Goal: Task Accomplishment & Management: Use online tool/utility

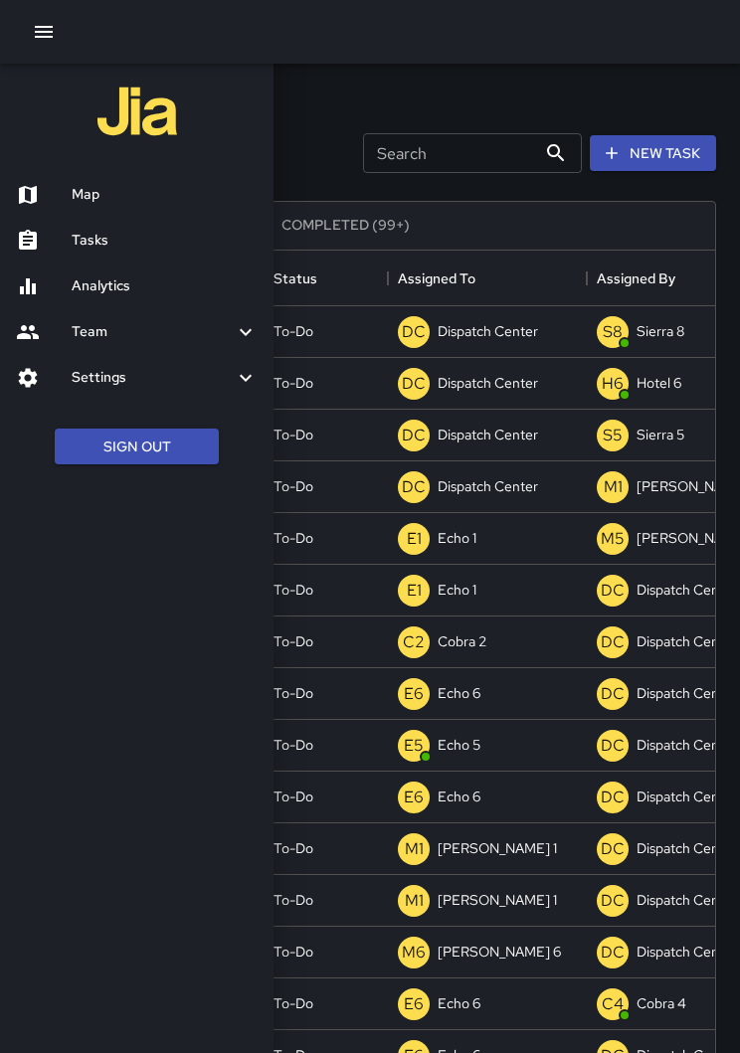
scroll to position [842, 690]
click at [136, 440] on button "Sign Out" at bounding box center [137, 447] width 164 height 37
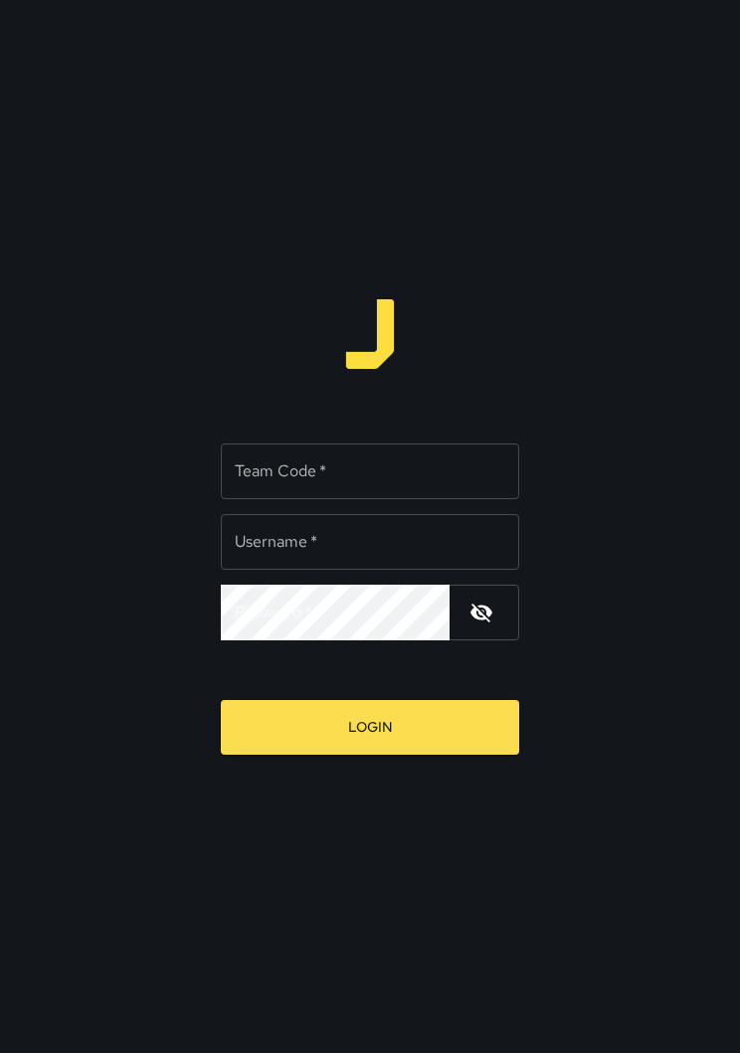
click at [459, 487] on input "Team Code   *" at bounding box center [370, 472] width 298 height 56
type input "****"
click at [259, 538] on div "Username   * Username   *" at bounding box center [370, 542] width 298 height 56
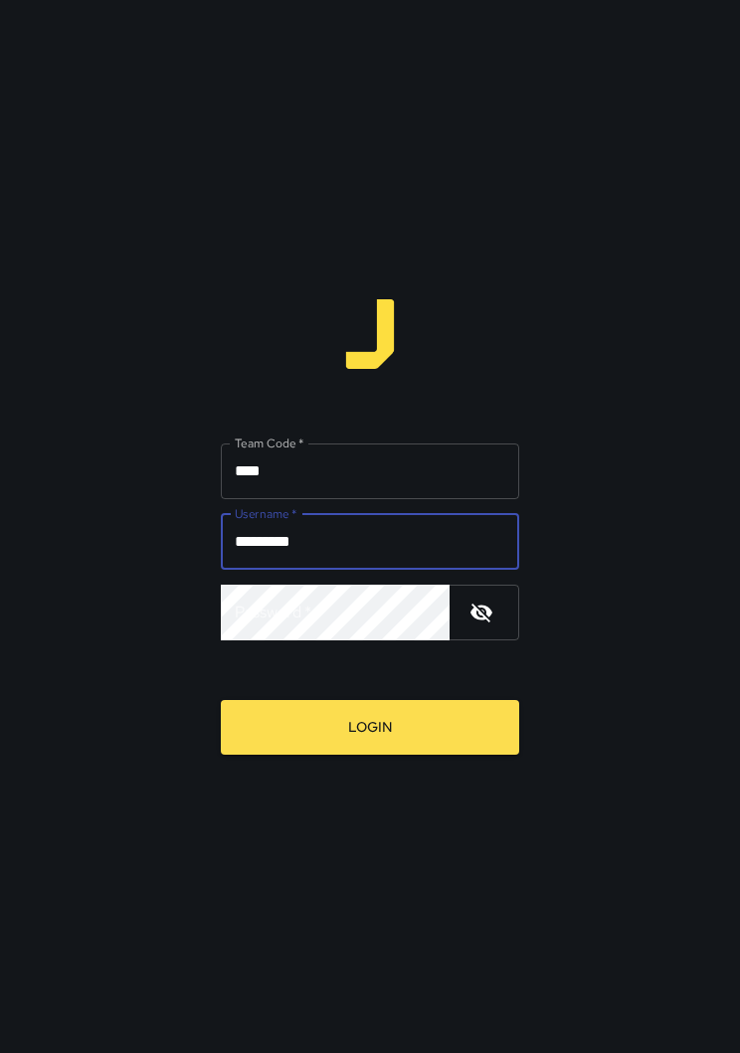
type input "*********"
click at [279, 614] on div "Password   * Password   *" at bounding box center [370, 613] width 298 height 56
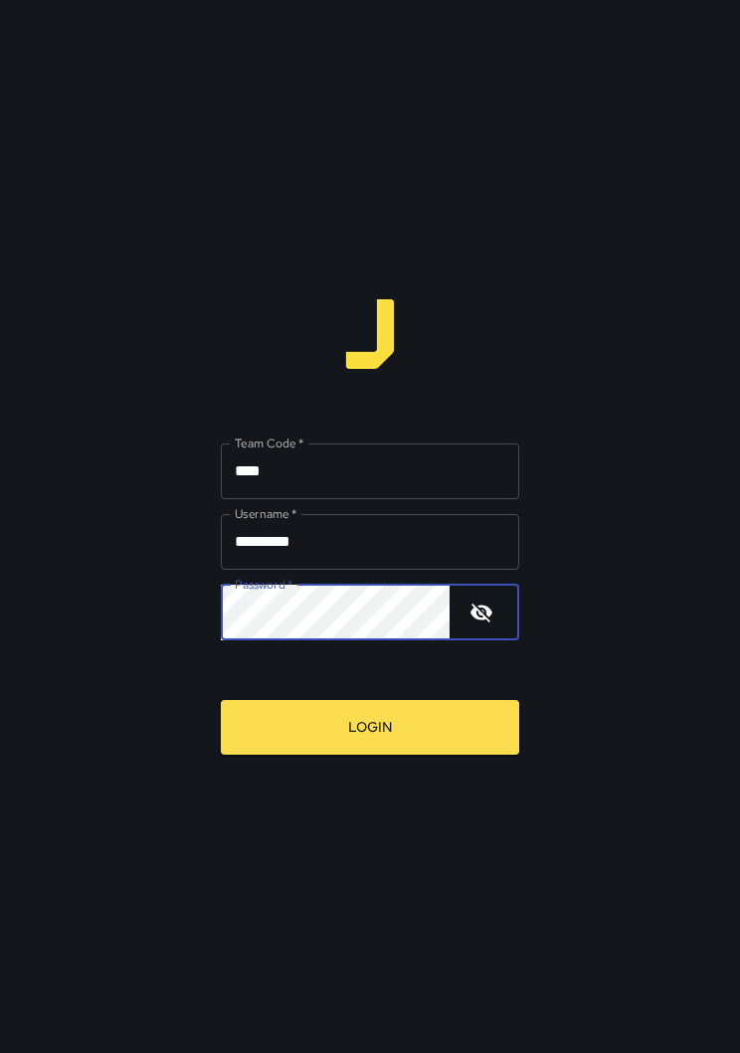
click at [247, 701] on button "Login" at bounding box center [370, 727] width 298 height 55
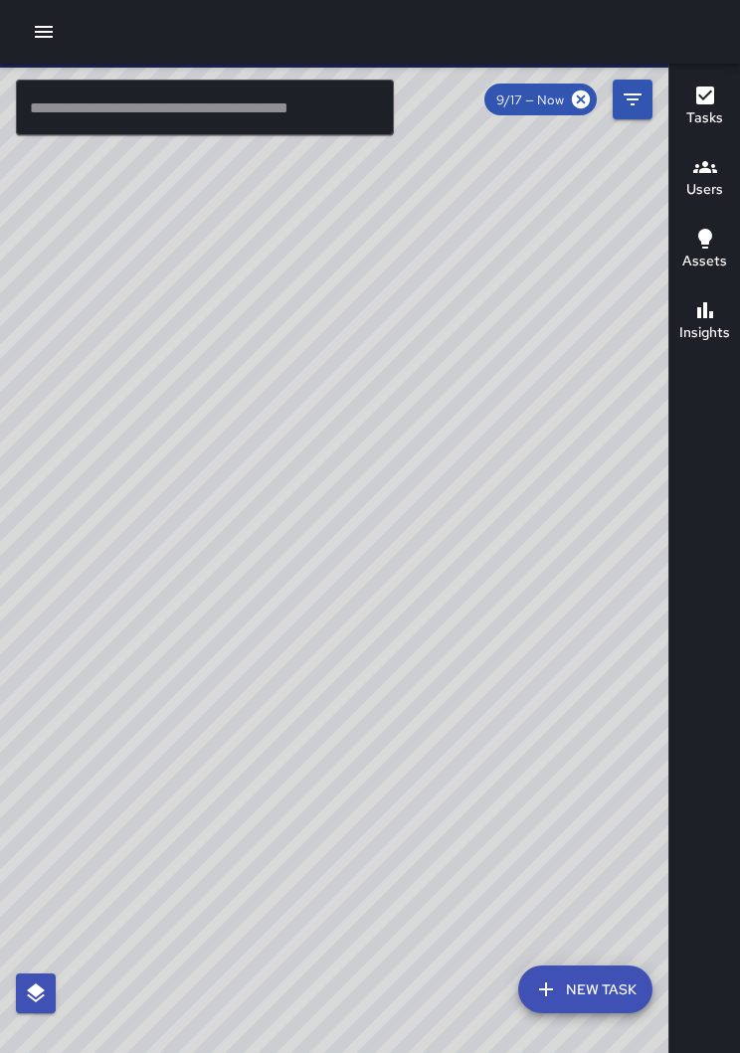
click at [51, 37] on icon "button" at bounding box center [44, 32] width 18 height 12
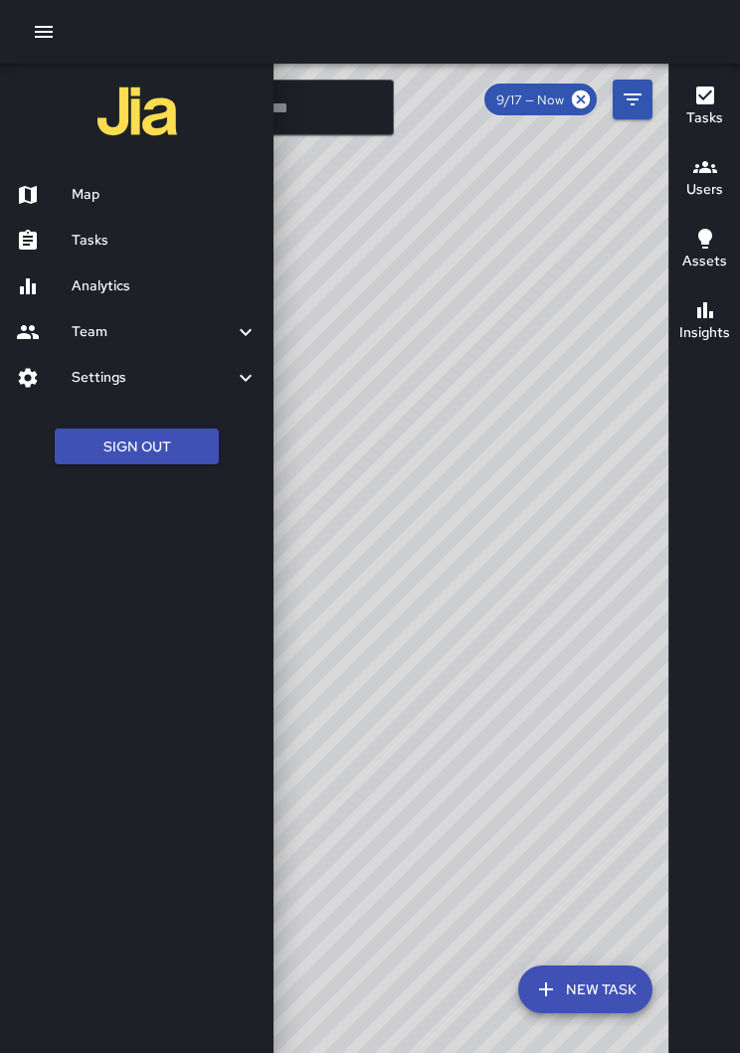
click at [90, 250] on div "Tasks" at bounding box center [137, 241] width 274 height 46
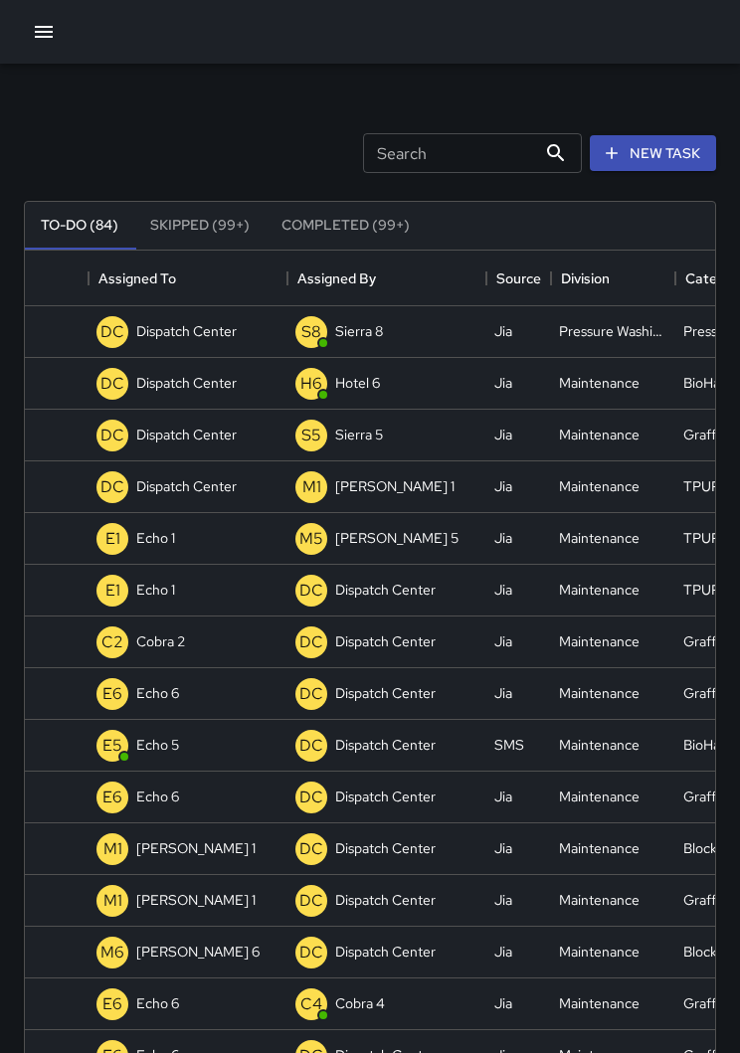
scroll to position [0, 299]
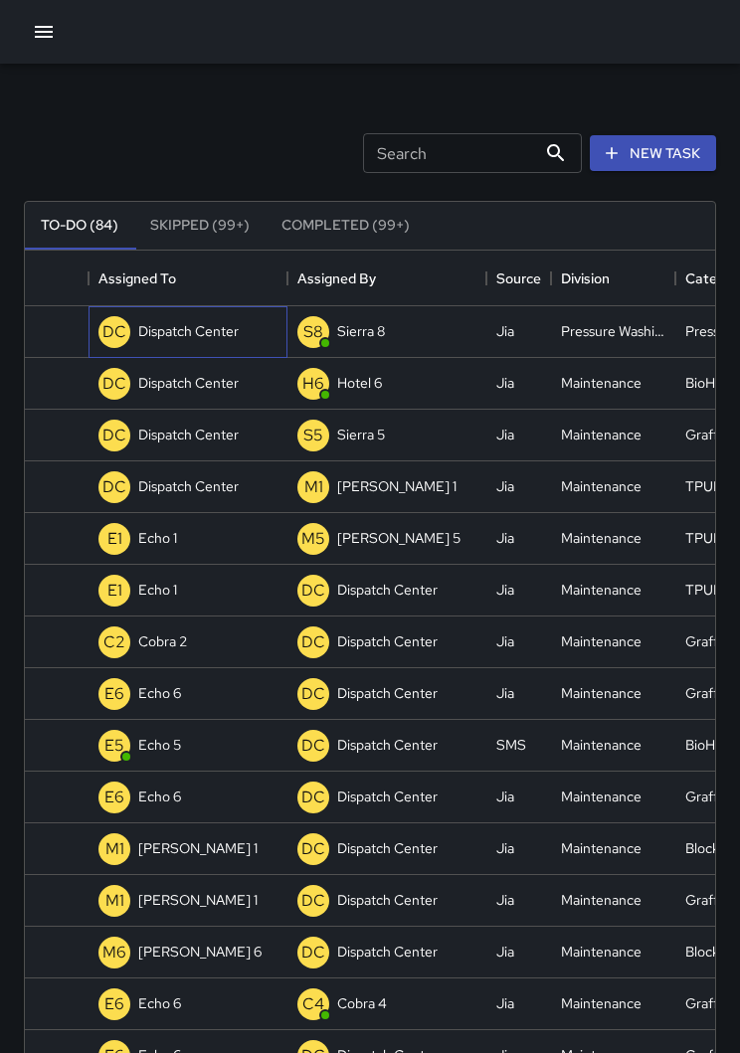
click at [169, 338] on p "Dispatch Center" at bounding box center [188, 331] width 100 height 20
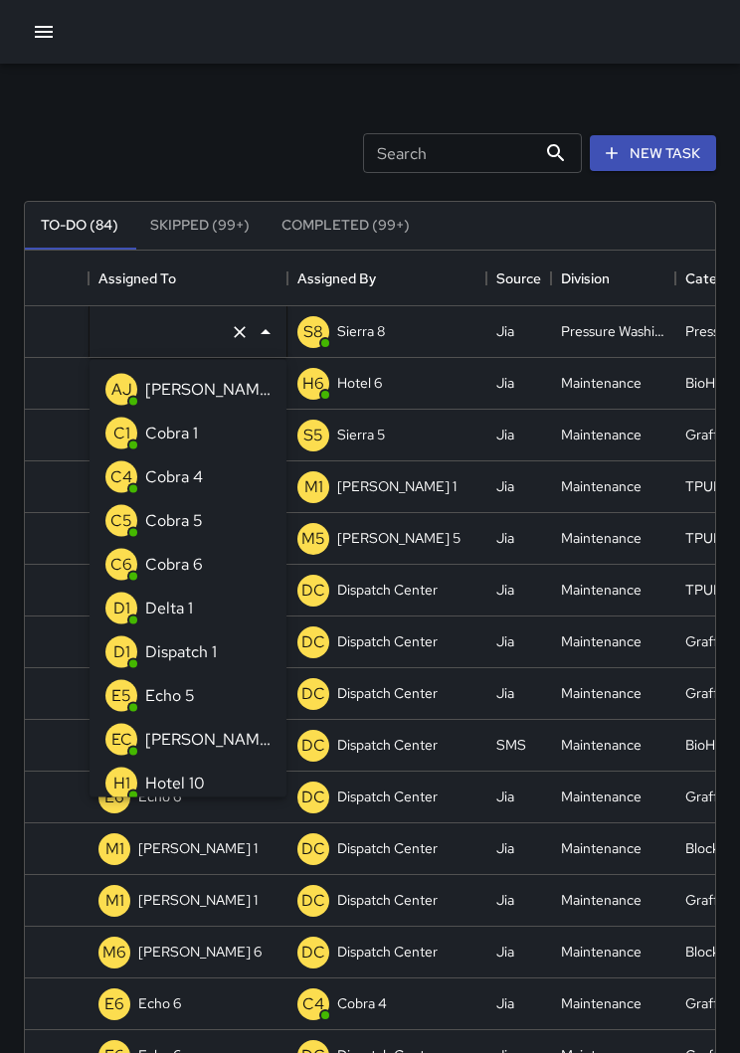
type input "**********"
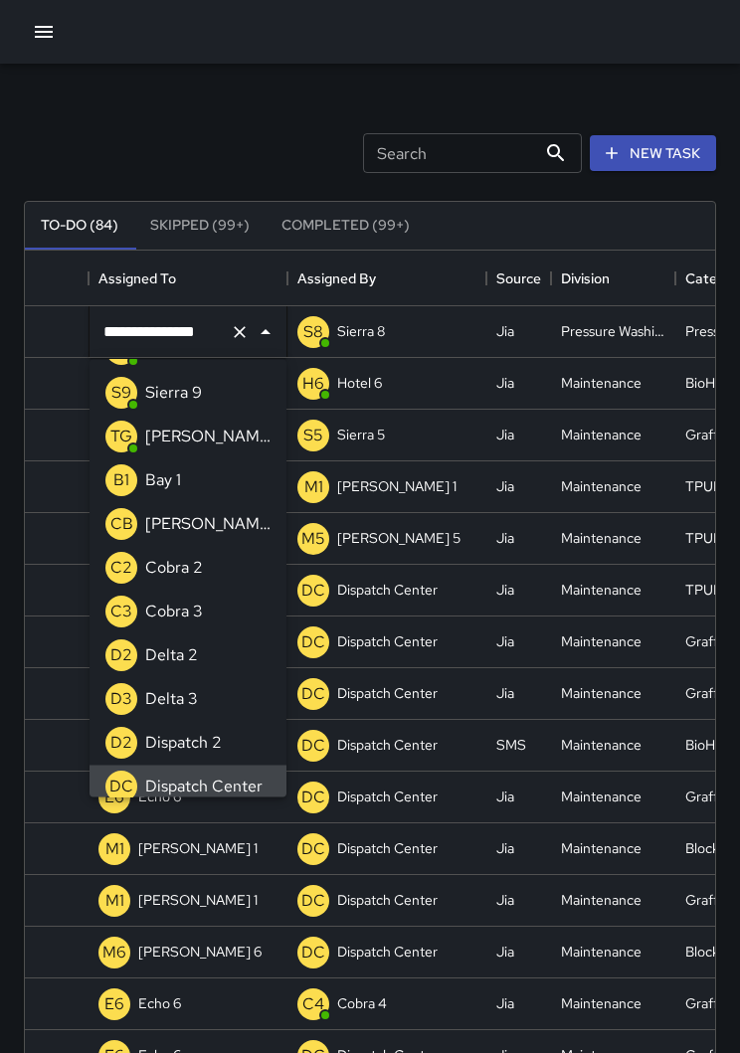
click at [234, 339] on icon "Clear" at bounding box center [240, 332] width 20 height 20
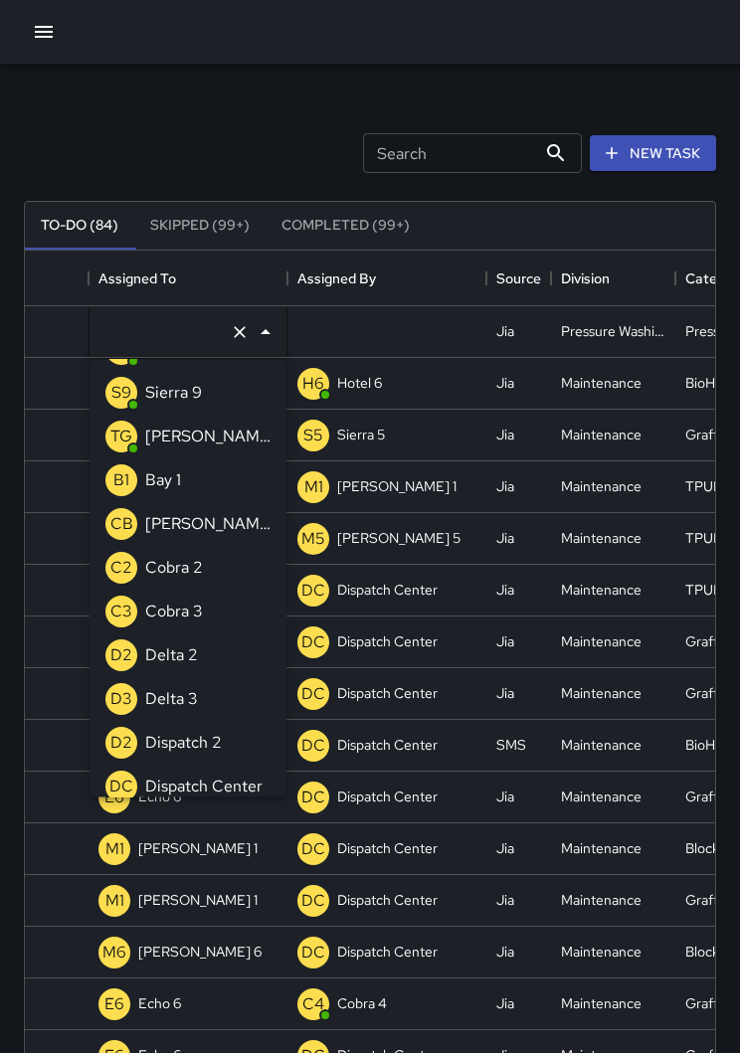
scroll to position [8, 0]
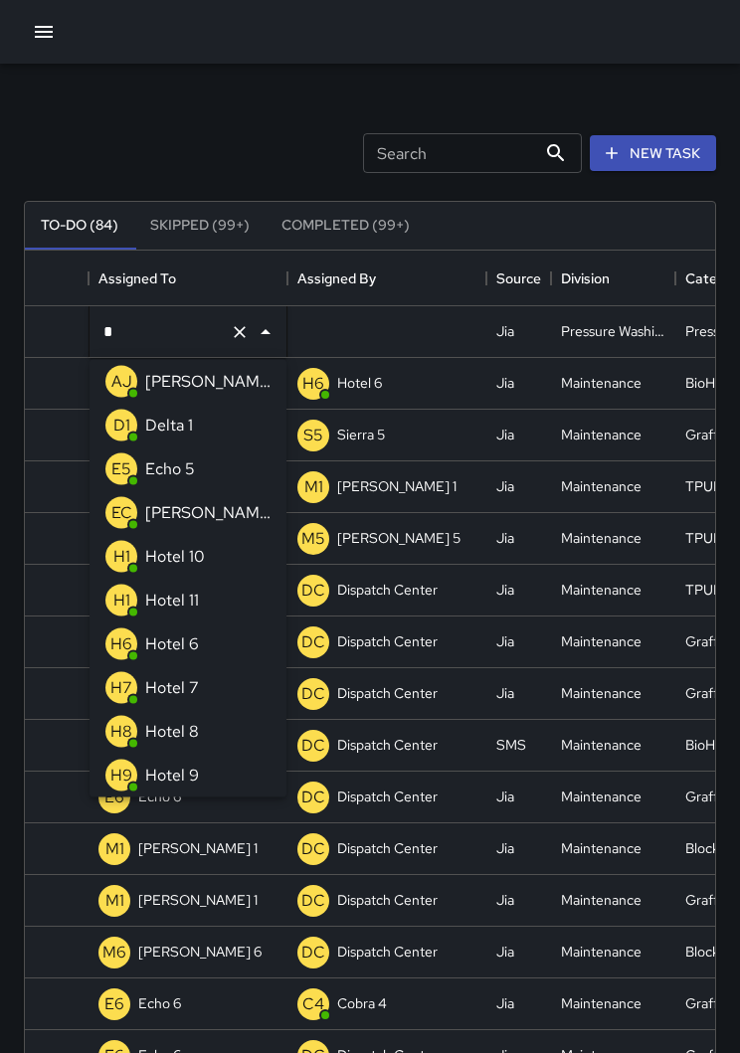
type input "**"
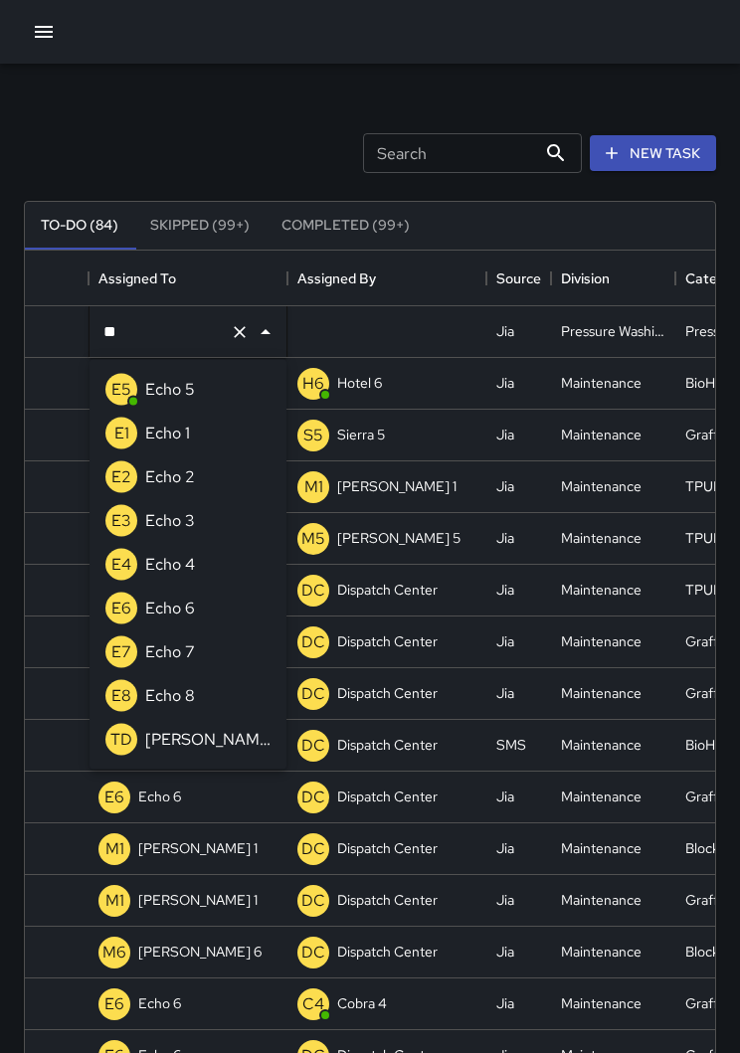
scroll to position [0, 0]
click at [156, 380] on p "Echo 5" at bounding box center [170, 390] width 50 height 24
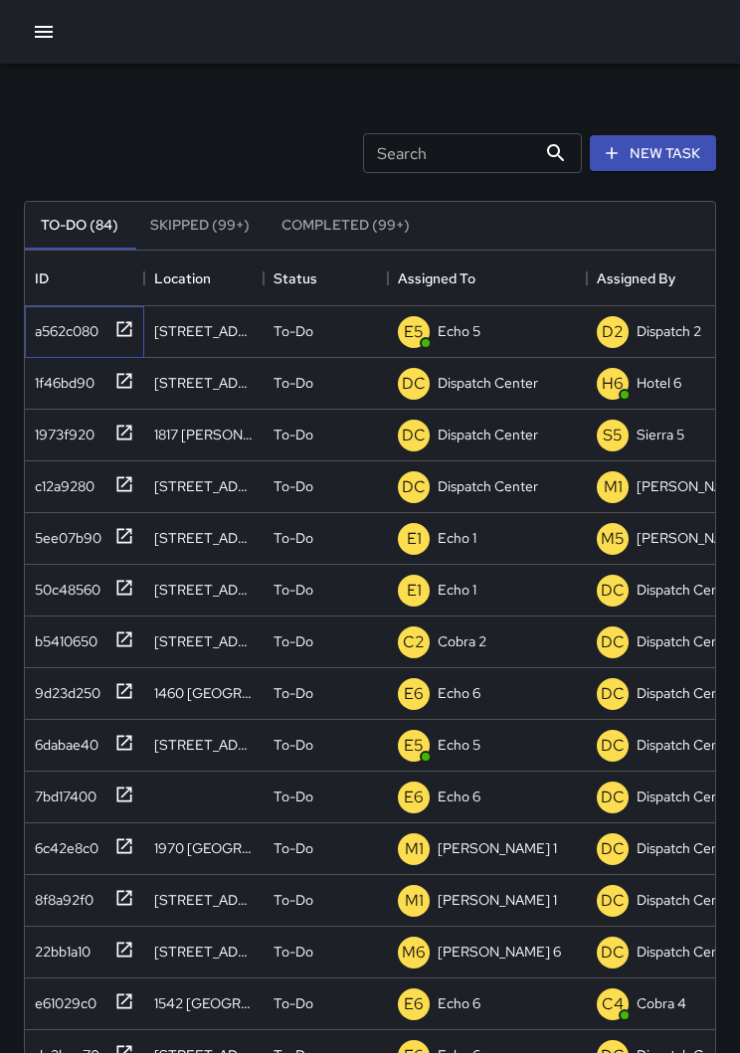
click at [120, 327] on icon at bounding box center [124, 329] width 20 height 20
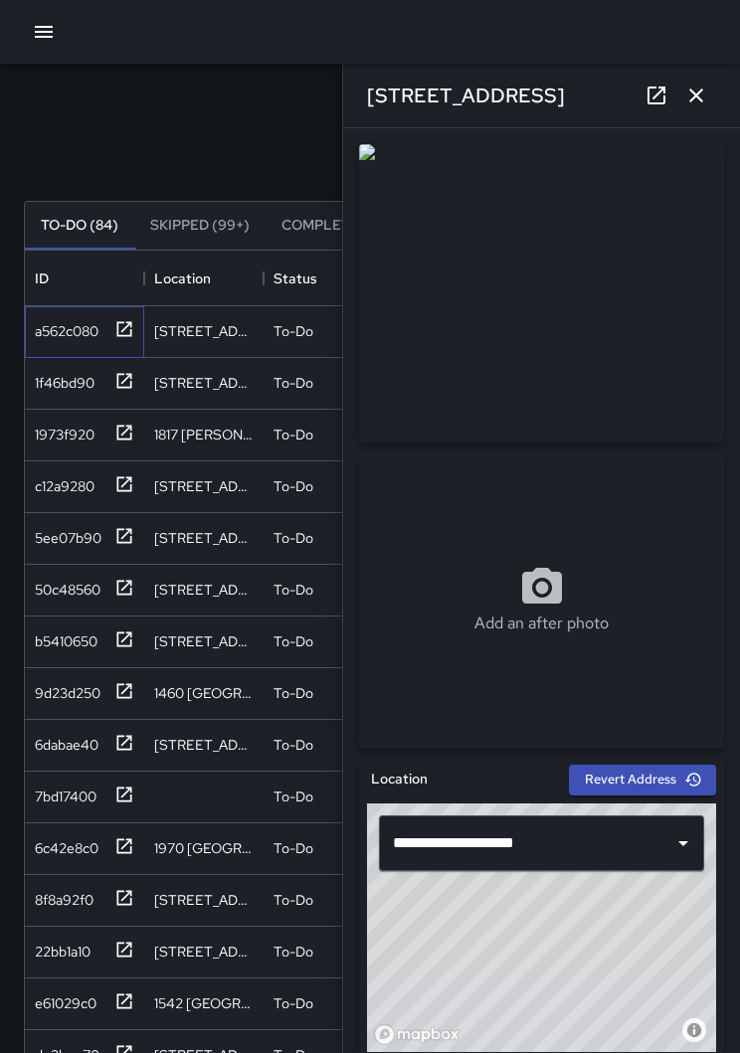
scroll to position [-8, 0]
click at [694, 101] on icon "button" at bounding box center [696, 96] width 24 height 24
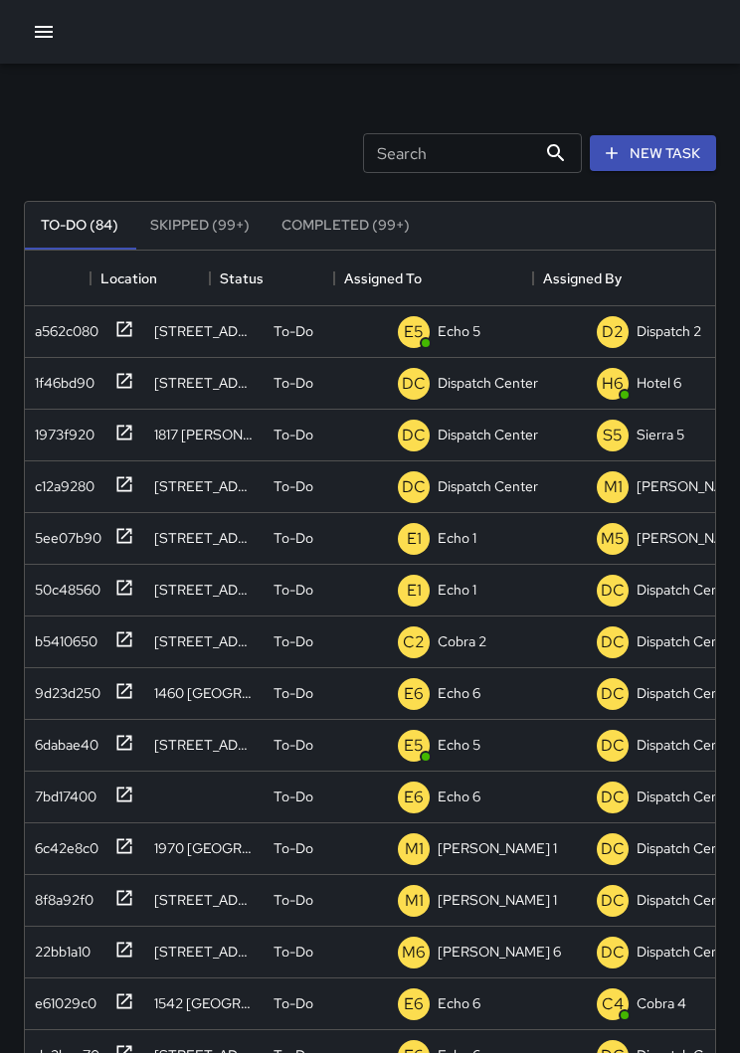
scroll to position [0, 0]
click at [134, 366] on div "1f46bd90" at bounding box center [84, 384] width 119 height 52
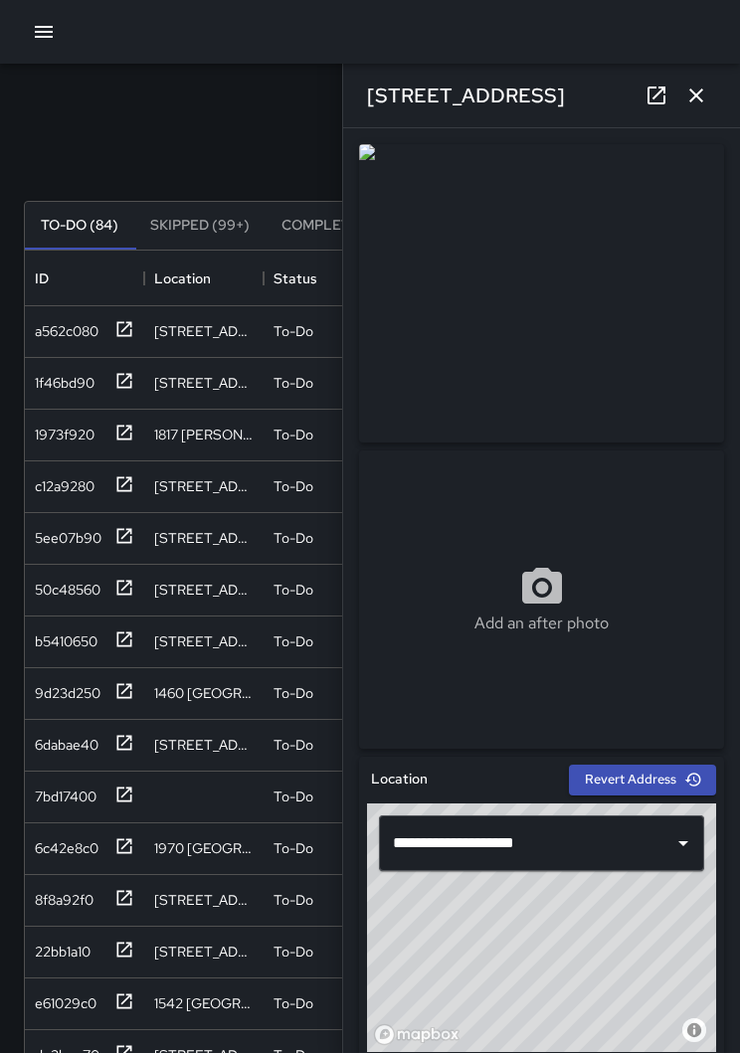
click at [698, 112] on button "button" at bounding box center [696, 96] width 40 height 40
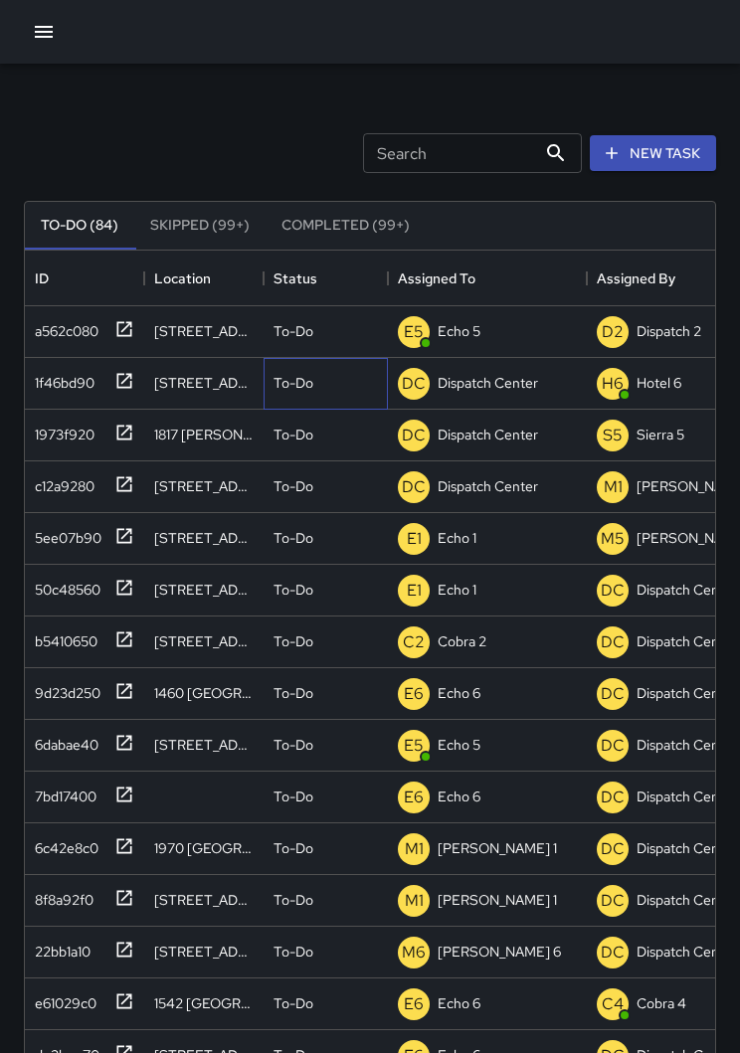
click at [286, 377] on p "To-Do" at bounding box center [294, 383] width 40 height 20
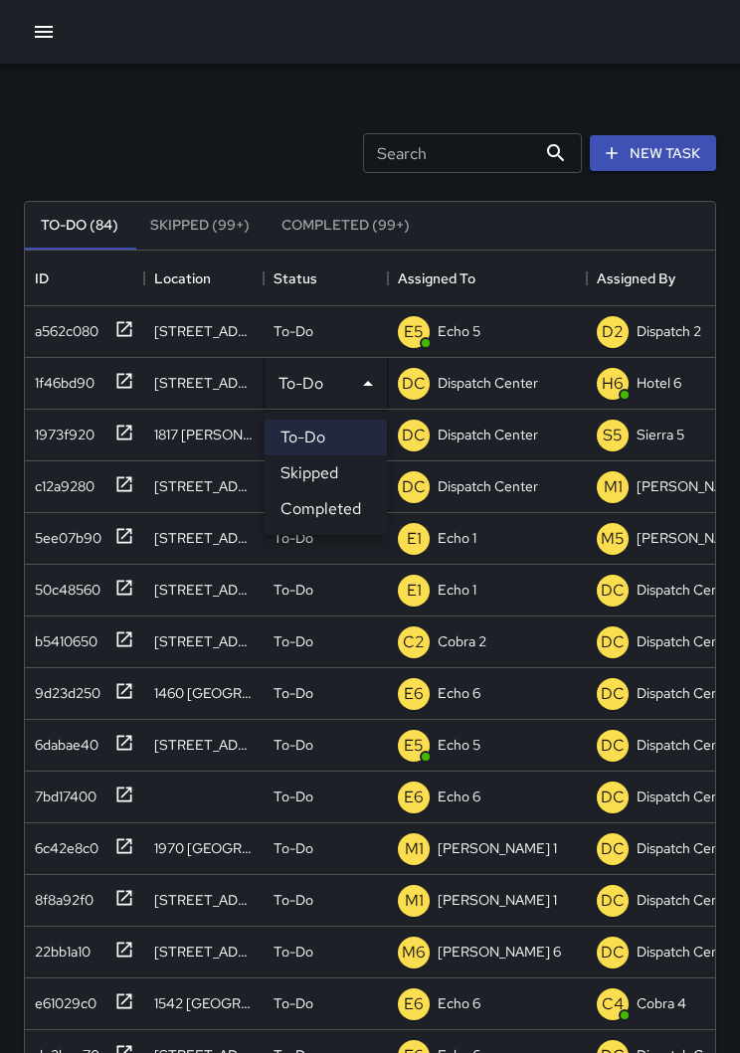
click at [312, 514] on li "Completed" at bounding box center [326, 509] width 122 height 36
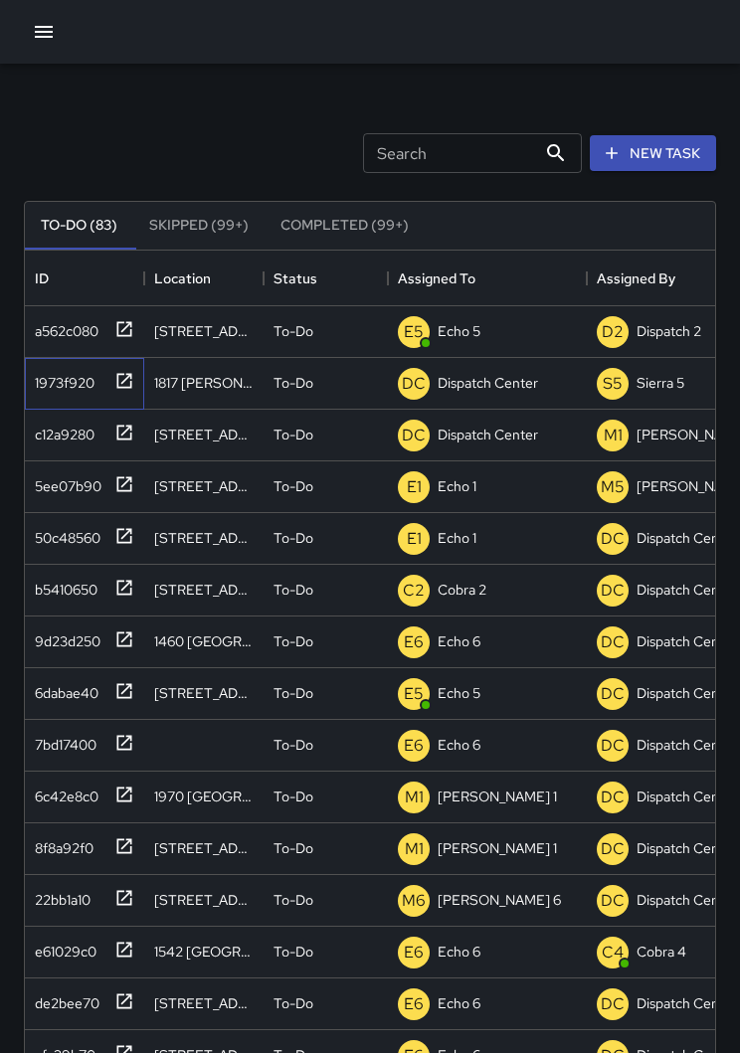
click at [123, 387] on icon at bounding box center [124, 380] width 15 height 15
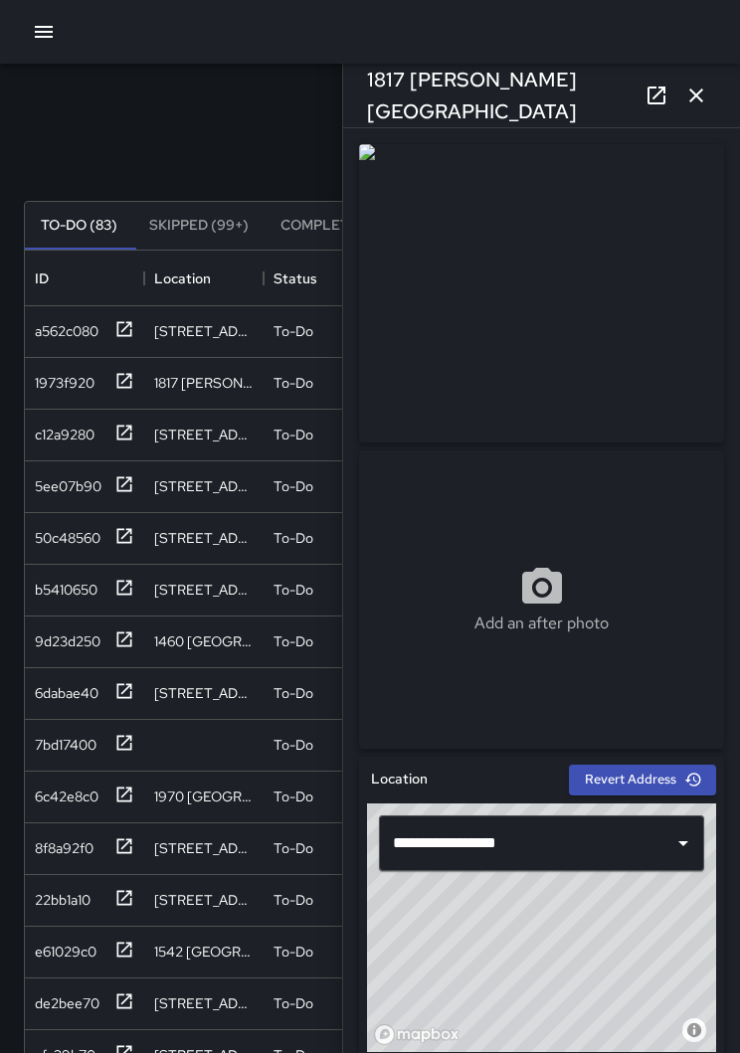
click at [687, 112] on button "button" at bounding box center [696, 96] width 40 height 40
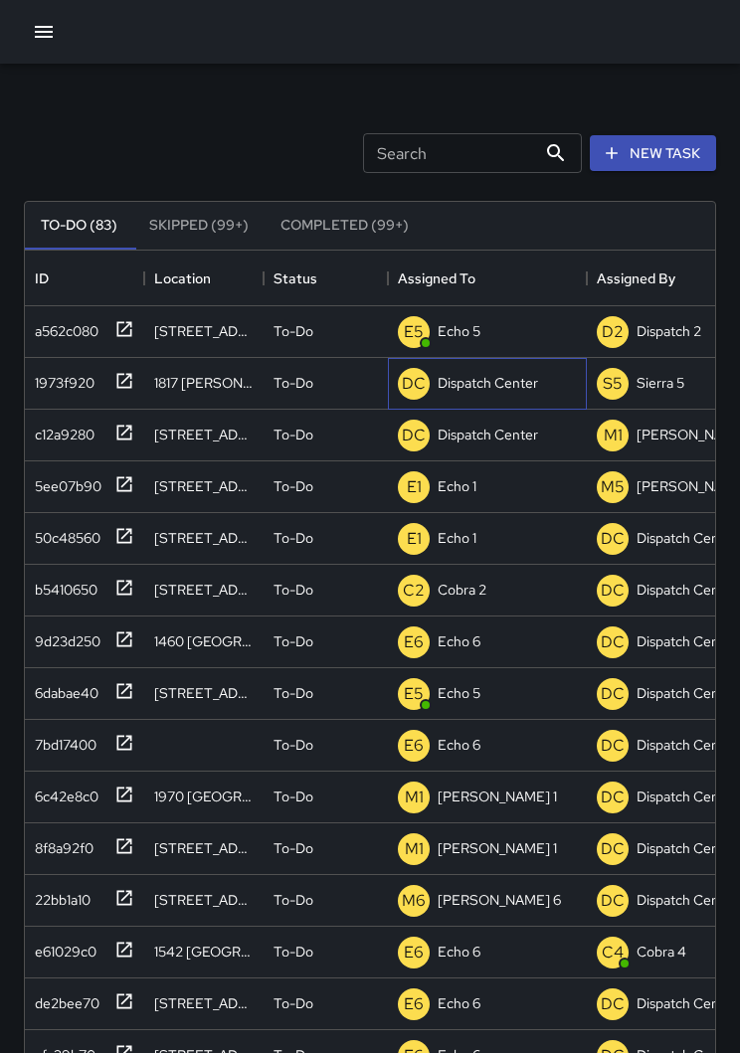
click at [491, 388] on p "Dispatch Center" at bounding box center [488, 383] width 100 height 20
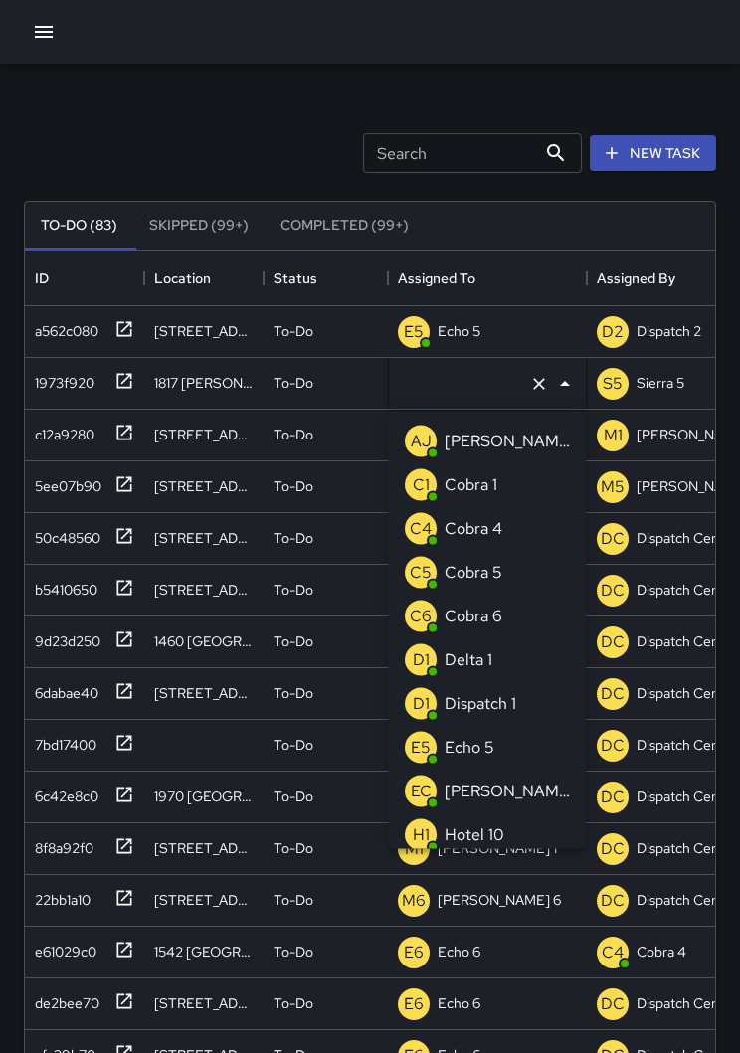
type input "**********"
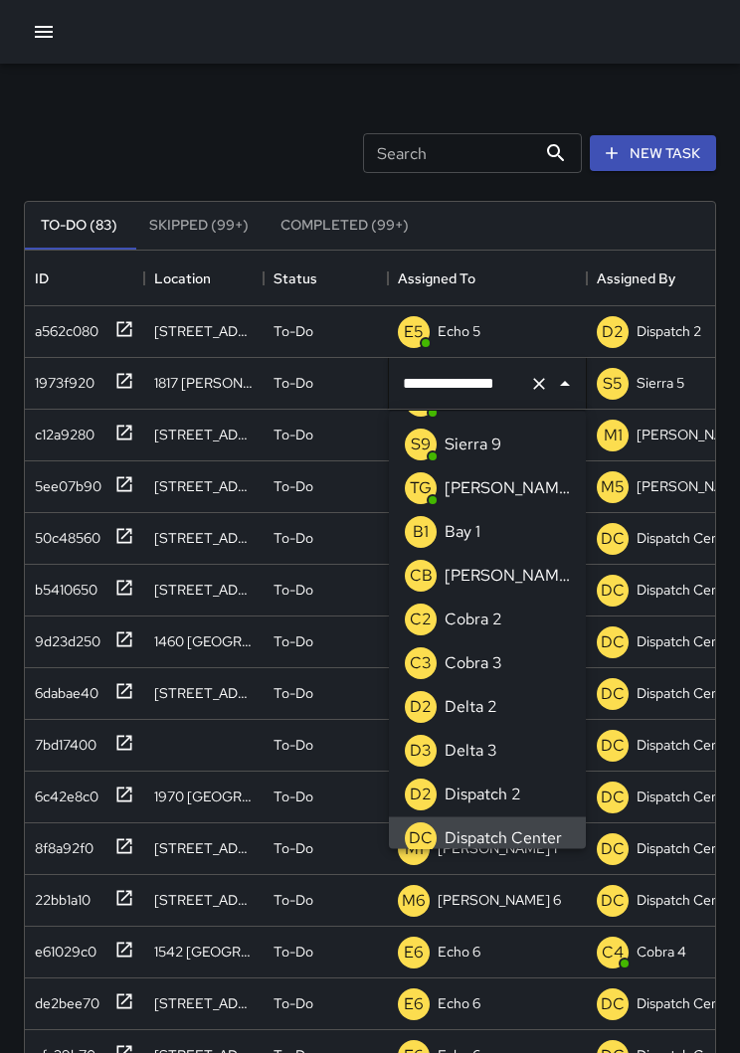
click at [538, 391] on icon "Clear" at bounding box center [539, 384] width 20 height 20
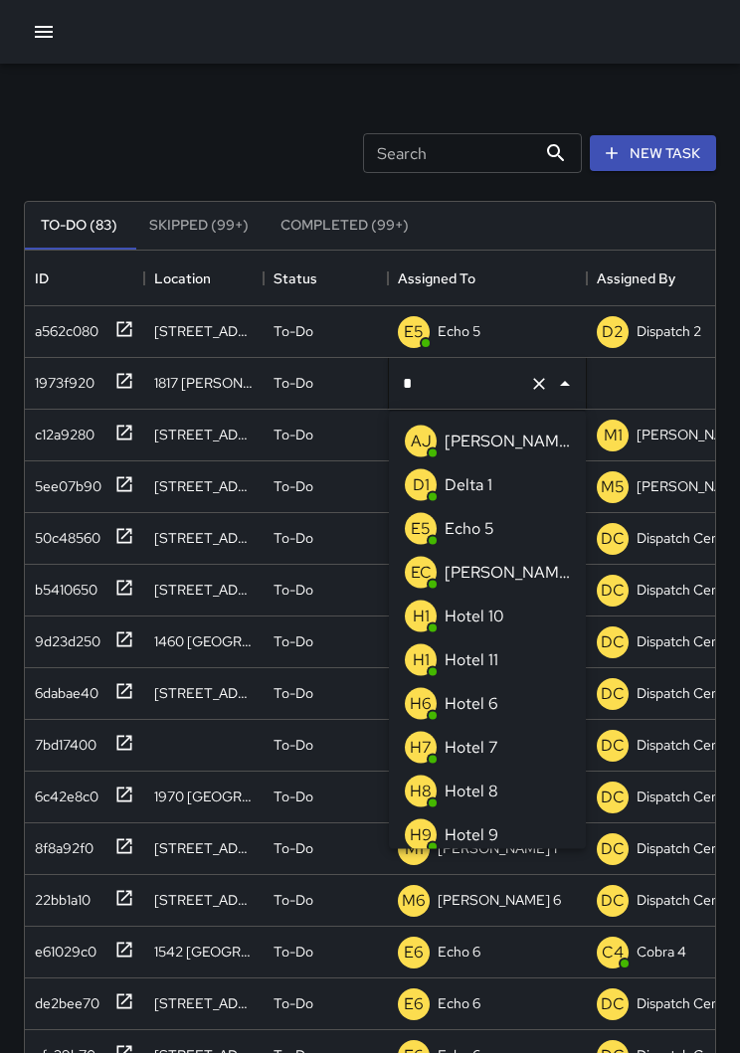
type input "**"
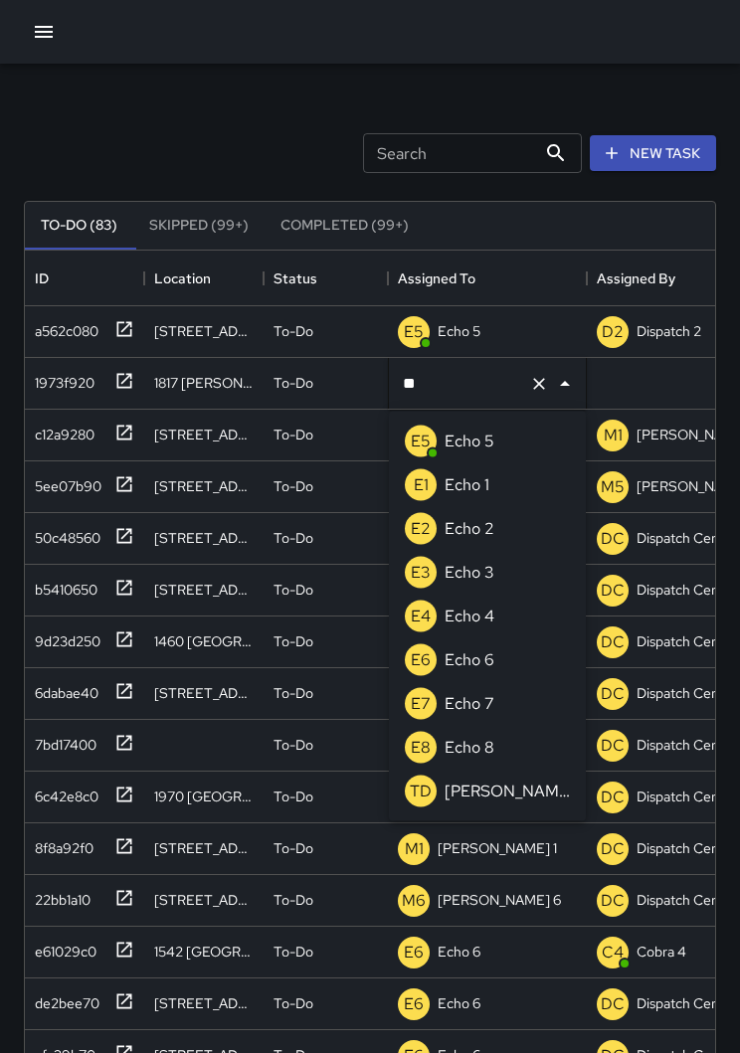
click at [504, 660] on li "E6 Echo 6" at bounding box center [487, 661] width 197 height 44
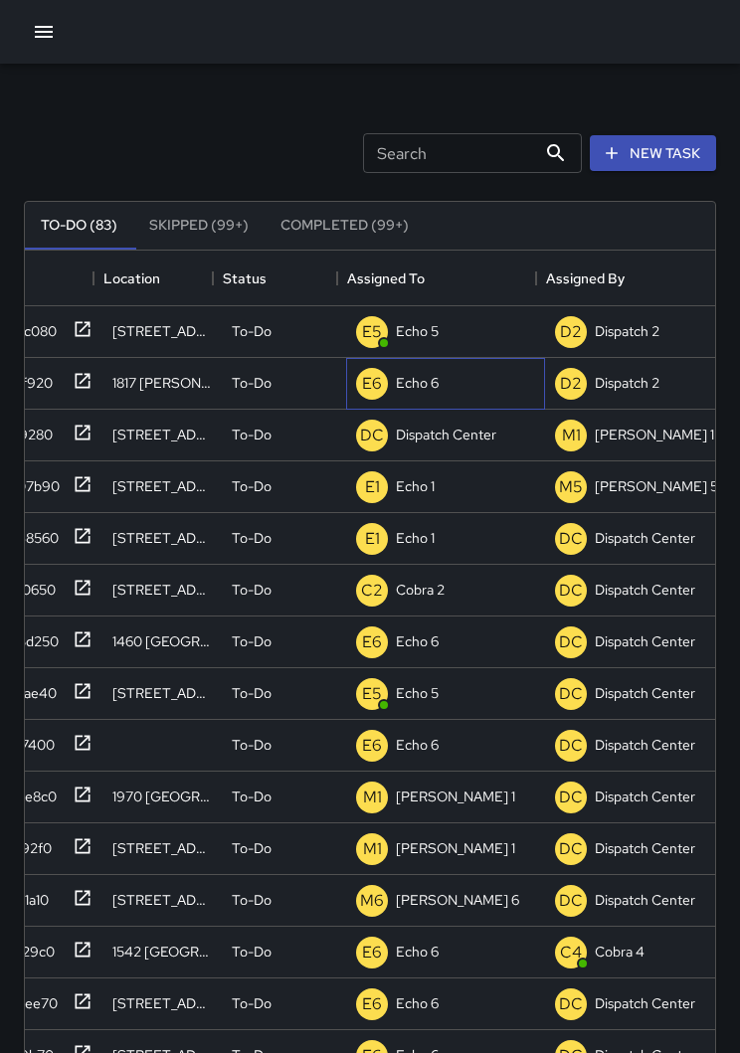
scroll to position [0, 34]
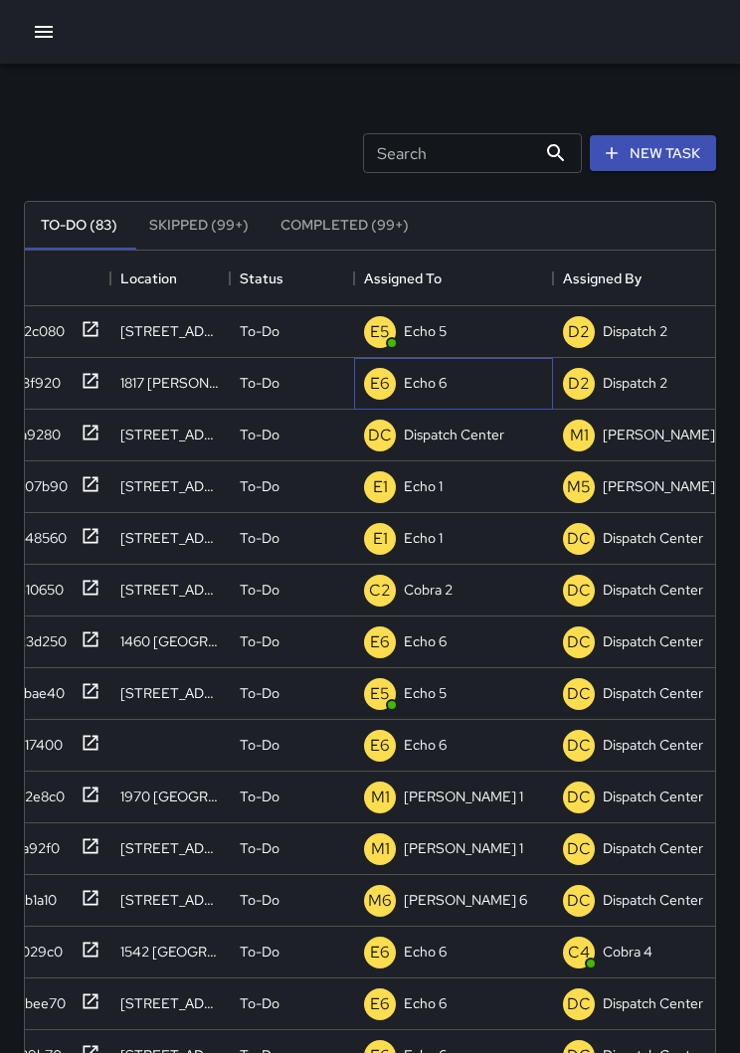
click at [463, 390] on div "E6 Echo 6" at bounding box center [453, 384] width 199 height 52
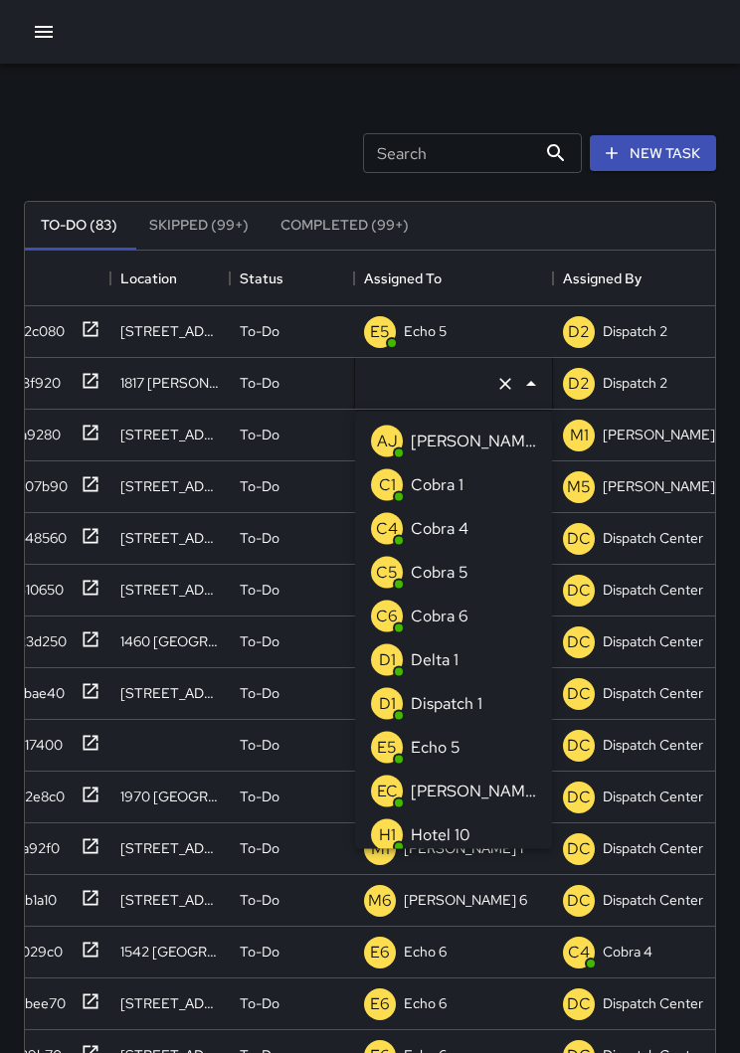
type input "******"
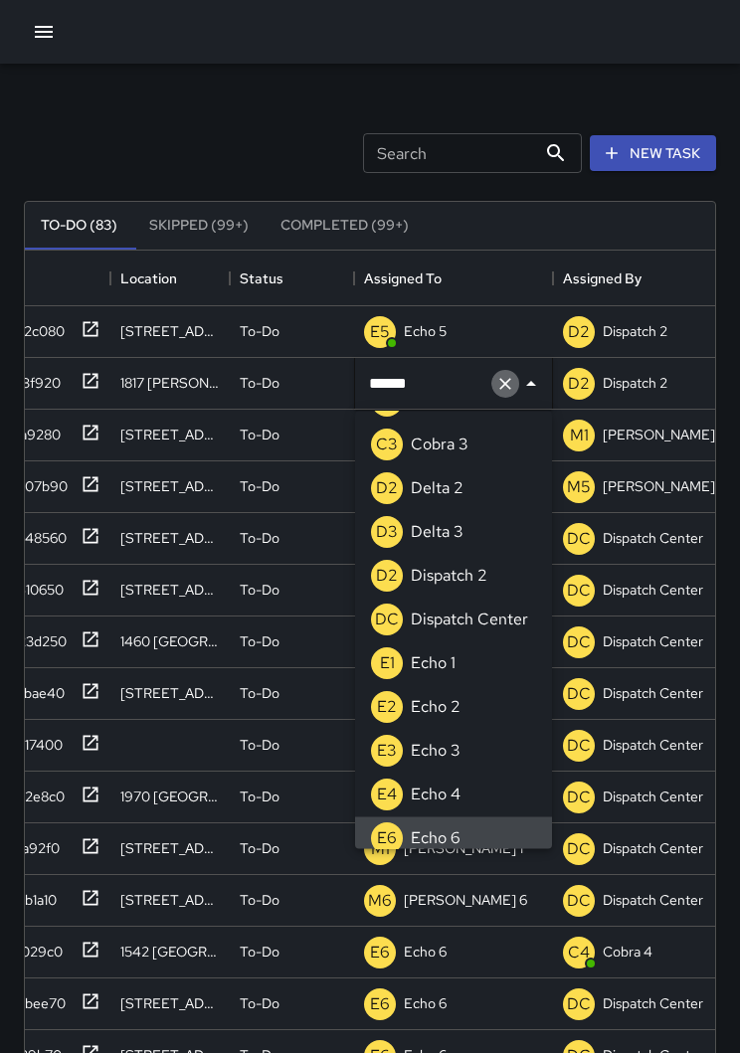
click at [502, 389] on icon "Clear" at bounding box center [505, 384] width 20 height 20
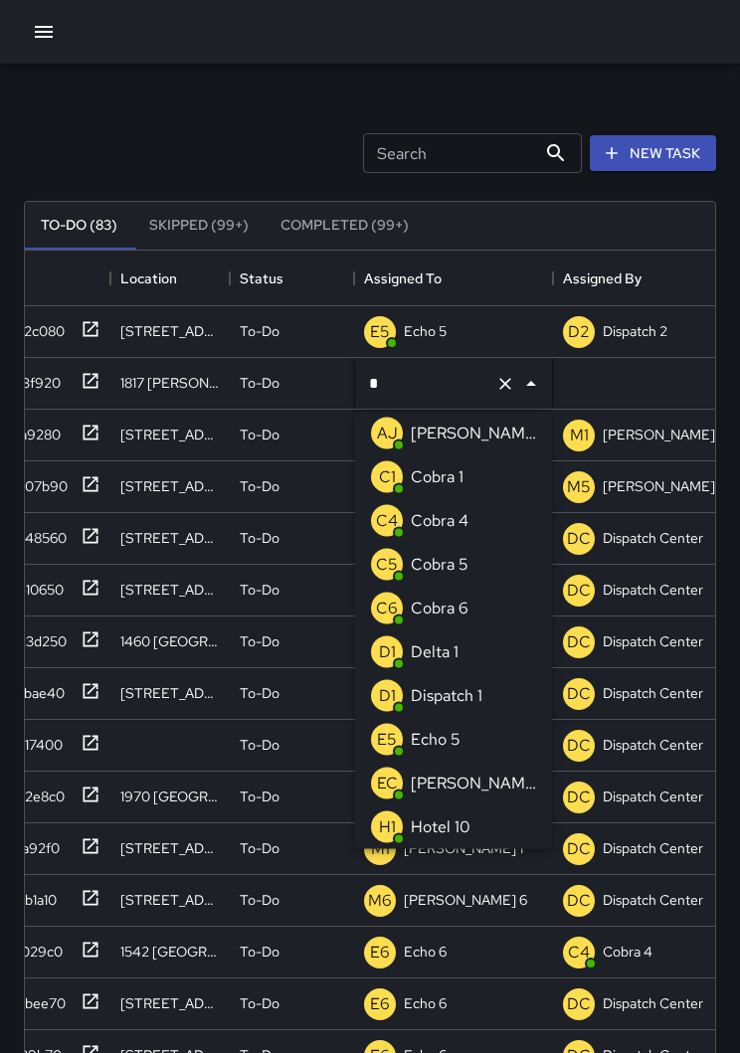
scroll to position [0, 0]
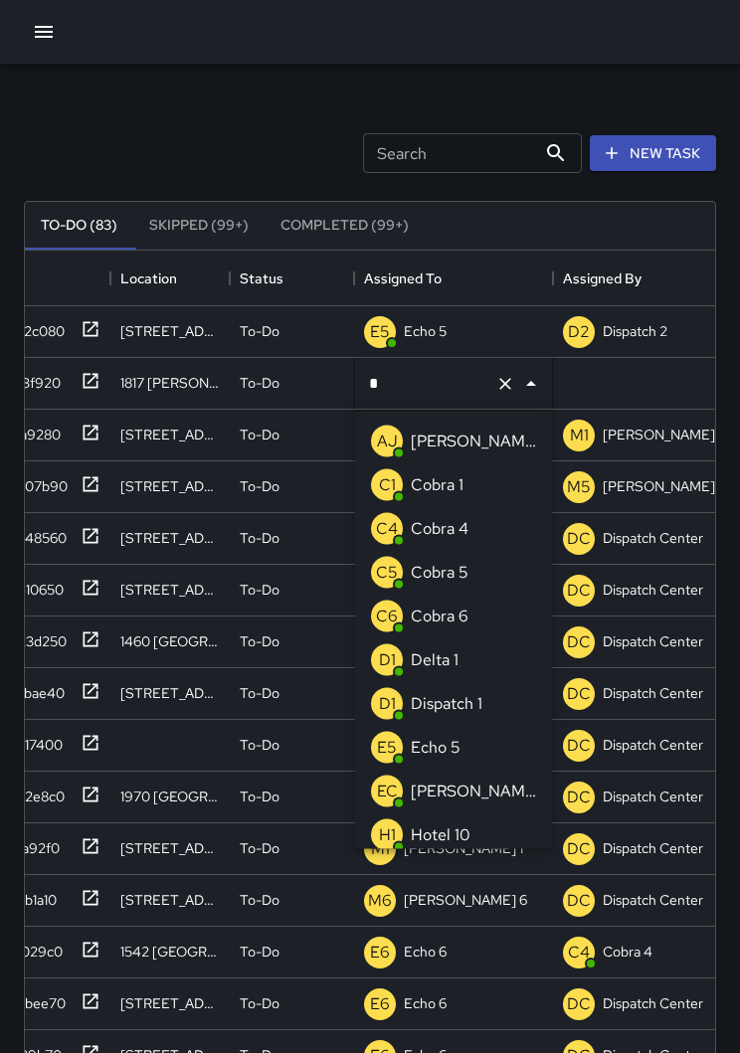
type input "**"
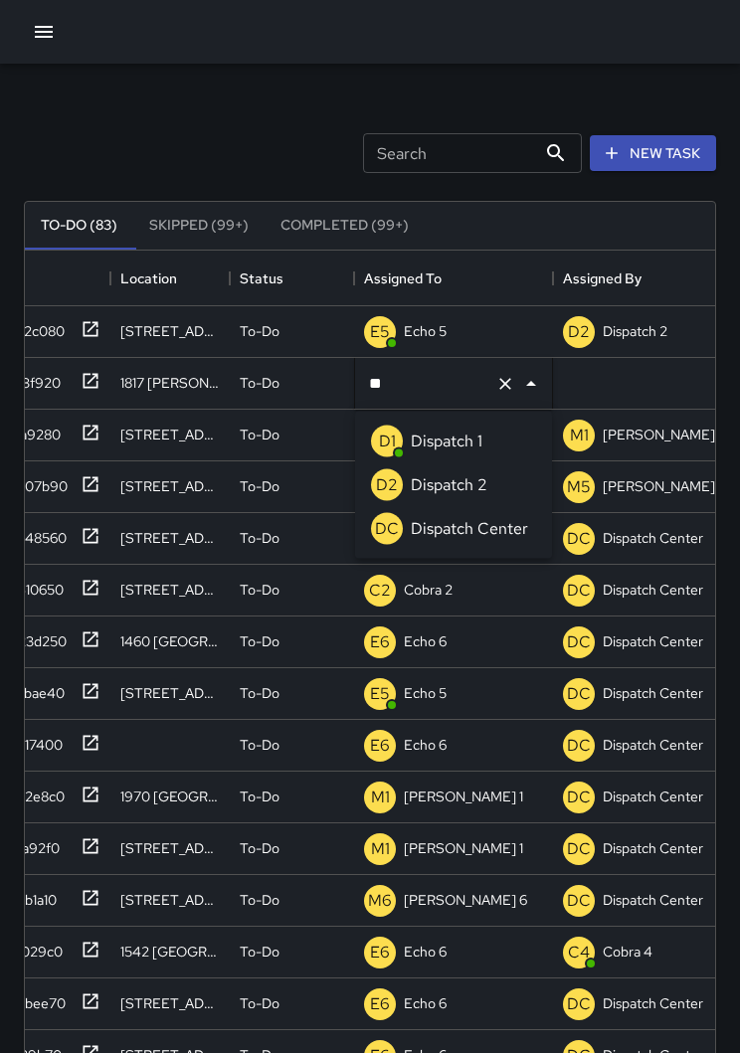
click at [508, 536] on p "Dispatch Center" at bounding box center [469, 529] width 117 height 24
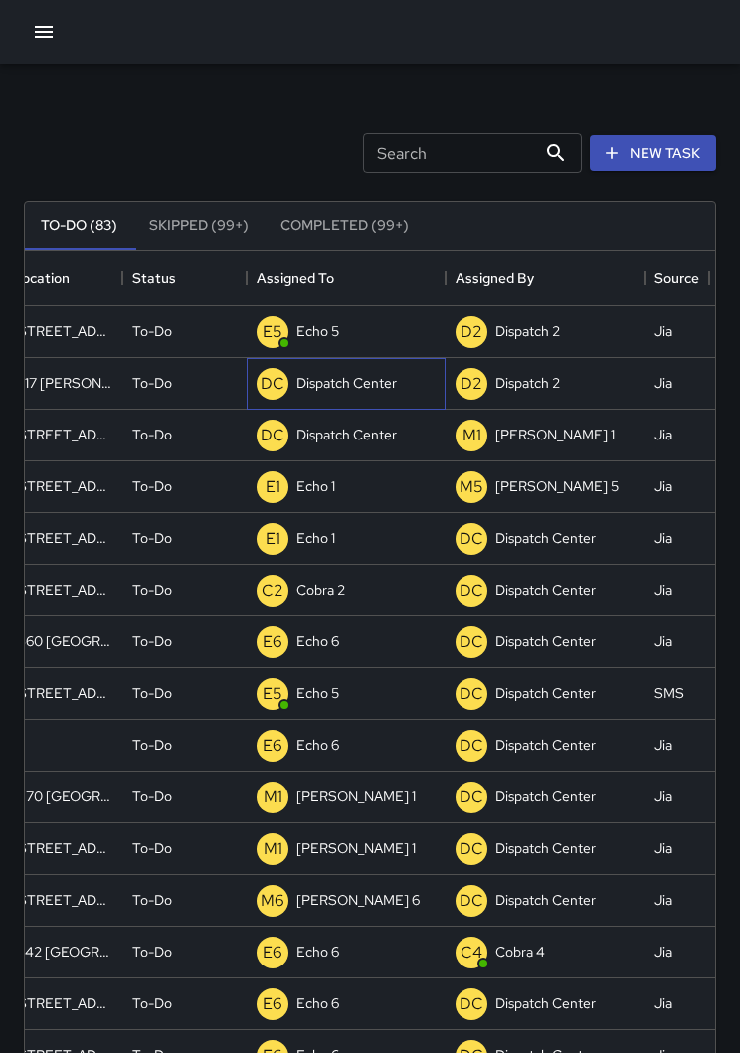
scroll to position [0, 140]
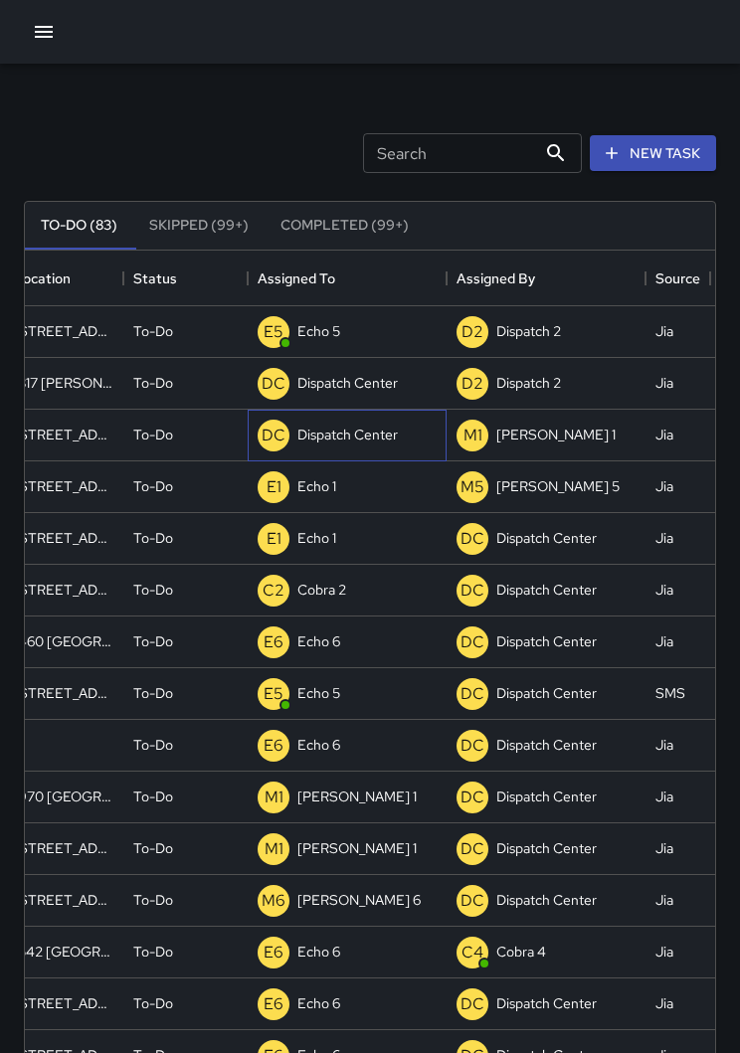
click at [329, 434] on p "Dispatch Center" at bounding box center [347, 435] width 100 height 20
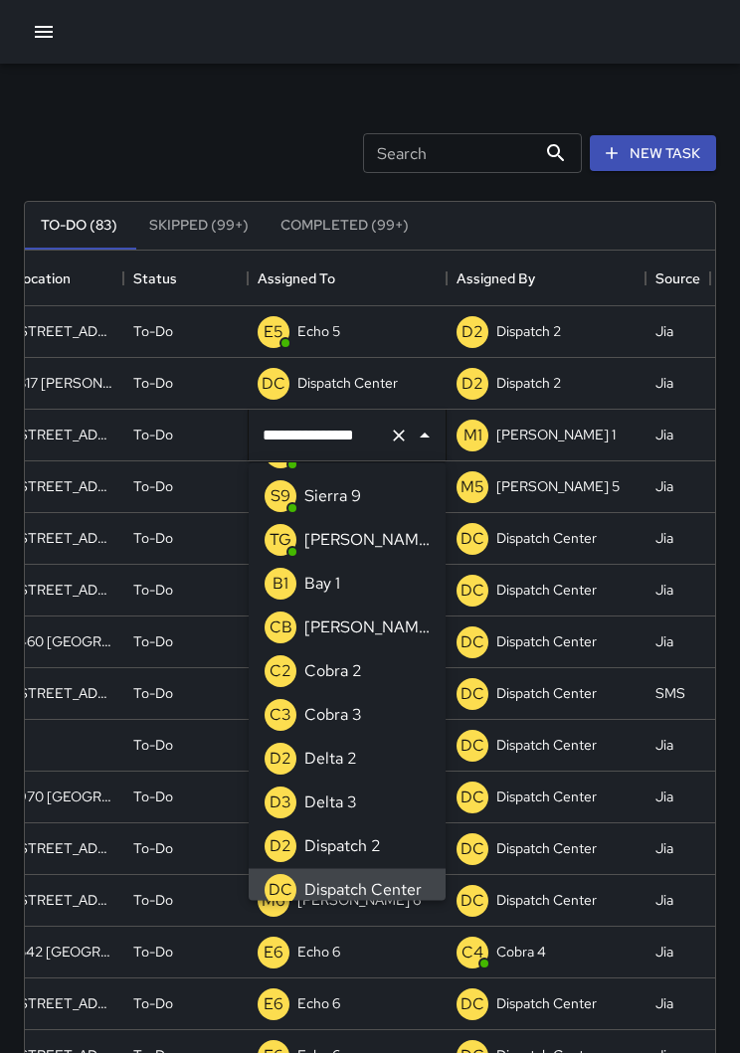
click at [386, 441] on button "Clear" at bounding box center [399, 436] width 28 height 28
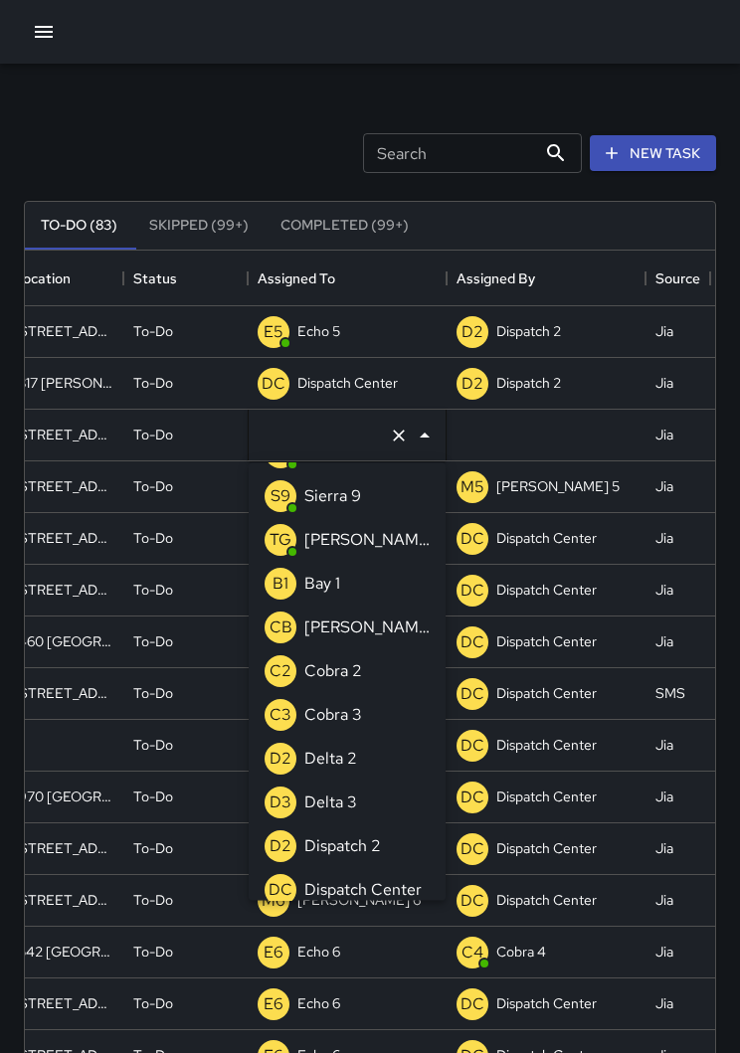
scroll to position [8, 0]
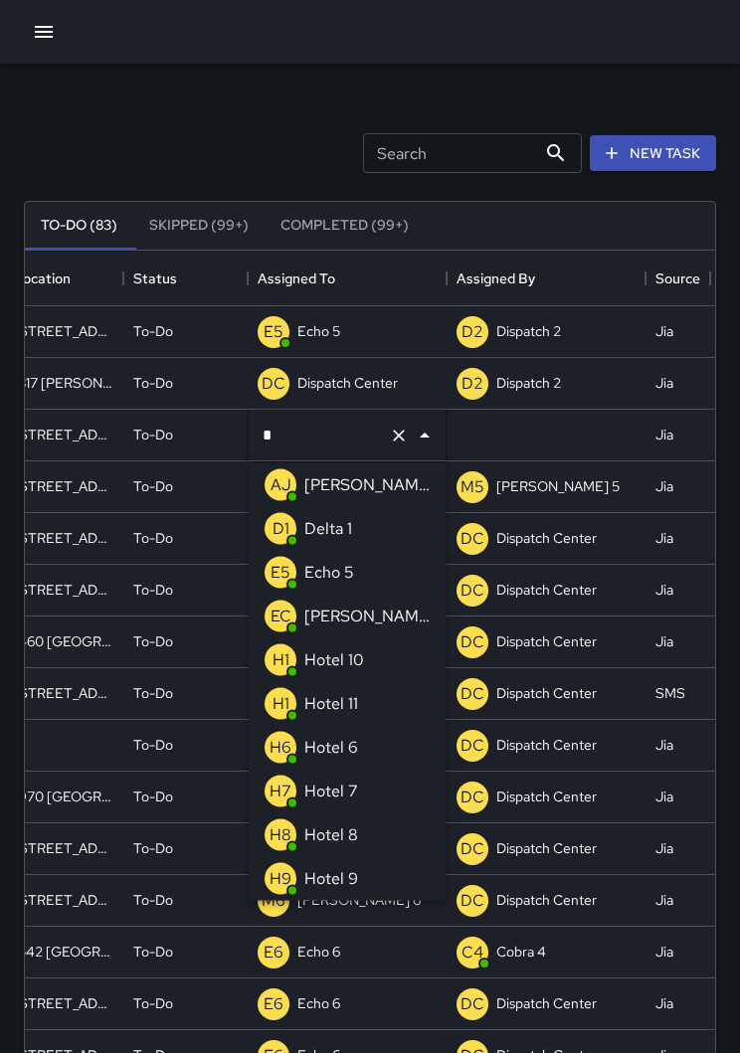
type input "**"
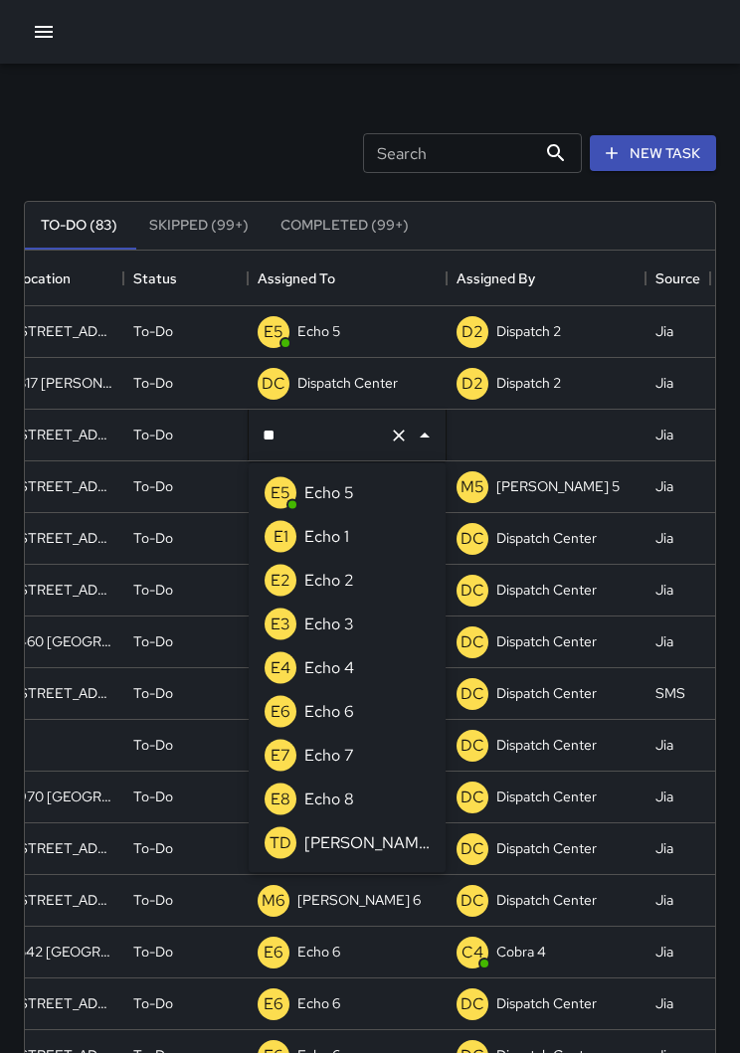
scroll to position [0, 0]
click at [311, 639] on div "Echo 3" at bounding box center [329, 625] width 58 height 32
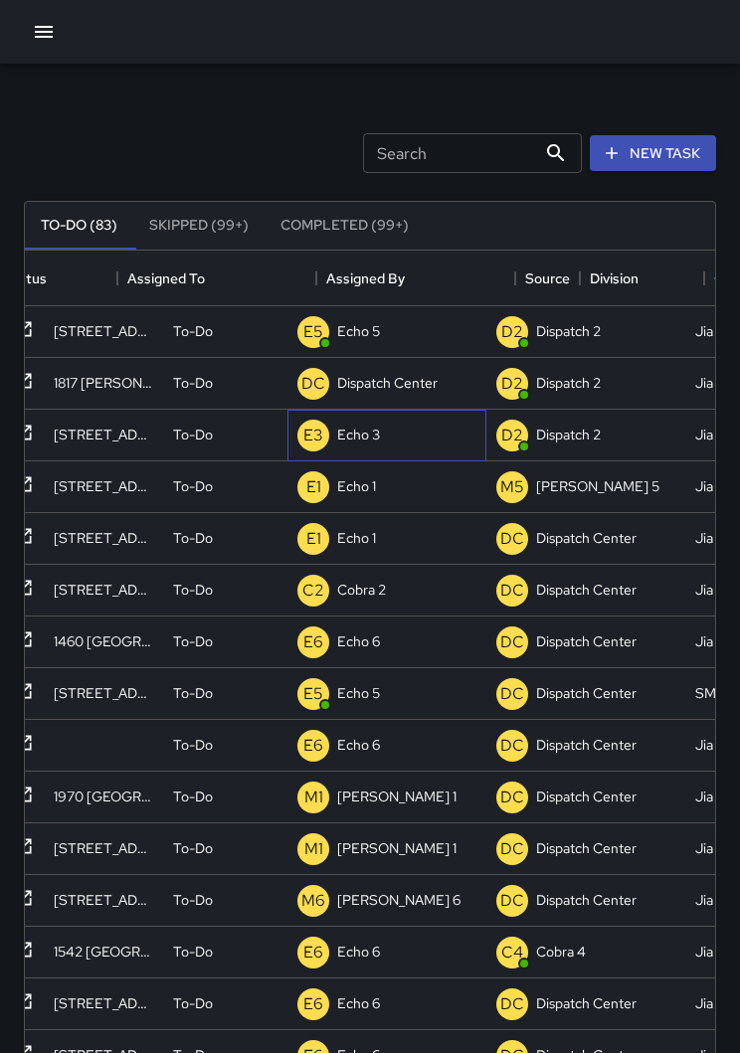
scroll to position [0, 100]
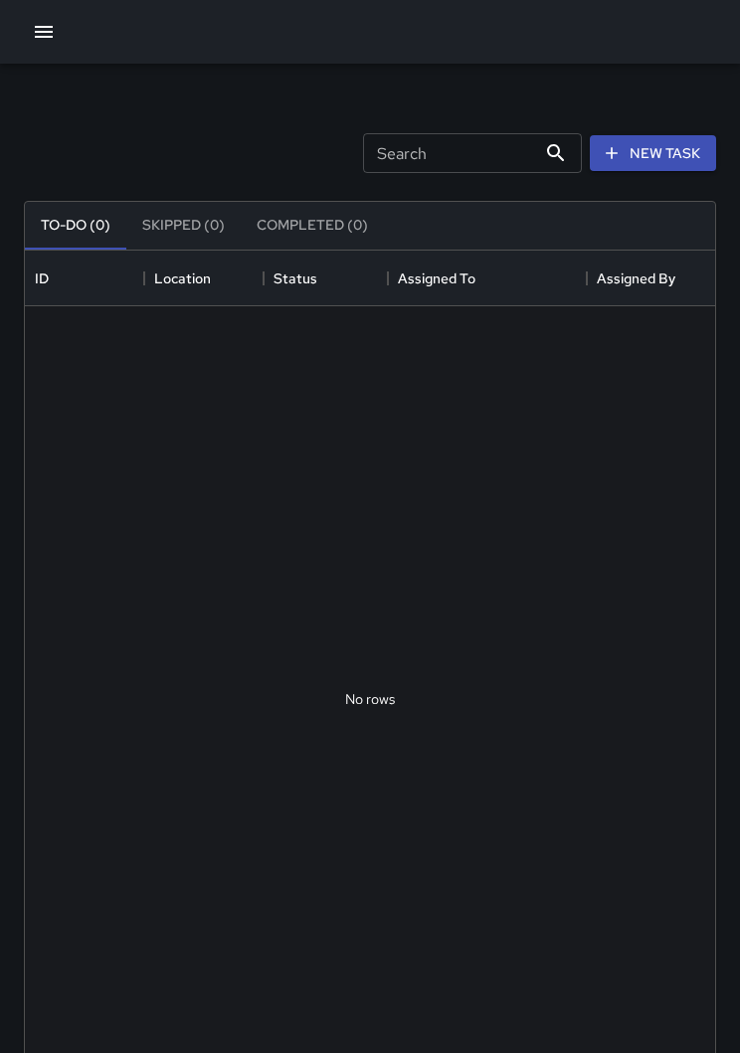
scroll to position [1, 1]
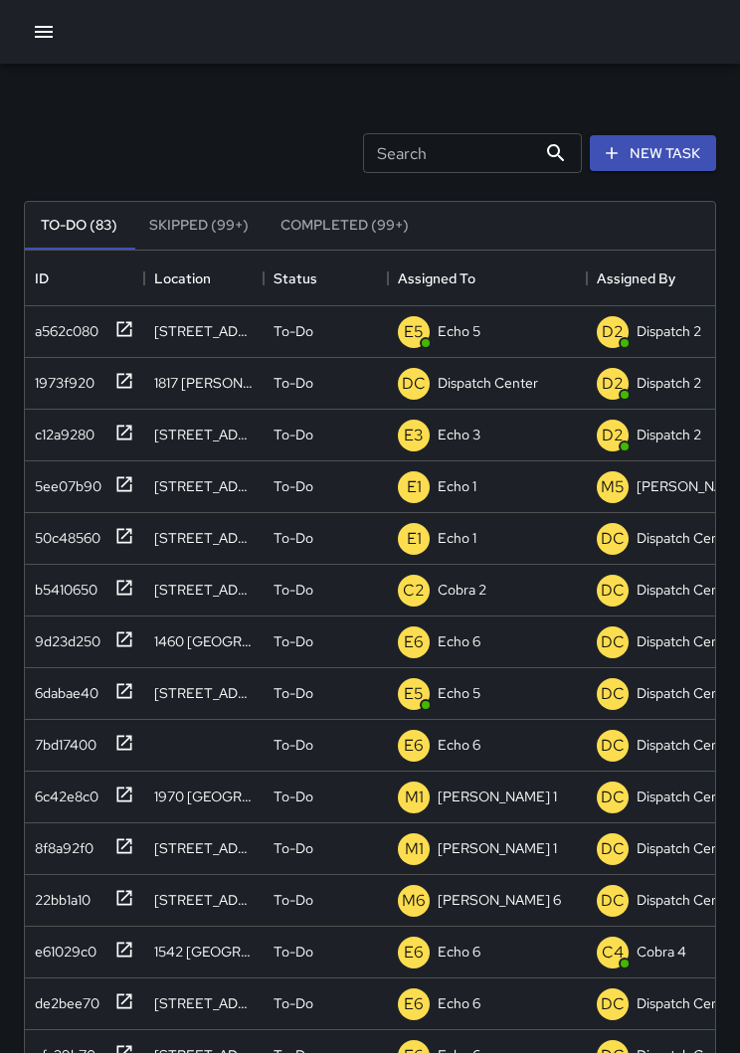
click at [39, 24] on icon "button" at bounding box center [44, 32] width 24 height 24
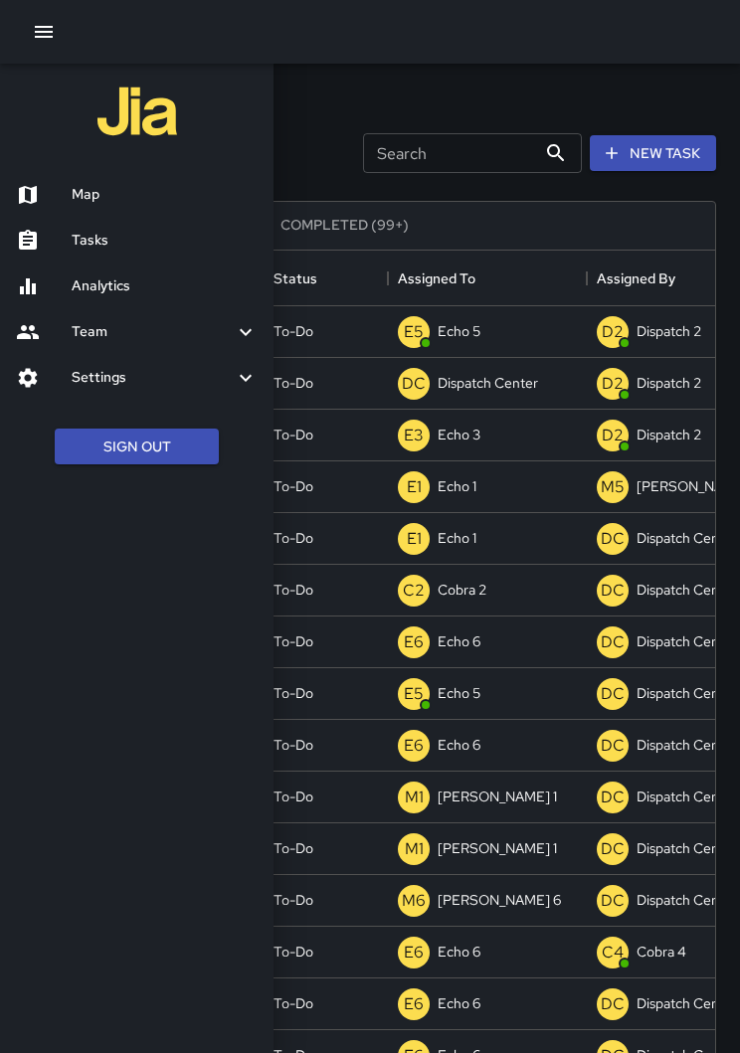
click at [97, 193] on h6 "Map" at bounding box center [165, 195] width 186 height 22
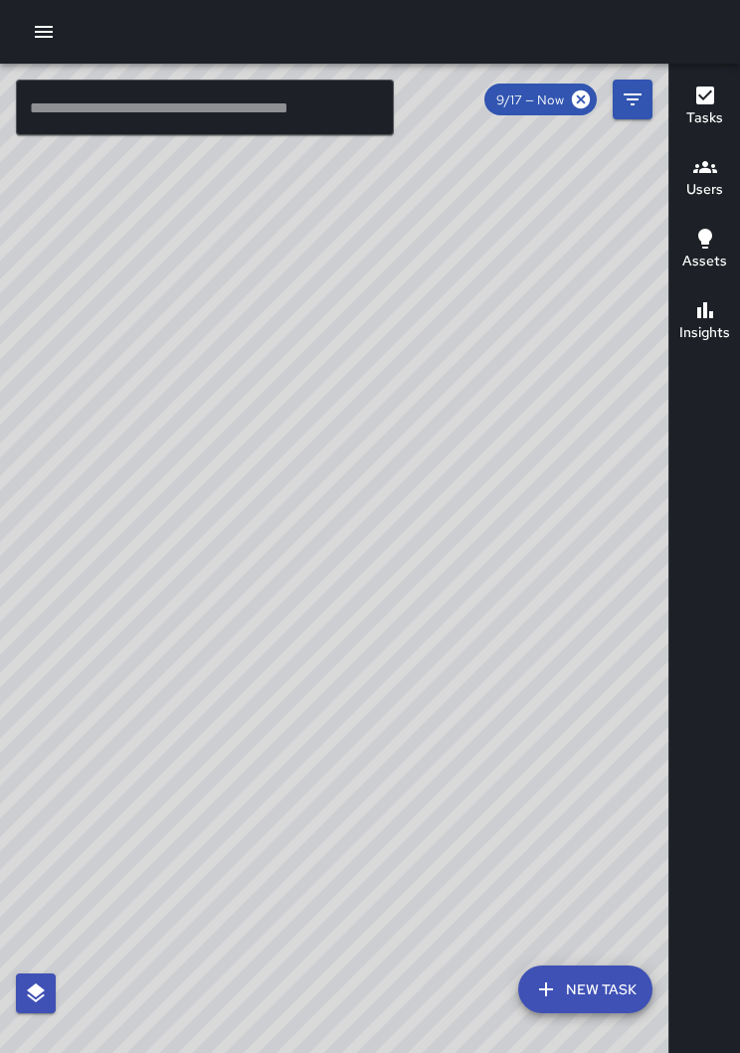
click at [352, 570] on div "© Mapbox © OpenStreetMap Improve this map" at bounding box center [334, 574] width 668 height 1021
click at [268, 518] on div "© Mapbox © OpenStreetMap Improve this map" at bounding box center [334, 574] width 668 height 1021
click at [668, 689] on div "Tasks Newest Tasks First * ​ 995 tasks S1 Sierra 11 2212 Broadway Completed on …" at bounding box center [668, 559] width 0 height 990
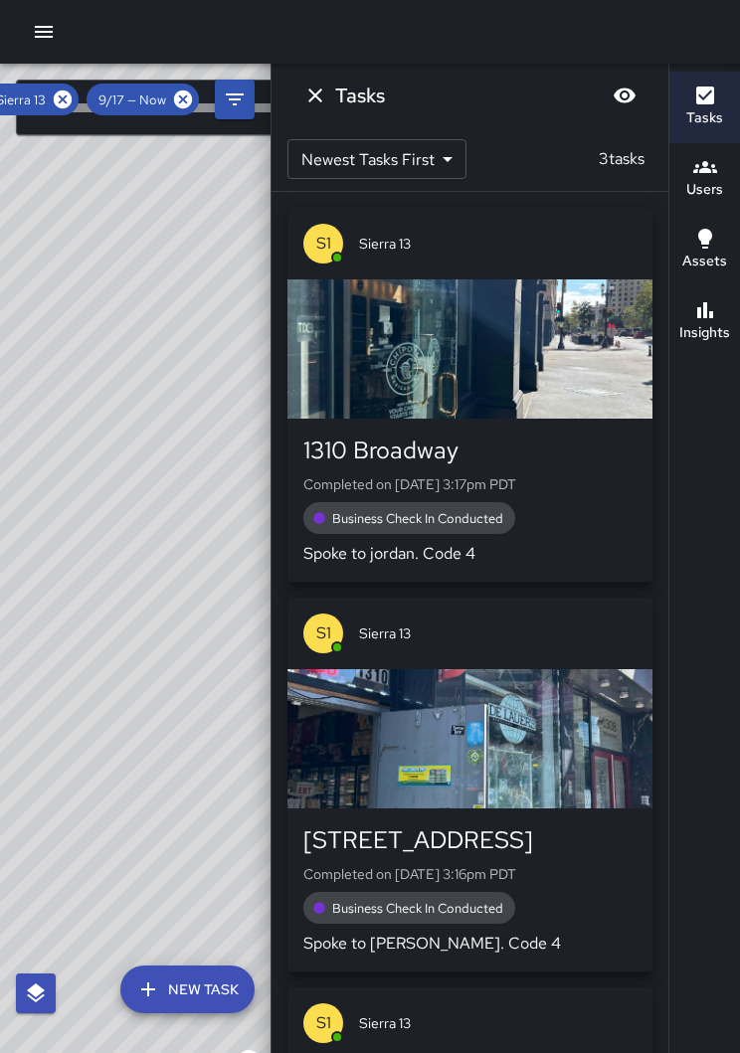
click at [180, 106] on icon at bounding box center [183, 100] width 18 height 18
click at [63, 103] on icon at bounding box center [63, 100] width 18 height 18
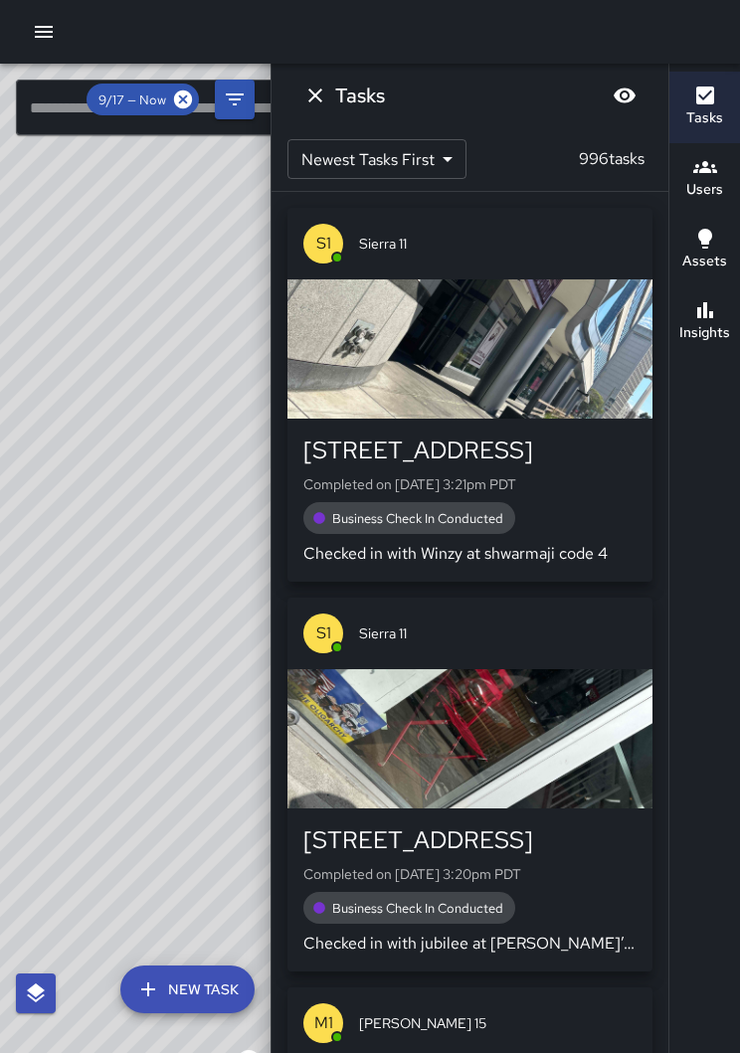
click at [202, 330] on div "© Mapbox © OpenStreetMap Improve this map" at bounding box center [135, 574] width 271 height 1021
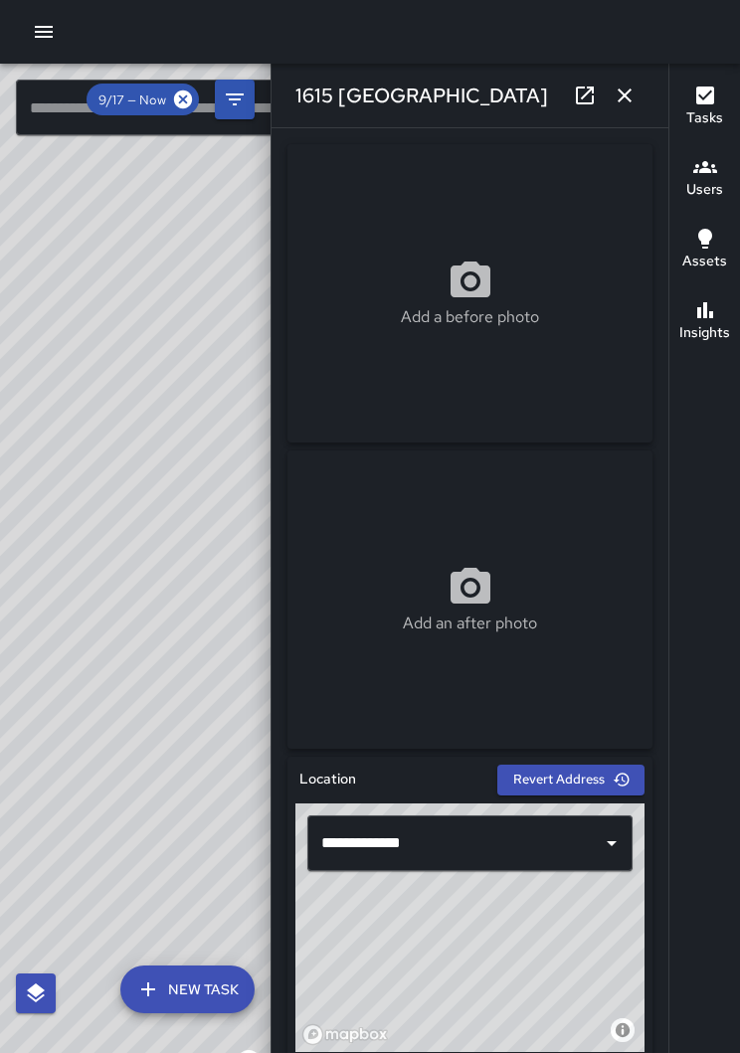
click at [622, 103] on icon "button" at bounding box center [625, 96] width 24 height 24
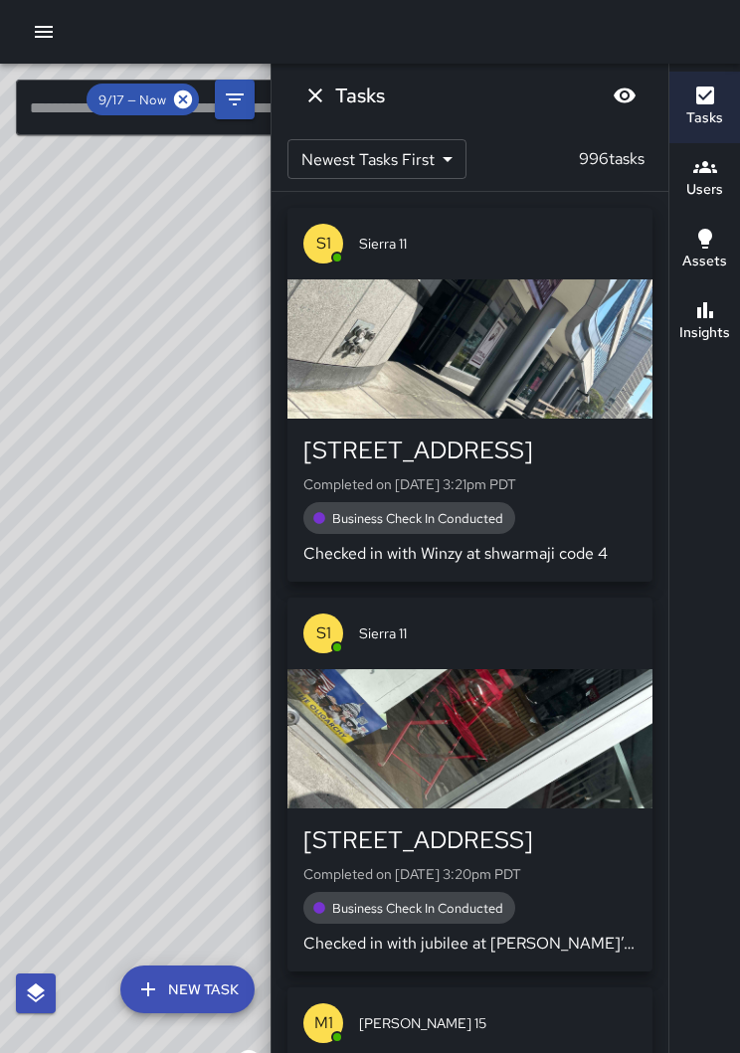
click at [720, 96] on div "Tasks" at bounding box center [704, 107] width 37 height 46
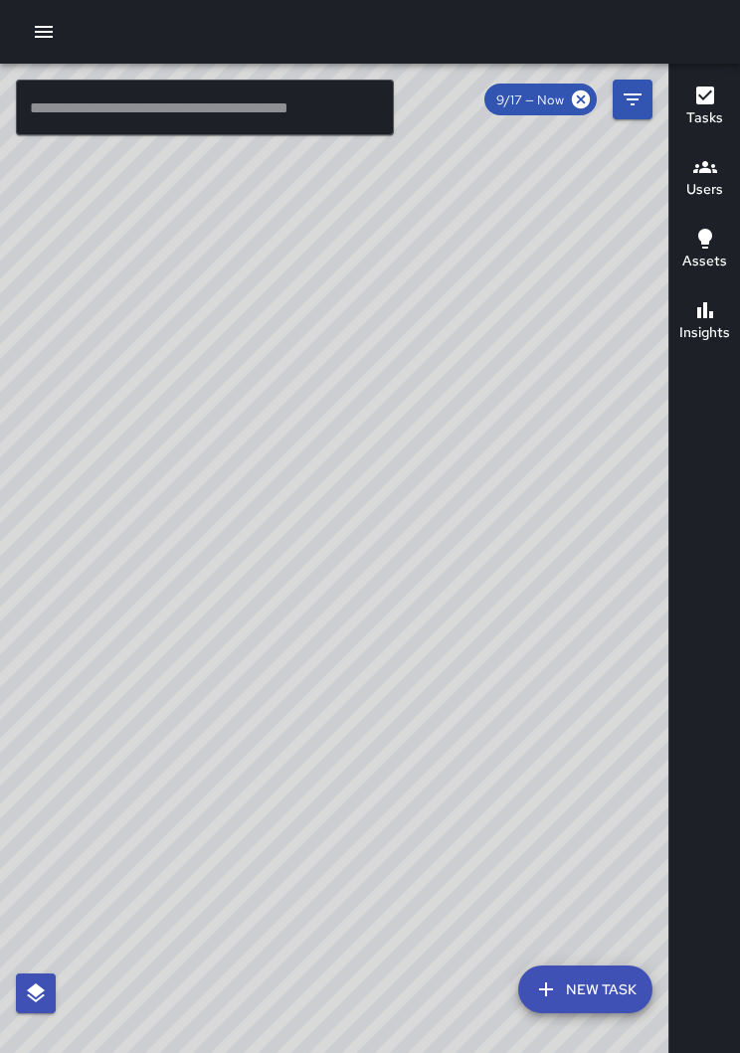
click at [238, 515] on div "© Mapbox © OpenStreetMap Improve this map" at bounding box center [334, 574] width 668 height 1021
click at [306, 339] on div "© Mapbox © OpenStreetMap Improve this map" at bounding box center [334, 574] width 668 height 1021
click at [467, 554] on div "© Mapbox © OpenStreetMap Improve this map" at bounding box center [334, 574] width 668 height 1021
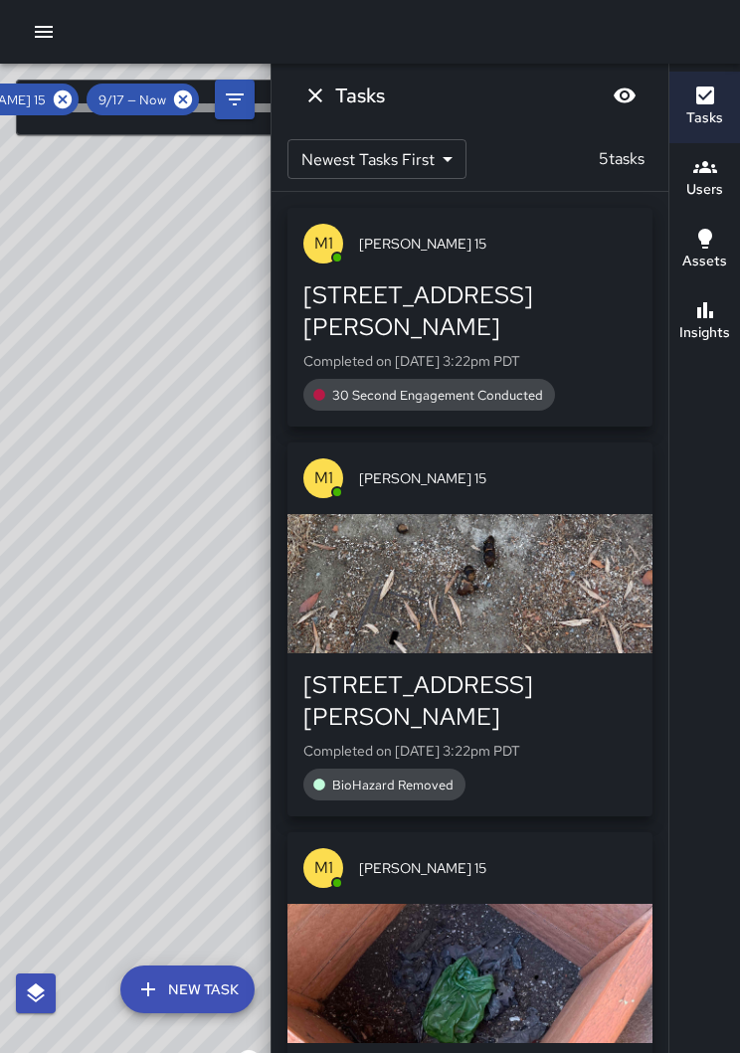
click at [45, 77] on div "© Mapbox © OpenStreetMap Improve this map" at bounding box center [135, 574] width 271 height 1021
click at [62, 99] on icon at bounding box center [63, 100] width 18 height 18
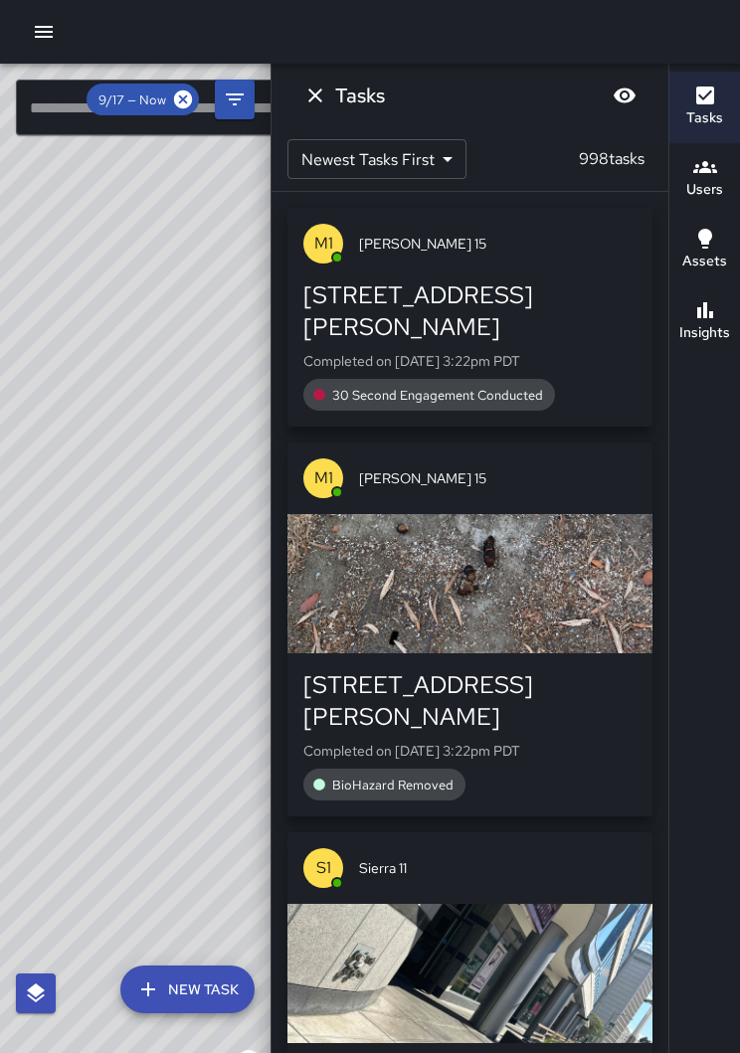
click at [704, 109] on h6 "Tasks" at bounding box center [704, 118] width 37 height 22
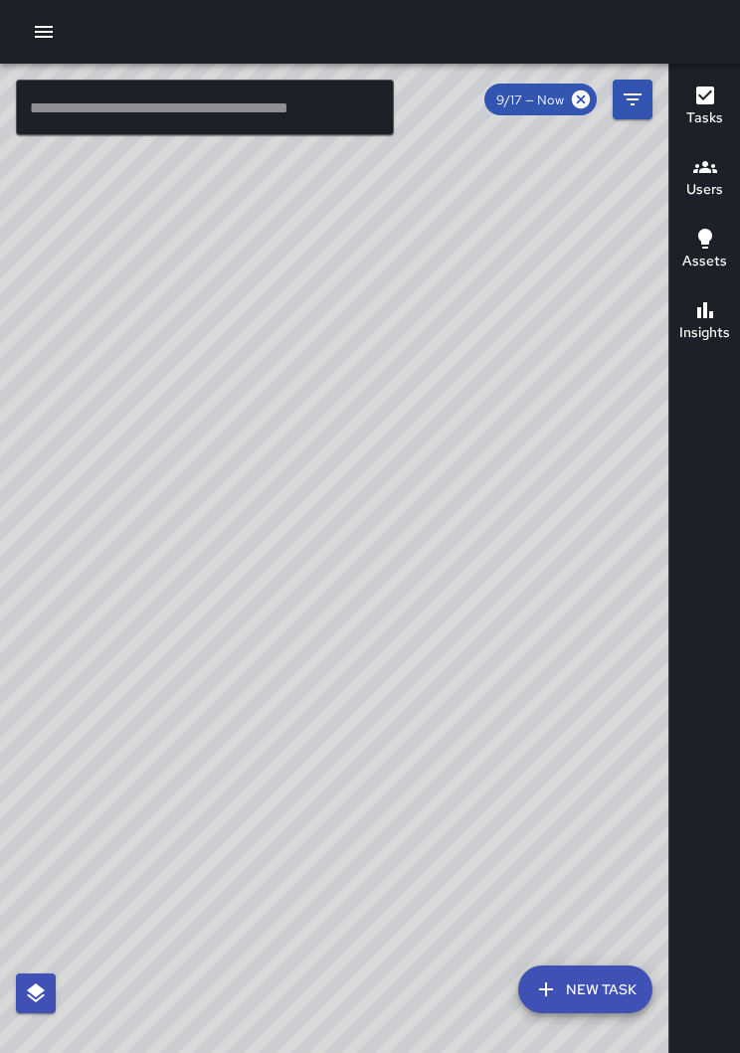
click at [558, 461] on div "© Mapbox © OpenStreetMap Improve this map" at bounding box center [334, 574] width 668 height 1021
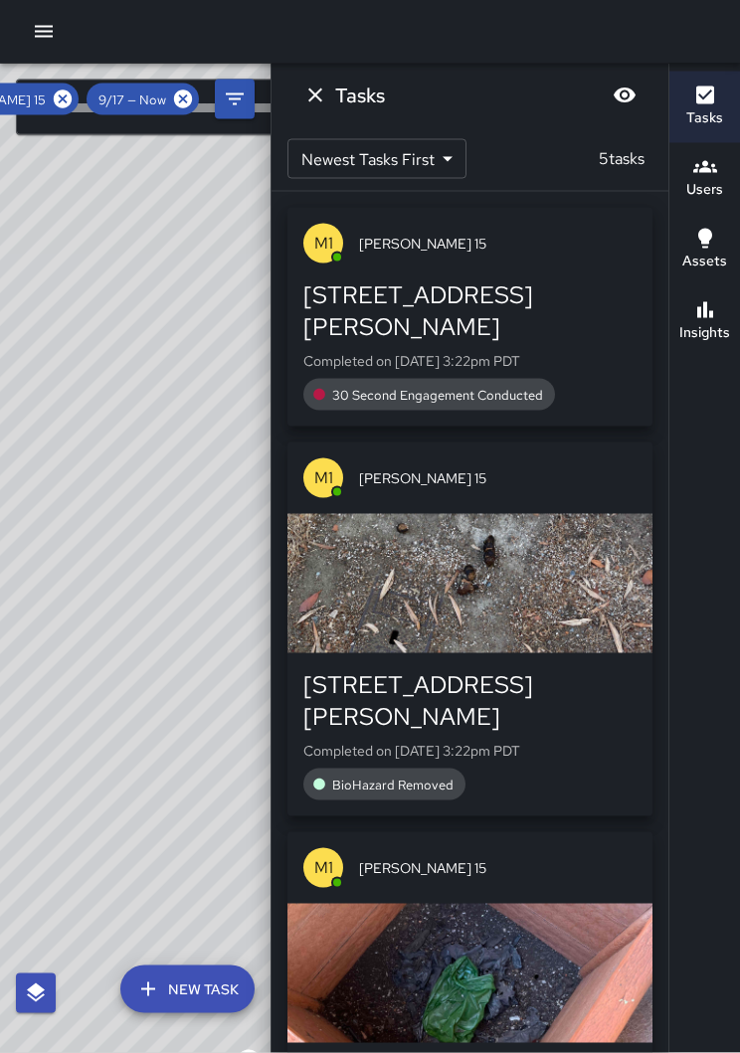
scroll to position [31, 0]
click at [702, 87] on icon "button" at bounding box center [705, 96] width 18 height 18
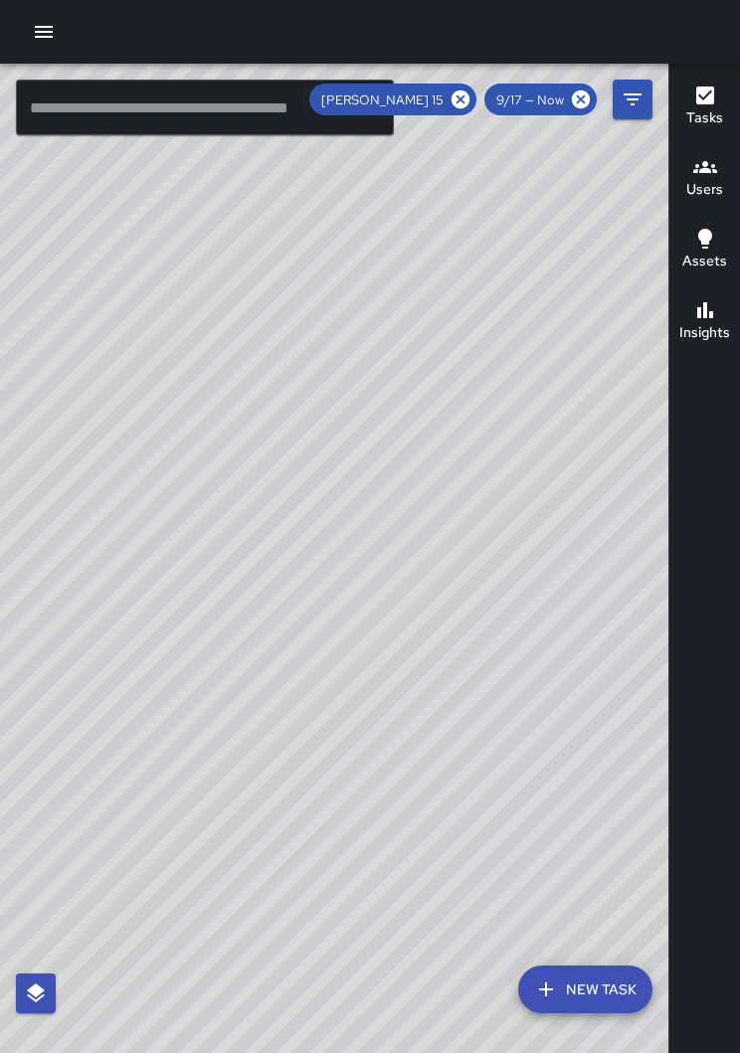
click at [465, 91] on icon at bounding box center [461, 100] width 18 height 18
click at [305, 610] on div "© Mapbox © OpenStreetMap Improve this map" at bounding box center [334, 574] width 668 height 1021
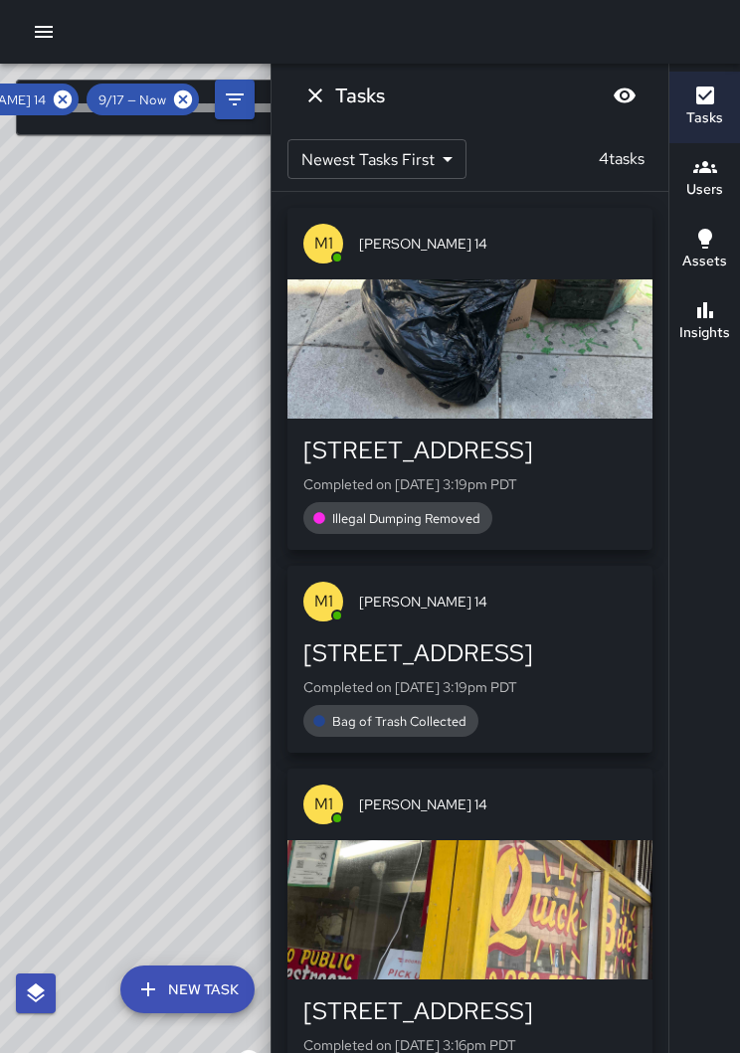
scroll to position [0, 0]
click at [699, 108] on button "Tasks" at bounding box center [704, 108] width 71 height 72
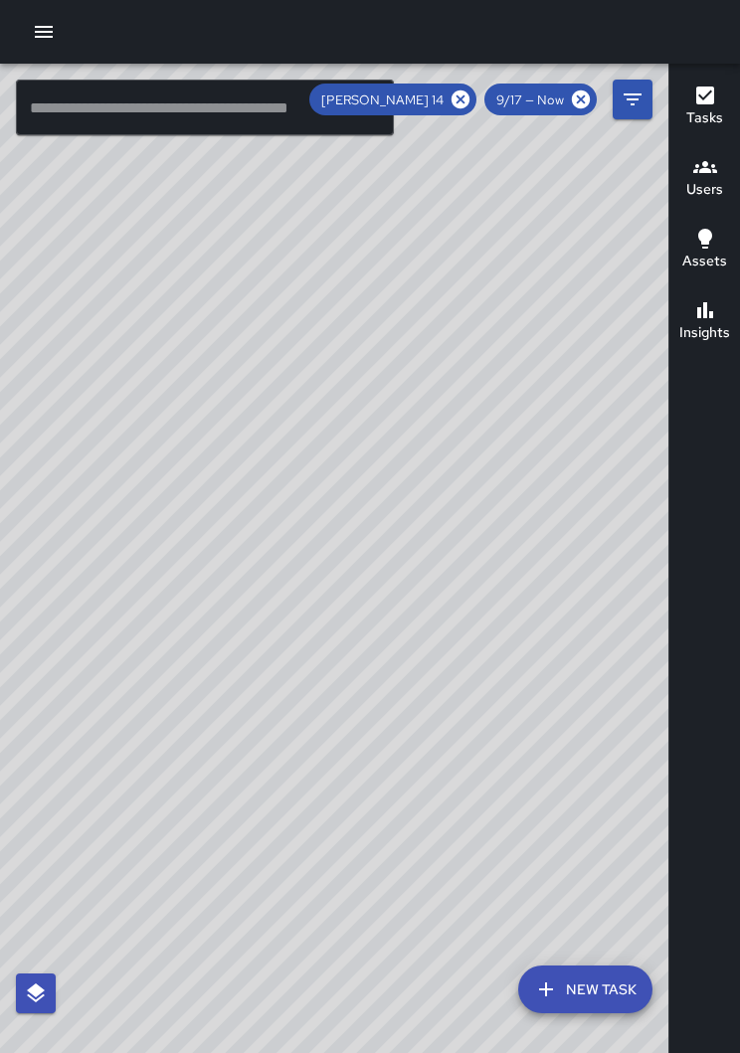
click at [467, 93] on div "© Mapbox © OpenStreetMap Improve this map" at bounding box center [334, 574] width 668 height 1021
click at [468, 91] on icon at bounding box center [461, 100] width 18 height 18
click at [47, 31] on icon "button" at bounding box center [44, 32] width 18 height 12
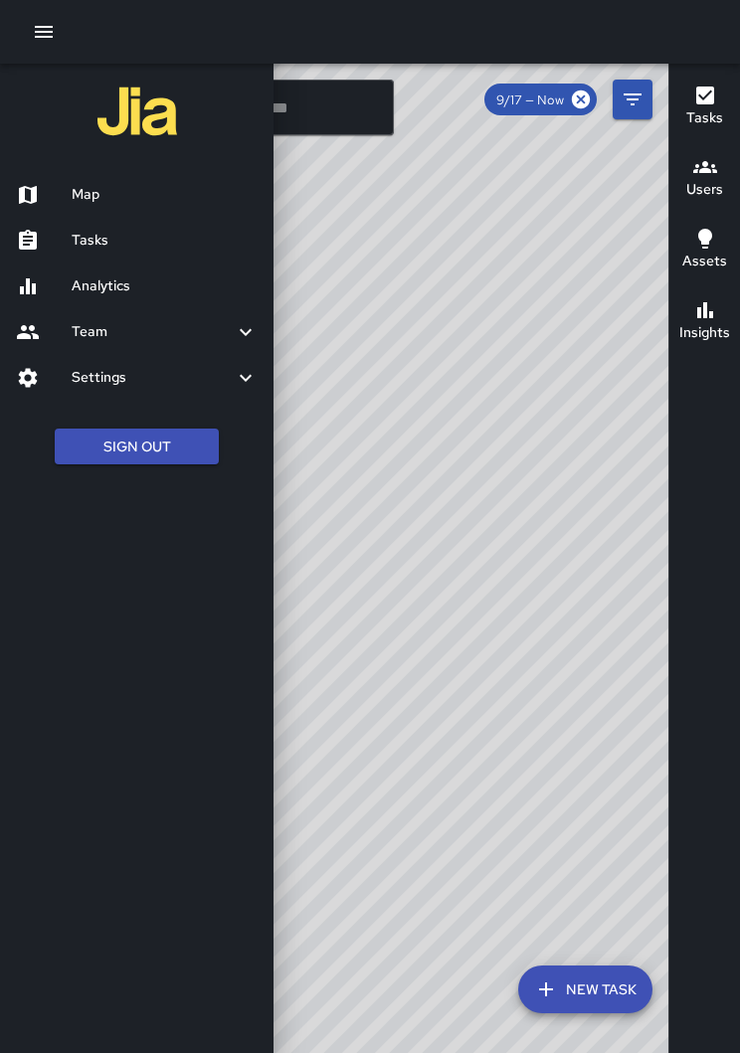
click at [111, 224] on div "Tasks" at bounding box center [137, 241] width 274 height 46
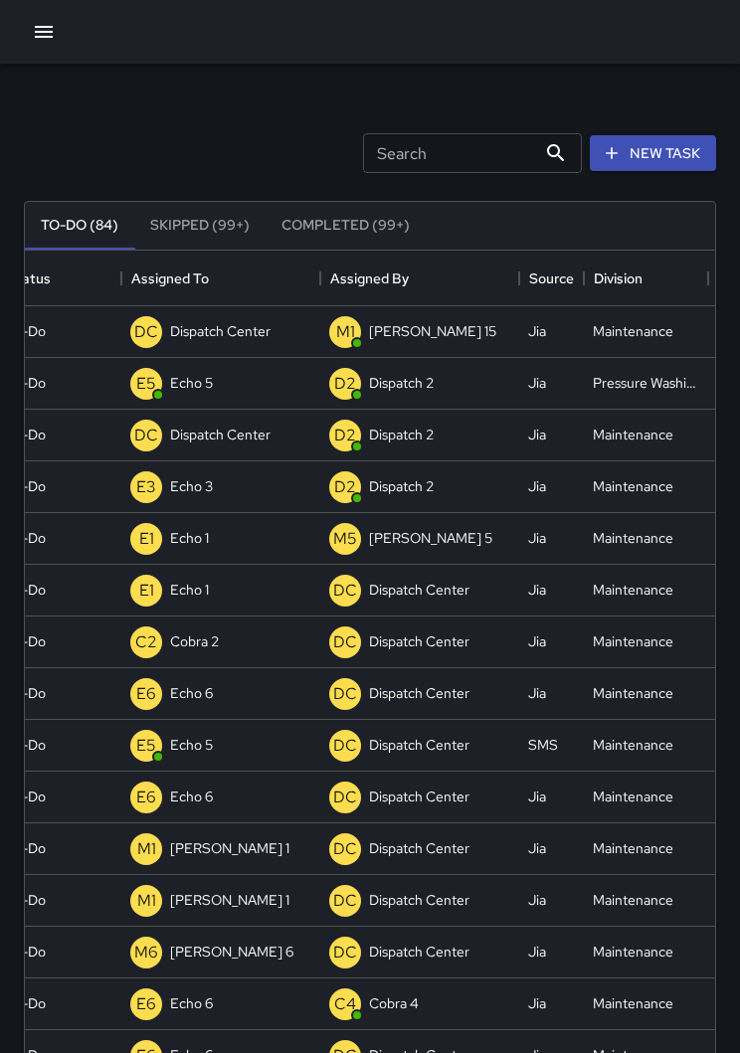
scroll to position [0, 267]
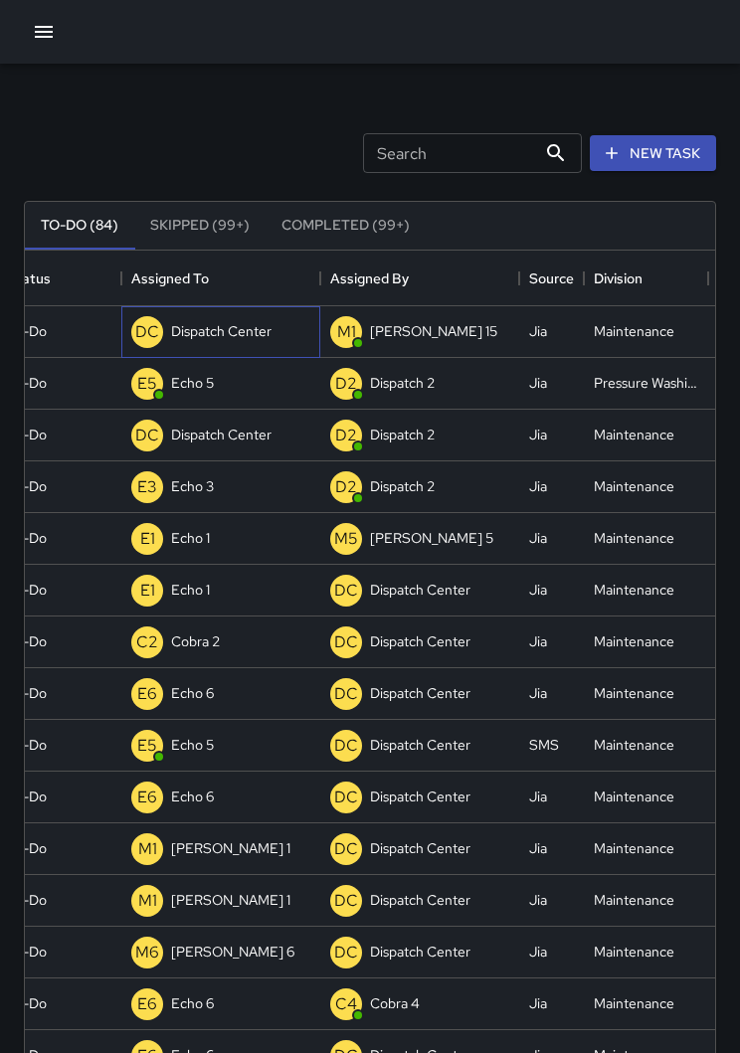
click at [232, 325] on p "Dispatch Center" at bounding box center [221, 331] width 100 height 20
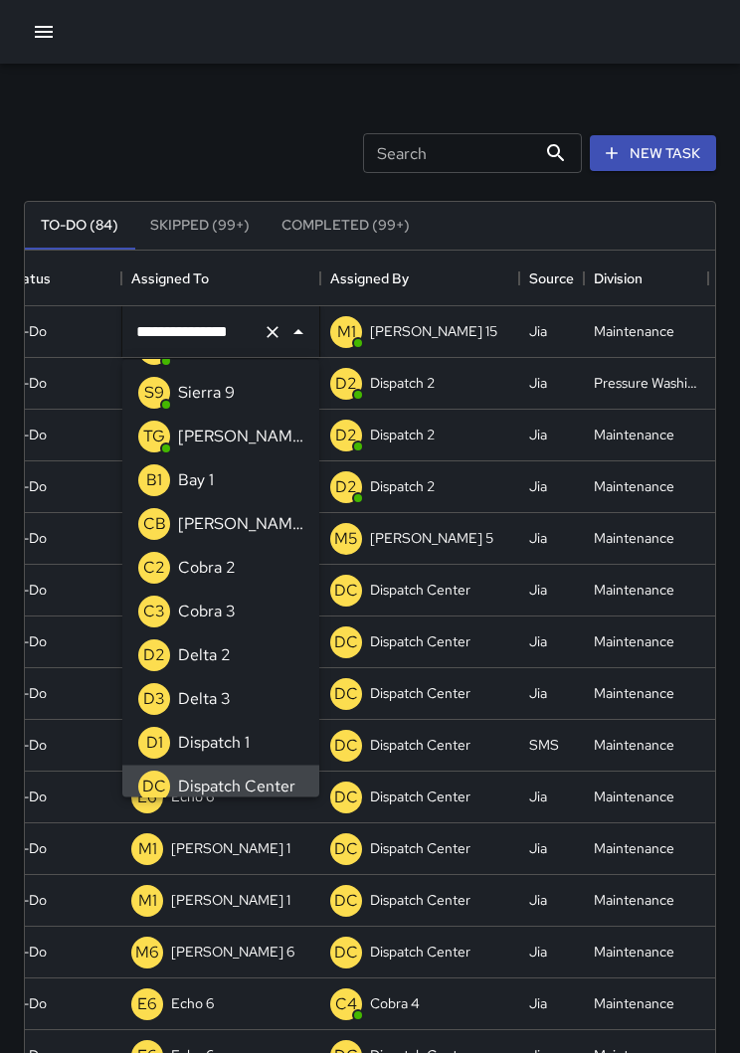
click at [270, 334] on icon "Clear" at bounding box center [273, 332] width 12 height 12
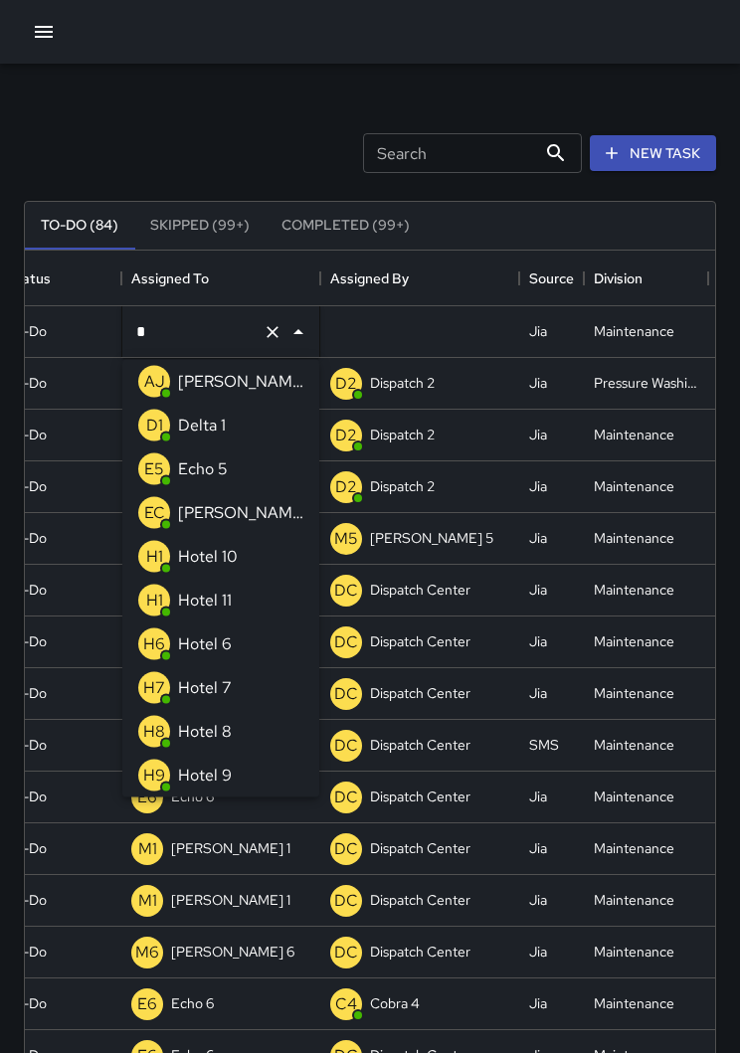
type input "**"
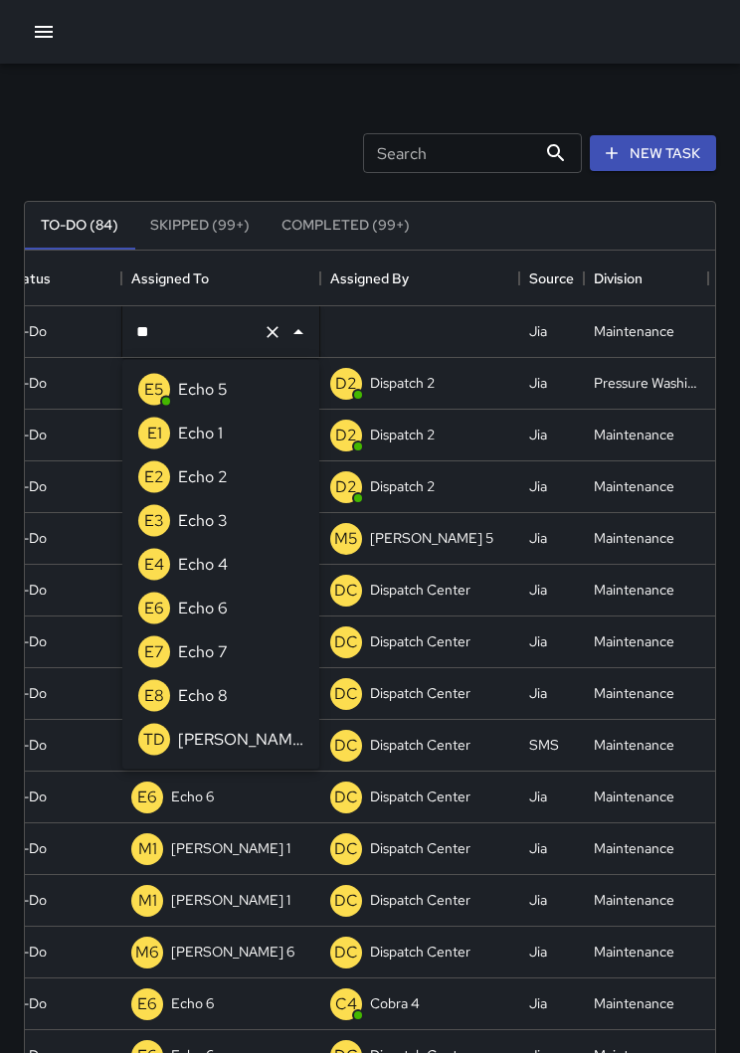
scroll to position [0, 0]
click at [221, 517] on p "Echo 3" at bounding box center [203, 521] width 50 height 24
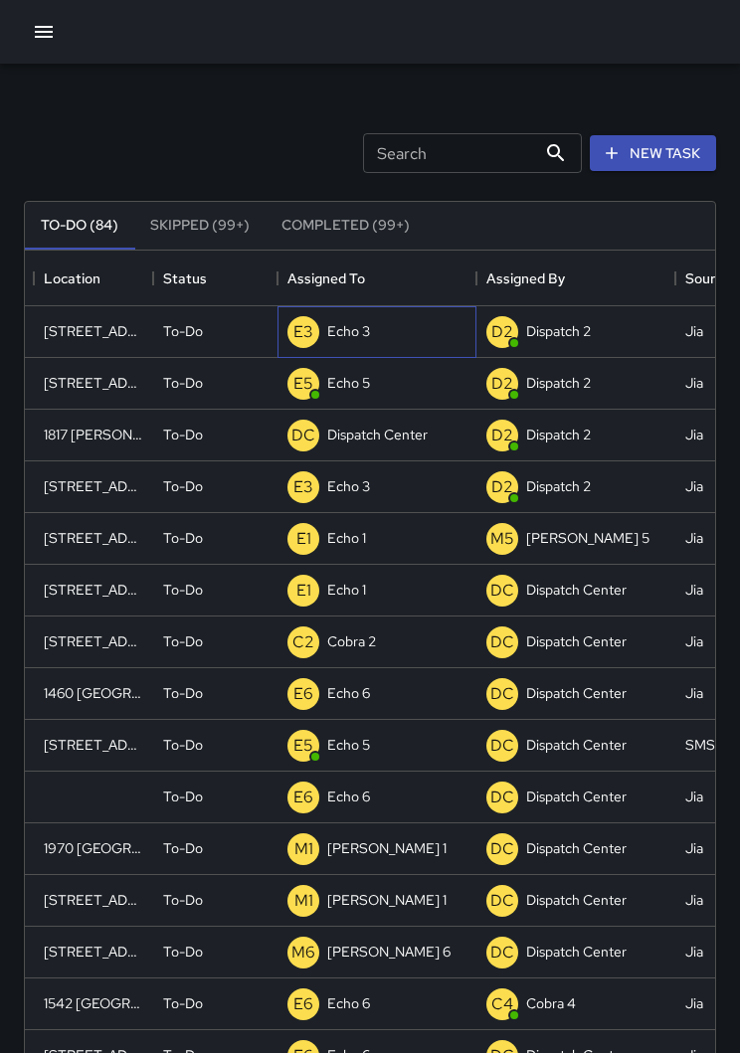
scroll to position [0, 108]
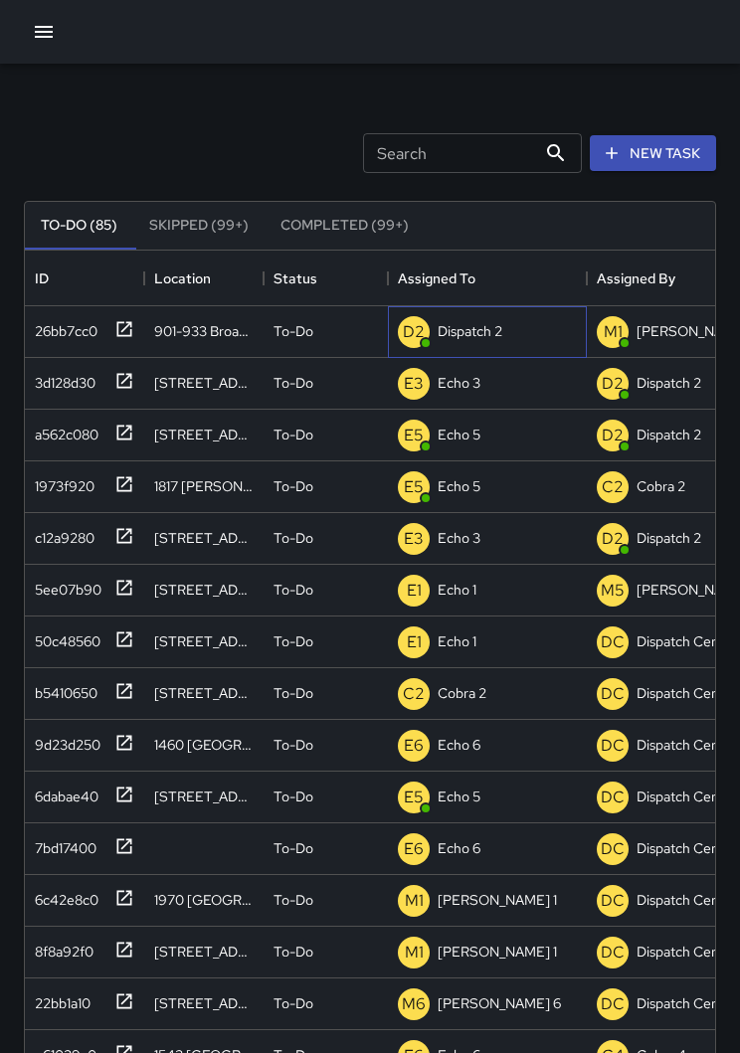
click at [473, 328] on p "Dispatch 2" at bounding box center [470, 331] width 65 height 20
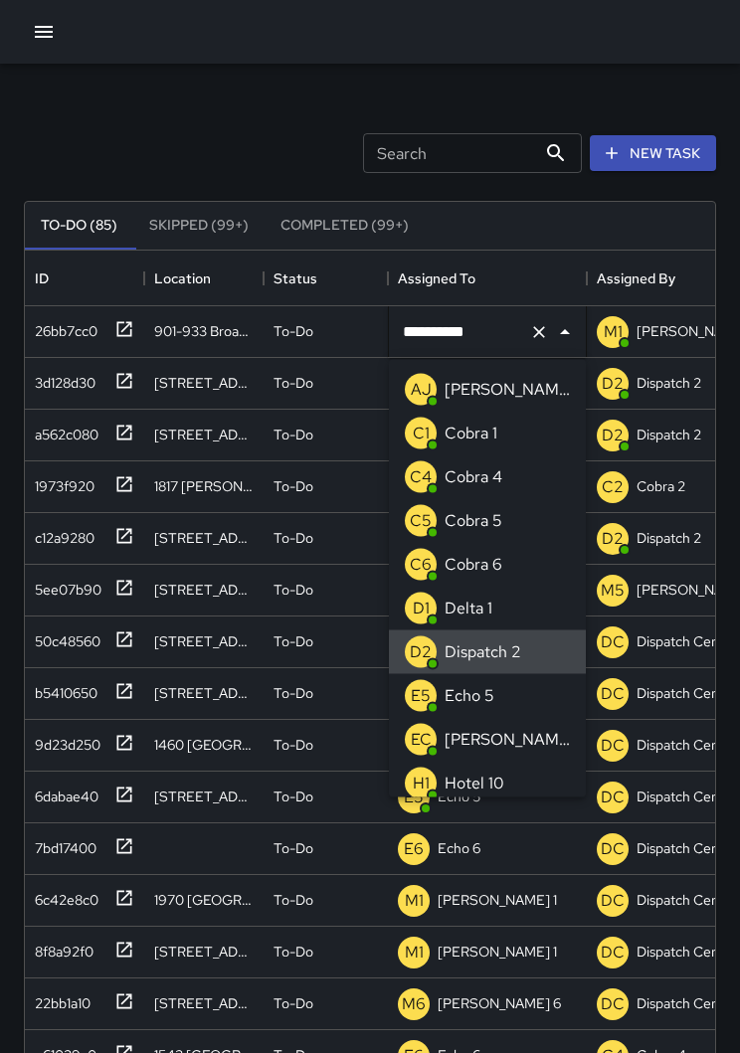
click at [545, 329] on icon "Clear" at bounding box center [539, 332] width 20 height 20
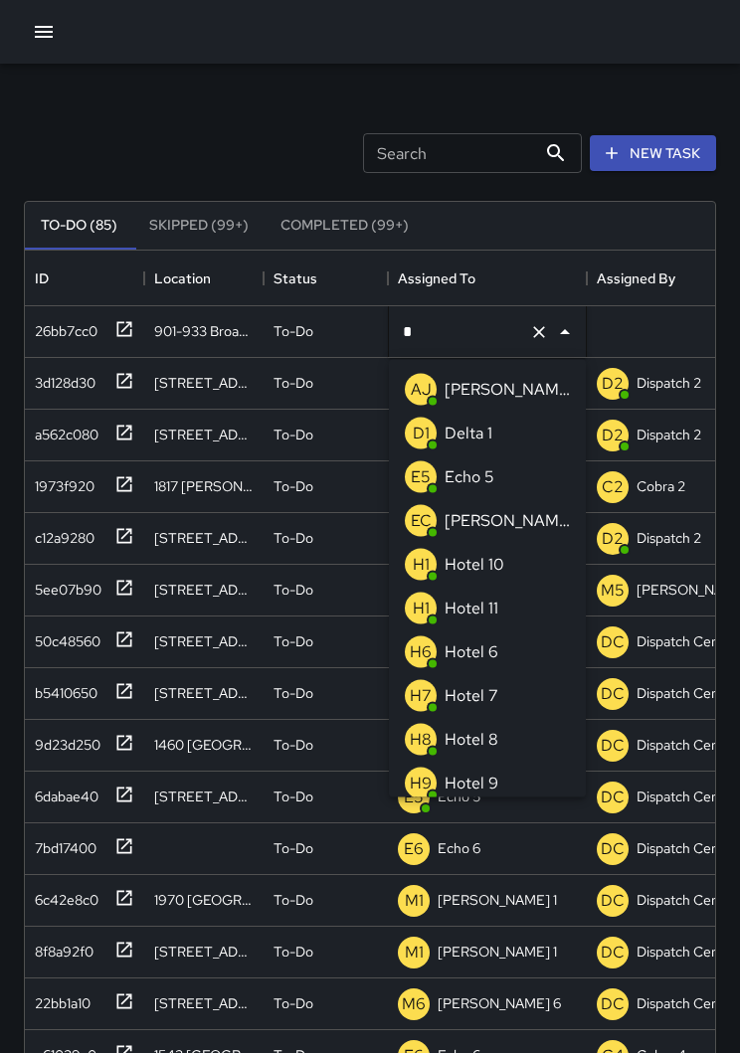
type input "**"
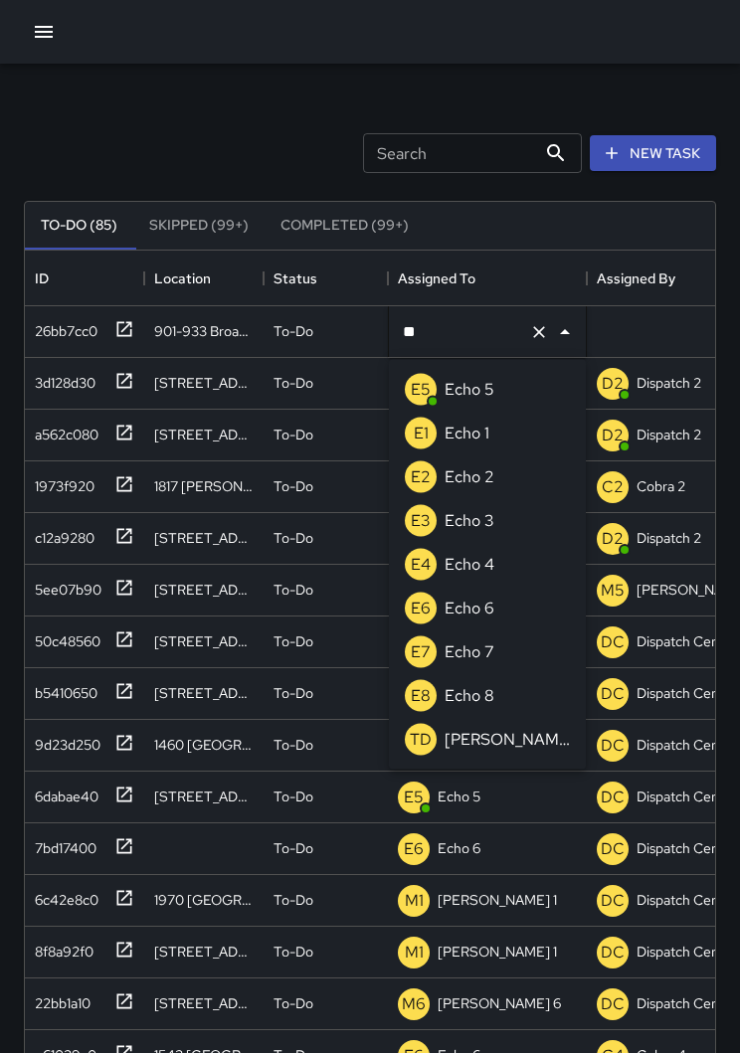
click at [478, 516] on p "Echo 3" at bounding box center [470, 521] width 50 height 24
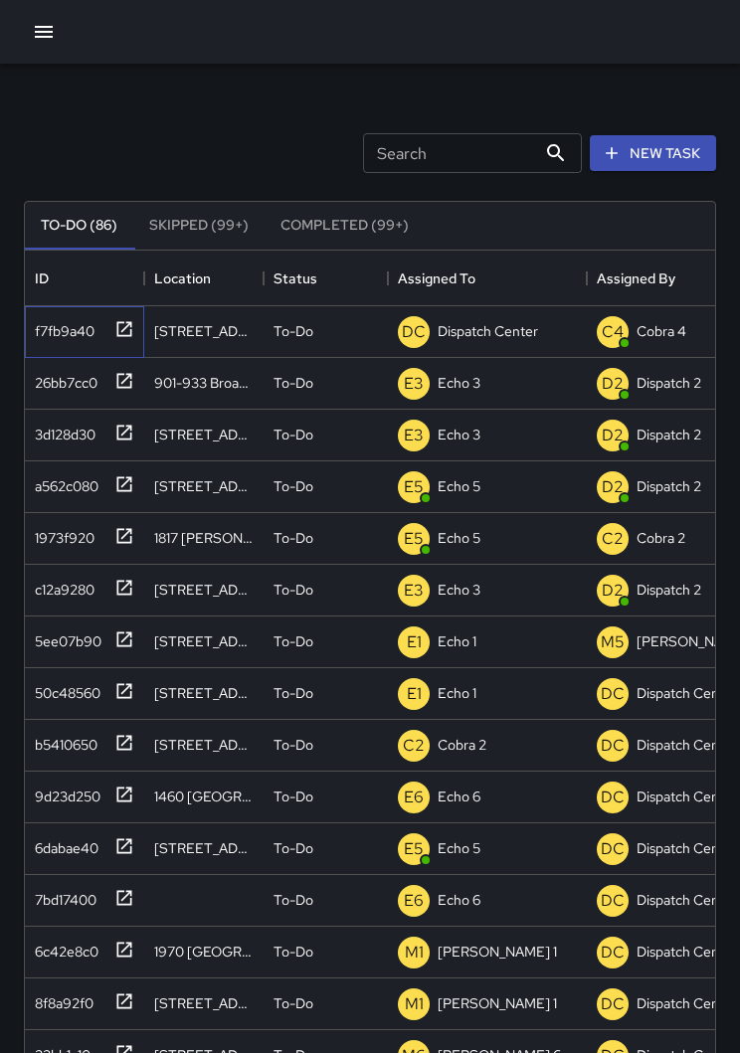
click at [120, 326] on icon at bounding box center [124, 329] width 20 height 20
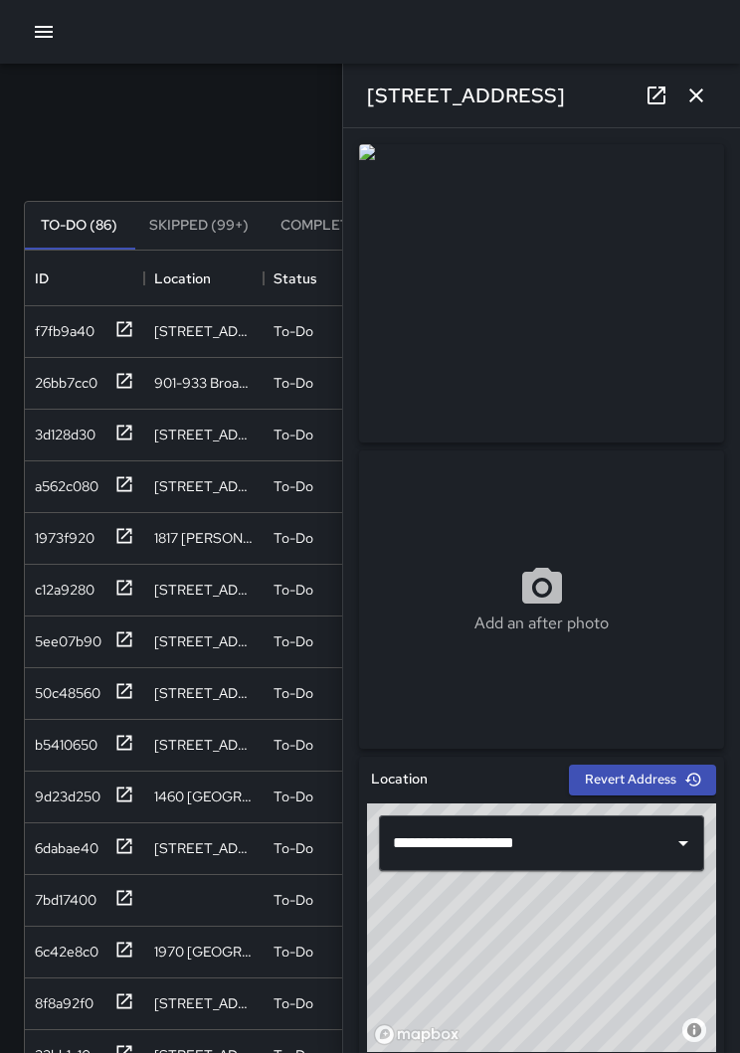
click at [699, 95] on icon "button" at bounding box center [696, 96] width 24 height 24
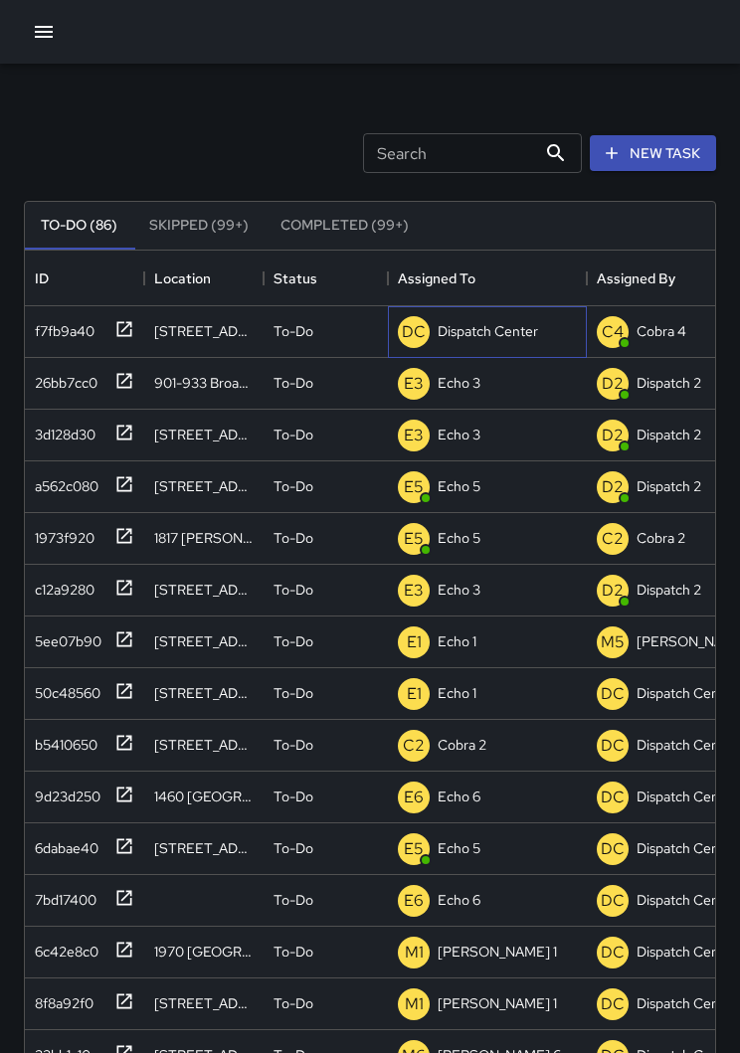
click at [490, 340] on p "Dispatch Center" at bounding box center [488, 331] width 100 height 20
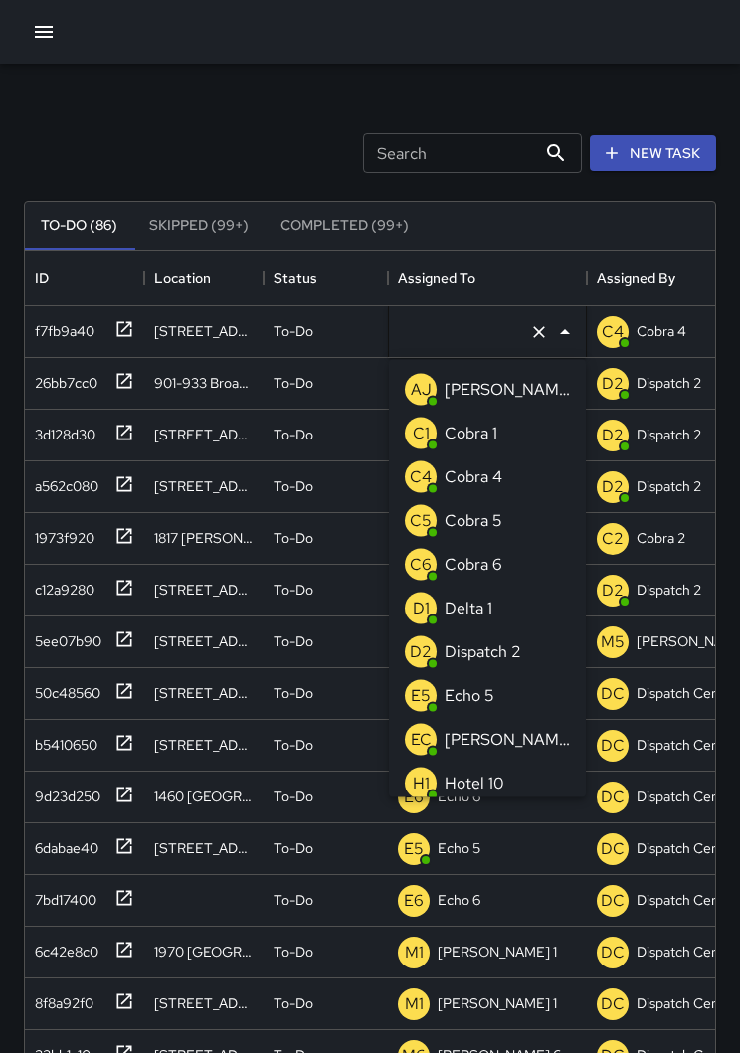
type input "**********"
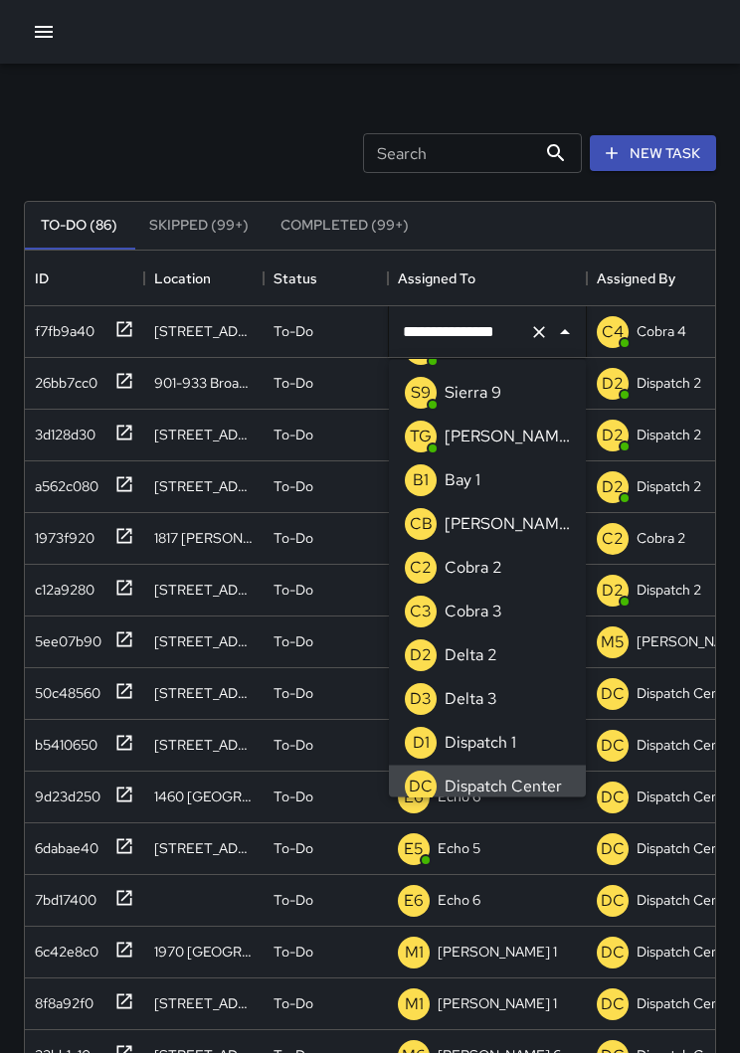
click at [535, 331] on icon "Clear" at bounding box center [539, 332] width 20 height 20
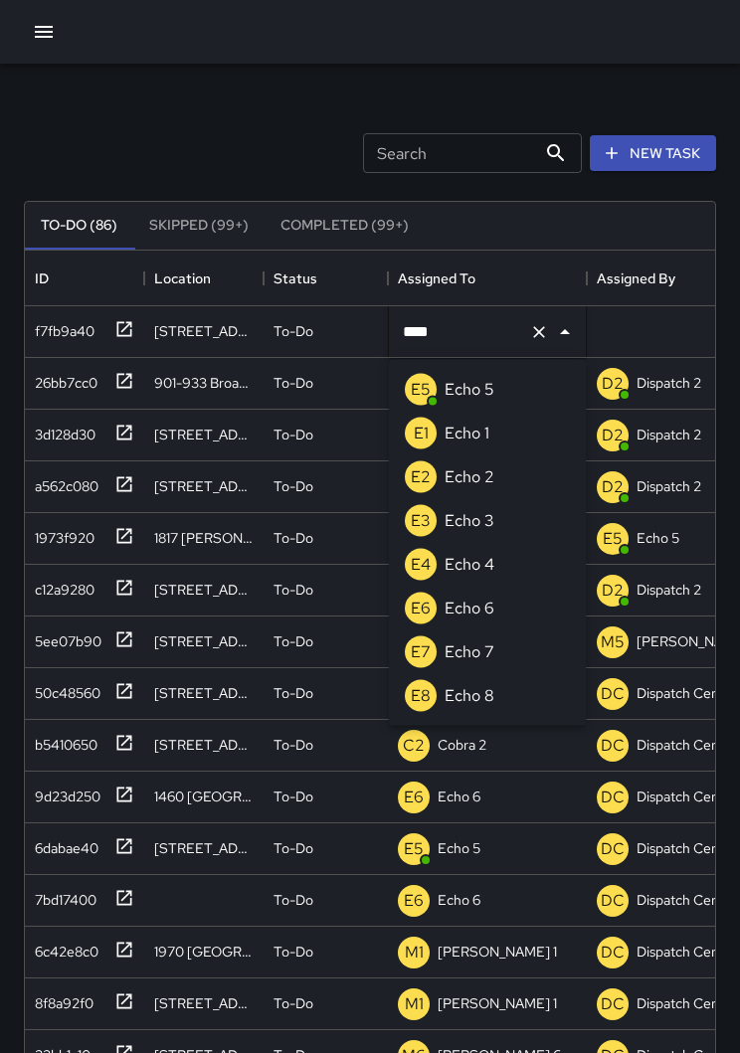
type input "****"
click at [509, 400] on li "E5 Echo 5" at bounding box center [487, 390] width 197 height 44
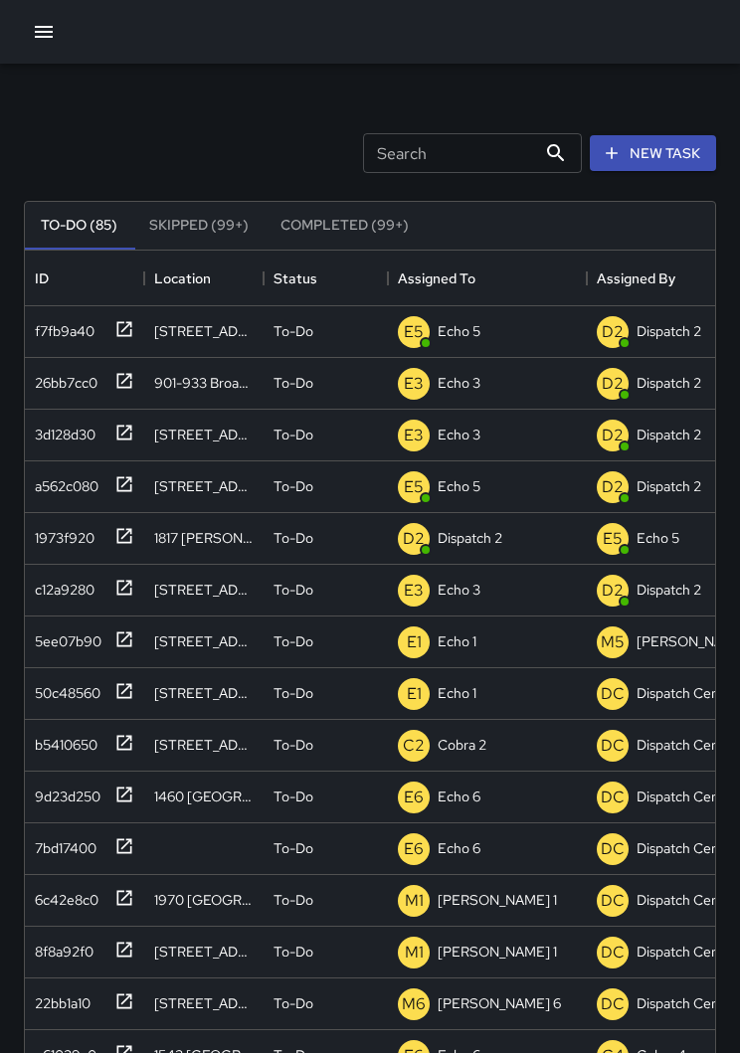
click at [58, 41] on button "button" at bounding box center [44, 32] width 40 height 40
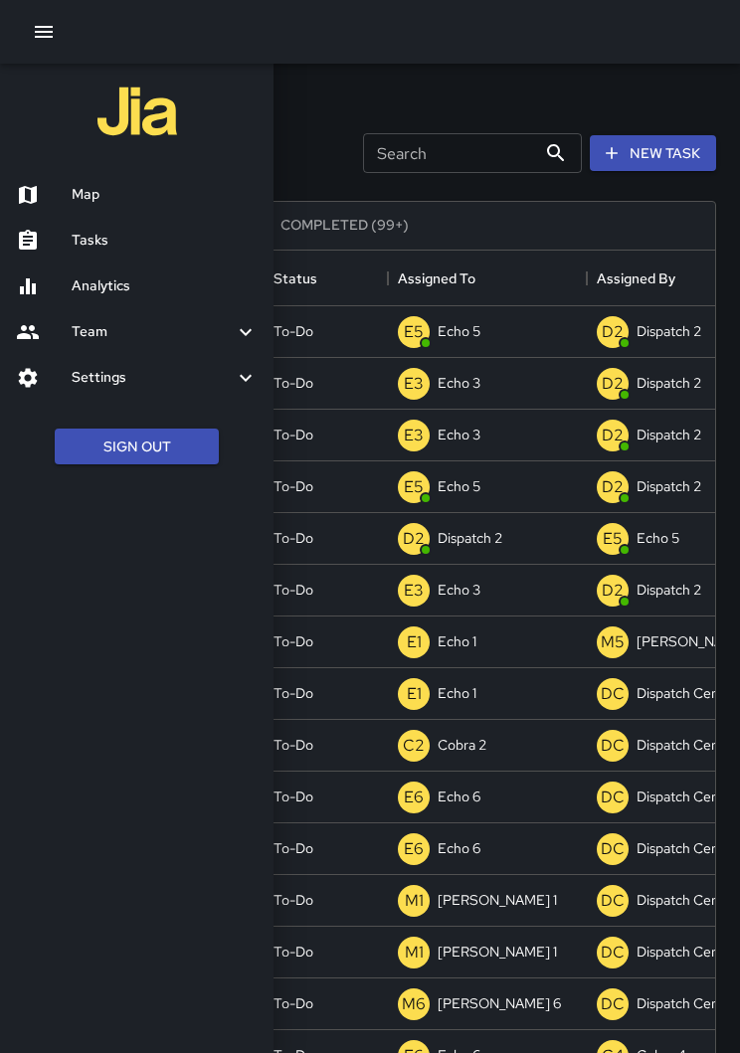
click at [129, 196] on h6 "Map" at bounding box center [165, 195] width 186 height 22
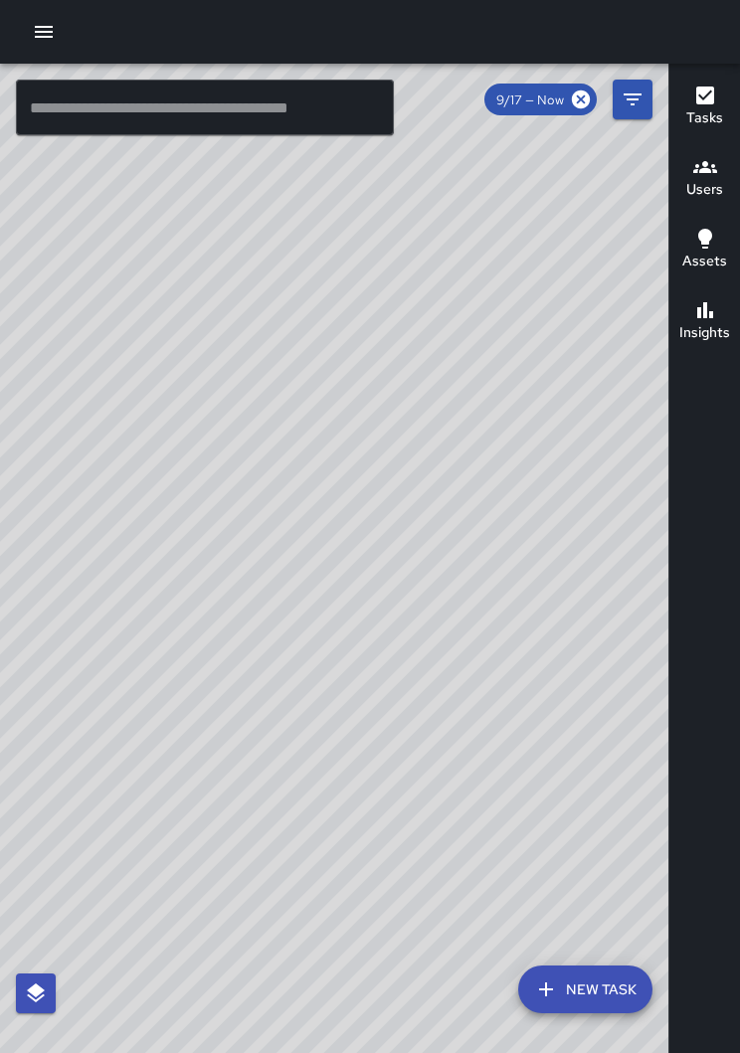
click at [223, 634] on div "© Mapbox © OpenStreetMap Improve this map" at bounding box center [334, 574] width 668 height 1021
click at [285, 624] on div "© Mapbox © OpenStreetMap Improve this map" at bounding box center [334, 574] width 668 height 1021
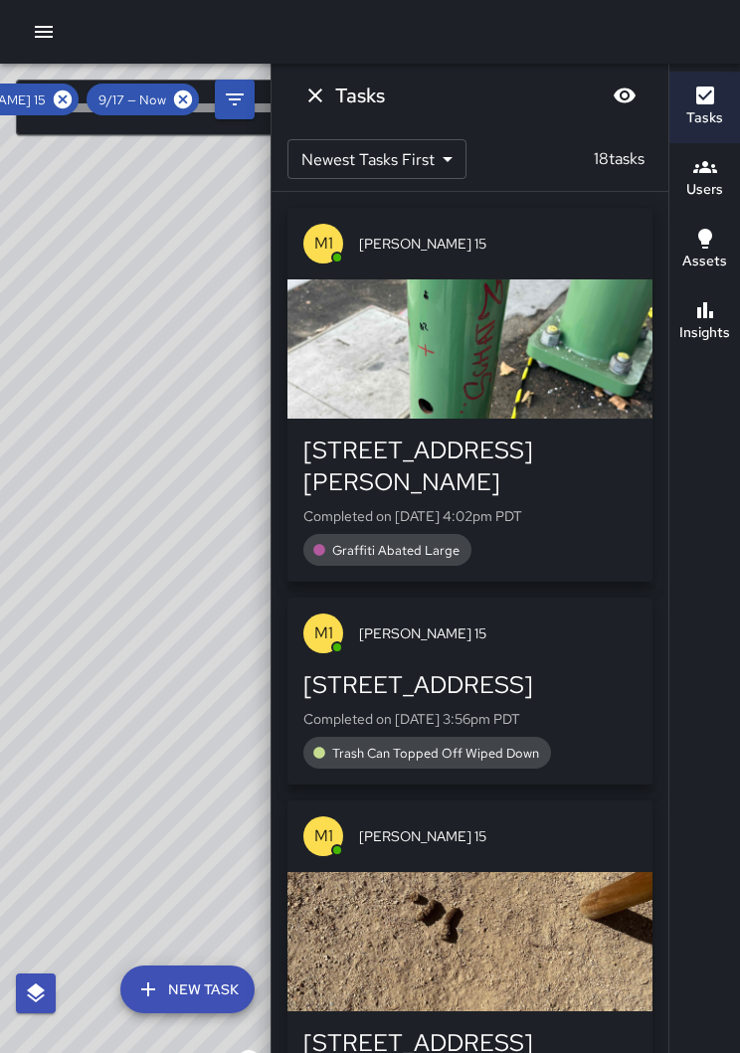
click at [59, 103] on icon at bounding box center [63, 100] width 18 height 18
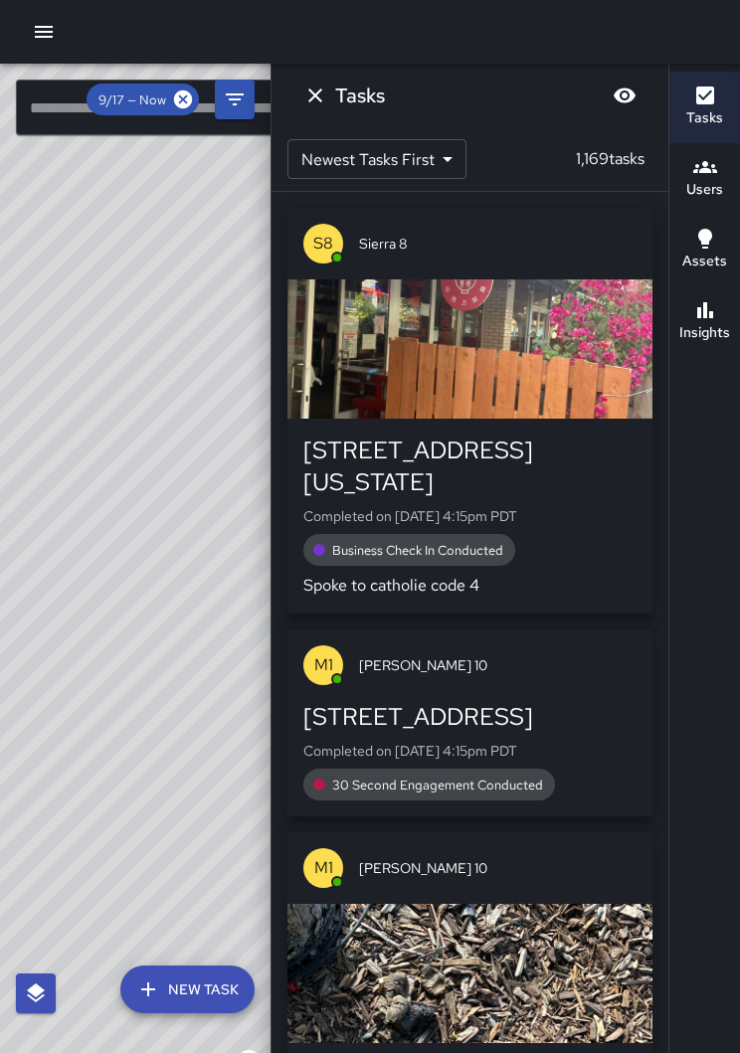
click at [706, 93] on icon "button" at bounding box center [705, 96] width 18 height 18
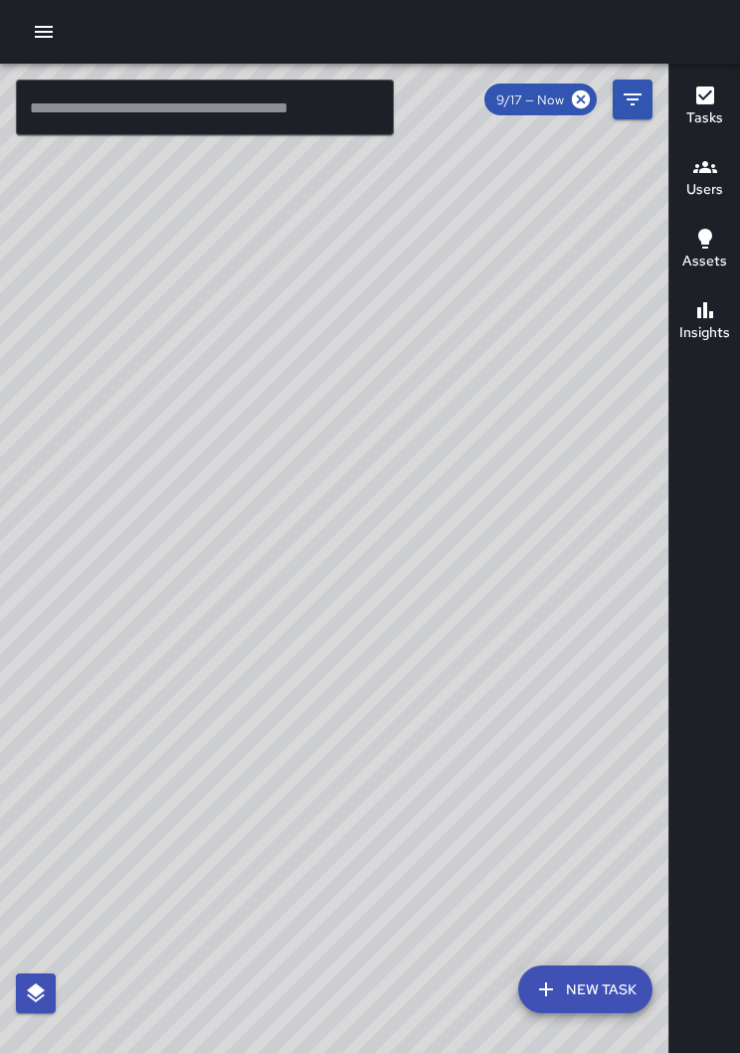
click at [77, 635] on div "© Mapbox © OpenStreetMap Improve this map" at bounding box center [334, 574] width 668 height 1021
click at [209, 271] on div "© Mapbox © OpenStreetMap Improve this map" at bounding box center [334, 574] width 668 height 1021
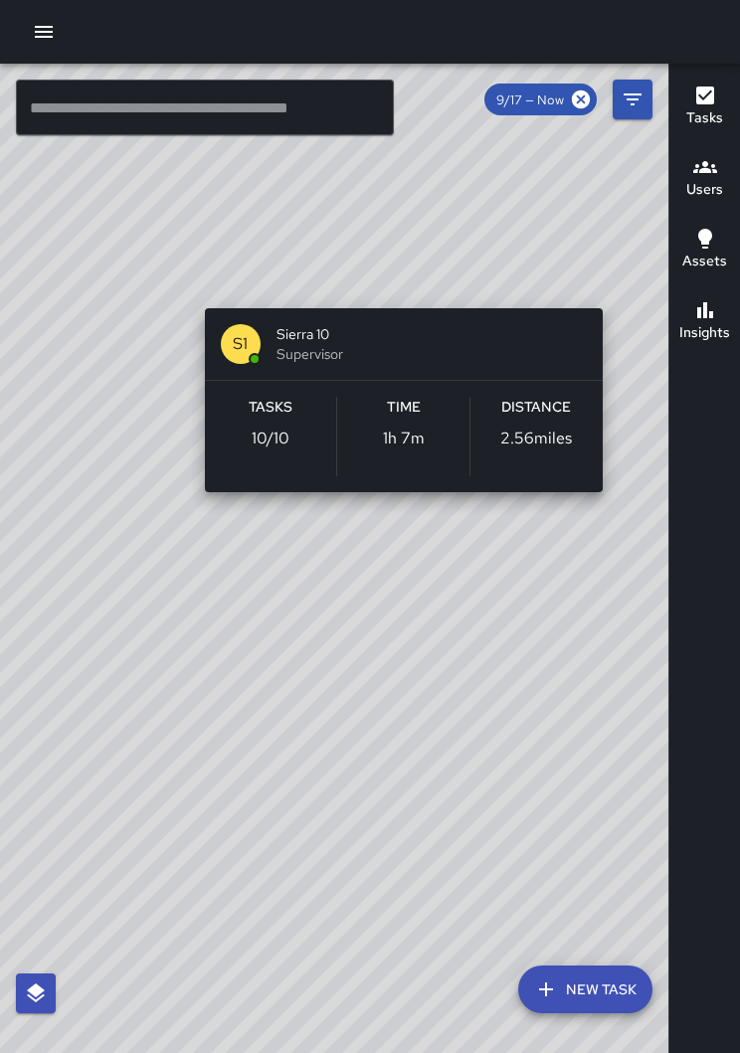
click at [130, 299] on div "© Mapbox © OpenStreetMap Improve this map S1 Sierra 10 Supervisor Tasks 10 / 10…" at bounding box center [334, 574] width 668 height 1021
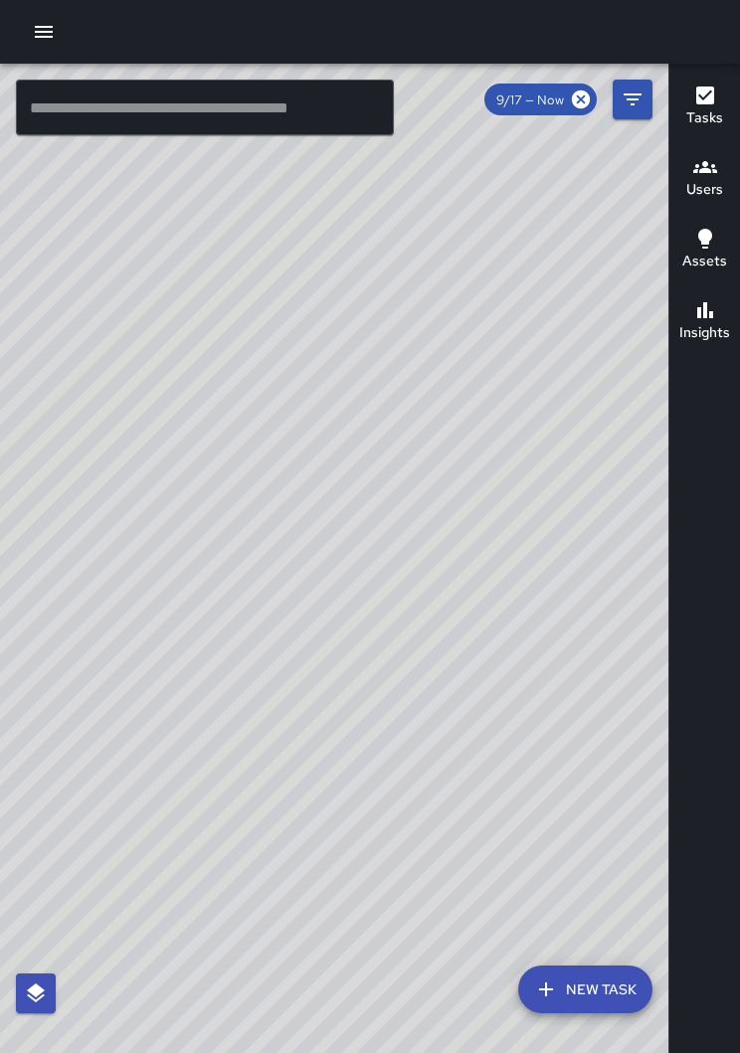
click at [151, 326] on div "© Mapbox © OpenStreetMap Improve this map S1 Sierra 10 Supervisor Tasks 10 / 10…" at bounding box center [334, 574] width 668 height 1021
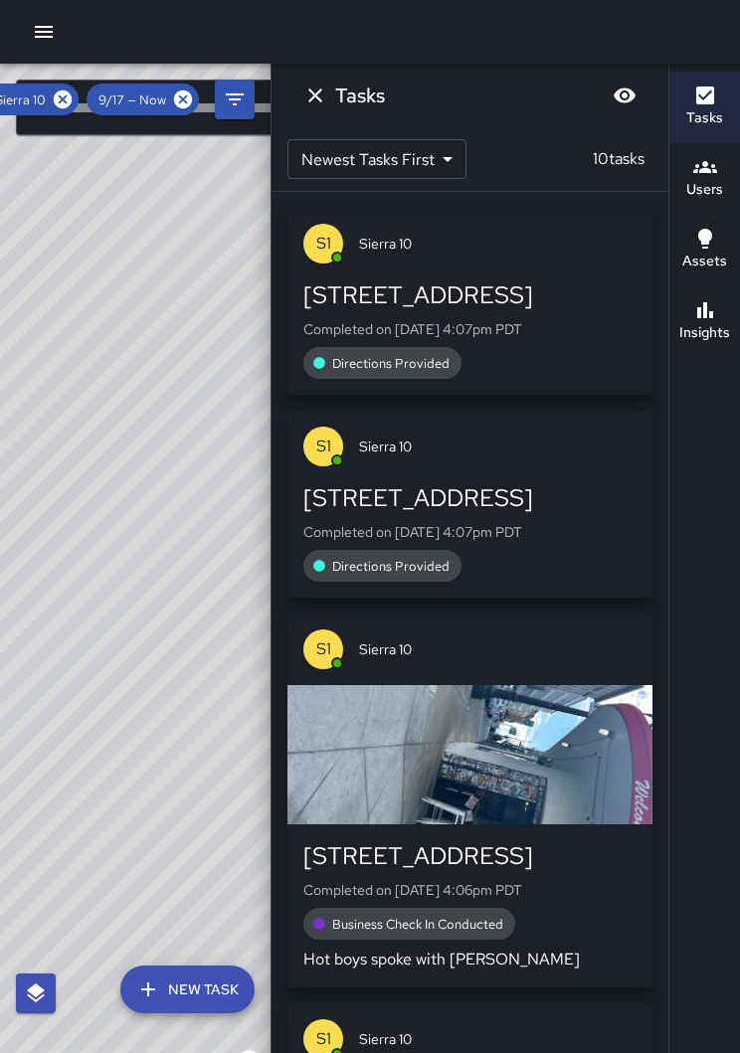
click at [709, 91] on icon "button" at bounding box center [705, 96] width 18 height 18
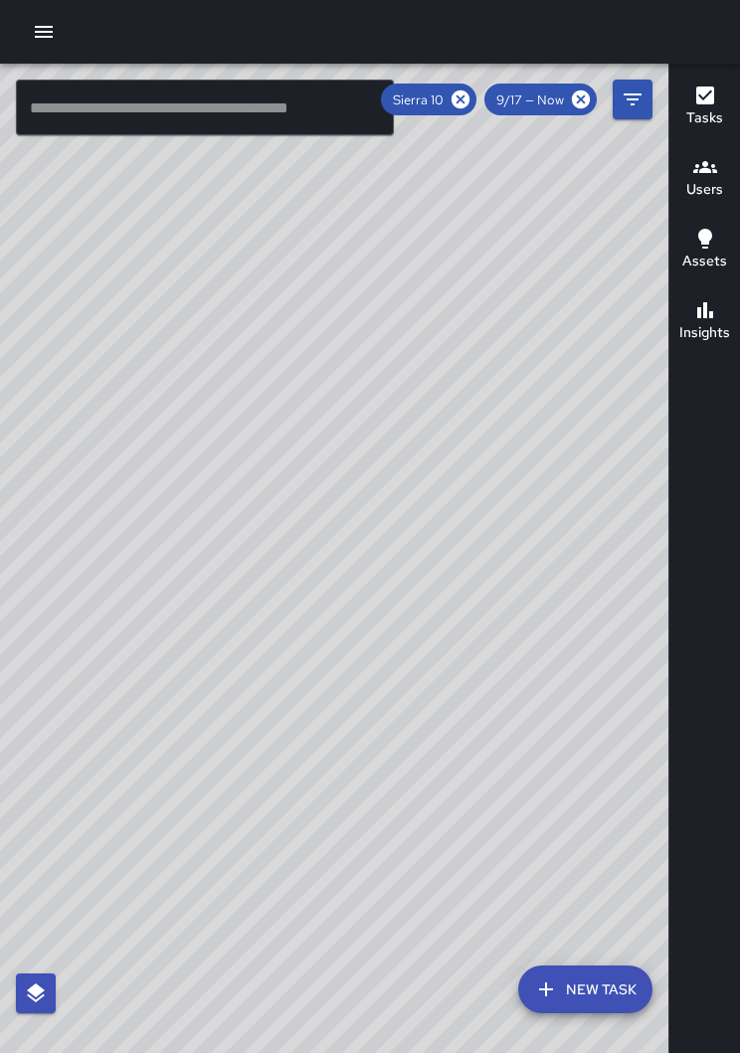
click at [465, 92] on icon at bounding box center [461, 100] width 18 height 18
click at [232, 637] on div "© Mapbox © OpenStreetMap Improve this map" at bounding box center [334, 574] width 668 height 1021
click at [222, 634] on div "© Mapbox © OpenStreetMap Improve this map" at bounding box center [334, 574] width 668 height 1021
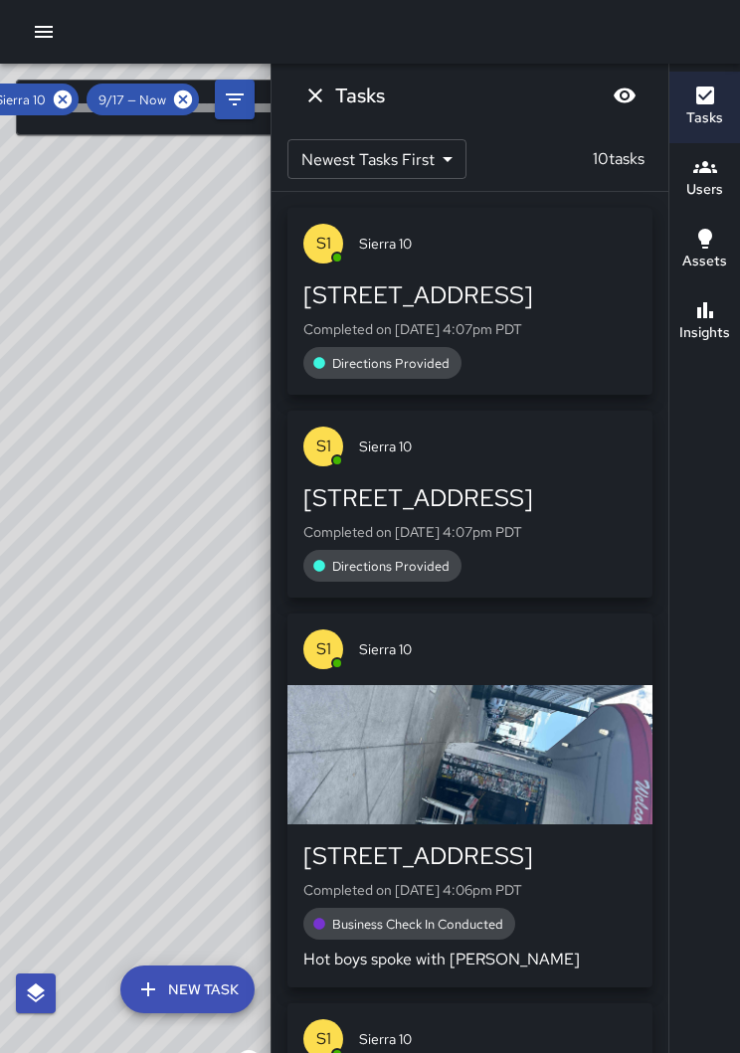
click at [59, 103] on icon at bounding box center [63, 100] width 18 height 18
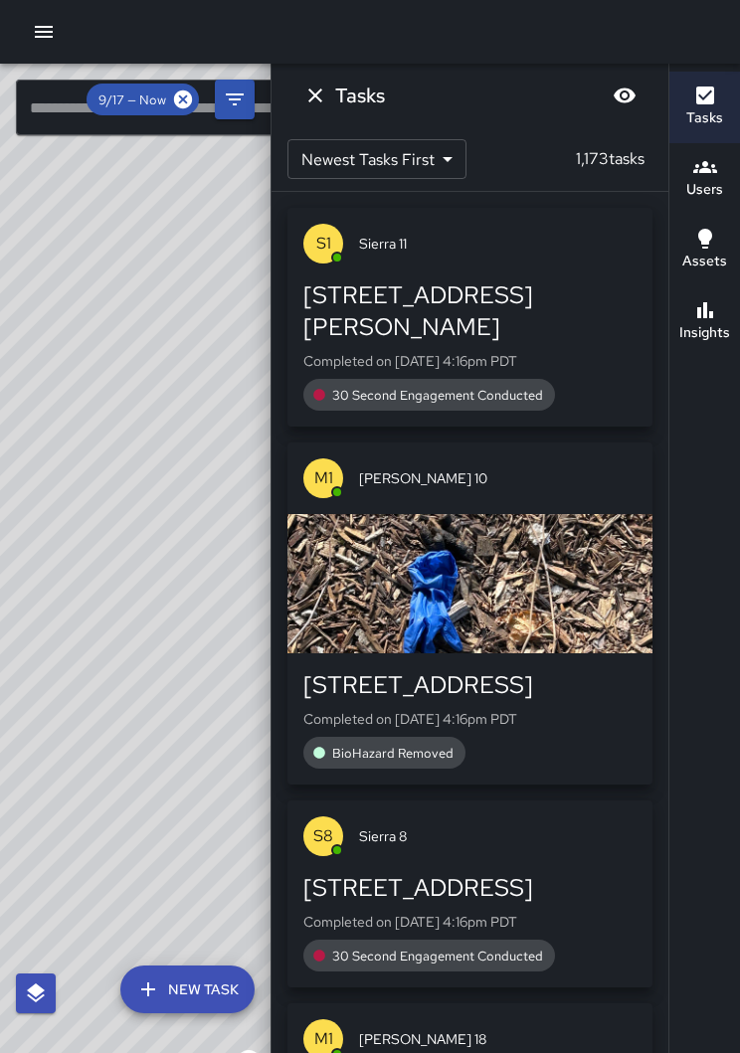
click at [701, 104] on icon "button" at bounding box center [705, 96] width 18 height 18
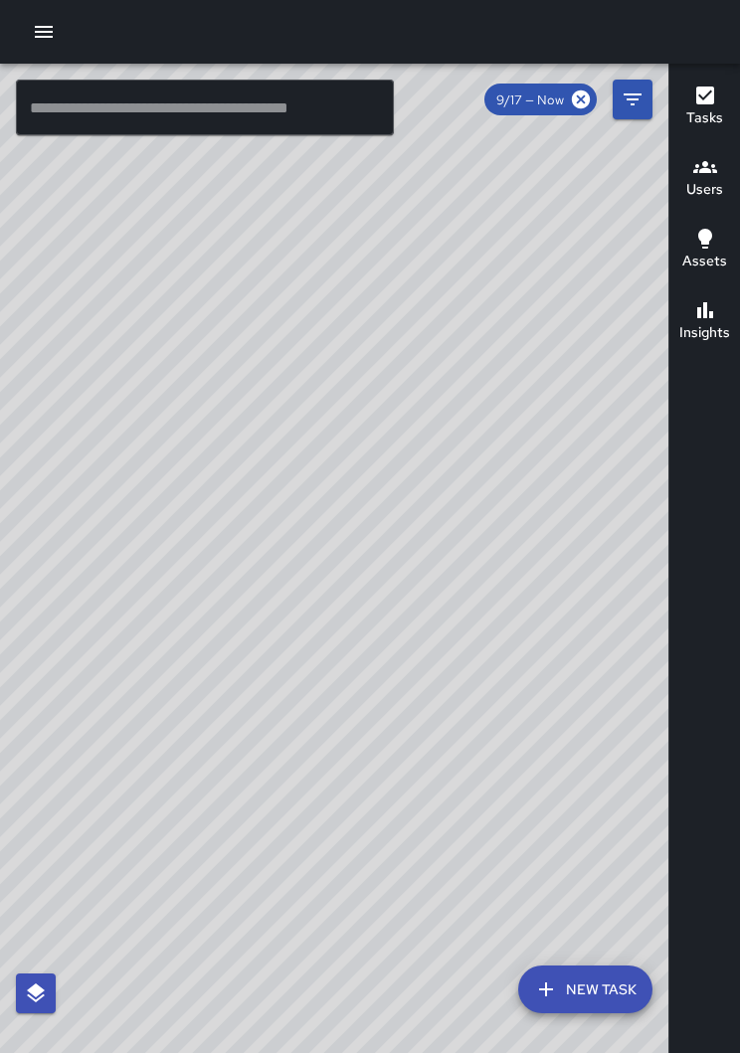
click at [280, 570] on div "© Mapbox © OpenStreetMap Improve this map" at bounding box center [334, 574] width 668 height 1021
click at [303, 573] on div "© Mapbox © OpenStreetMap Improve this map" at bounding box center [334, 574] width 668 height 1021
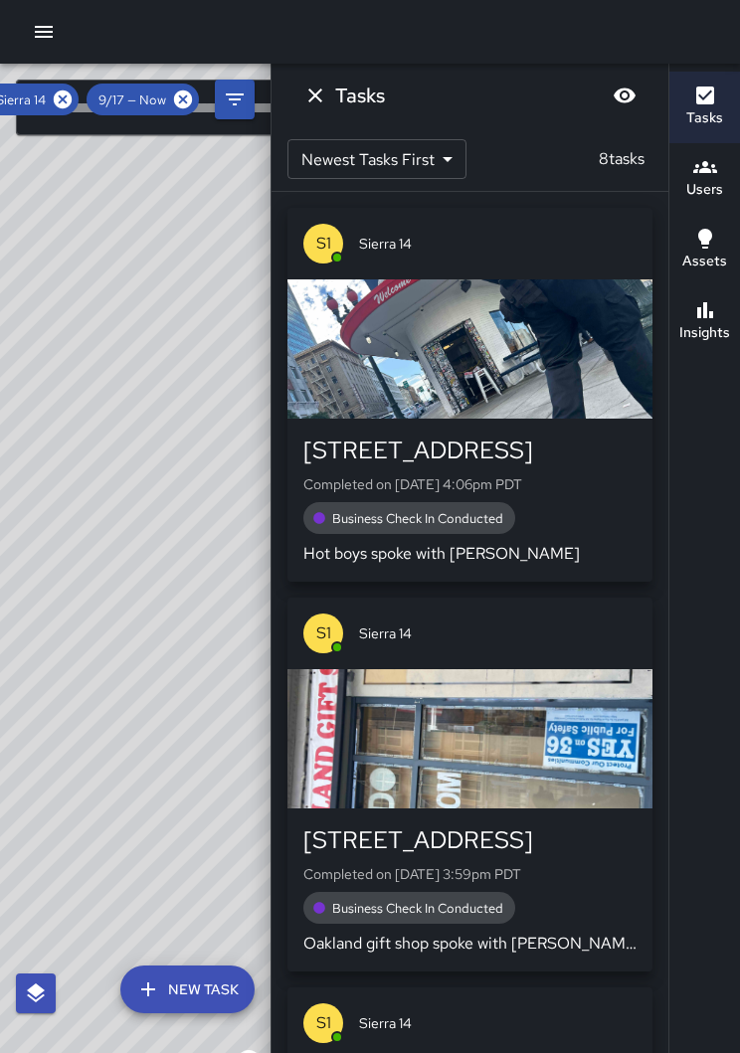
click at [543, 347] on div "button" at bounding box center [469, 349] width 365 height 139
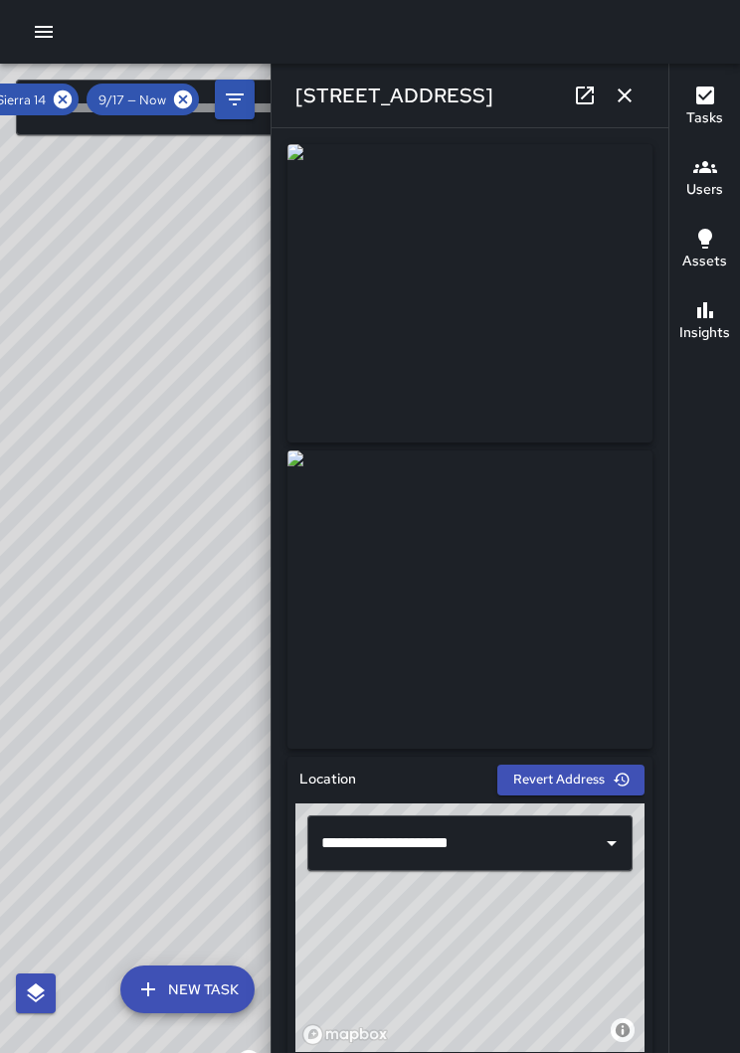
click at [618, 101] on icon "button" at bounding box center [625, 96] width 24 height 24
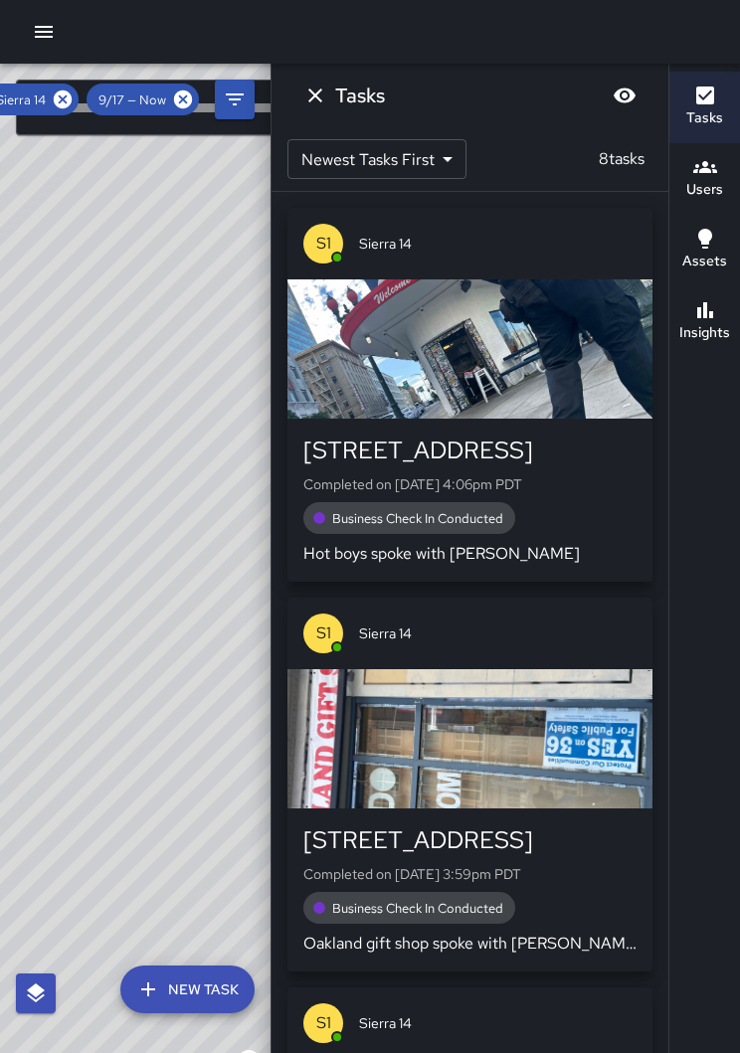
click at [64, 94] on icon at bounding box center [63, 100] width 18 height 18
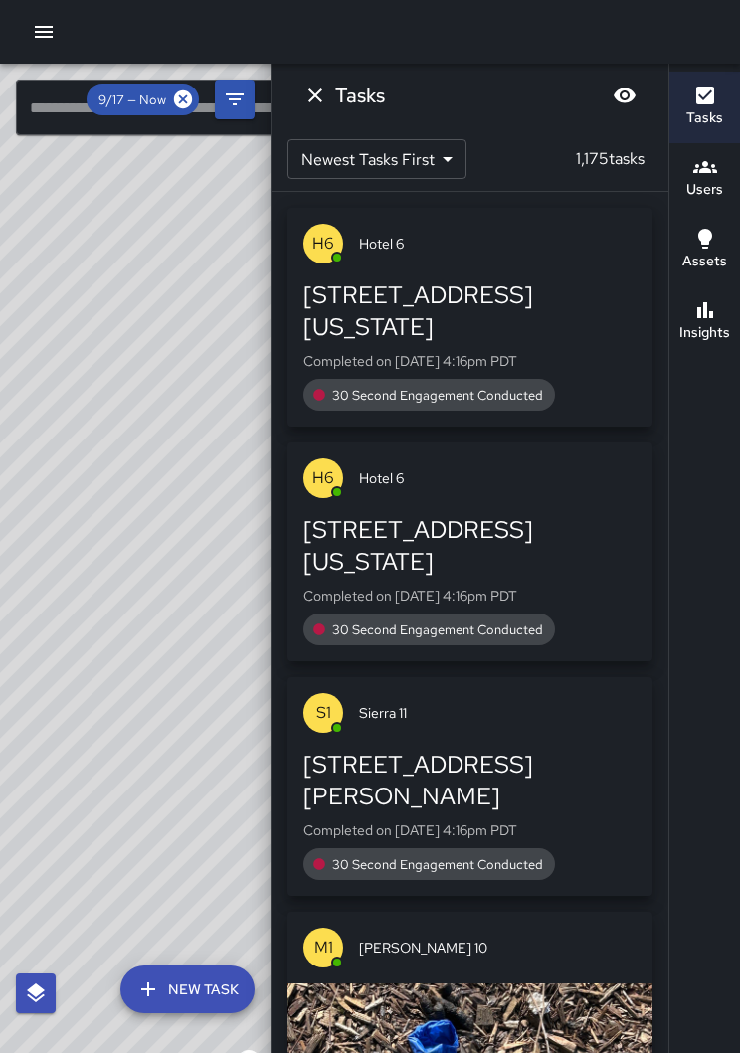
click at [702, 103] on icon "button" at bounding box center [705, 96] width 18 height 18
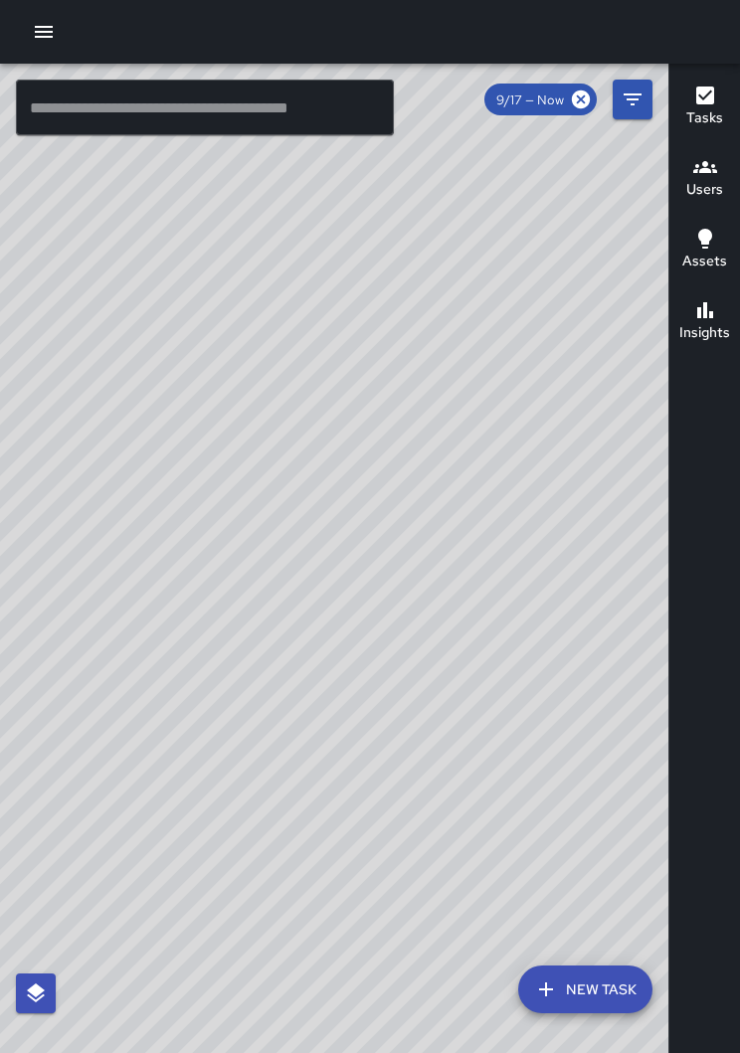
click at [412, 670] on div "© Mapbox © OpenStreetMap Improve this map" at bounding box center [334, 574] width 668 height 1021
click at [413, 649] on div "© Mapbox © OpenStreetMap Improve this map" at bounding box center [334, 574] width 668 height 1021
click at [394, 675] on div "© Mapbox © OpenStreetMap Improve this map" at bounding box center [334, 574] width 668 height 1021
click at [410, 661] on div "© Mapbox © OpenStreetMap Improve this map" at bounding box center [334, 574] width 668 height 1021
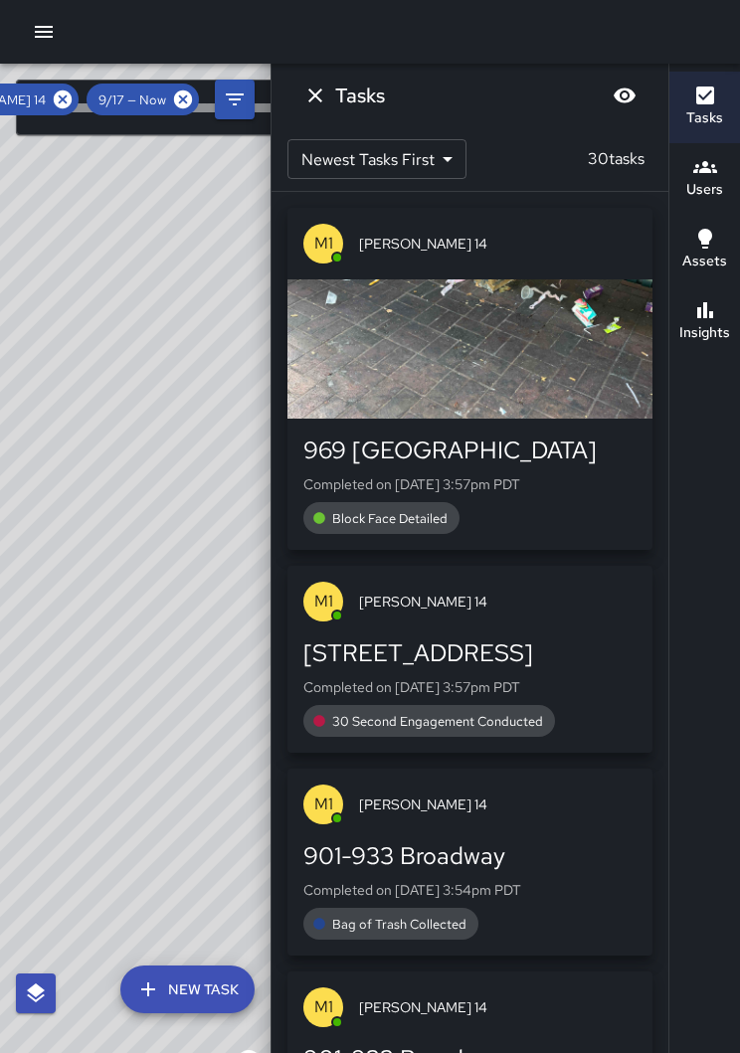
click at [72, 119] on input "text" at bounding box center [205, 108] width 378 height 56
click at [705, 86] on icon "button" at bounding box center [705, 96] width 24 height 24
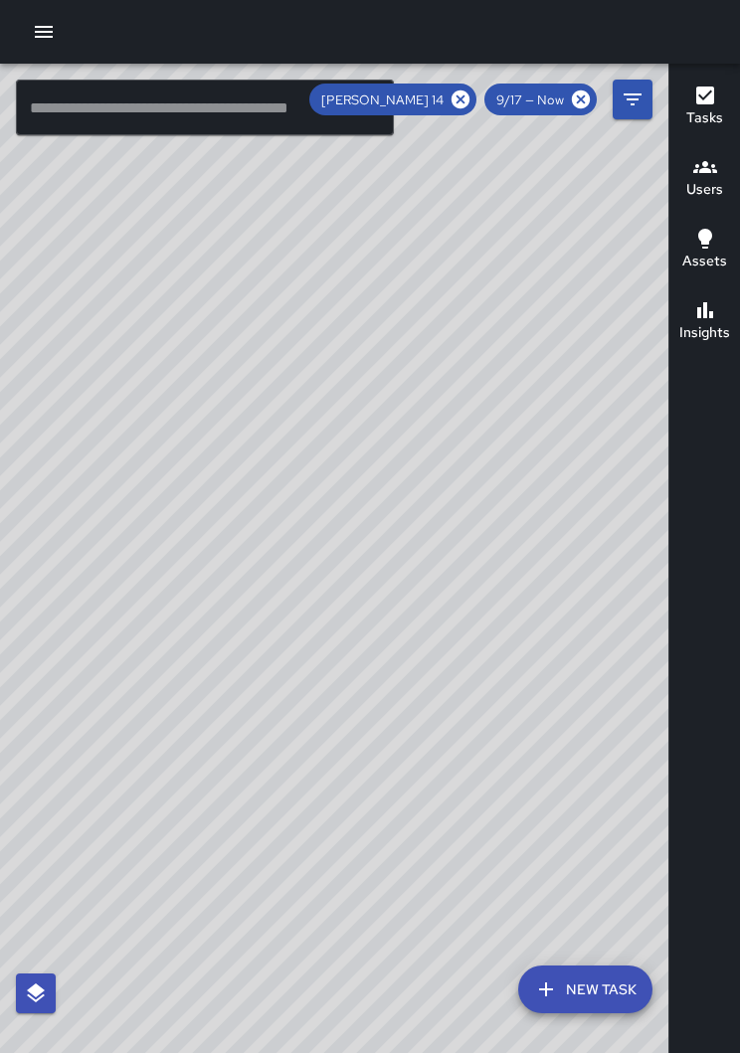
click at [451, 102] on icon at bounding box center [461, 100] width 22 height 22
click at [363, 590] on div "© Mapbox © OpenStreetMap Improve this map" at bounding box center [334, 574] width 668 height 1021
click at [315, 522] on div "© Mapbox © OpenStreetMap Improve this map" at bounding box center [334, 574] width 668 height 1021
click at [268, 589] on div "© Mapbox © OpenStreetMap Improve this map" at bounding box center [334, 574] width 668 height 1021
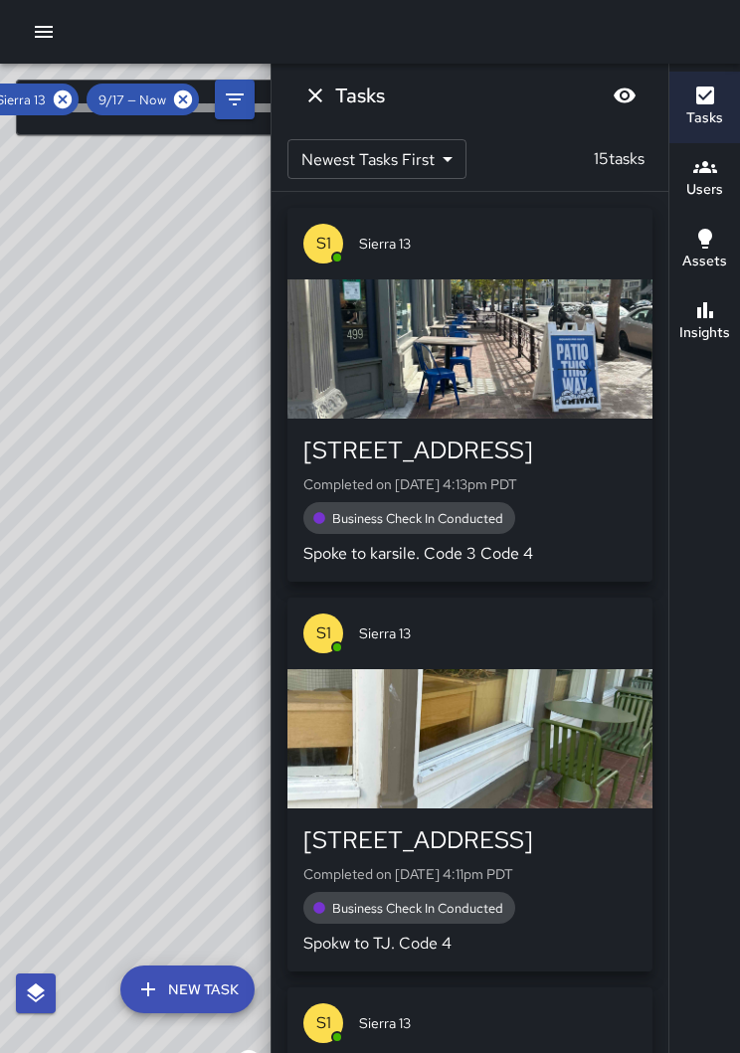
click at [62, 106] on icon at bounding box center [63, 100] width 18 height 18
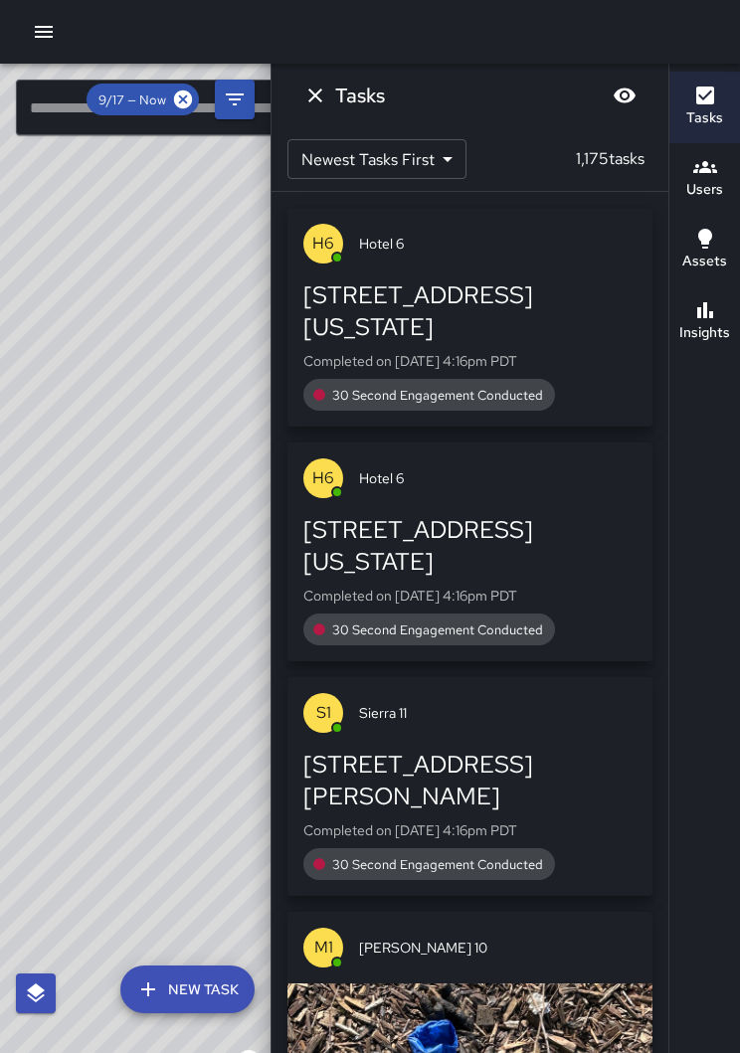
click at [708, 94] on icon "button" at bounding box center [705, 96] width 24 height 24
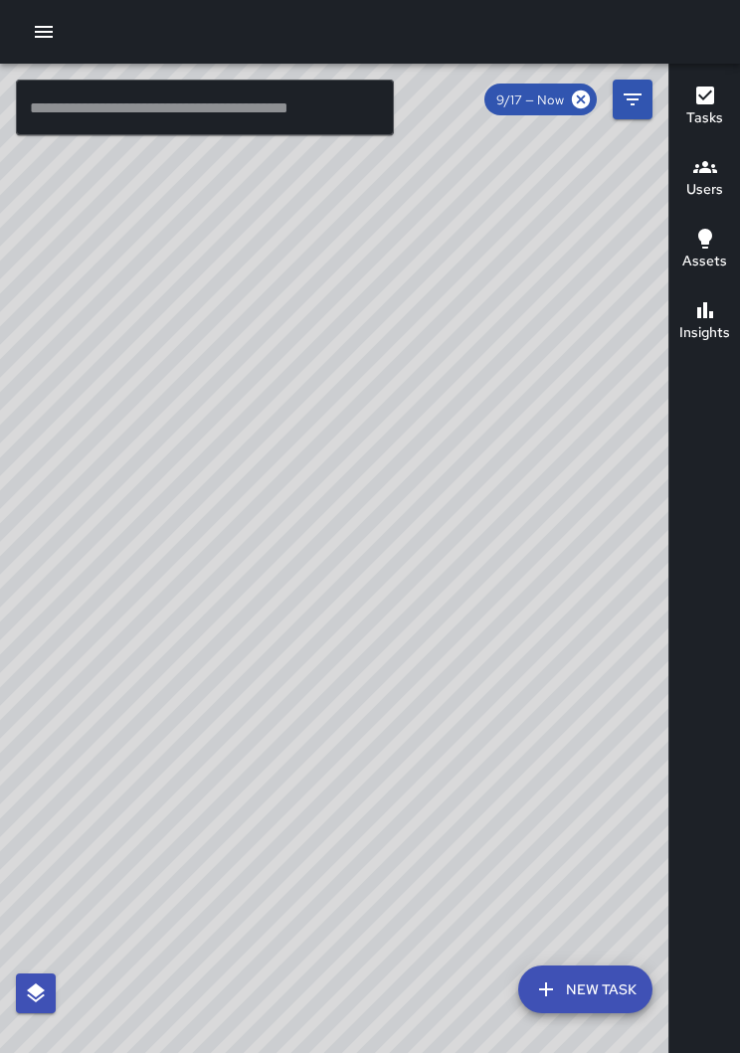
click at [308, 289] on div "© Mapbox © OpenStreetMap Improve this map" at bounding box center [334, 574] width 668 height 1021
click at [290, 314] on div "© Mapbox © OpenStreetMap Improve this map" at bounding box center [334, 574] width 668 height 1021
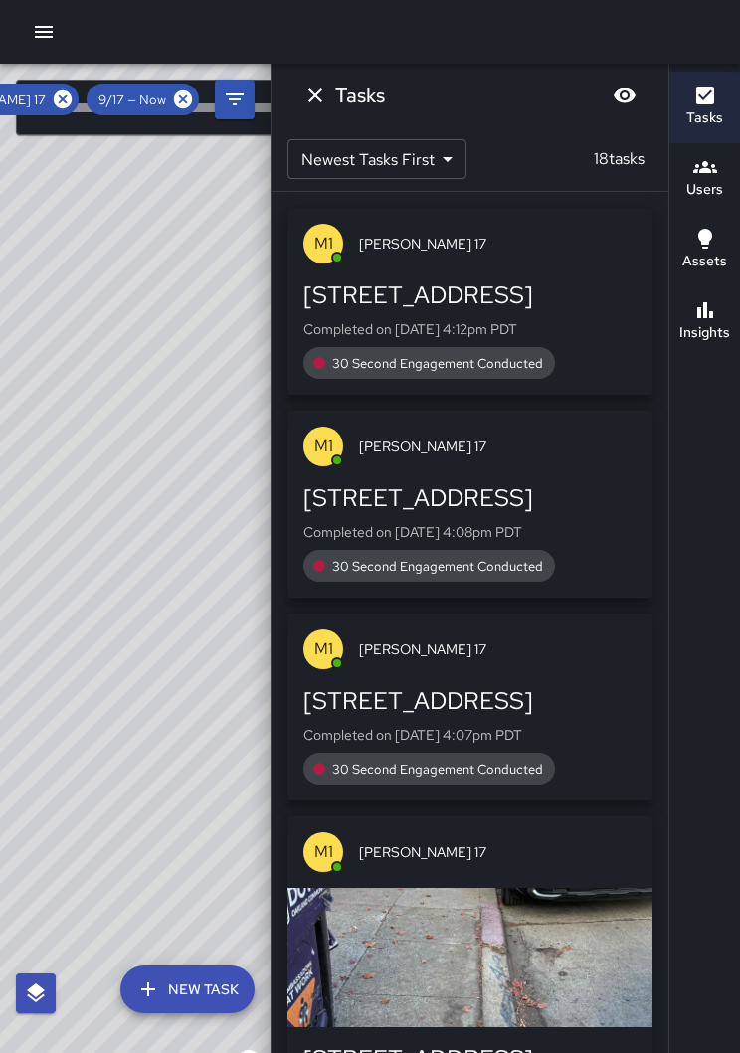
click at [65, 107] on icon at bounding box center [63, 100] width 18 height 18
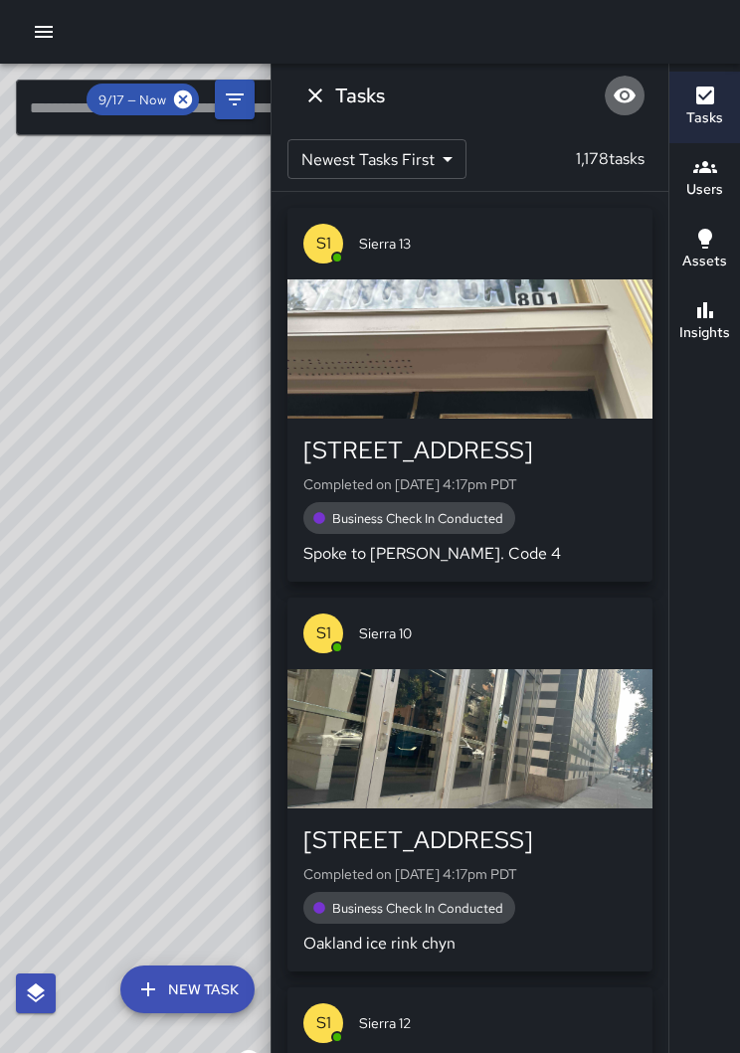
click at [636, 92] on icon "Blur" at bounding box center [625, 96] width 24 height 24
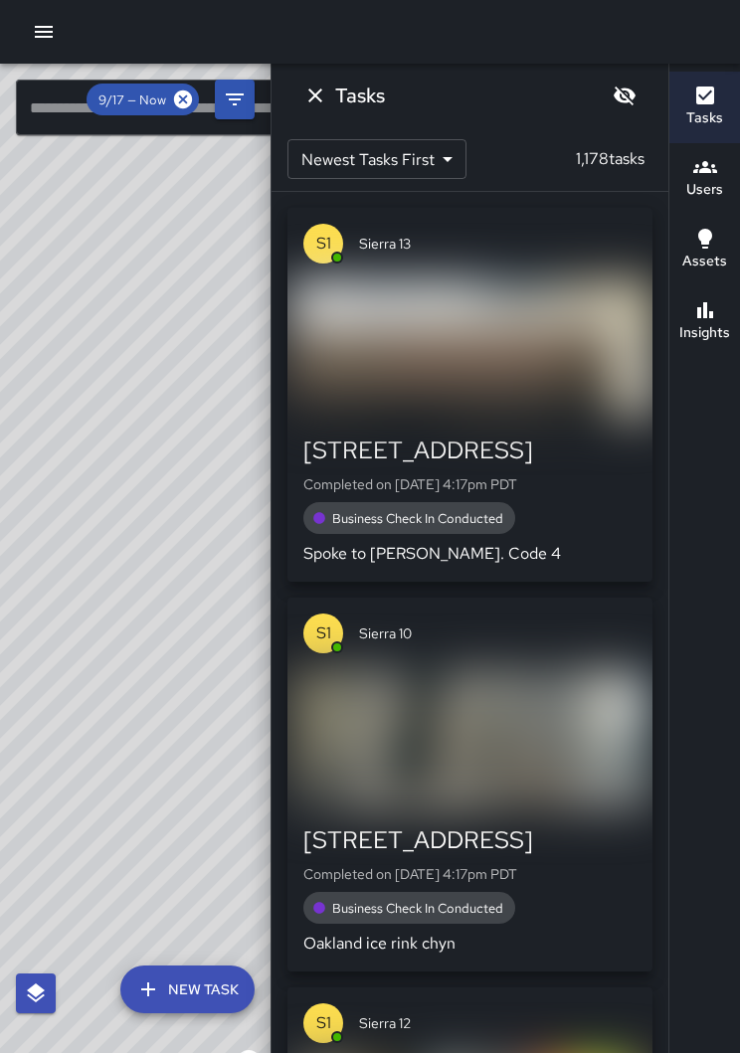
click at [618, 113] on button "Unblur" at bounding box center [625, 96] width 40 height 40
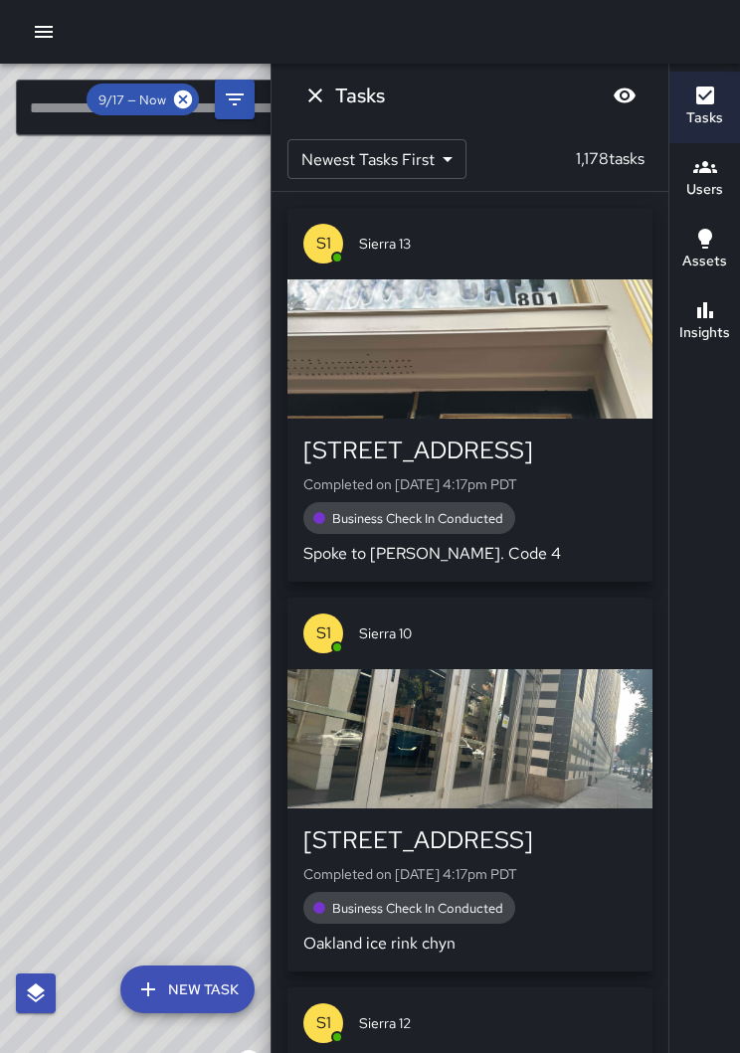
click at [712, 112] on h6 "Tasks" at bounding box center [704, 118] width 37 height 22
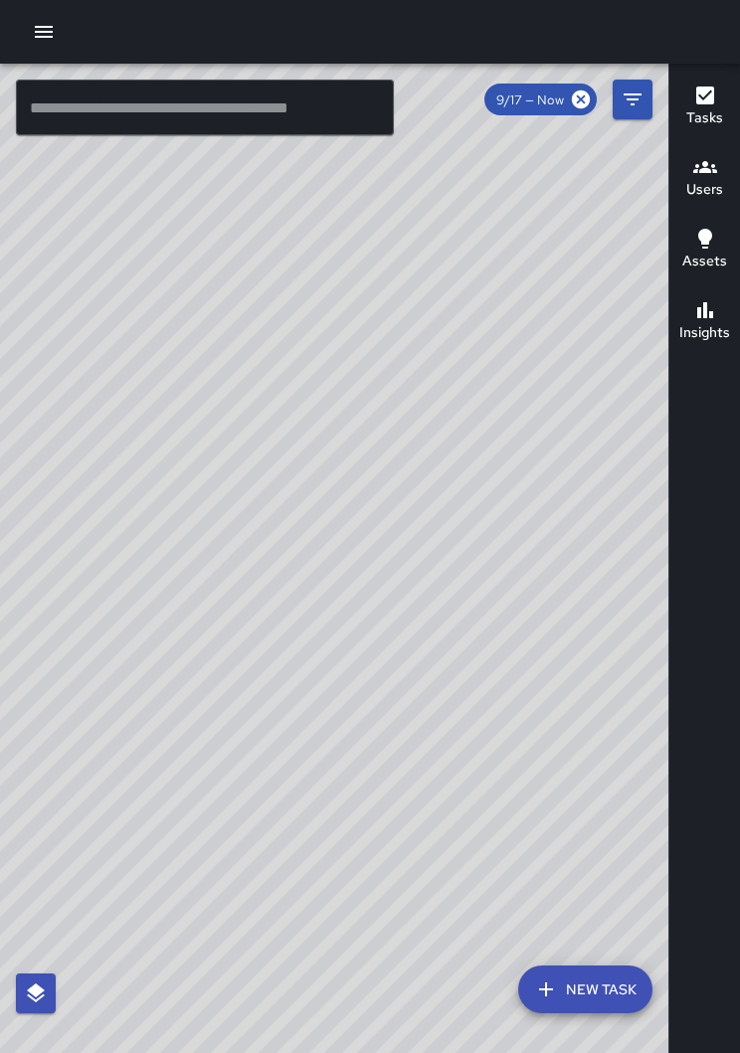
click at [490, 317] on div "© Mapbox © OpenStreetMap Improve this map" at bounding box center [334, 574] width 668 height 1021
click at [477, 337] on div "© Mapbox © OpenStreetMap Improve this map" at bounding box center [334, 574] width 668 height 1021
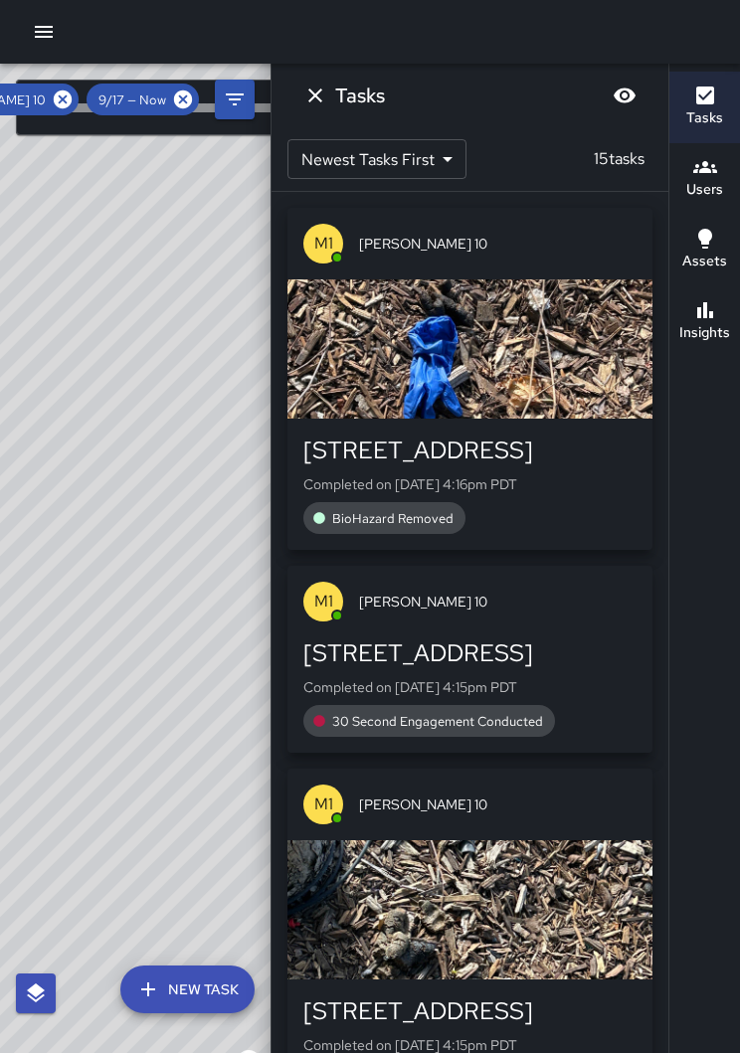
click at [72, 97] on icon at bounding box center [63, 100] width 18 height 18
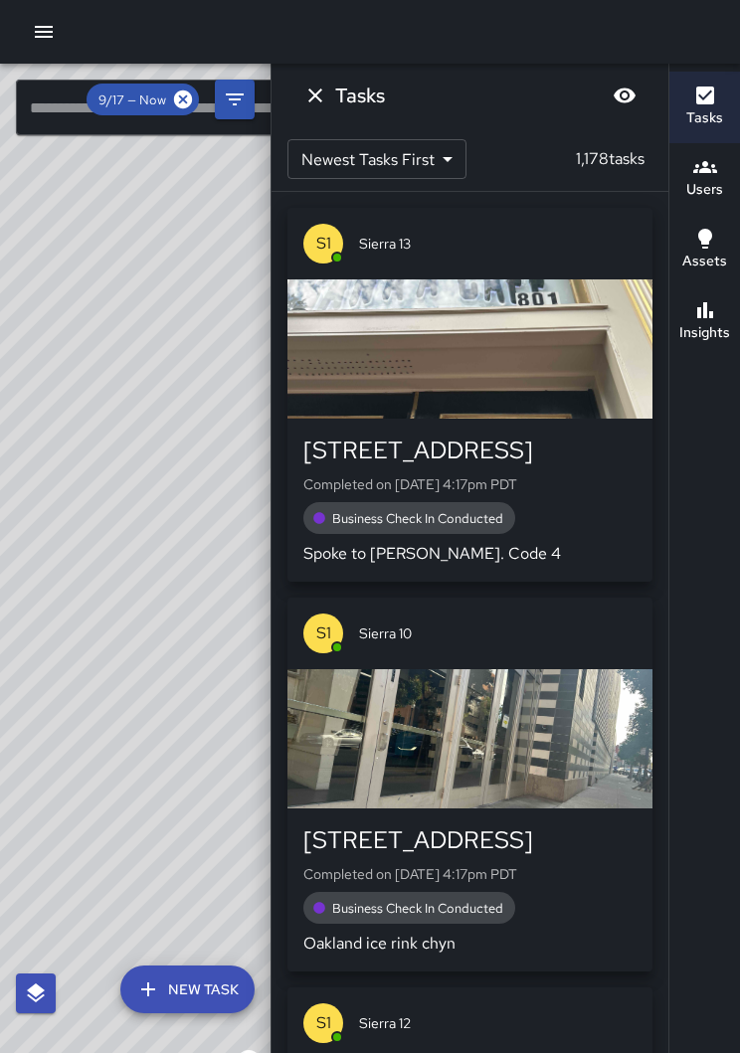
click at [725, 91] on button "Tasks" at bounding box center [704, 108] width 71 height 72
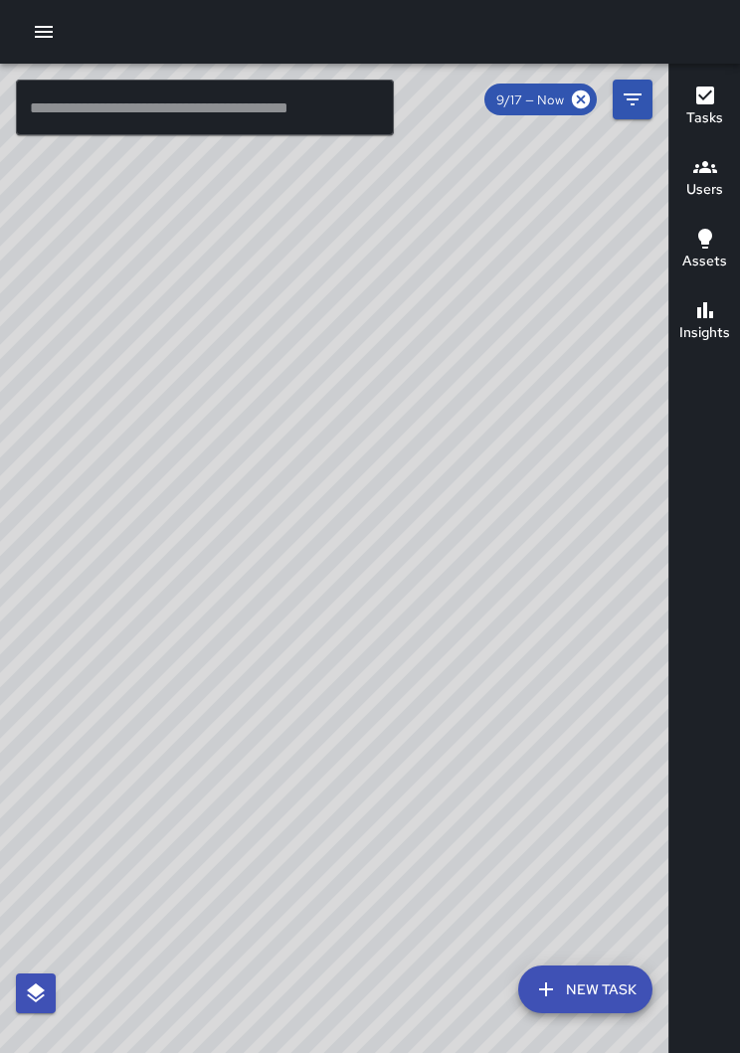
click at [593, 513] on div "© Mapbox © OpenStreetMap Improve this map" at bounding box center [334, 574] width 668 height 1021
click at [185, 666] on div "© Mapbox © OpenStreetMap Improve this map" at bounding box center [334, 574] width 668 height 1021
click at [145, 688] on div "© Mapbox © OpenStreetMap Improve this map" at bounding box center [334, 574] width 668 height 1021
click at [20, 14] on div at bounding box center [370, 32] width 740 height 64
click at [56, 43] on button "button" at bounding box center [44, 32] width 40 height 40
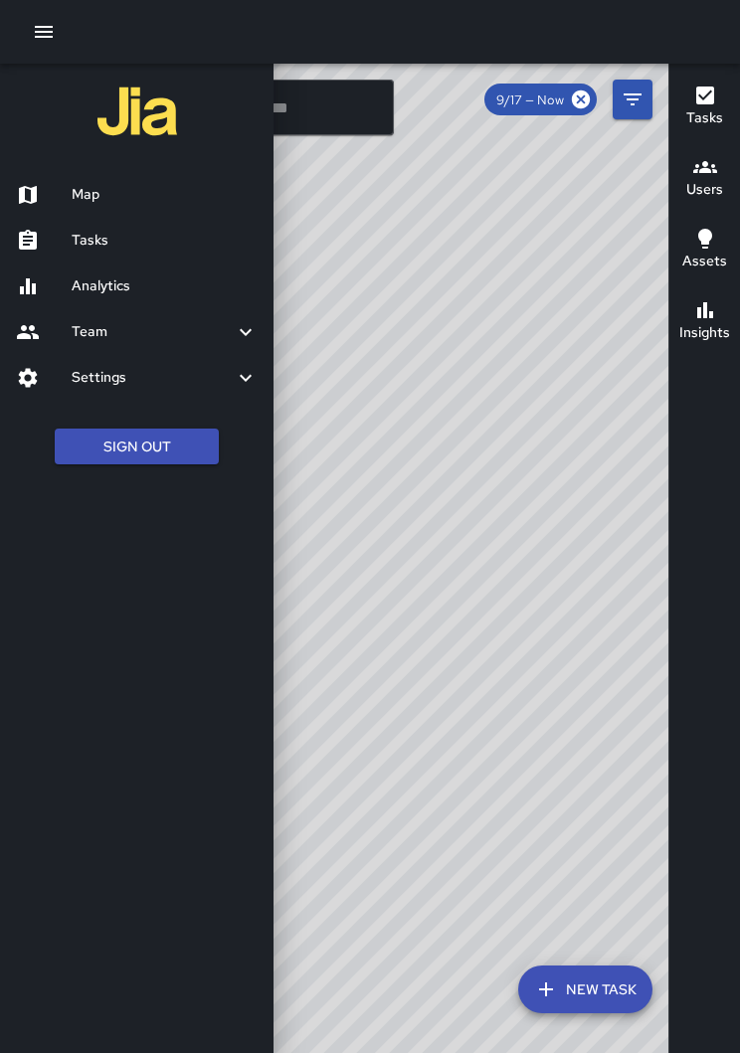
click at [67, 241] on div at bounding box center [44, 241] width 56 height 24
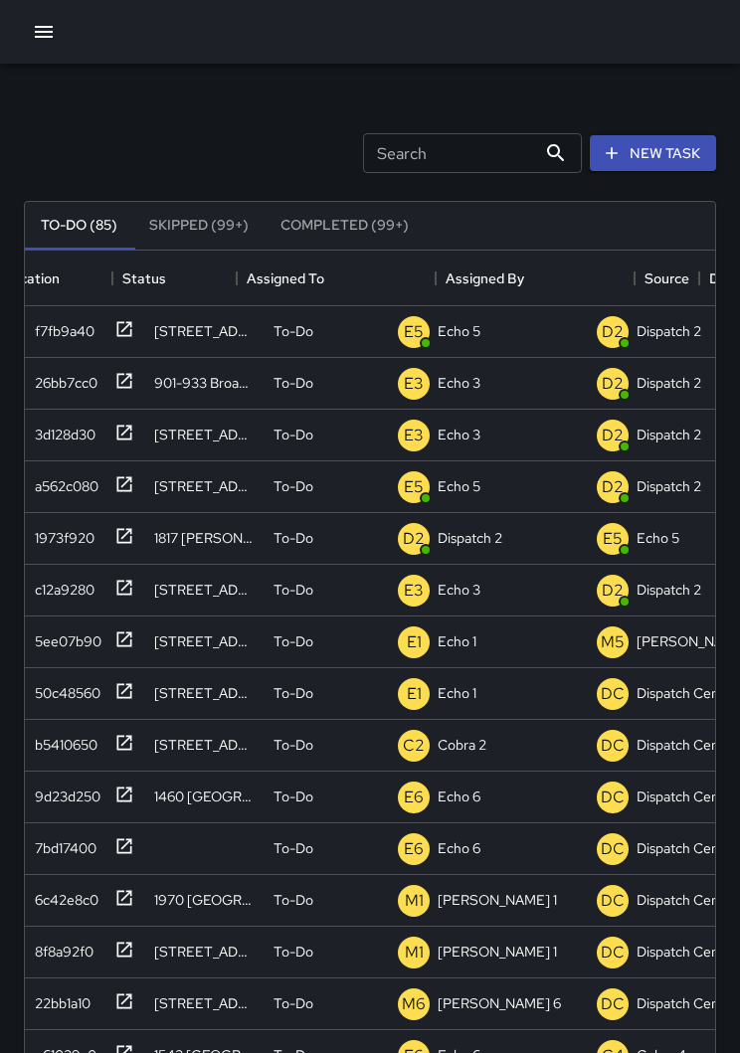
scroll to position [0, -1]
click at [46, 46] on button "button" at bounding box center [44, 32] width 40 height 40
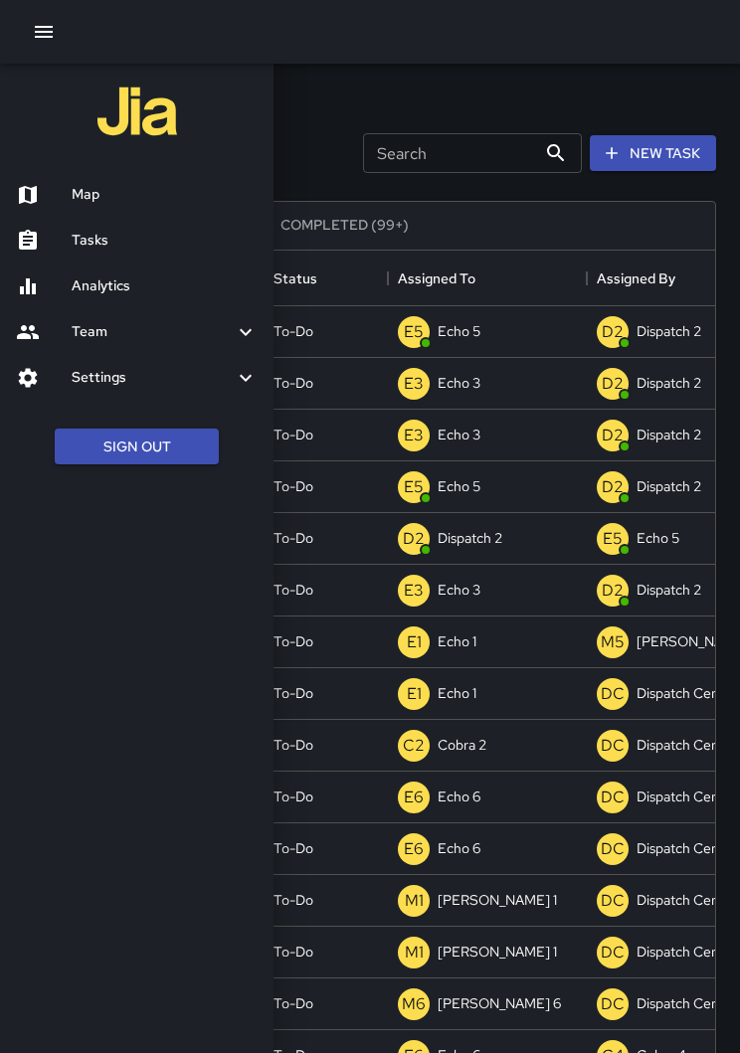
click at [74, 189] on h6 "Map" at bounding box center [165, 195] width 186 height 22
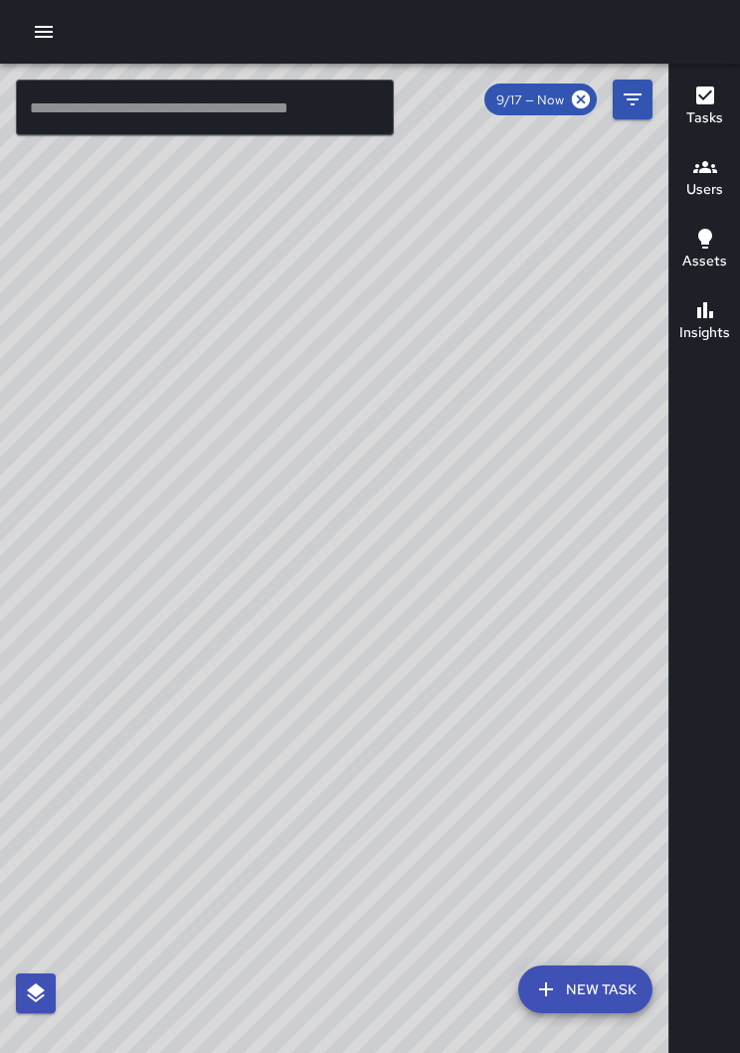
click at [206, 475] on div "© Mapbox © OpenStreetMap Improve this map" at bounding box center [334, 574] width 668 height 1021
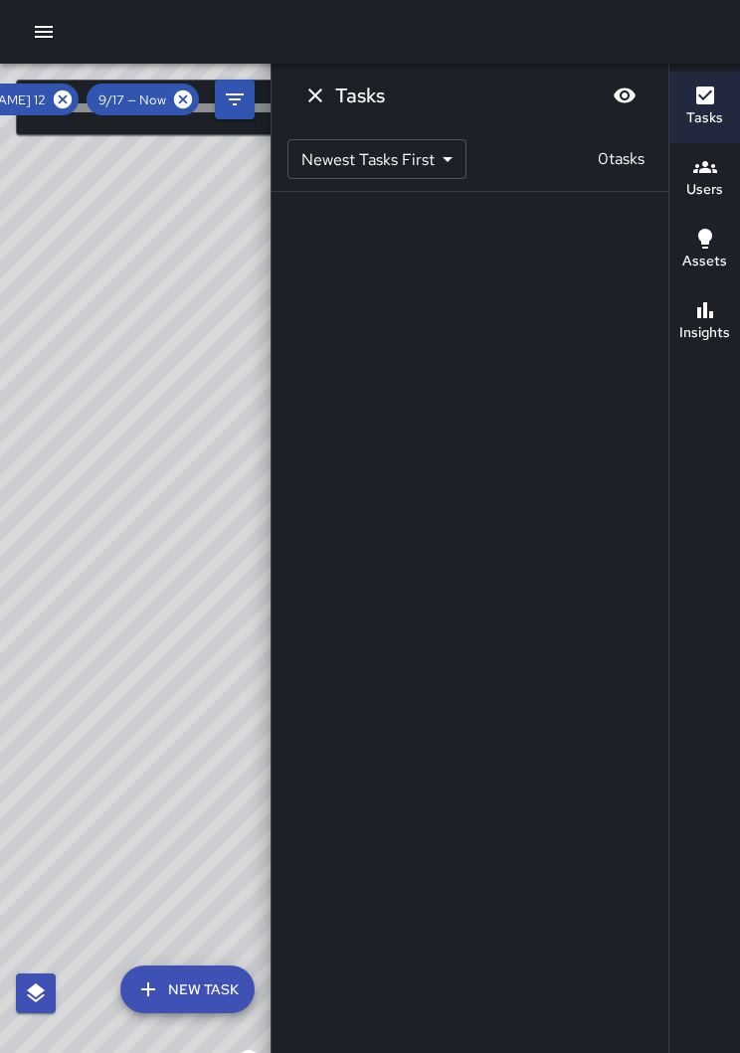
click at [56, 103] on icon at bounding box center [63, 100] width 22 height 22
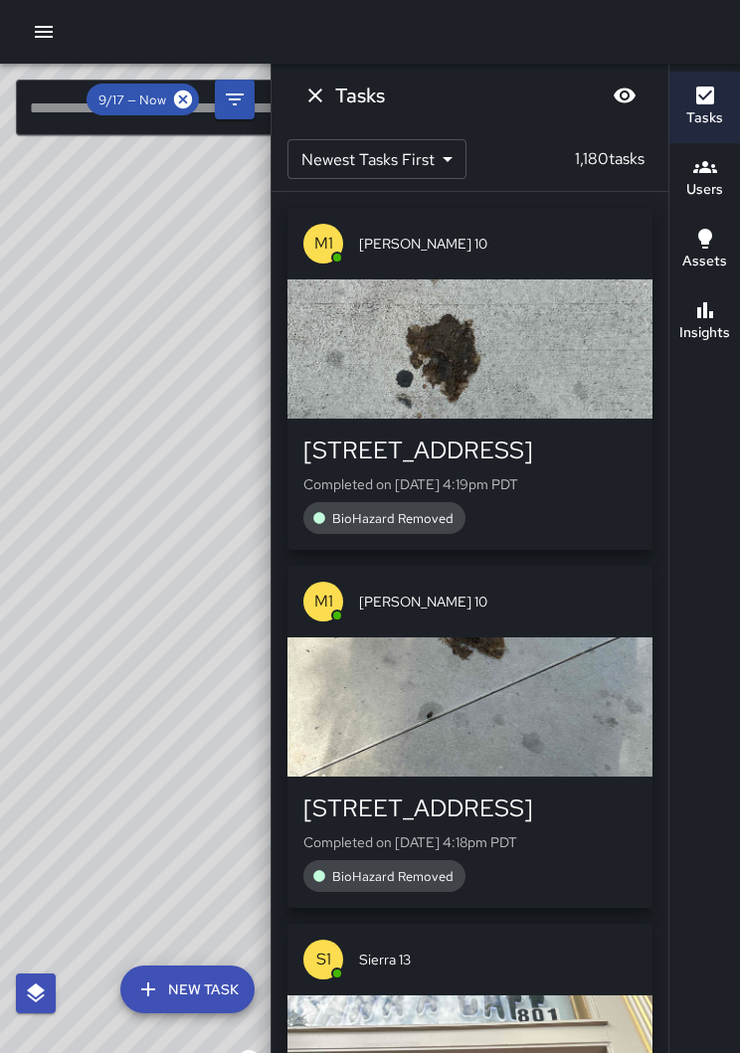
click at [713, 112] on h6 "Tasks" at bounding box center [704, 118] width 37 height 22
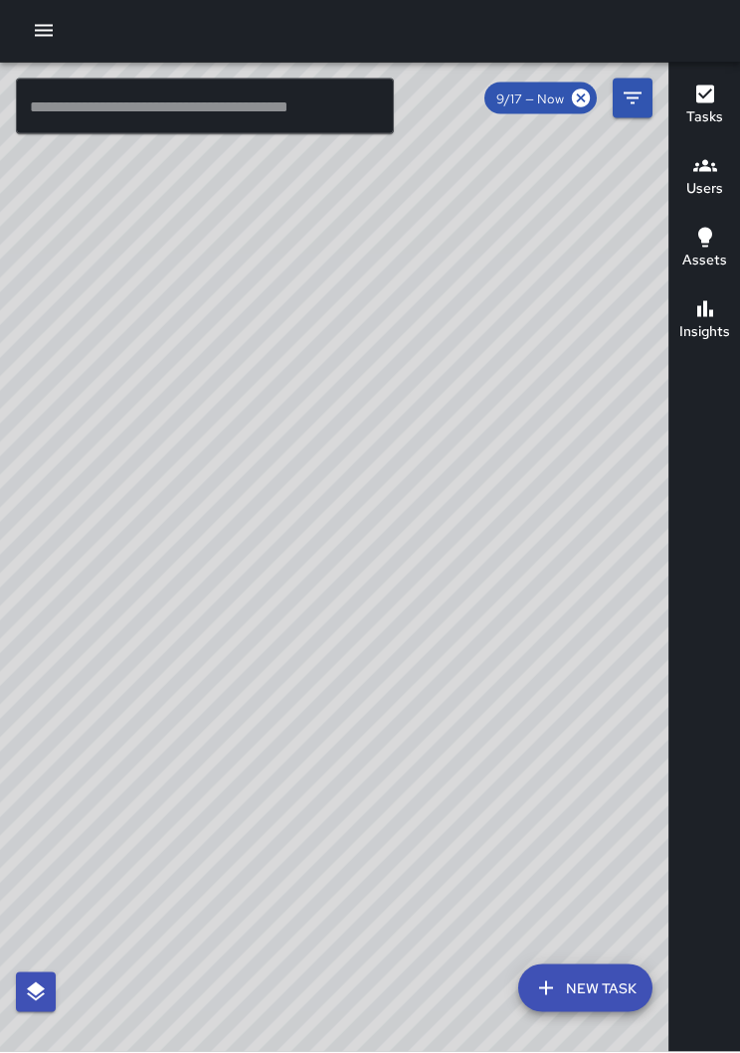
scroll to position [31, 0]
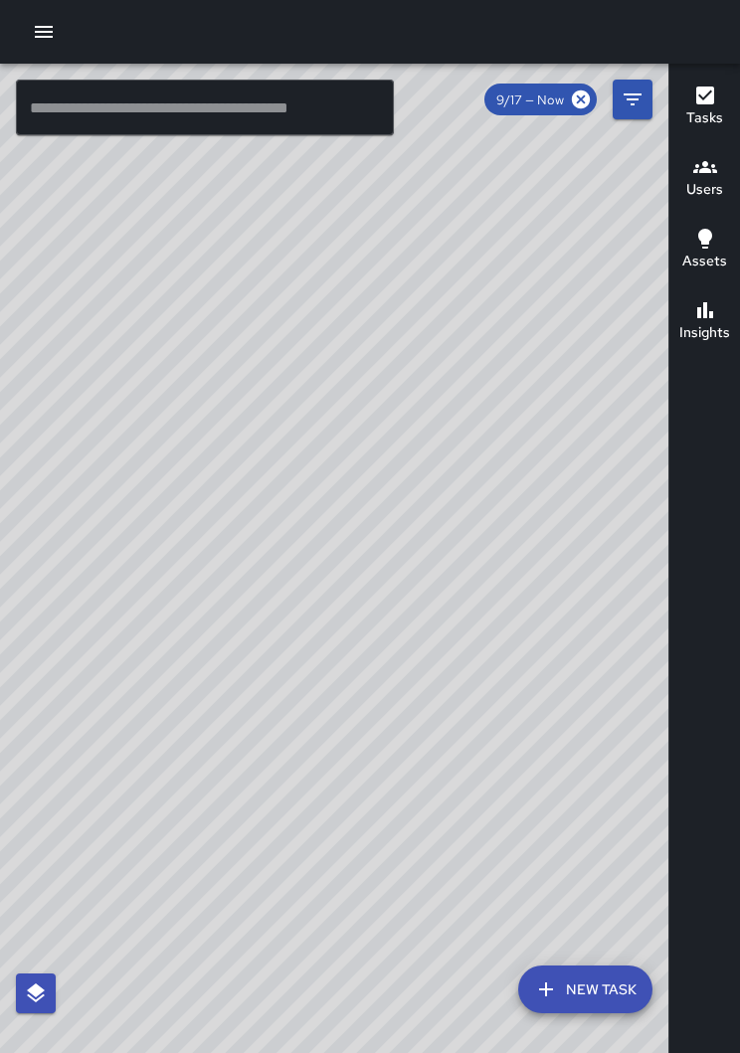
click at [42, 37] on icon "button" at bounding box center [44, 32] width 18 height 12
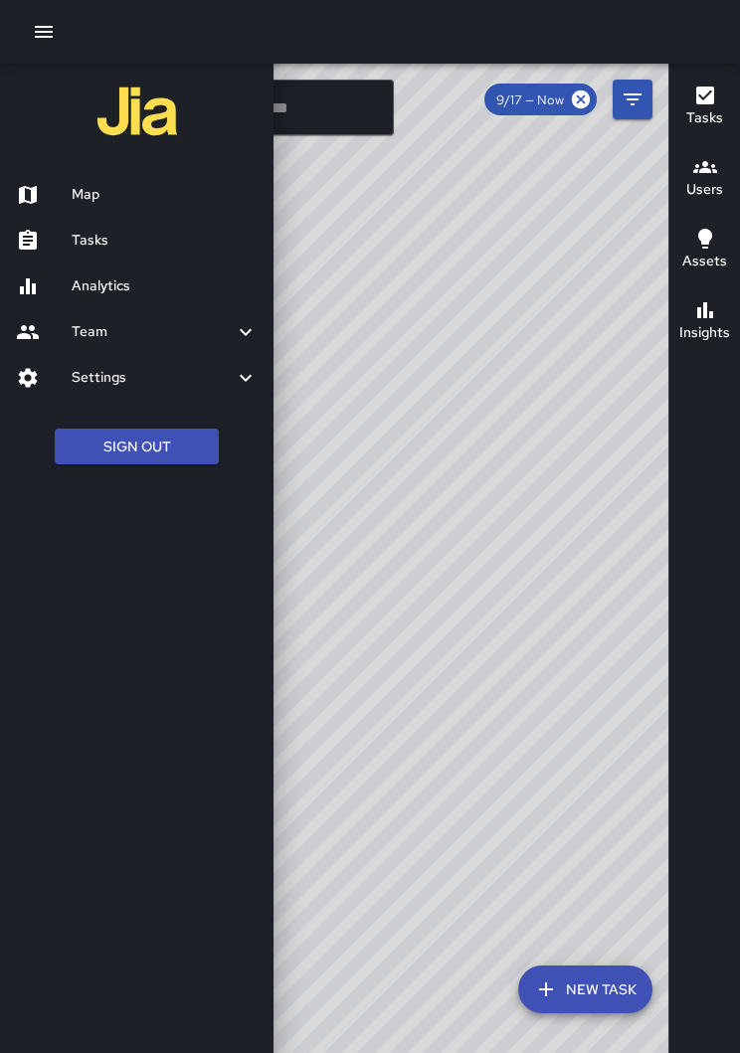
click at [83, 226] on div "Tasks" at bounding box center [137, 241] width 274 height 46
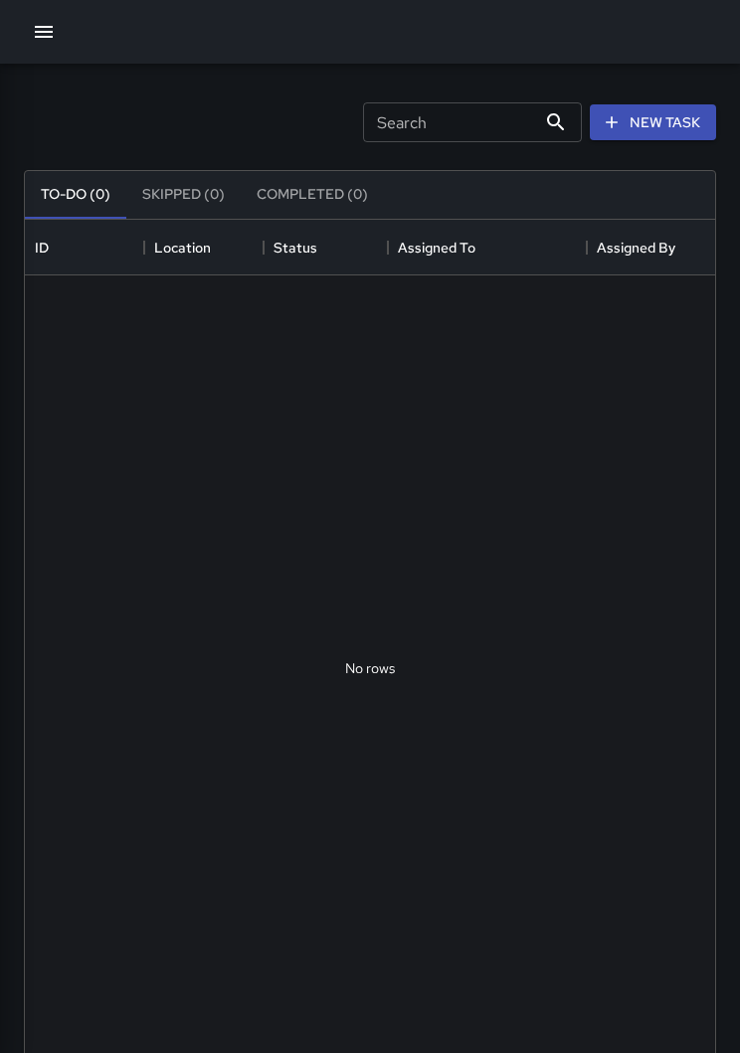
scroll to position [1, 1]
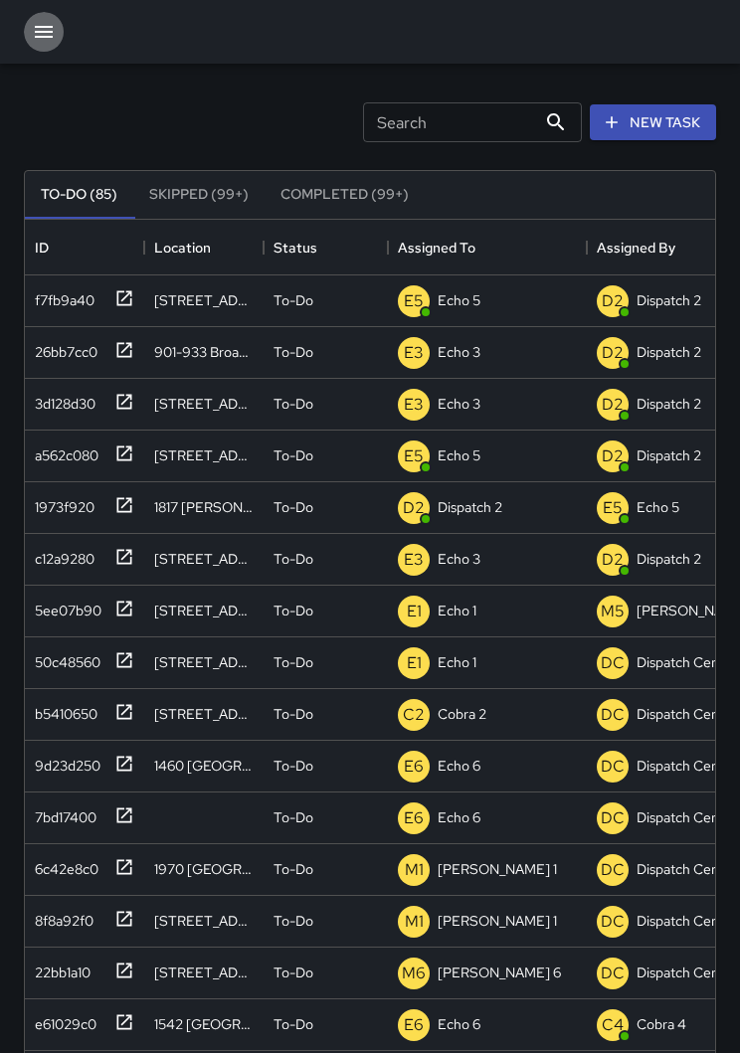
click at [35, 23] on icon "button" at bounding box center [44, 32] width 24 height 24
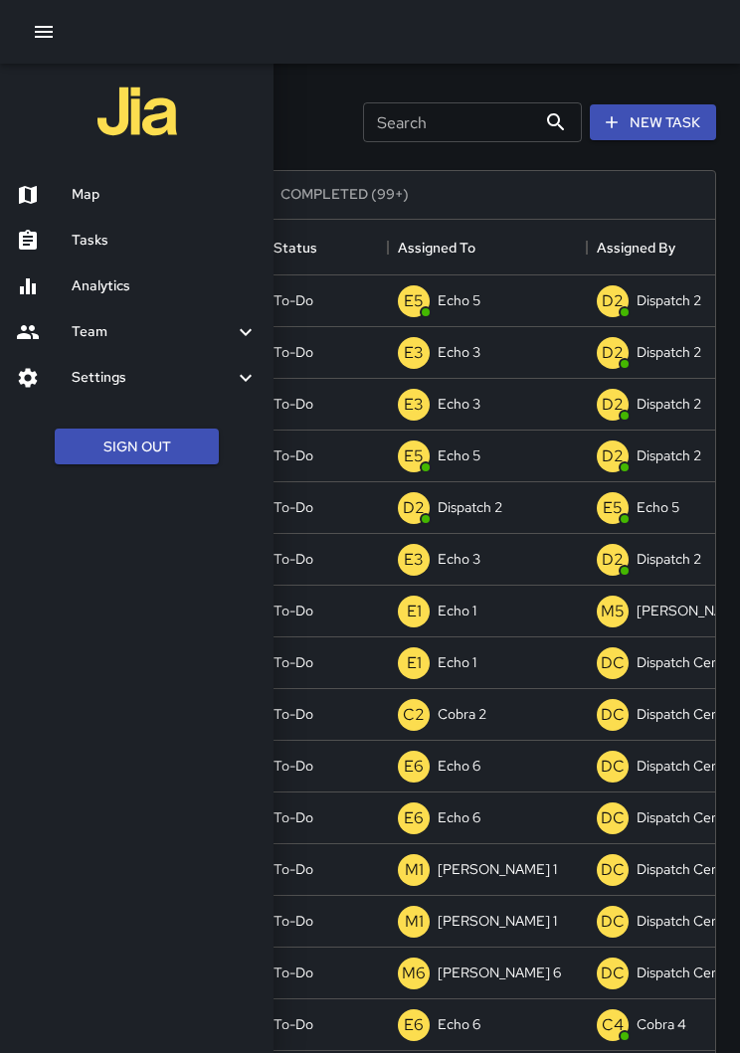
click at [80, 187] on h6 "Map" at bounding box center [165, 195] width 186 height 22
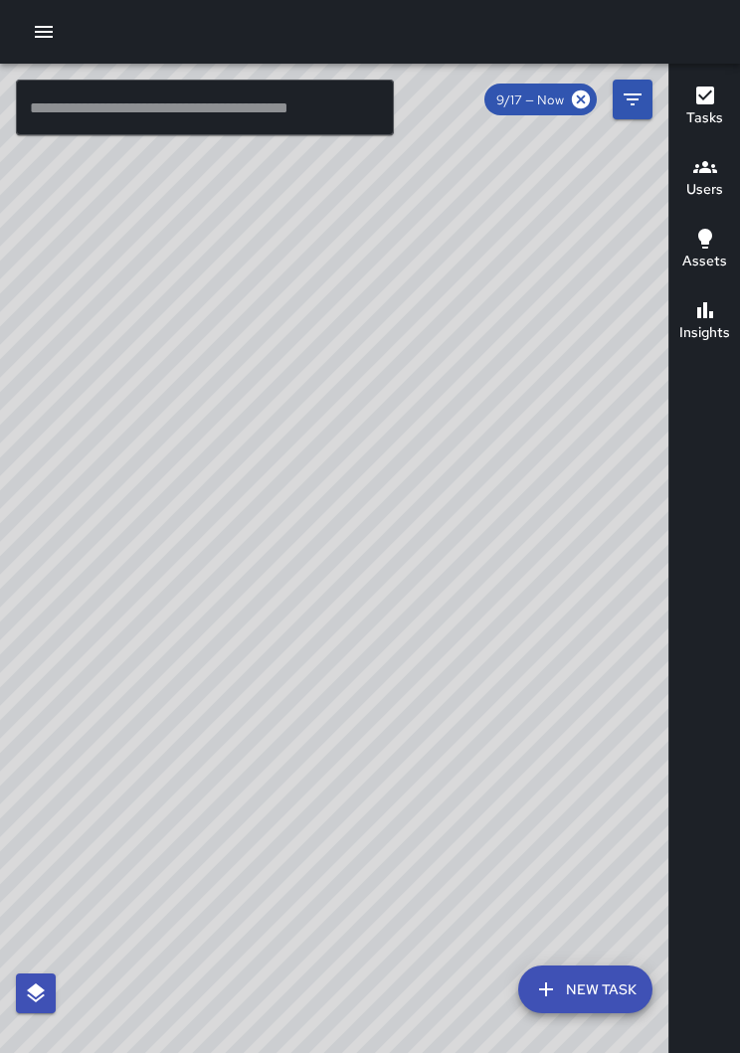
click at [279, 533] on div "© Mapbox © OpenStreetMap Improve this map" at bounding box center [334, 574] width 668 height 1021
click at [322, 376] on div "© Mapbox © OpenStreetMap Improve this map" at bounding box center [334, 574] width 668 height 1021
click at [29, 46] on button "button" at bounding box center [44, 32] width 40 height 40
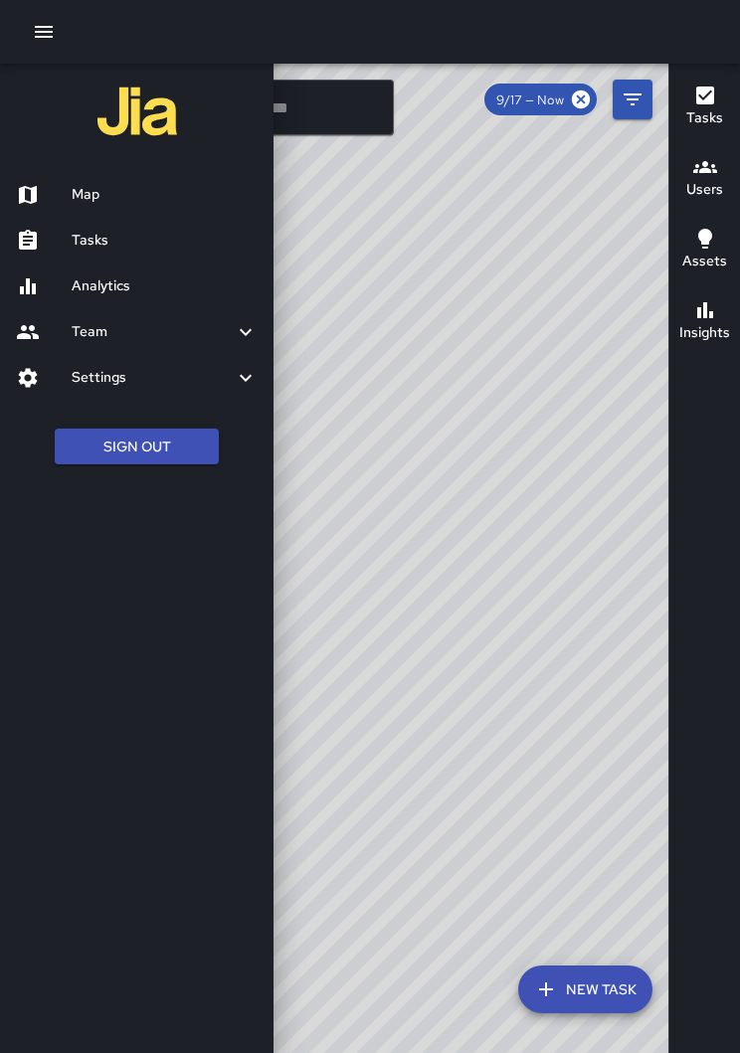
click at [92, 218] on div "Tasks" at bounding box center [137, 241] width 274 height 46
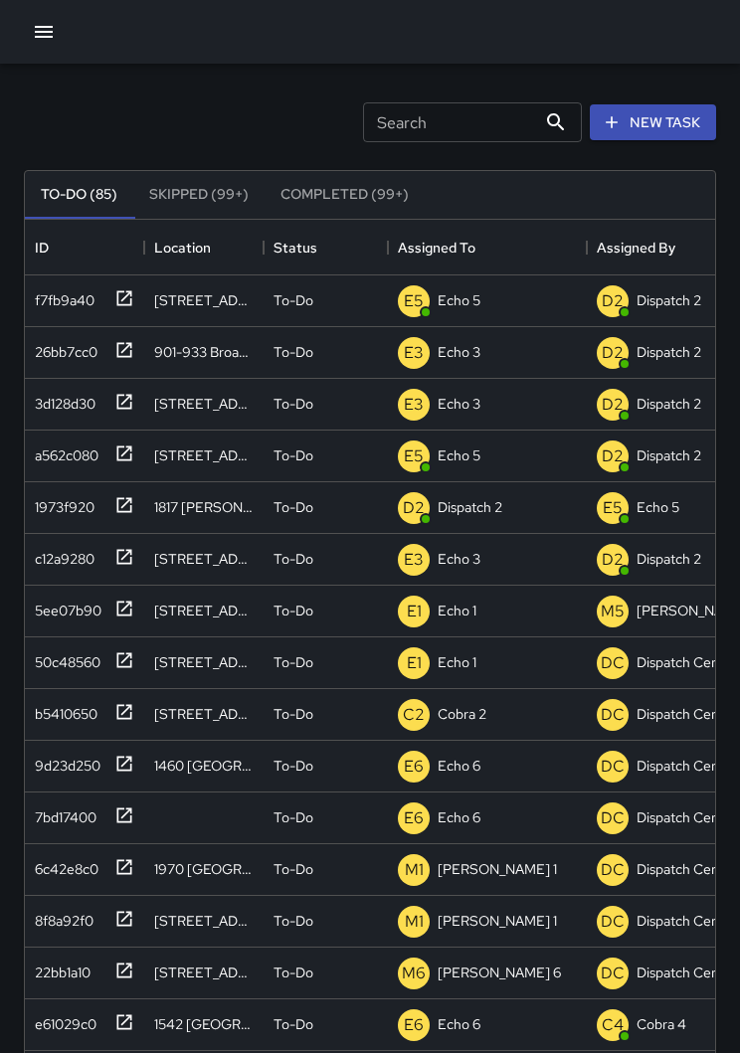
scroll to position [842, 690]
click at [18, 22] on div at bounding box center [370, 32] width 740 height 64
click at [57, 38] on button "button" at bounding box center [44, 32] width 40 height 40
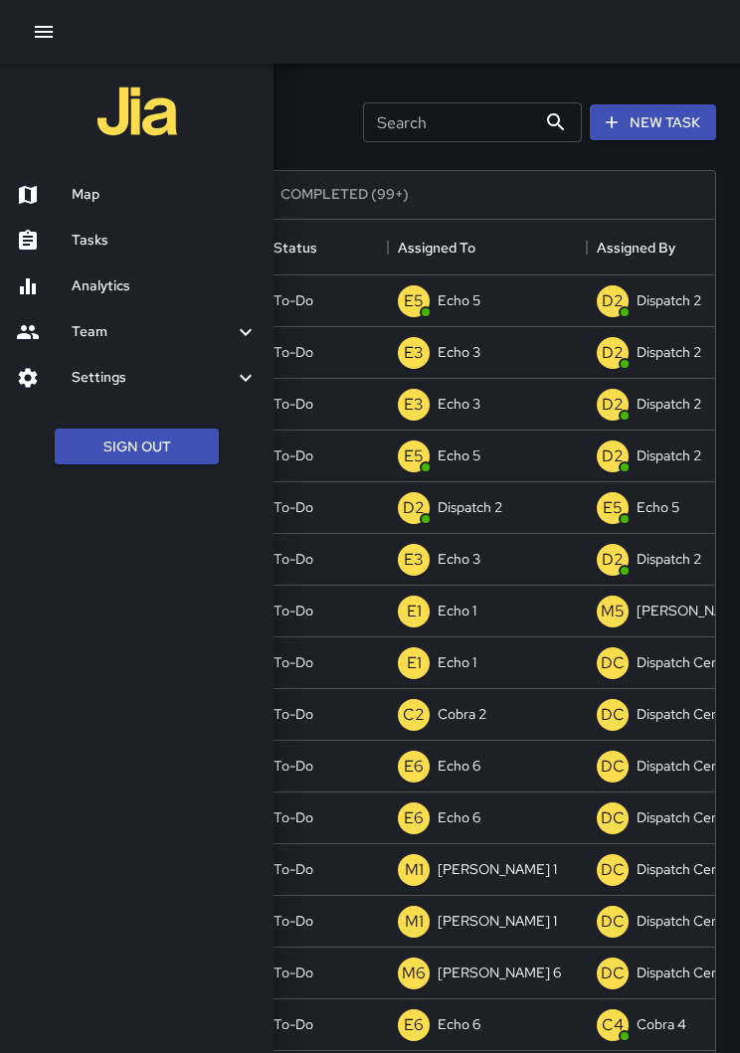
click at [129, 198] on h6 "Map" at bounding box center [165, 195] width 186 height 22
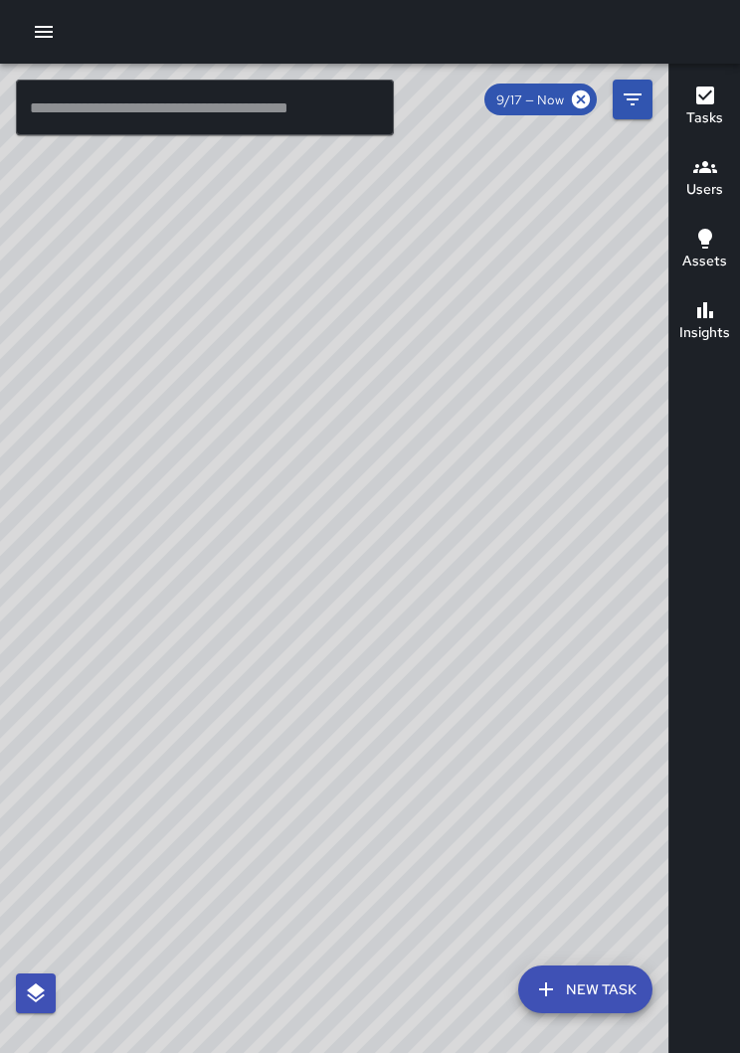
click at [45, 25] on icon "button" at bounding box center [44, 32] width 24 height 24
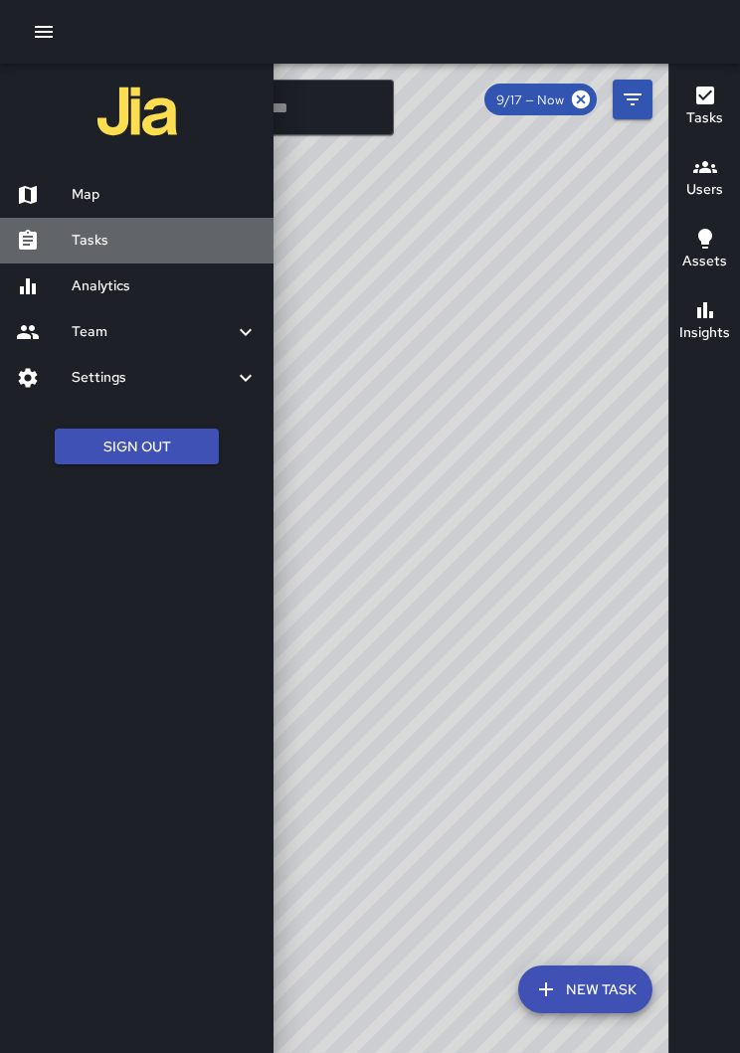
click at [97, 239] on h6 "Tasks" at bounding box center [165, 241] width 186 height 22
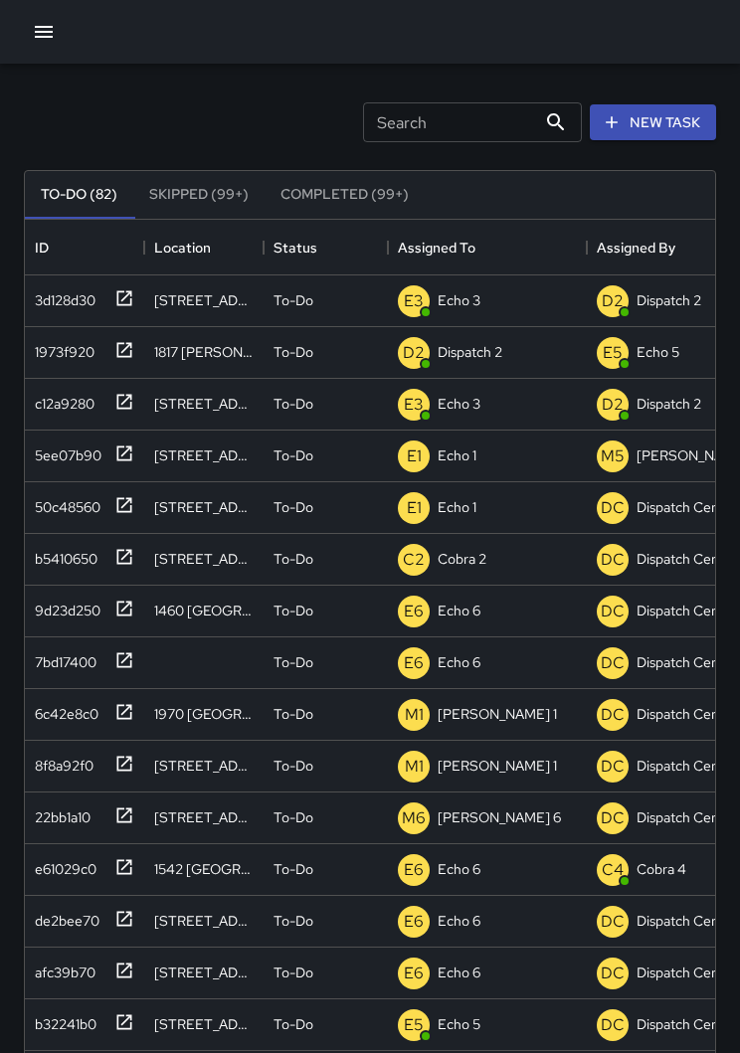
click at [42, 50] on button "button" at bounding box center [44, 32] width 40 height 40
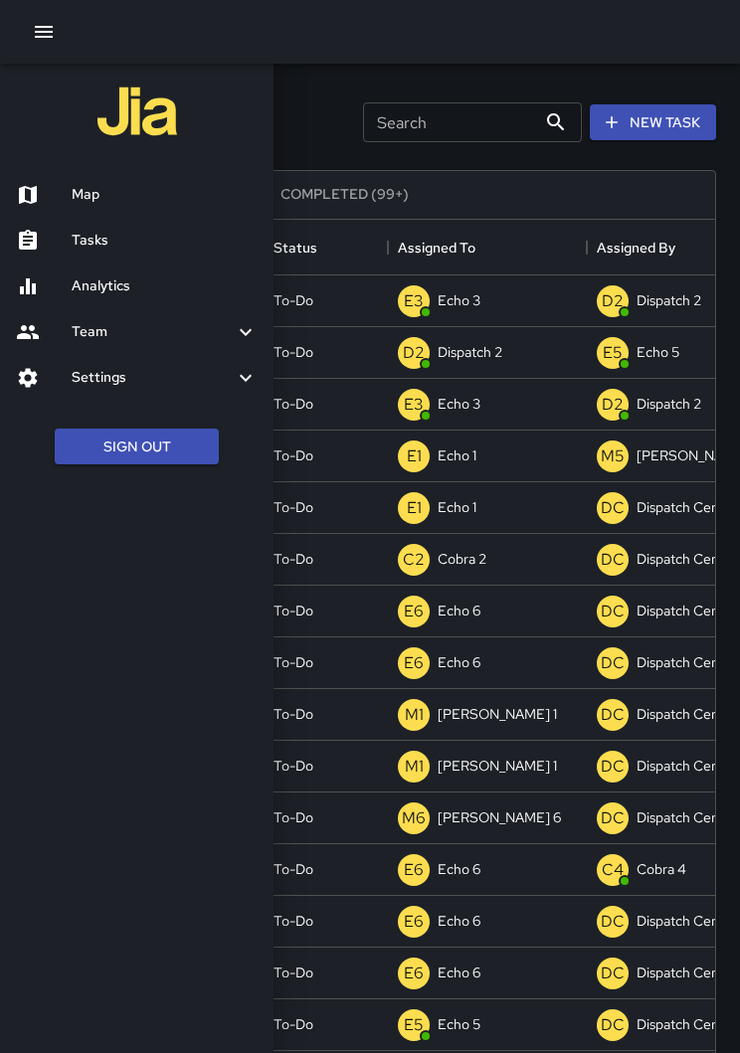
click at [382, 79] on div at bounding box center [370, 526] width 740 height 1053
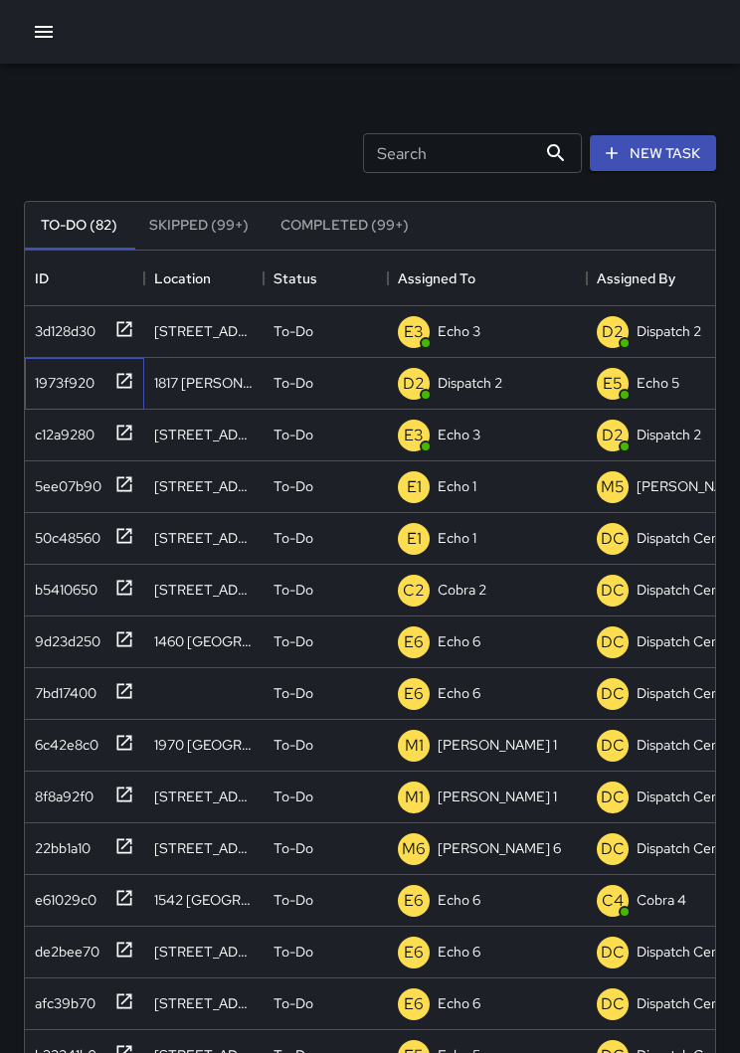
click at [132, 382] on icon at bounding box center [124, 381] width 20 height 20
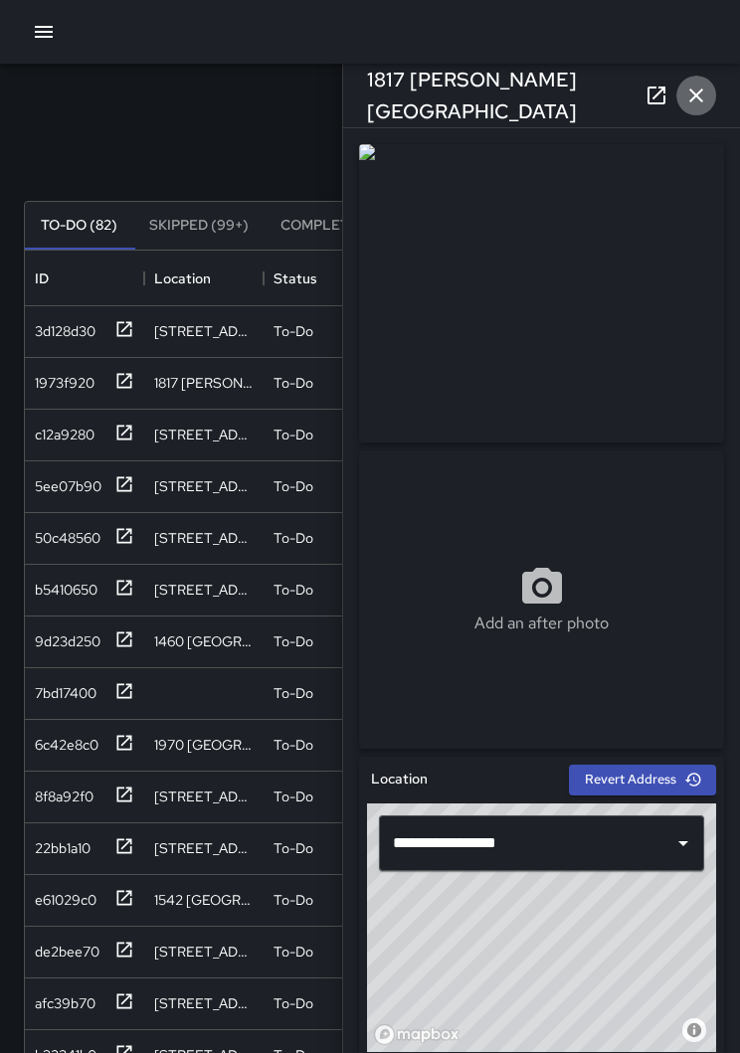
click at [684, 102] on icon "button" at bounding box center [696, 96] width 24 height 24
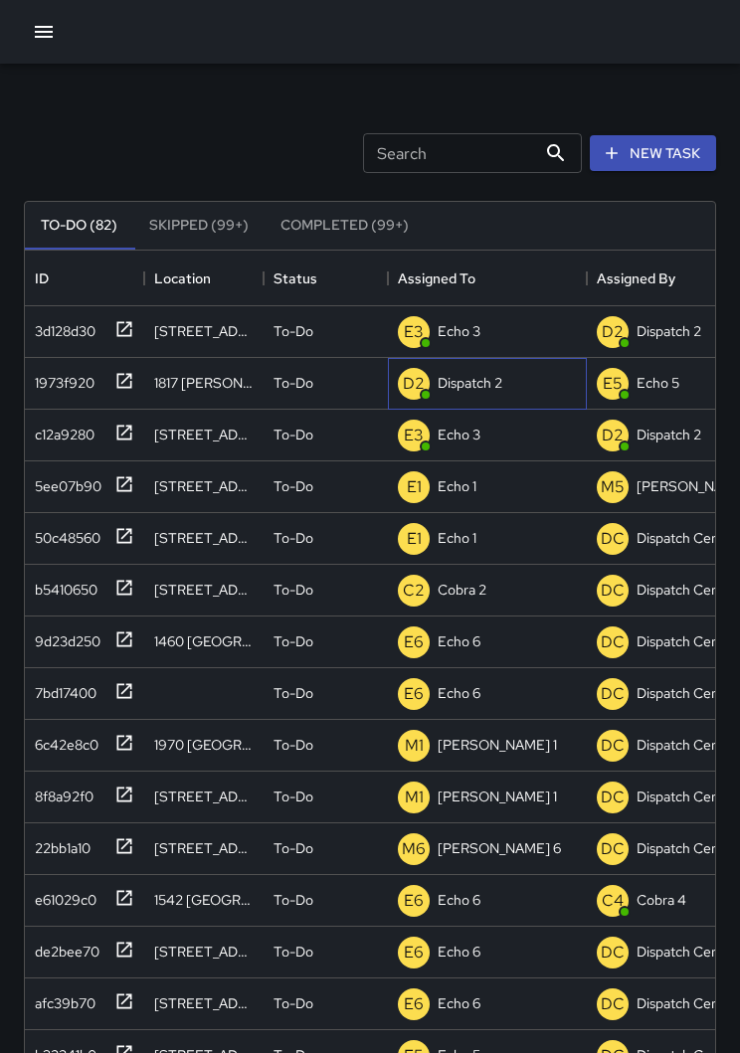
click at [474, 379] on p "Dispatch 2" at bounding box center [470, 383] width 65 height 20
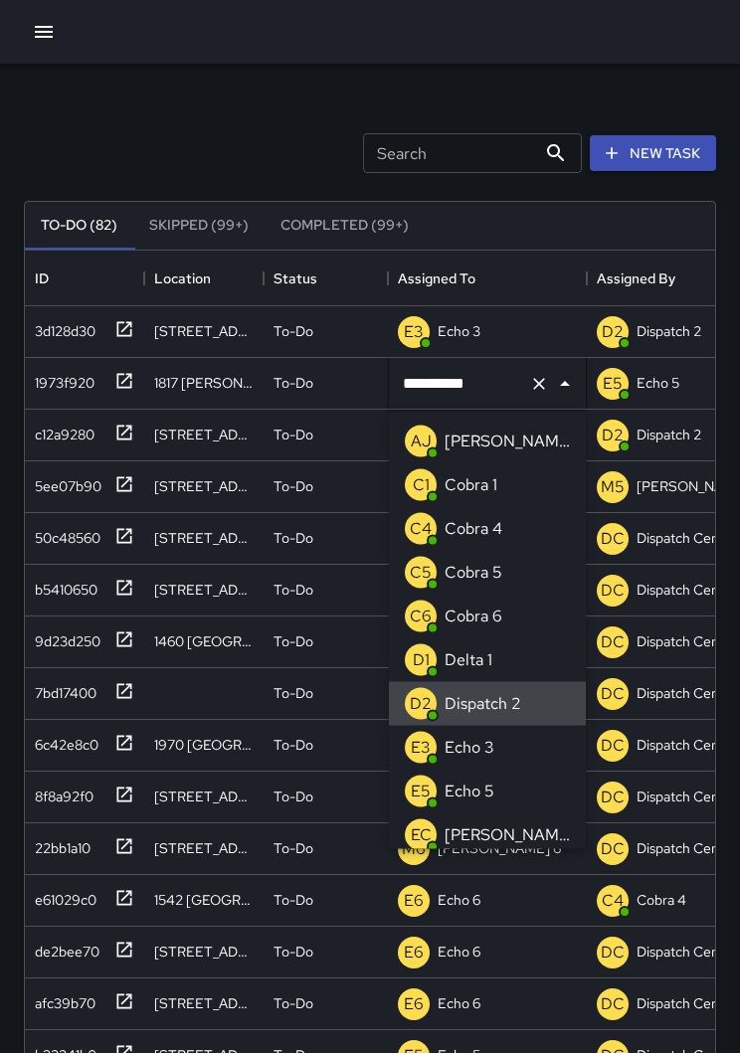
click at [273, 120] on div "Search Search New Task" at bounding box center [370, 152] width 700 height 103
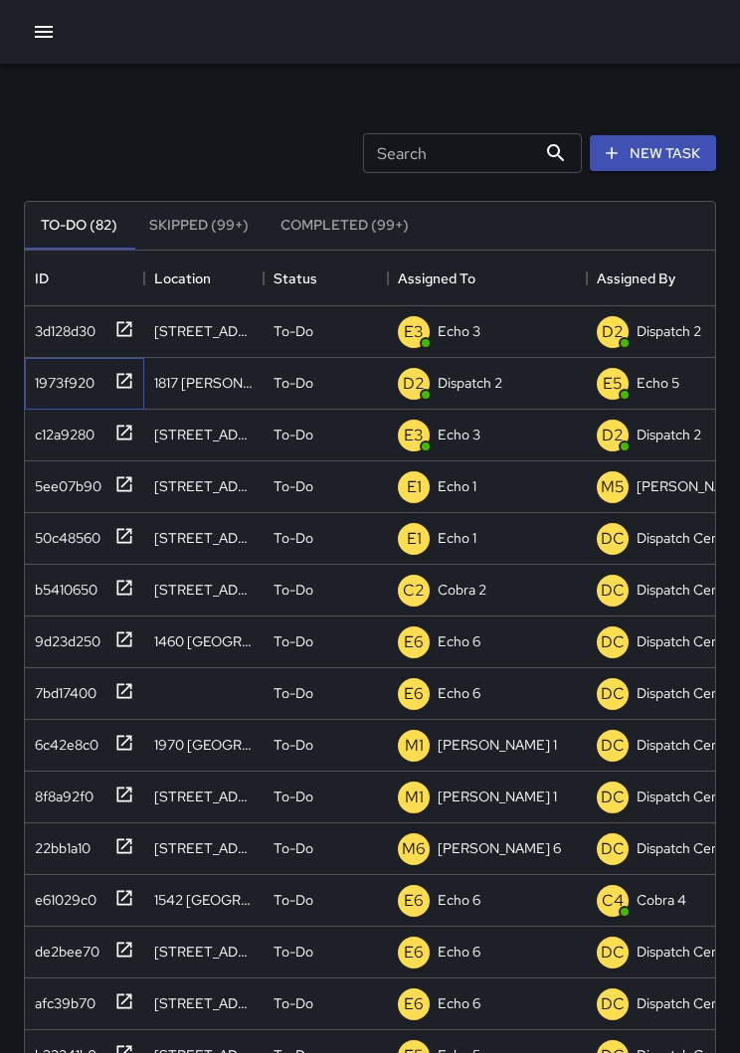
click at [137, 383] on div "1973f920" at bounding box center [84, 384] width 119 height 52
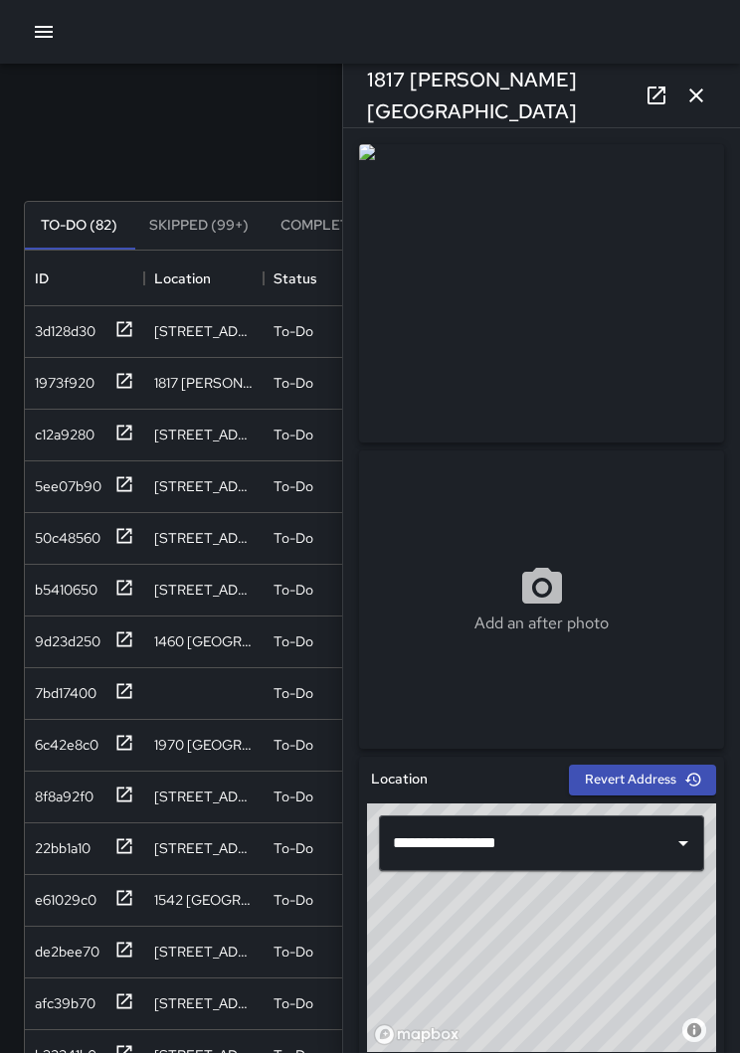
click at [697, 109] on button "button" at bounding box center [696, 96] width 40 height 40
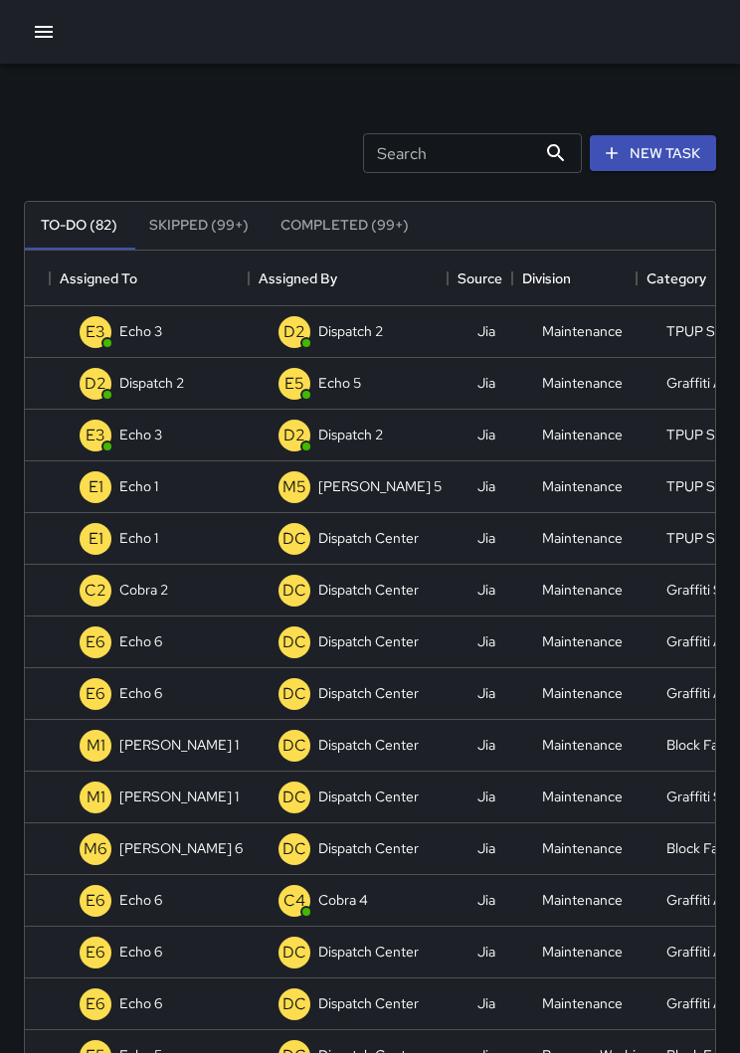
scroll to position [0, 318]
click at [354, 382] on p "Echo 5" at bounding box center [339, 383] width 43 height 20
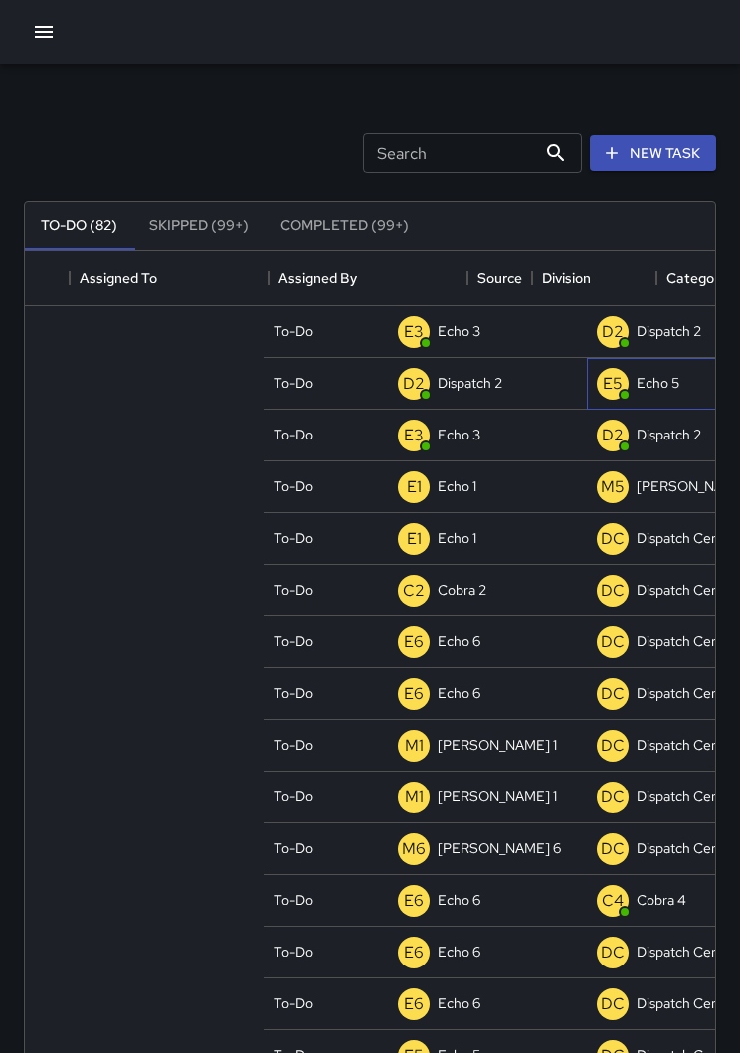
scroll to position [0, 0]
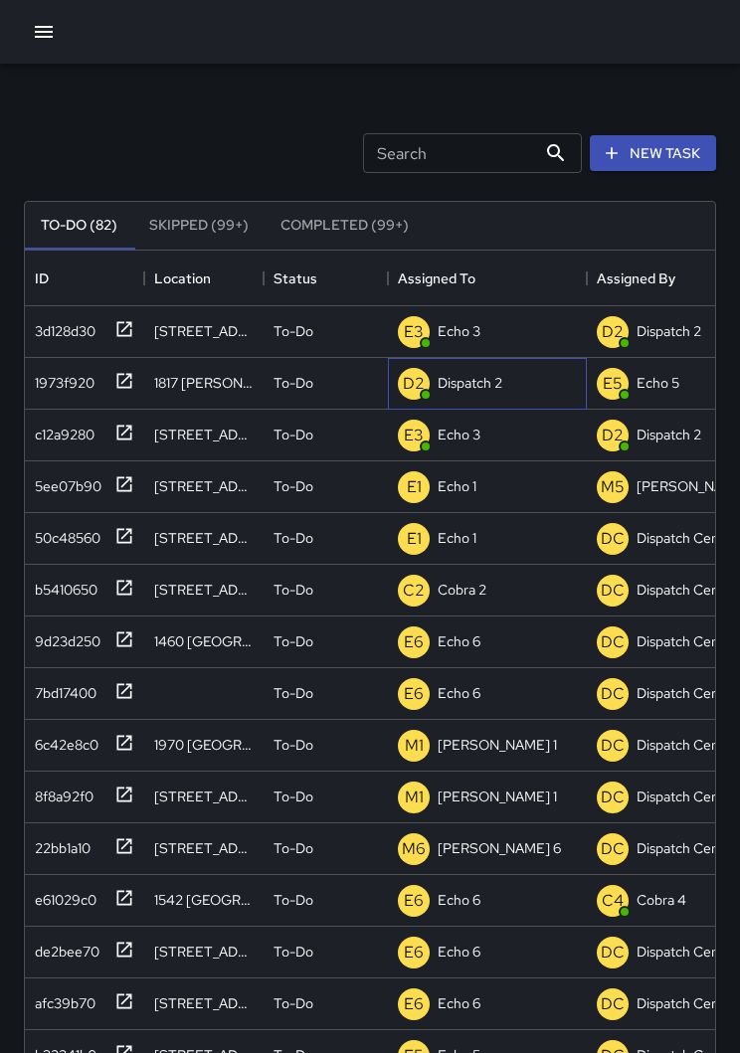
click at [467, 387] on p "Dispatch 2" at bounding box center [470, 383] width 65 height 20
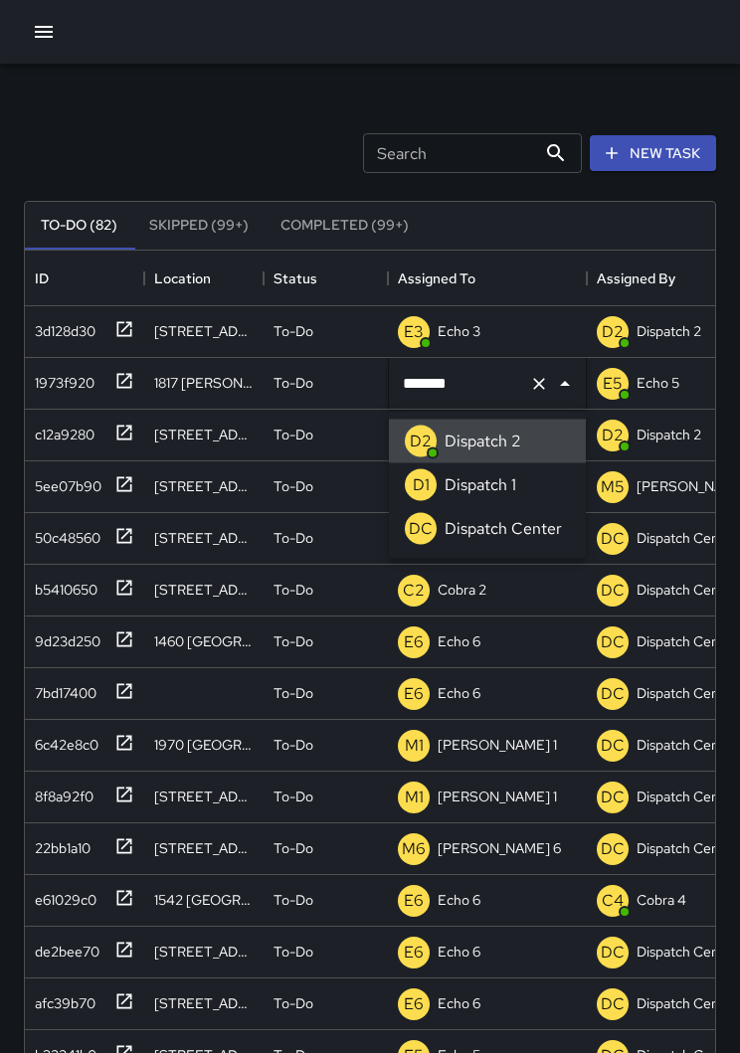
type input "******"
click at [536, 535] on p "Dispatch Center" at bounding box center [503, 529] width 117 height 24
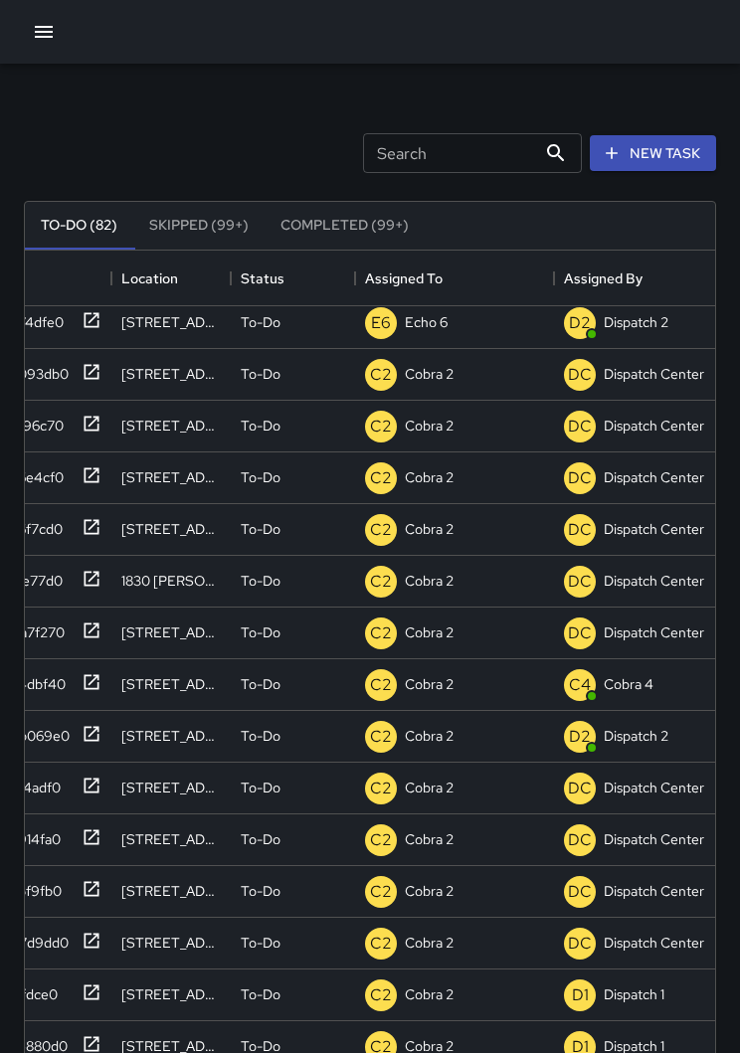
scroll to position [1048, 35]
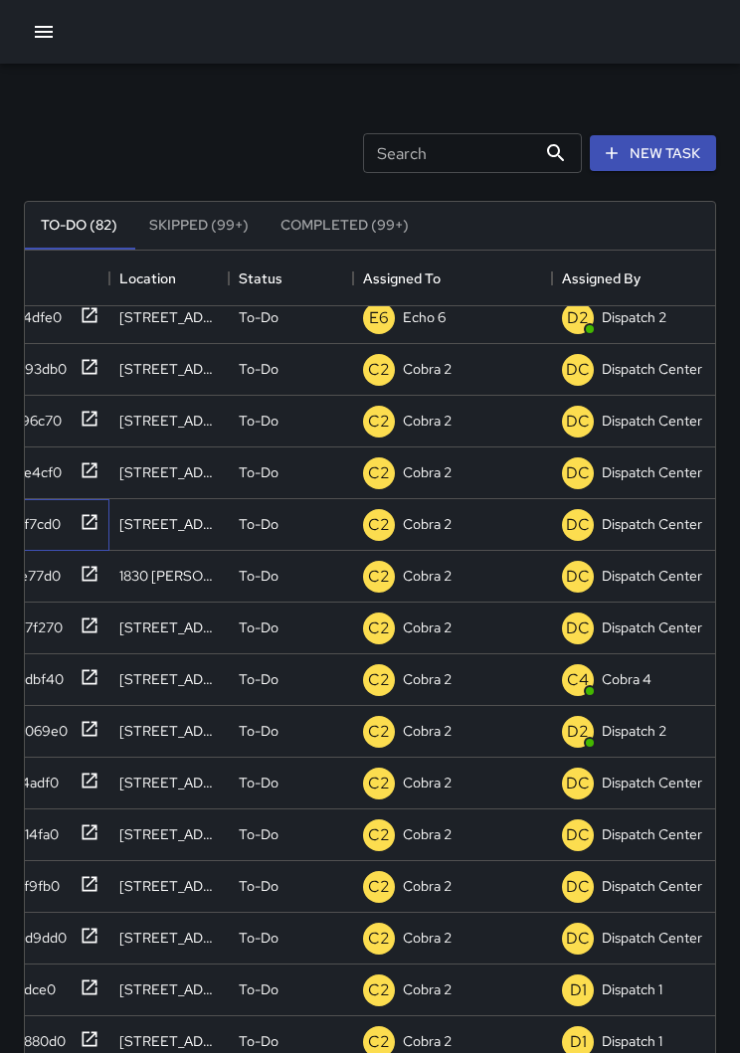
click at [82, 533] on div at bounding box center [86, 520] width 28 height 33
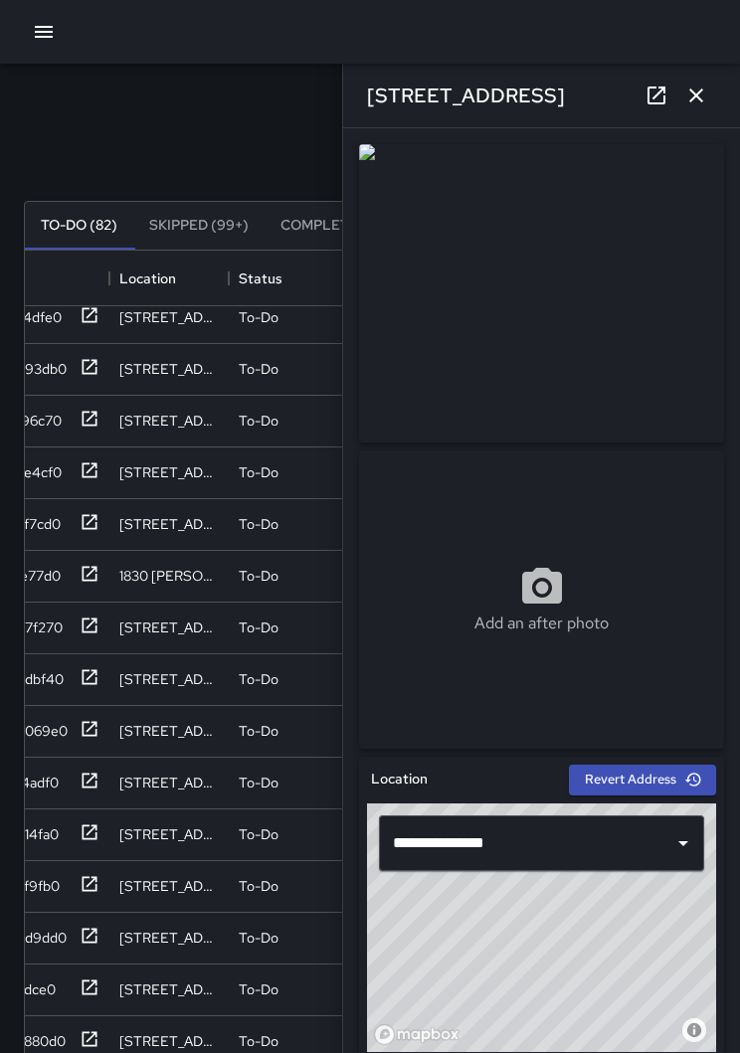
click at [688, 112] on button "button" at bounding box center [696, 96] width 40 height 40
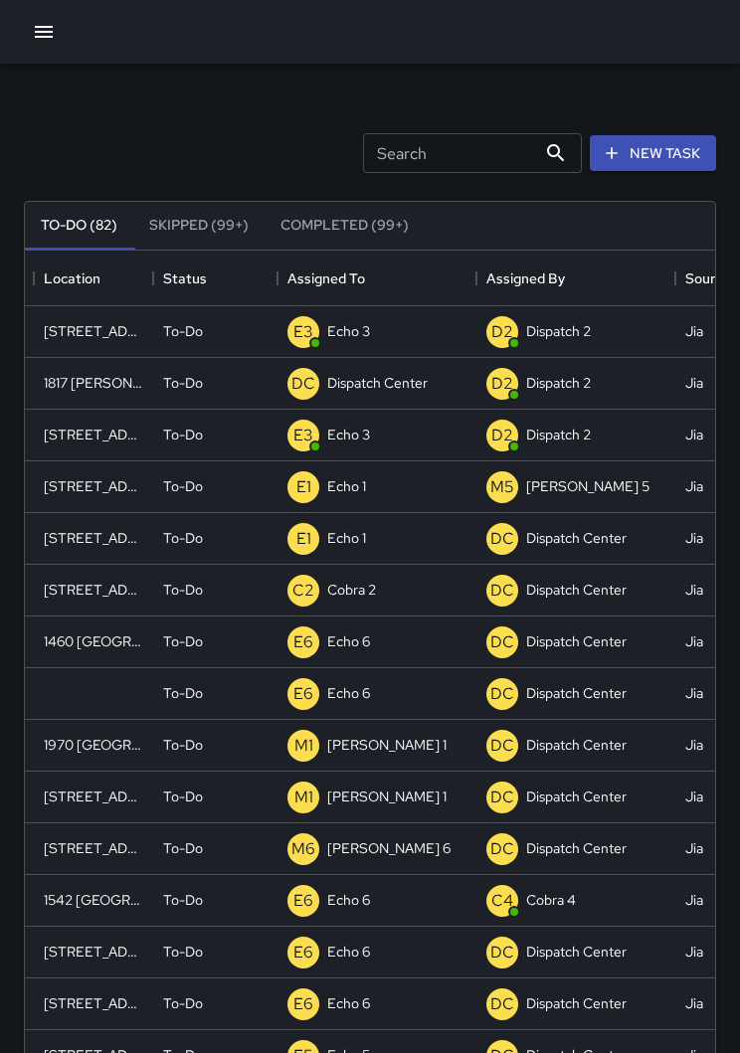
scroll to position [0, 111]
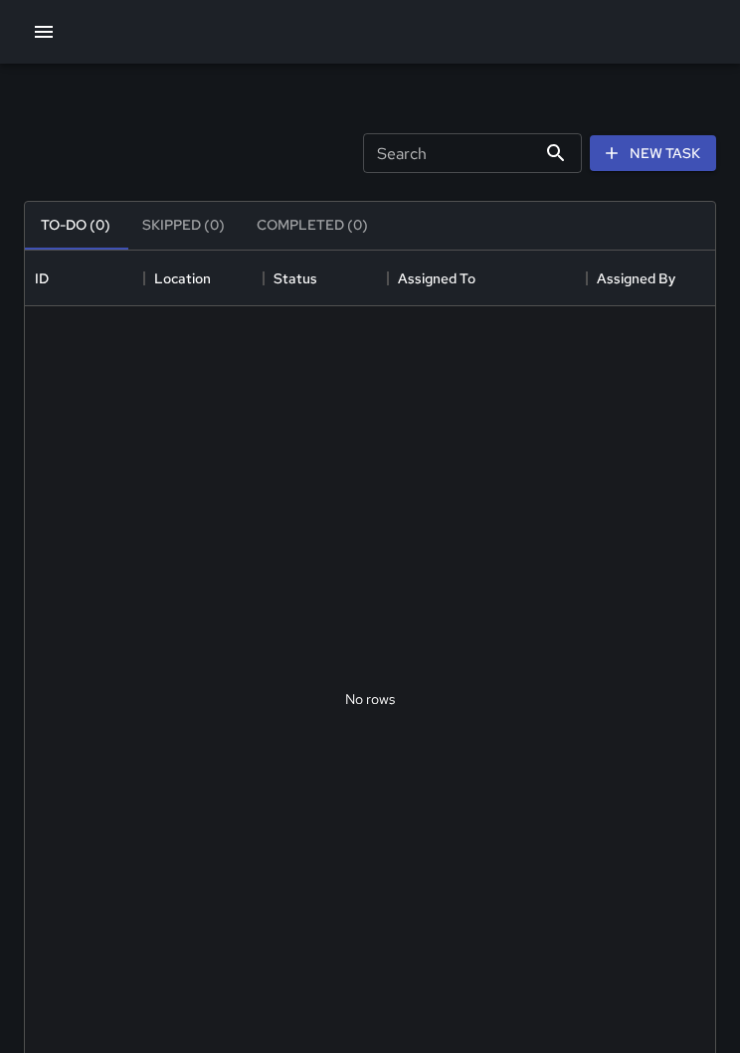
scroll to position [842, 690]
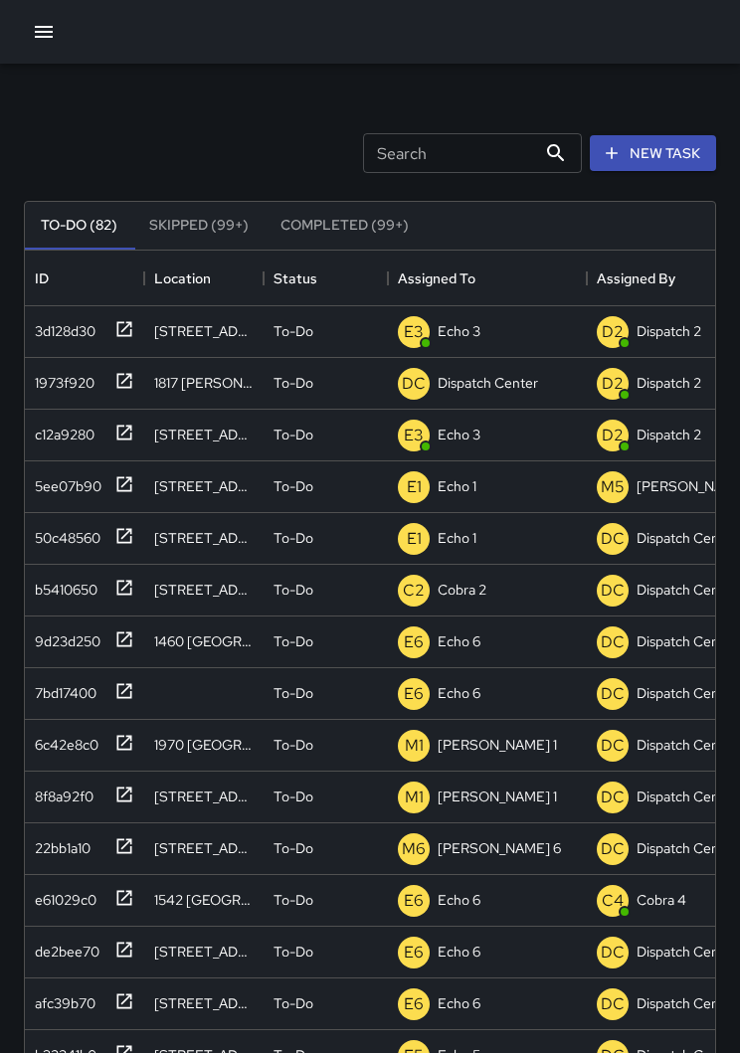
click at [36, 43] on icon "button" at bounding box center [44, 32] width 24 height 24
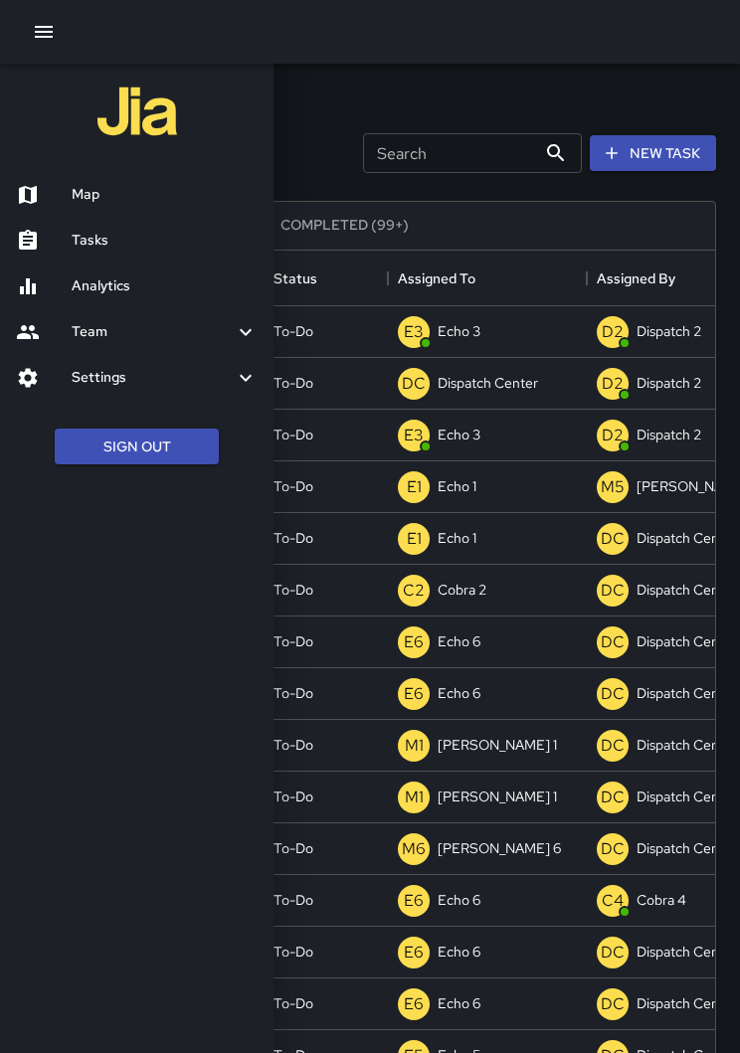
click at [111, 189] on h6 "Map" at bounding box center [165, 195] width 186 height 22
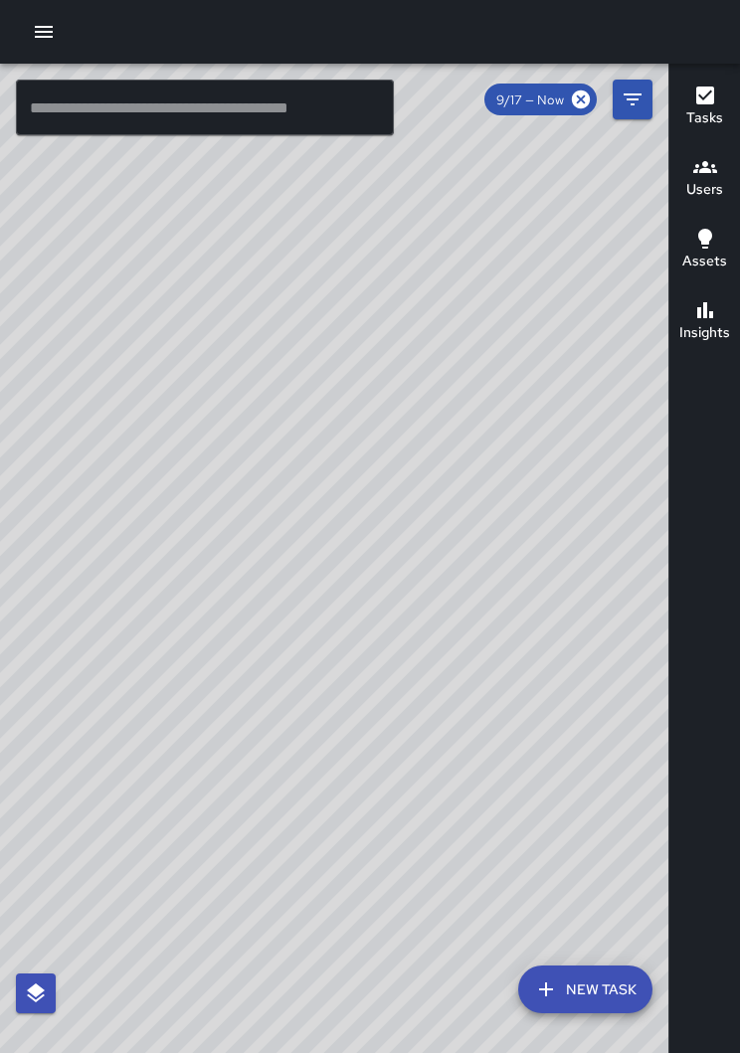
click at [46, 49] on button "button" at bounding box center [44, 32] width 40 height 40
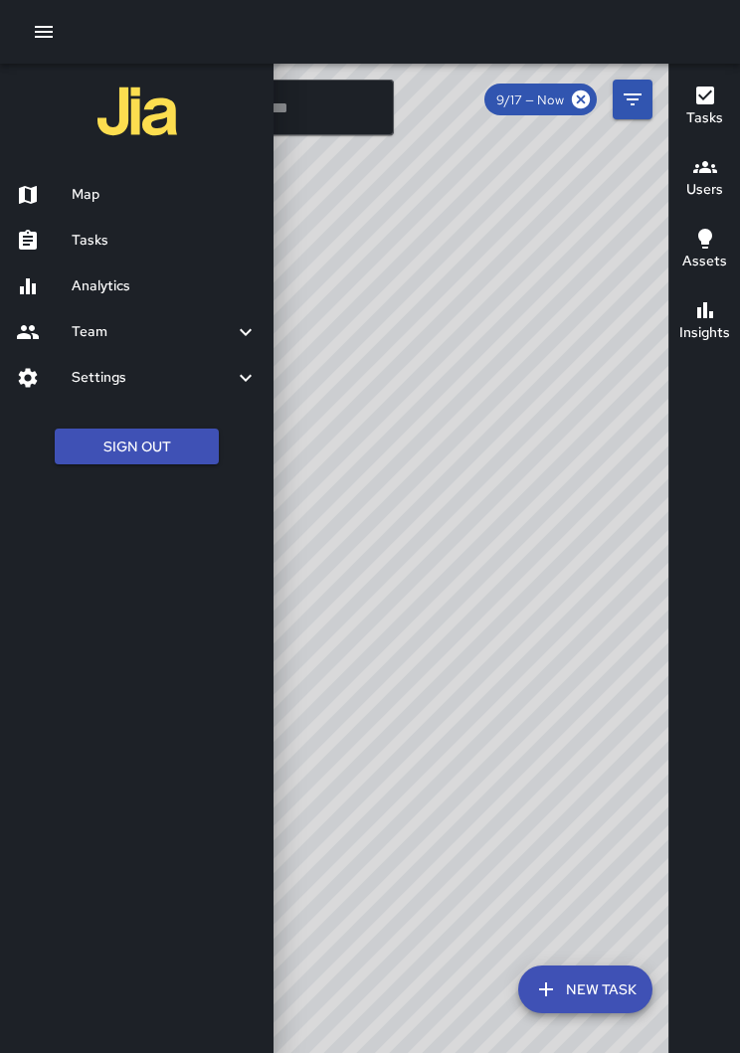
click at [120, 236] on h6 "Tasks" at bounding box center [165, 241] width 186 height 22
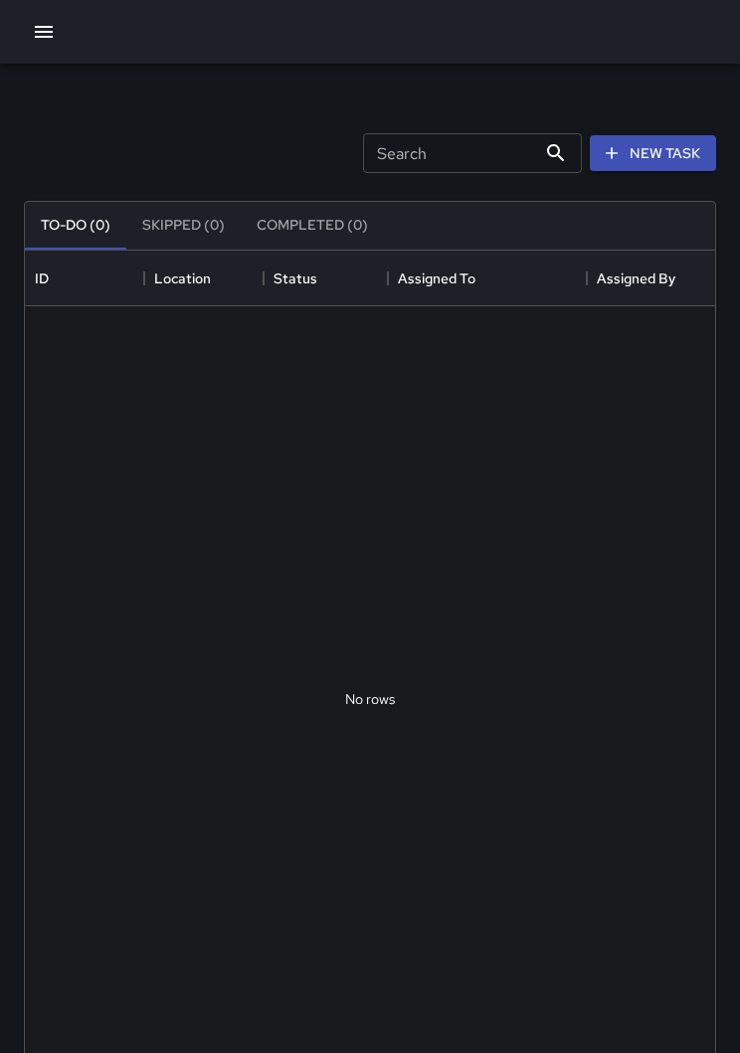
scroll to position [842, 690]
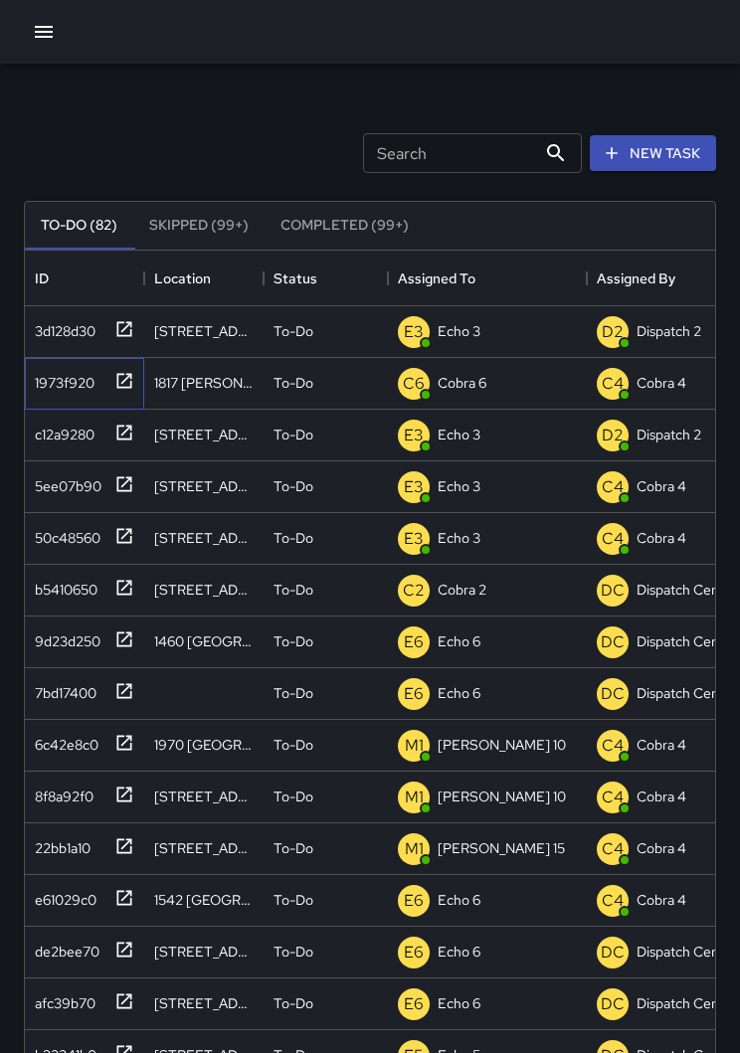
click at [107, 400] on div "1973f920" at bounding box center [84, 384] width 119 height 52
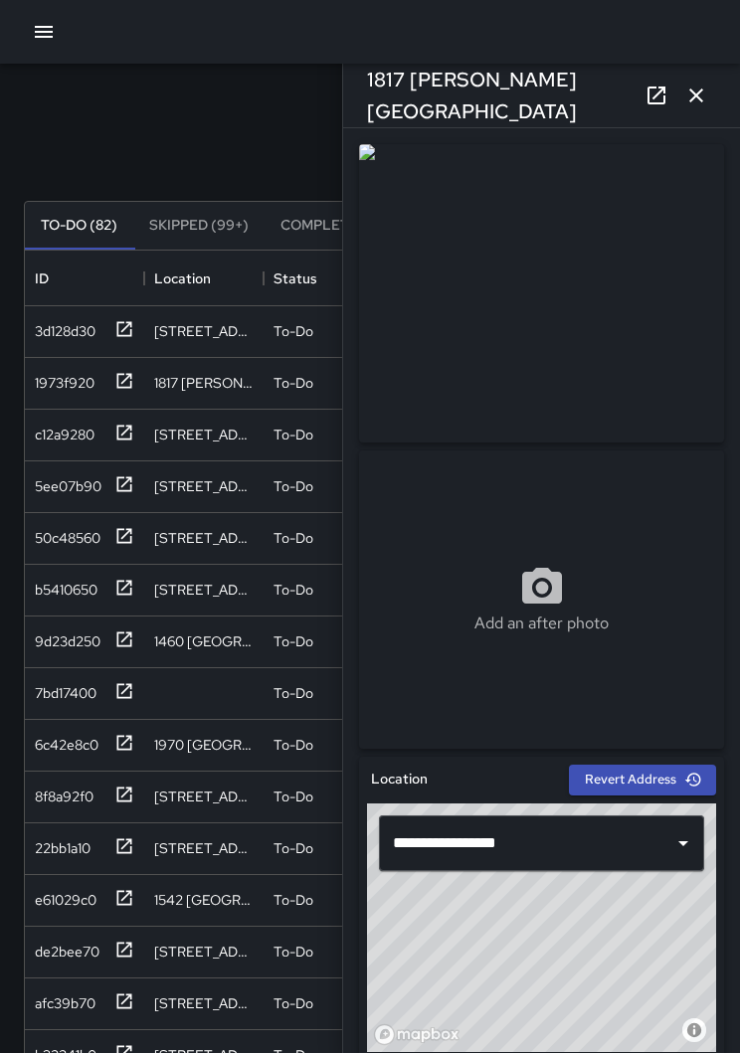
click at [682, 102] on button "button" at bounding box center [696, 96] width 40 height 40
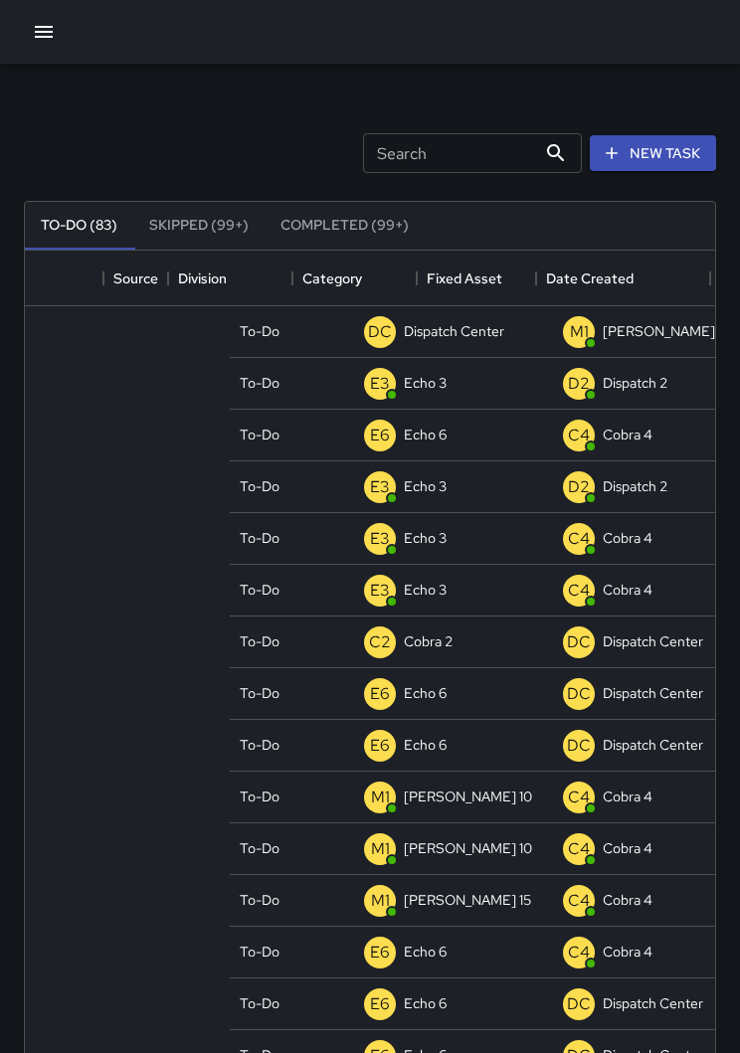
scroll to position [0, 34]
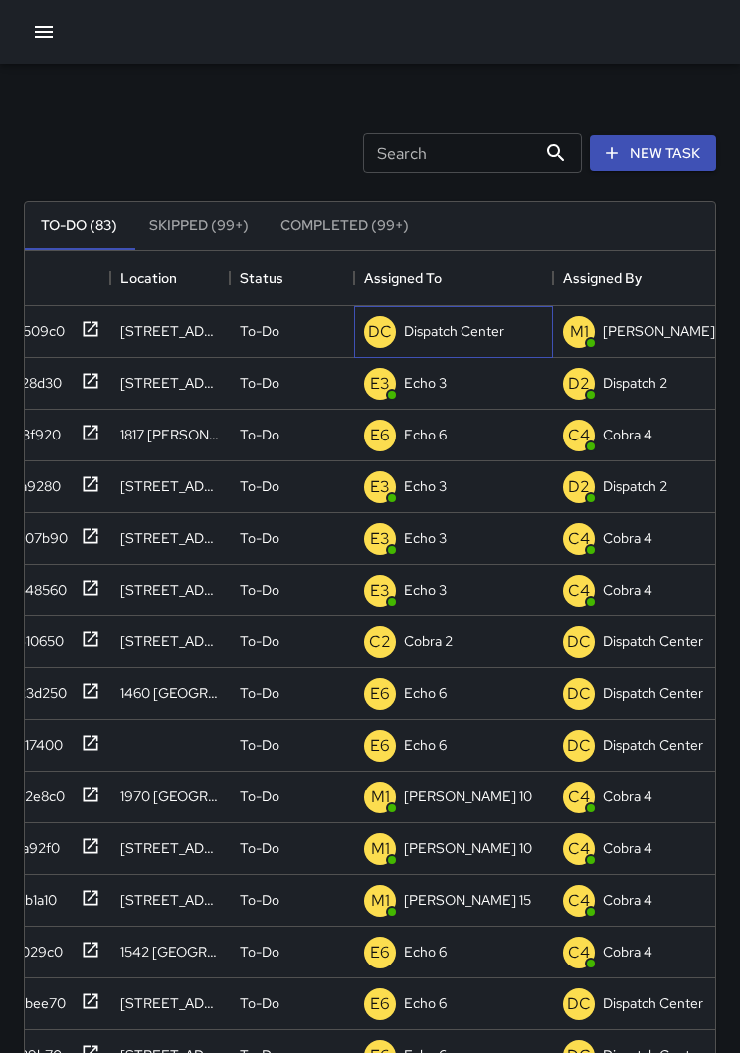
click at [454, 343] on div "Dispatch Center" at bounding box center [454, 331] width 108 height 28
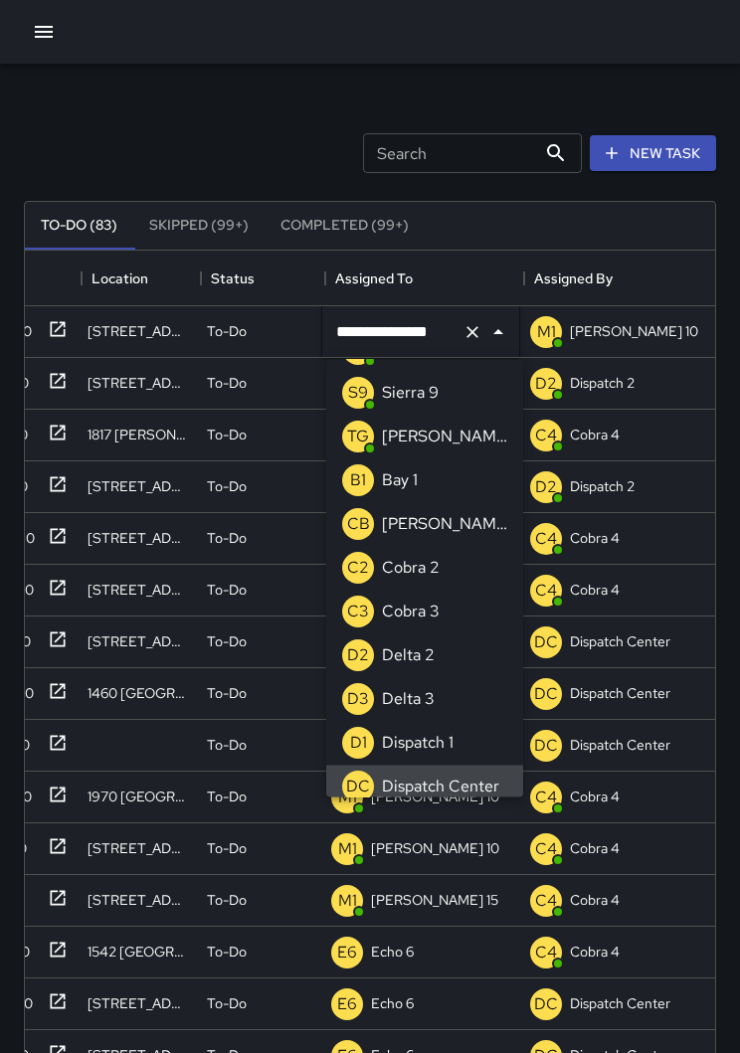
scroll to position [0, 63]
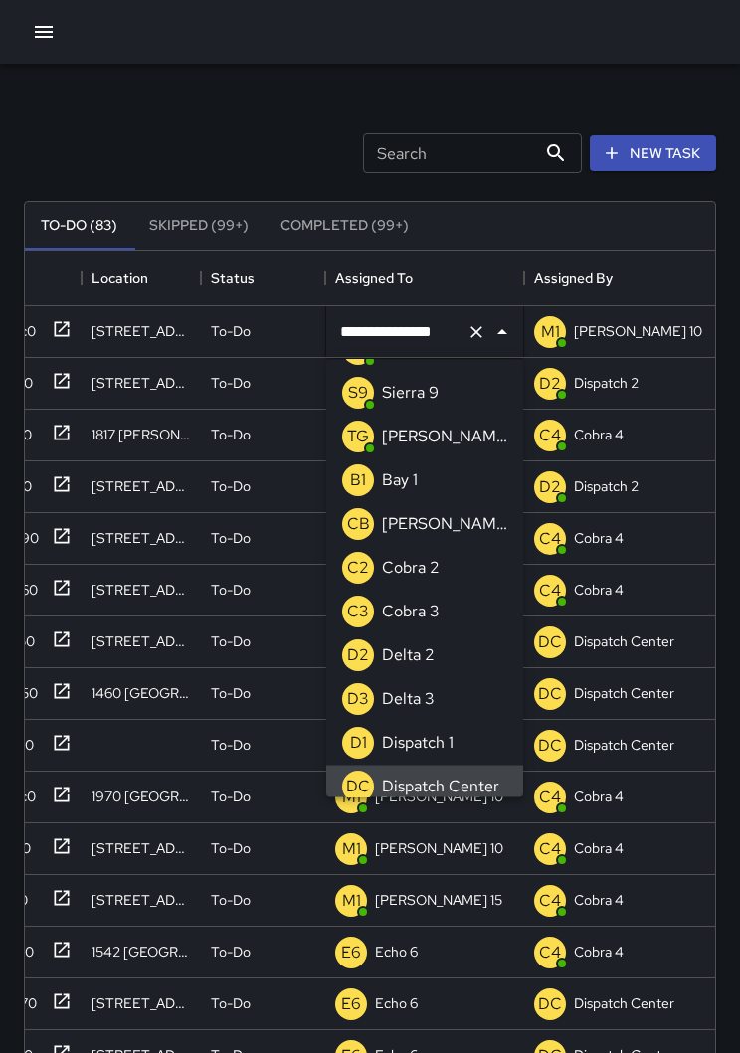
click at [484, 338] on icon "Clear" at bounding box center [477, 332] width 20 height 20
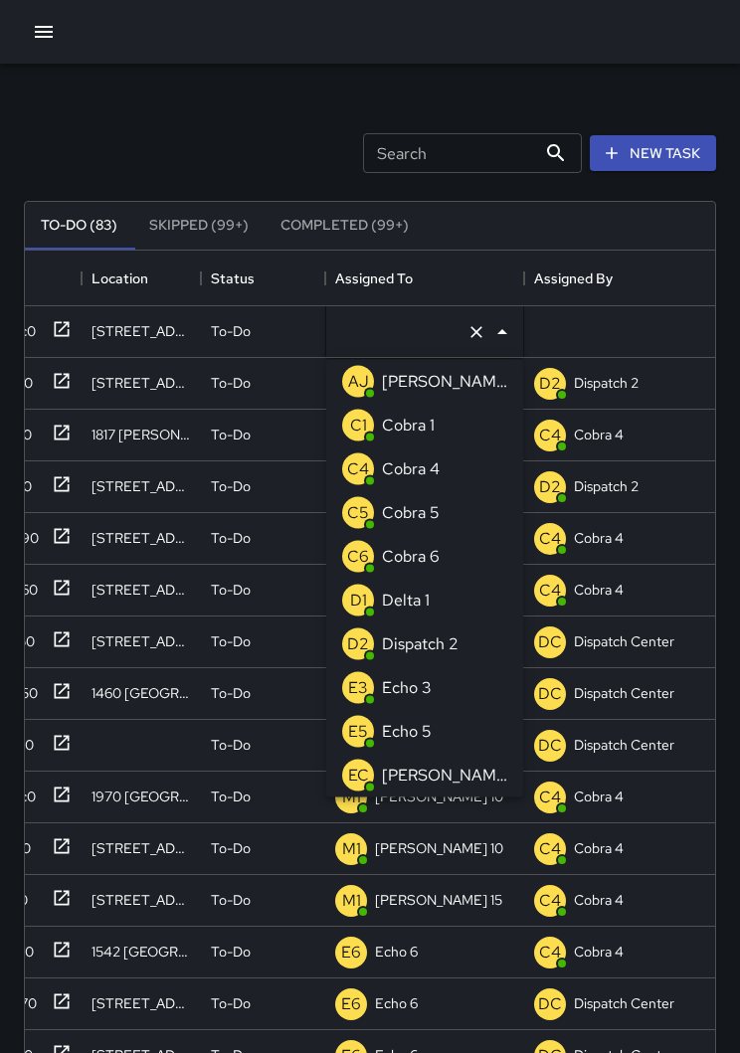
click at [467, 341] on icon "Clear" at bounding box center [477, 332] width 20 height 20
click at [472, 337] on icon "Clear" at bounding box center [477, 332] width 20 height 20
click at [256, 155] on div "Search Search New Task" at bounding box center [370, 152] width 700 height 103
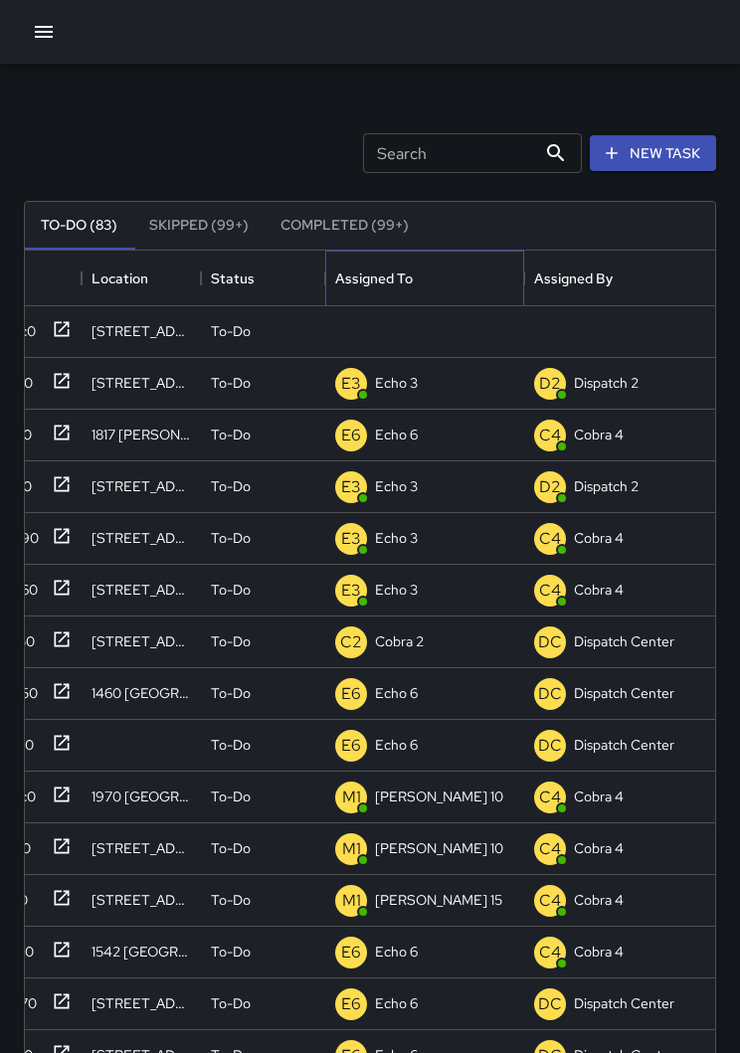
click at [458, 275] on div "Assigned To" at bounding box center [424, 279] width 179 height 56
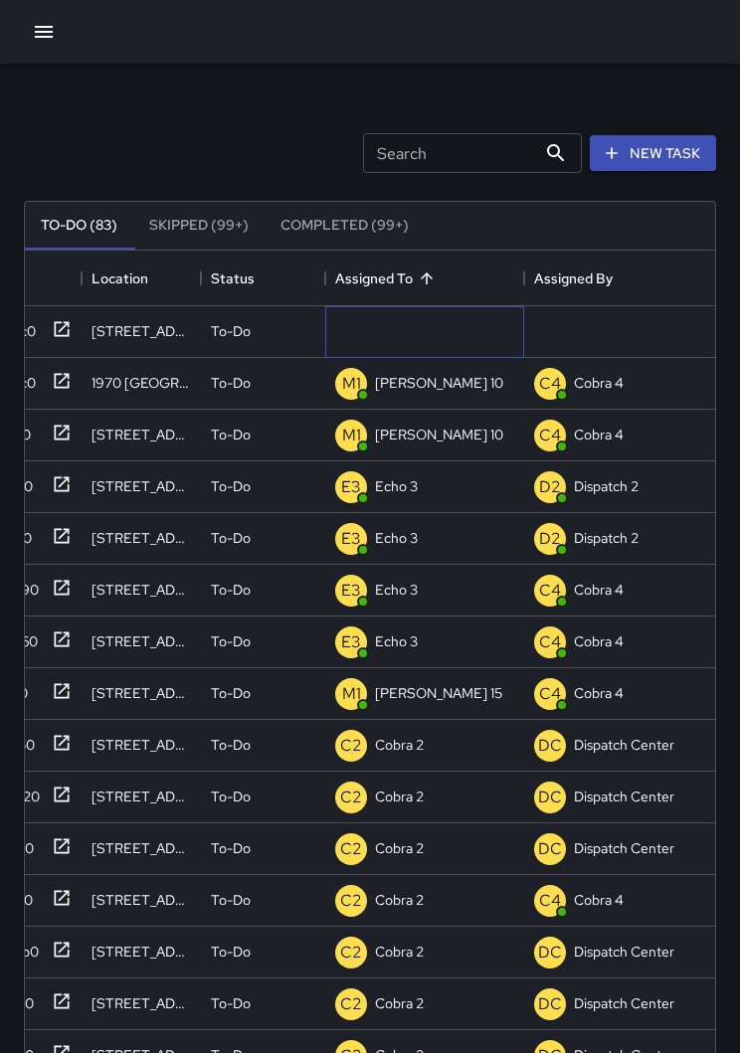
click at [0, 0] on div "Unassigned" at bounding box center [0, 0] width 0 height 0
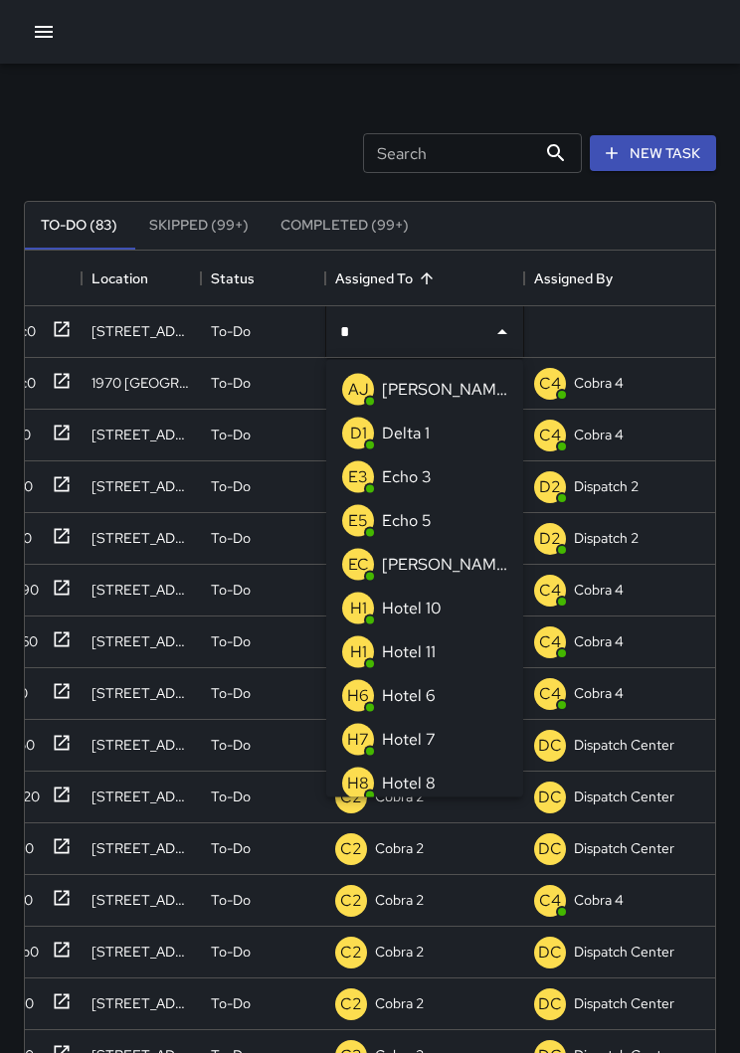
type input "**"
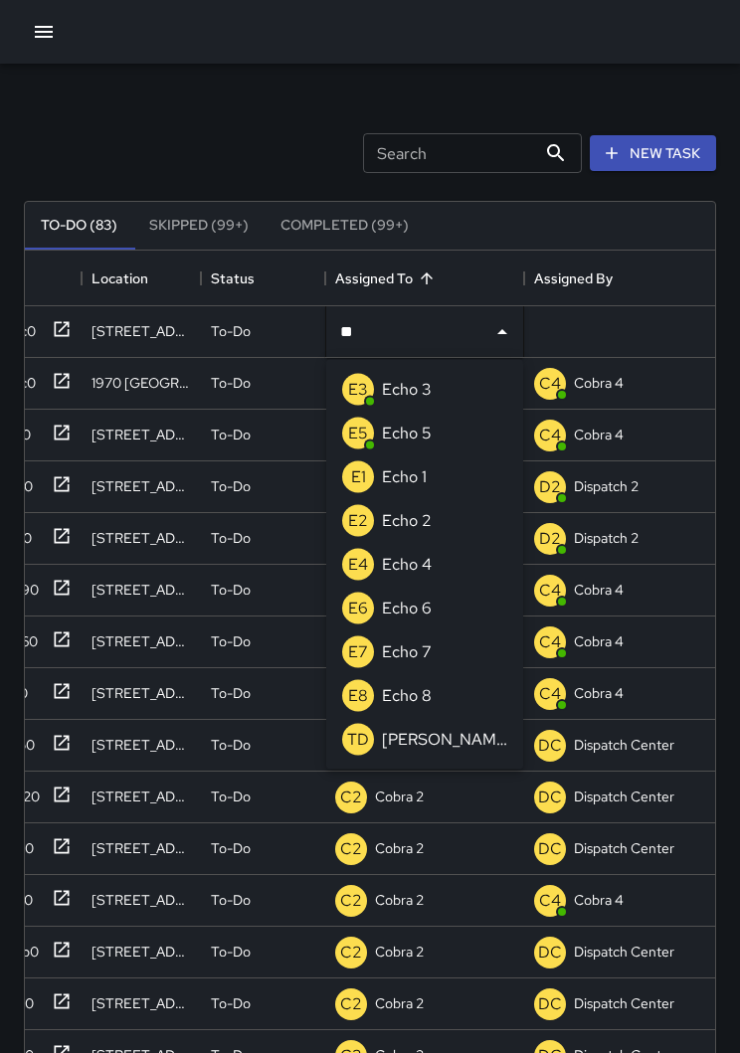
click at [433, 396] on div "Echo 3" at bounding box center [407, 390] width 58 height 32
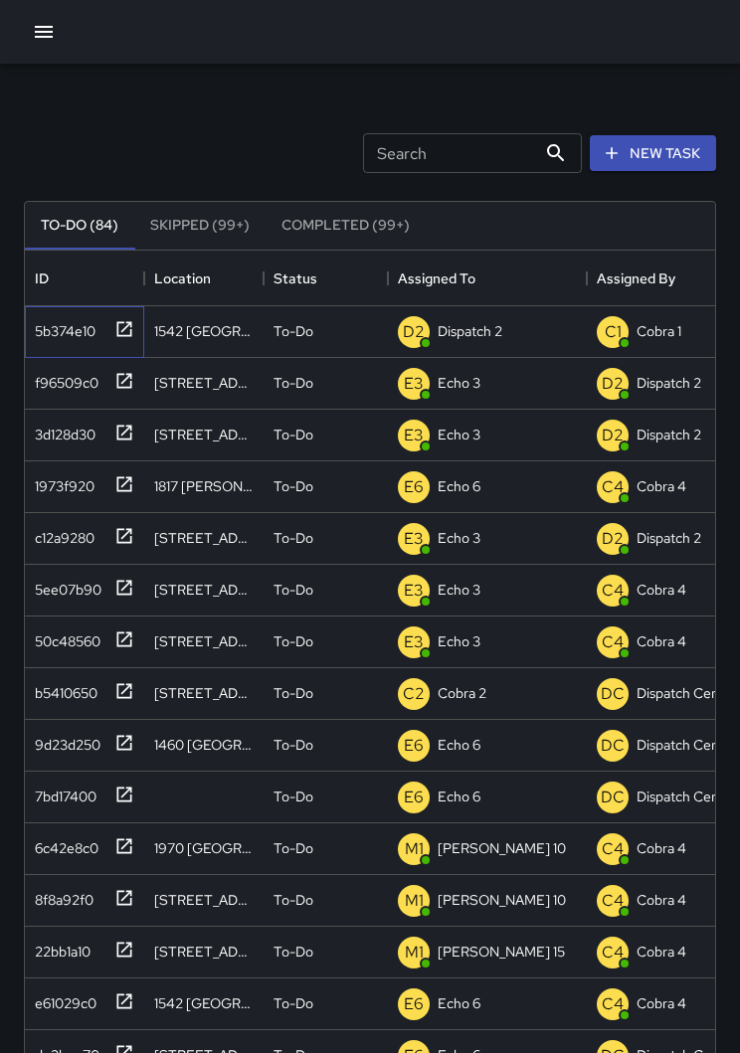
click at [122, 341] on div at bounding box center [120, 327] width 28 height 33
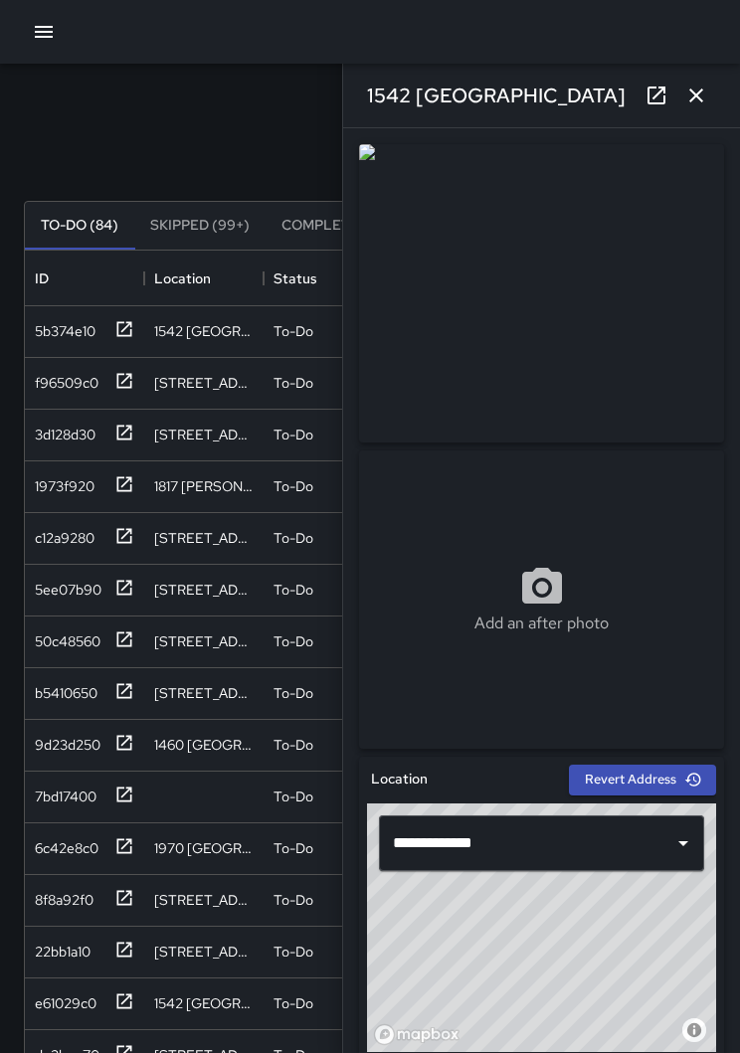
click at [712, 99] on button "button" at bounding box center [696, 96] width 40 height 40
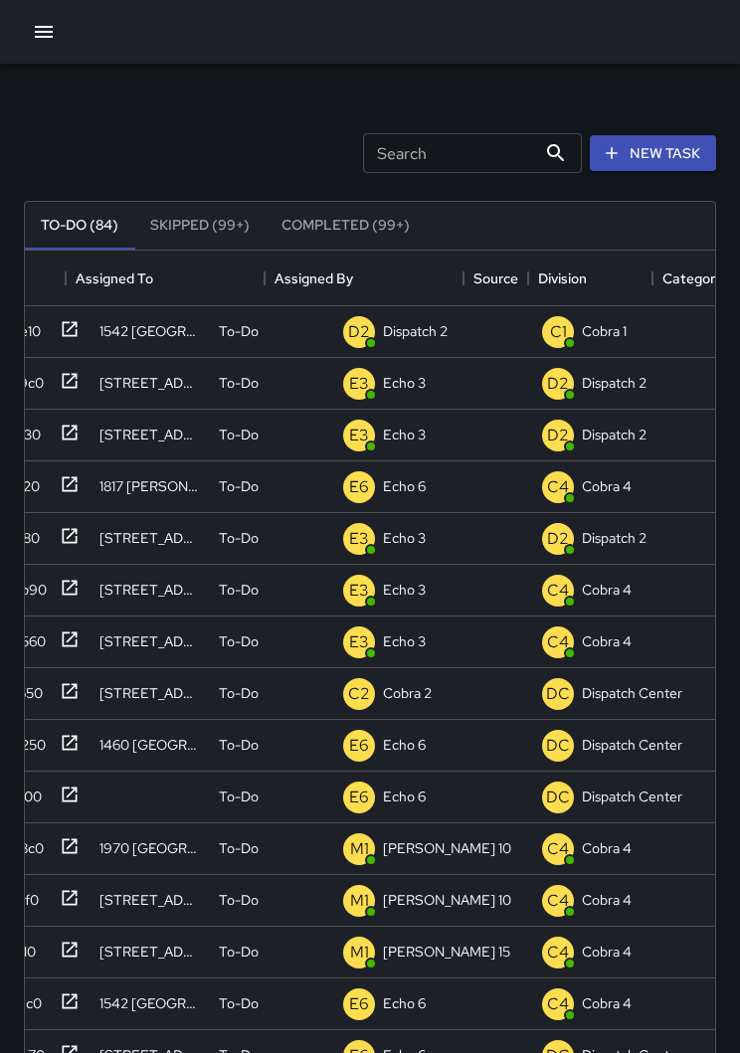
scroll to position [0, 55]
click at [422, 344] on div "Dispatch 2" at bounding box center [415, 331] width 73 height 28
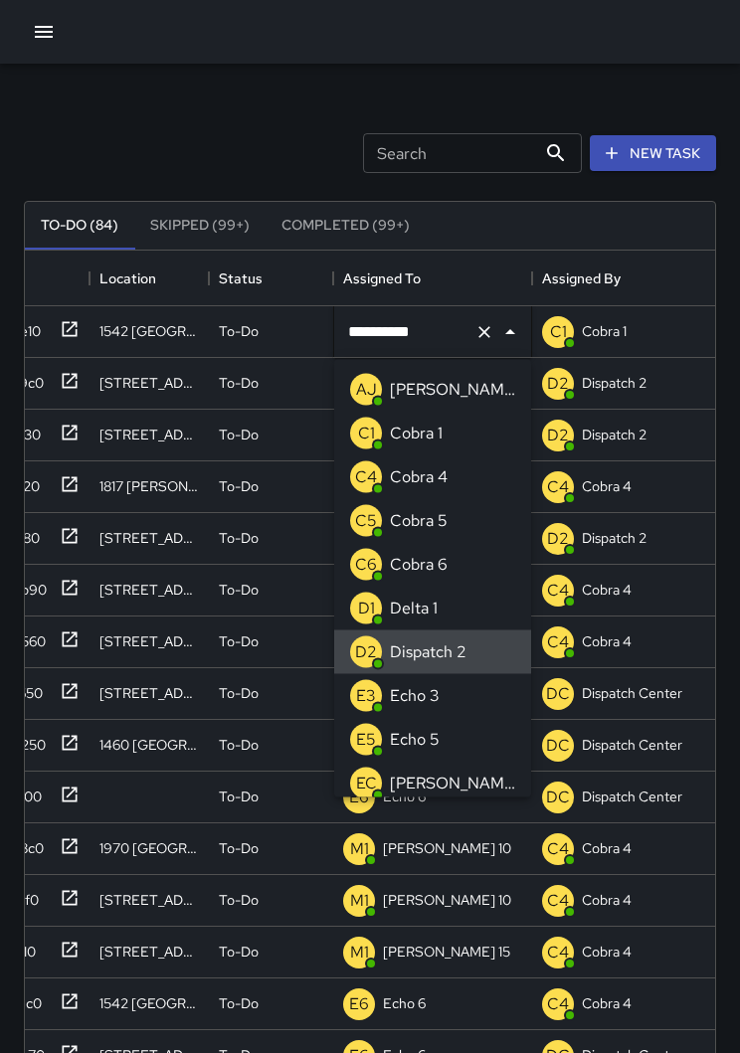
click at [464, 339] on input "**********" at bounding box center [404, 332] width 123 height 38
type input "*"
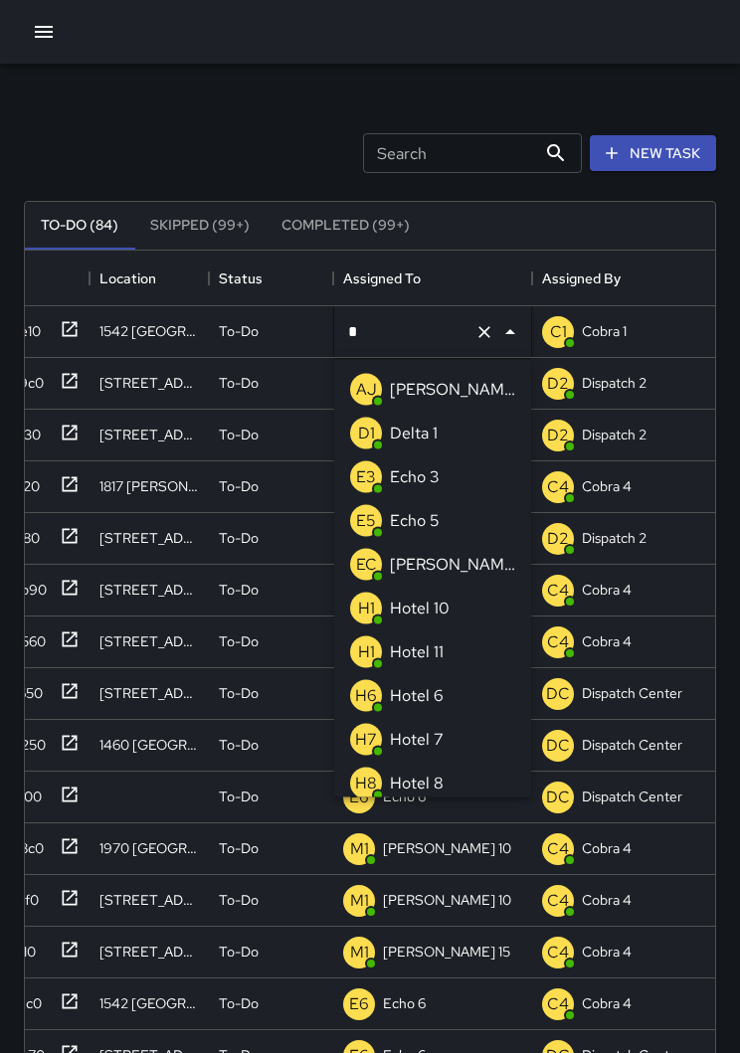
click at [435, 481] on p "Echo 3" at bounding box center [415, 478] width 50 height 24
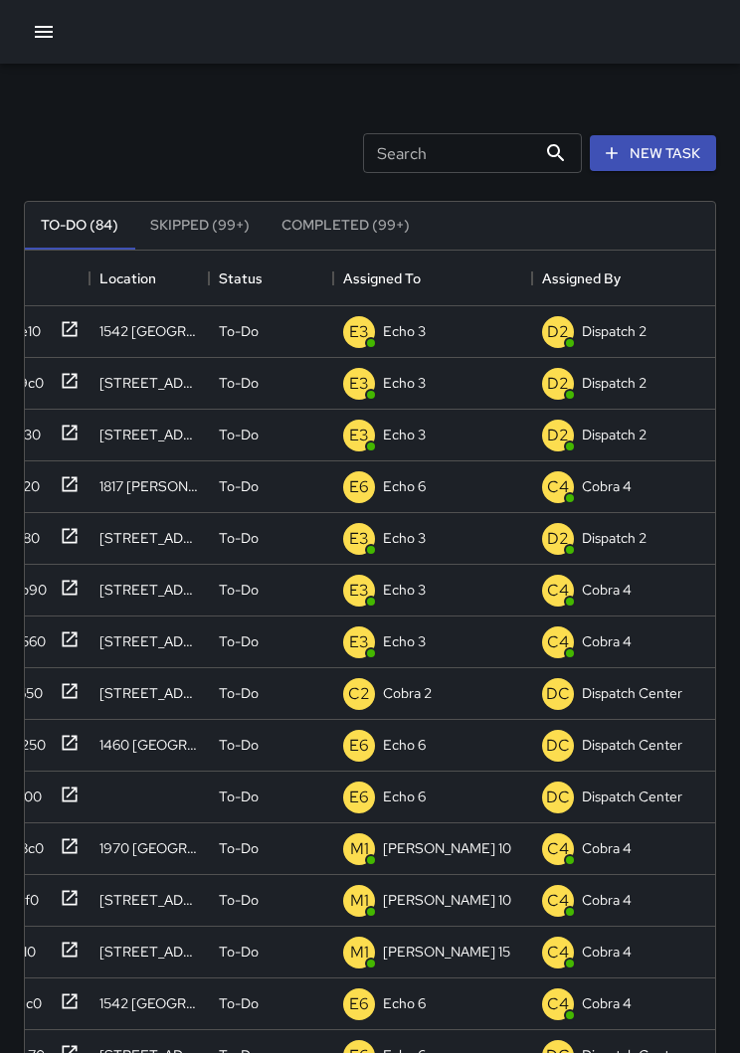
click at [48, 45] on button "button" at bounding box center [44, 32] width 40 height 40
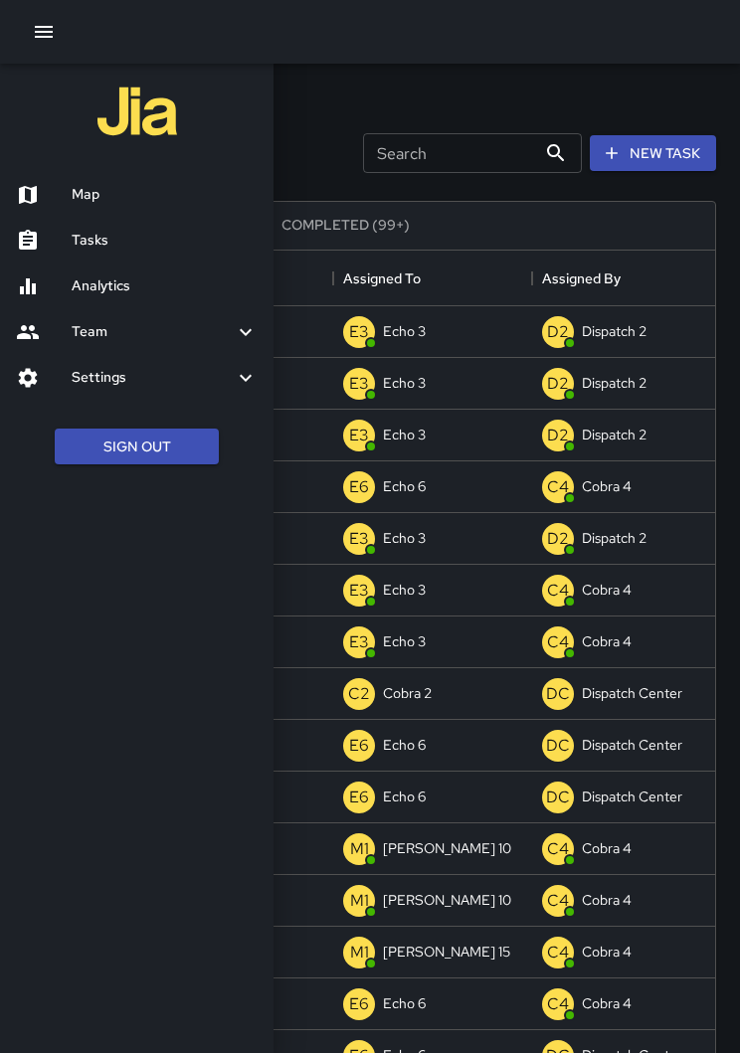
click at [121, 184] on h6 "Map" at bounding box center [165, 195] width 186 height 22
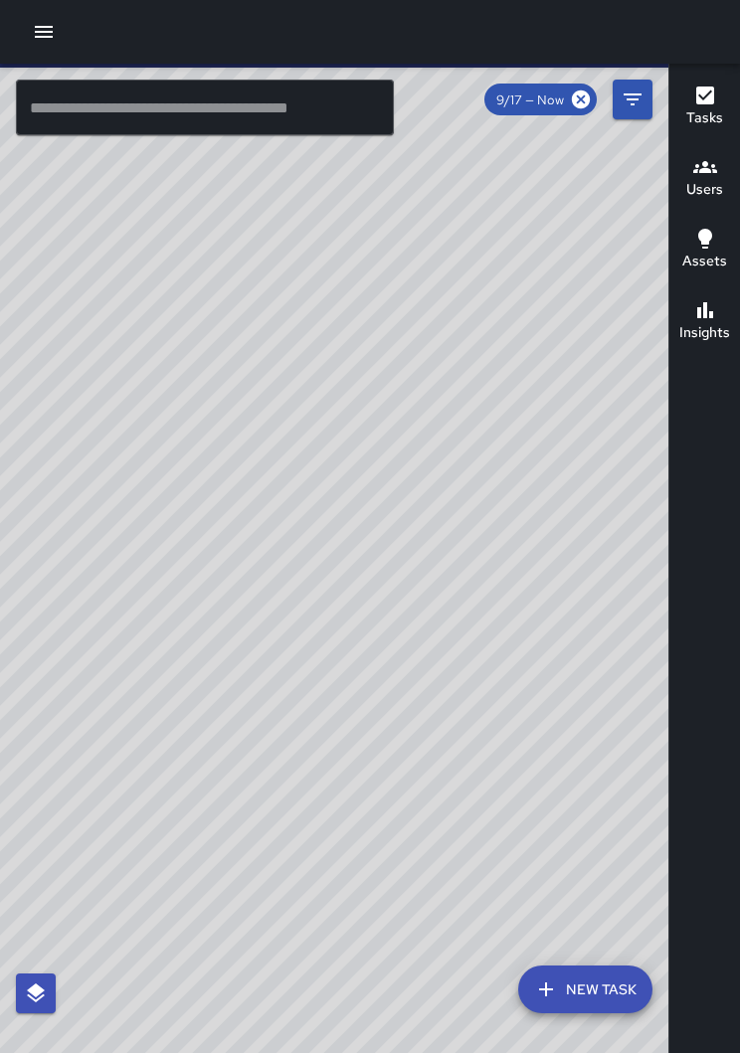
click at [263, 524] on div "© Mapbox © OpenStreetMap Improve this map" at bounding box center [334, 574] width 668 height 1021
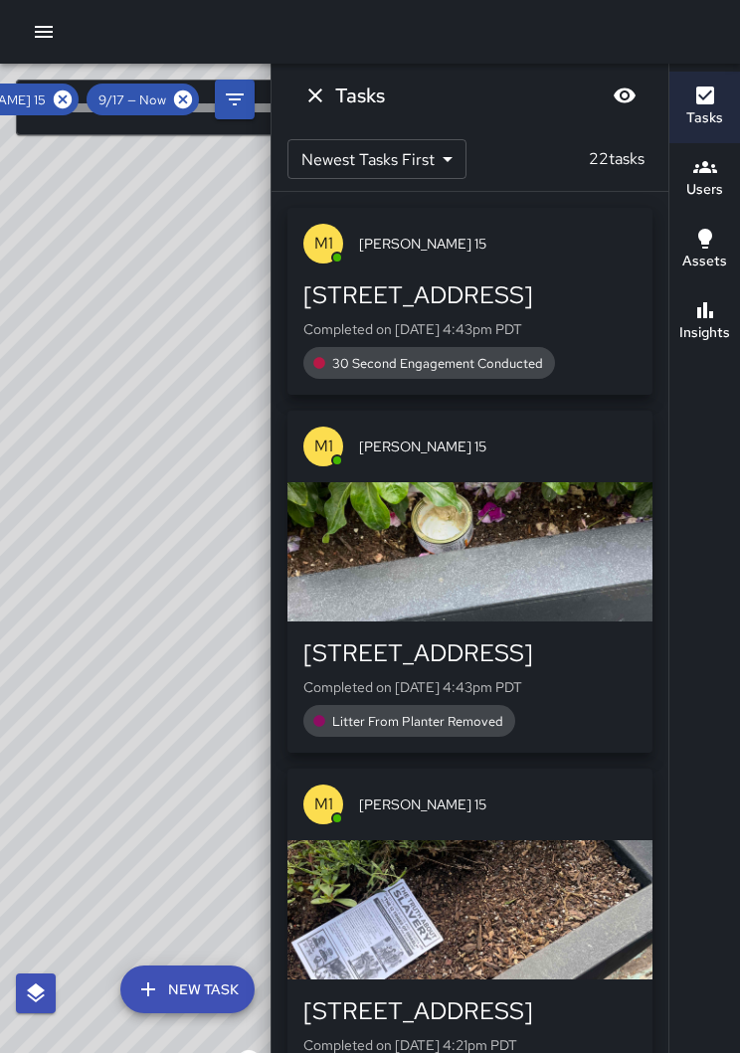
click at [58, 98] on icon at bounding box center [63, 100] width 18 height 18
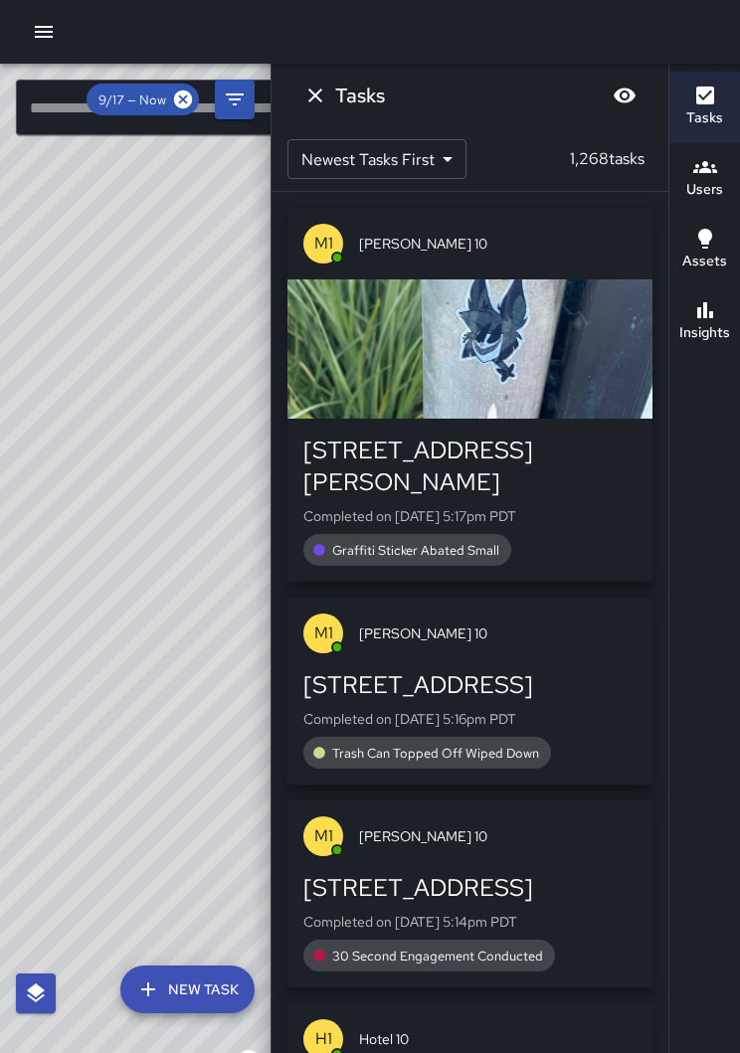
click at [688, 105] on div "Tasks" at bounding box center [704, 107] width 37 height 46
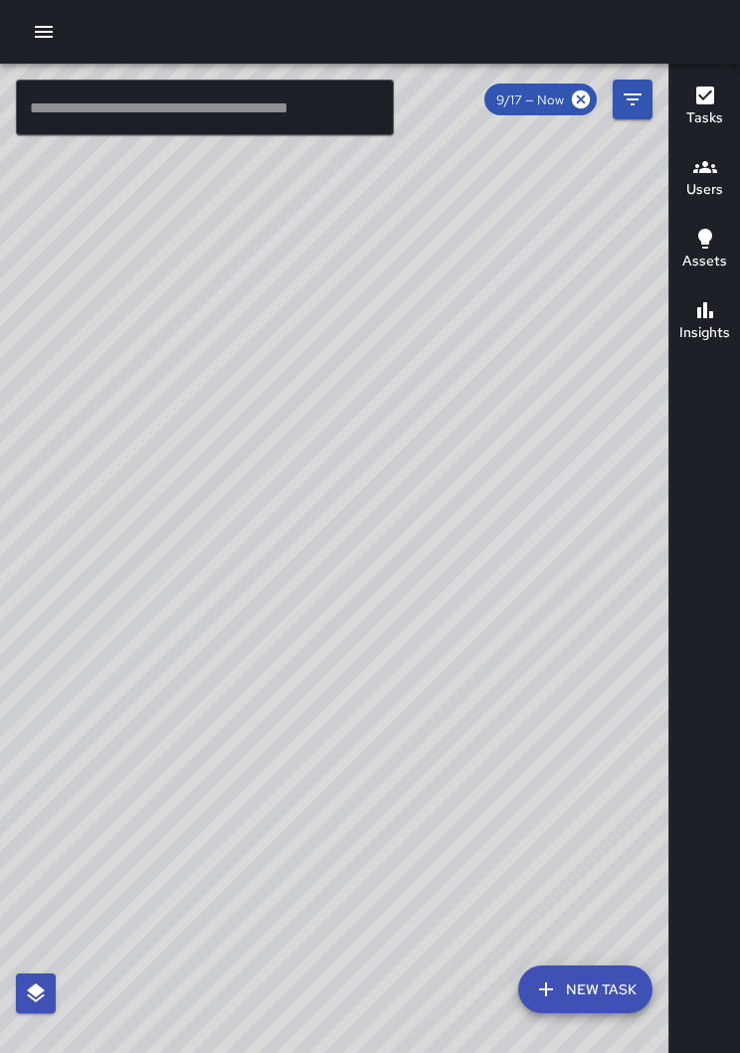
click at [78, 735] on div "© Mapbox © OpenStreetMap Improve this map" at bounding box center [334, 574] width 668 height 1021
click at [85, 738] on div "© Mapbox © OpenStreetMap Improve this map" at bounding box center [334, 574] width 668 height 1021
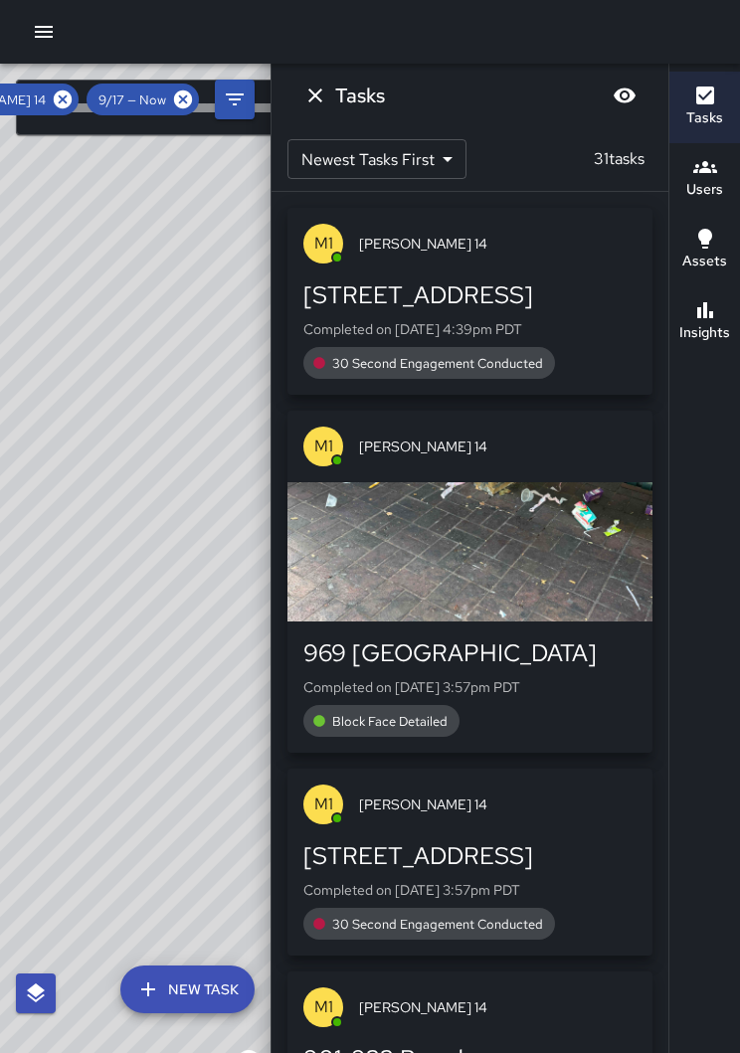
click at [64, 106] on icon at bounding box center [63, 100] width 18 height 18
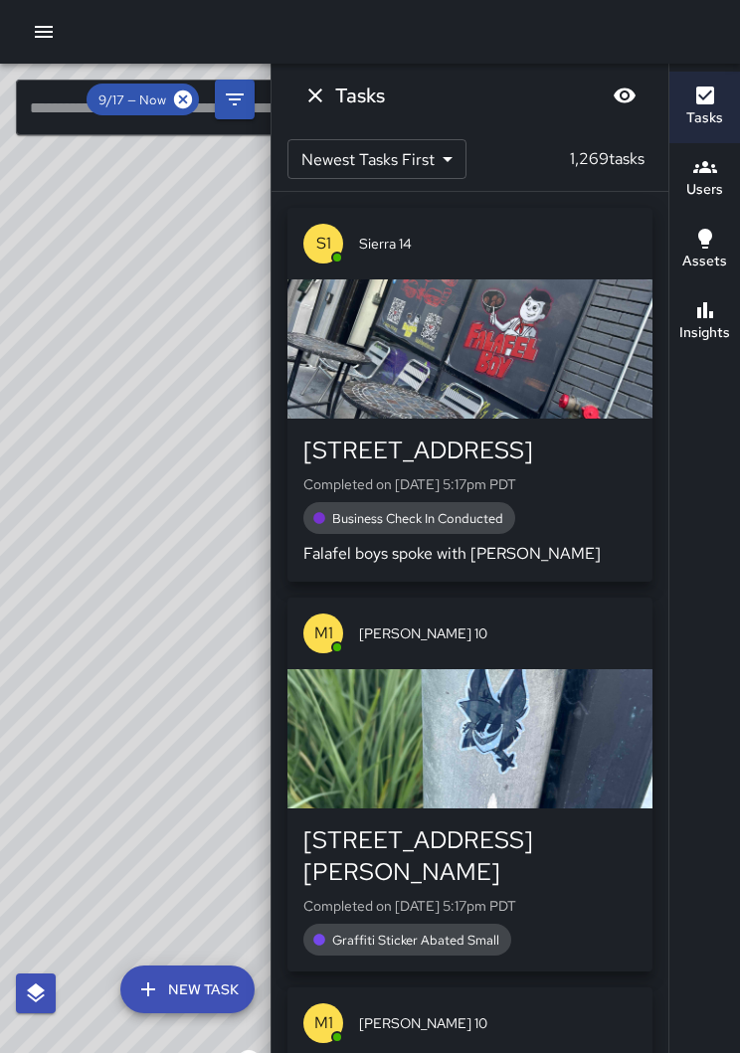
click at [682, 106] on button "Tasks" at bounding box center [704, 108] width 71 height 72
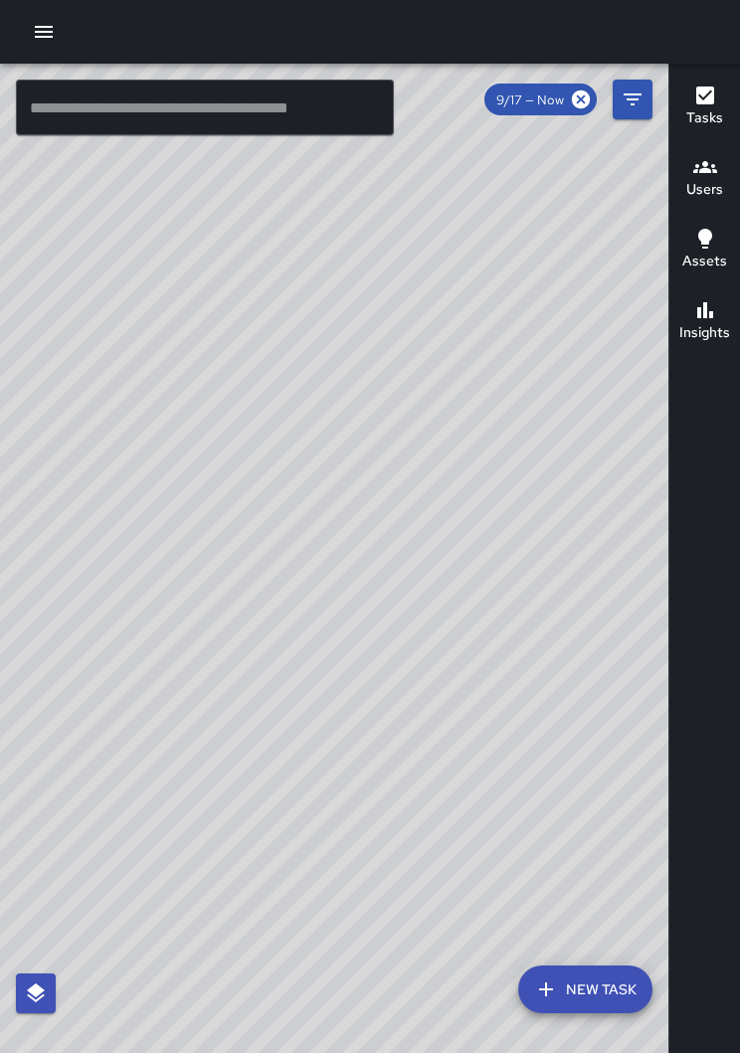
click at [511, 387] on div "© Mapbox © OpenStreetMap Improve this map" at bounding box center [334, 574] width 668 height 1021
click at [511, 383] on div "© Mapbox © OpenStreetMap Improve this map" at bounding box center [334, 574] width 668 height 1021
click at [431, 332] on div "© Mapbox © OpenStreetMap Improve this map" at bounding box center [334, 574] width 668 height 1021
click at [444, 346] on div "© Mapbox © OpenStreetMap Improve this map" at bounding box center [334, 574] width 668 height 1021
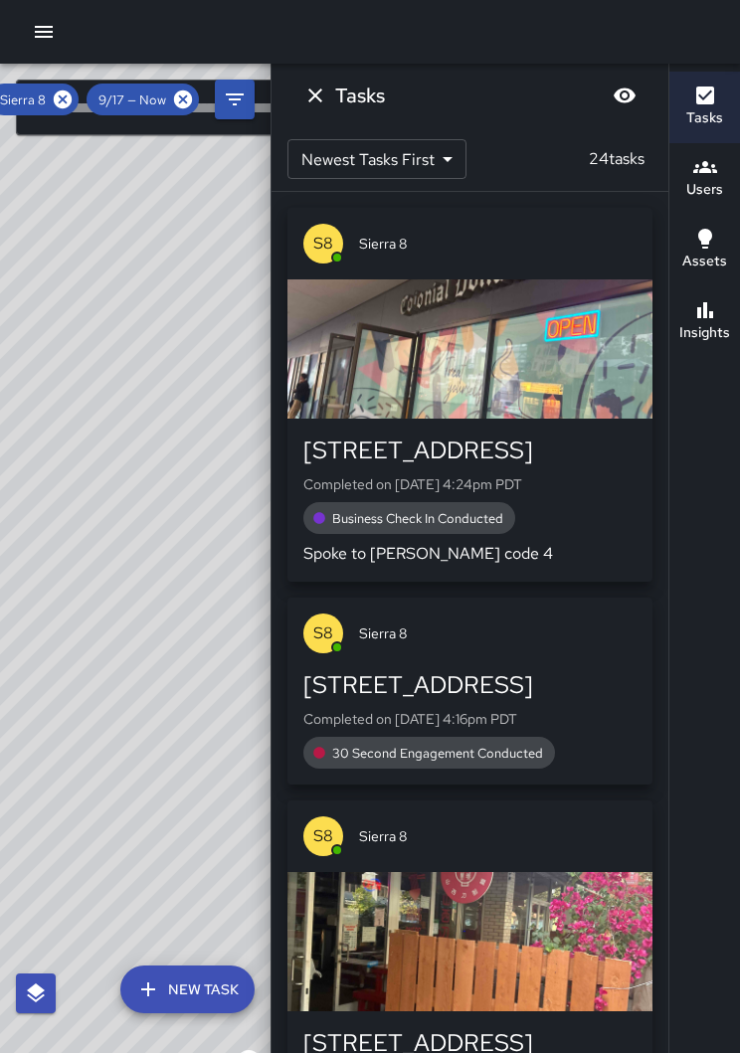
click at [62, 107] on icon at bounding box center [63, 100] width 18 height 18
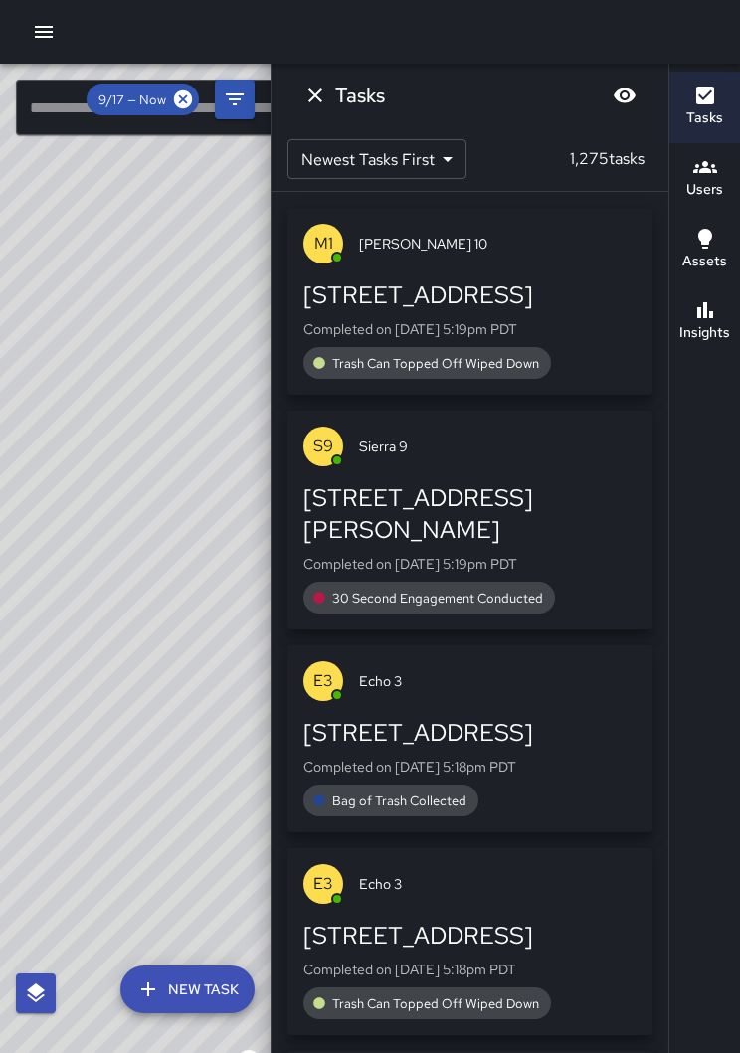
click at [687, 117] on h6 "Tasks" at bounding box center [704, 118] width 37 height 22
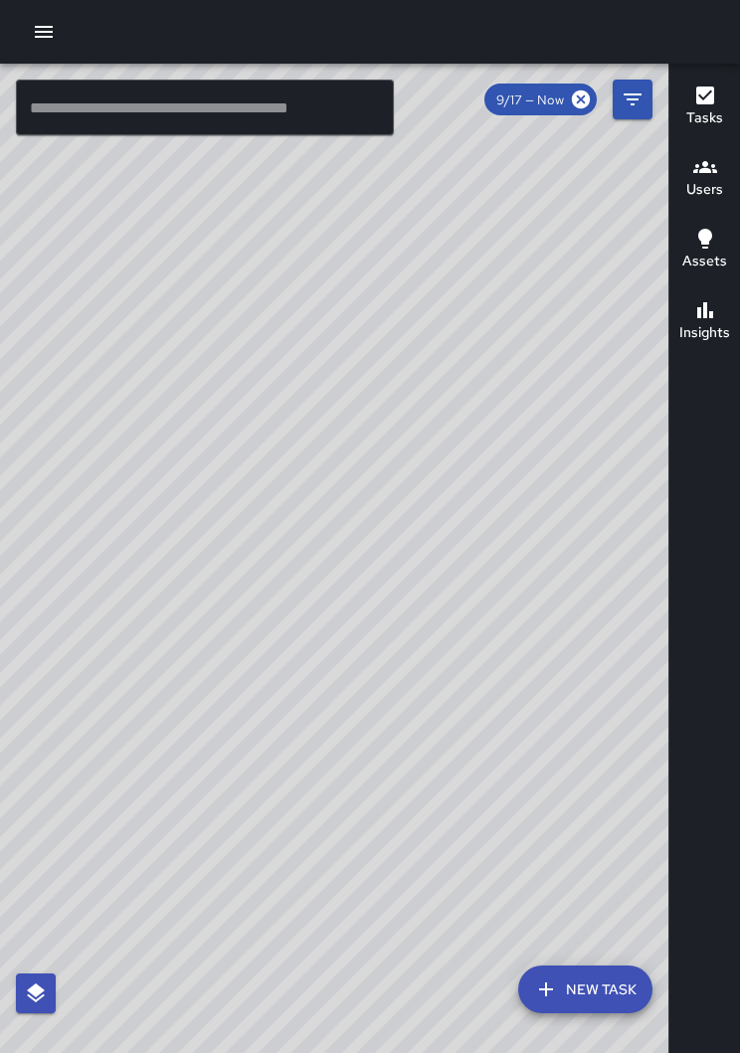
click at [564, 98] on span "9/17 — Now" at bounding box center [530, 100] width 92 height 17
click at [575, 108] on icon at bounding box center [581, 100] width 22 height 22
click at [536, 380] on div "© Mapbox © OpenStreetMap Improve this map" at bounding box center [334, 574] width 668 height 1021
click at [526, 264] on div "© Mapbox © OpenStreetMap Improve this map" at bounding box center [334, 574] width 668 height 1021
click at [508, 278] on div "© Mapbox © OpenStreetMap Improve this map" at bounding box center [334, 574] width 668 height 1021
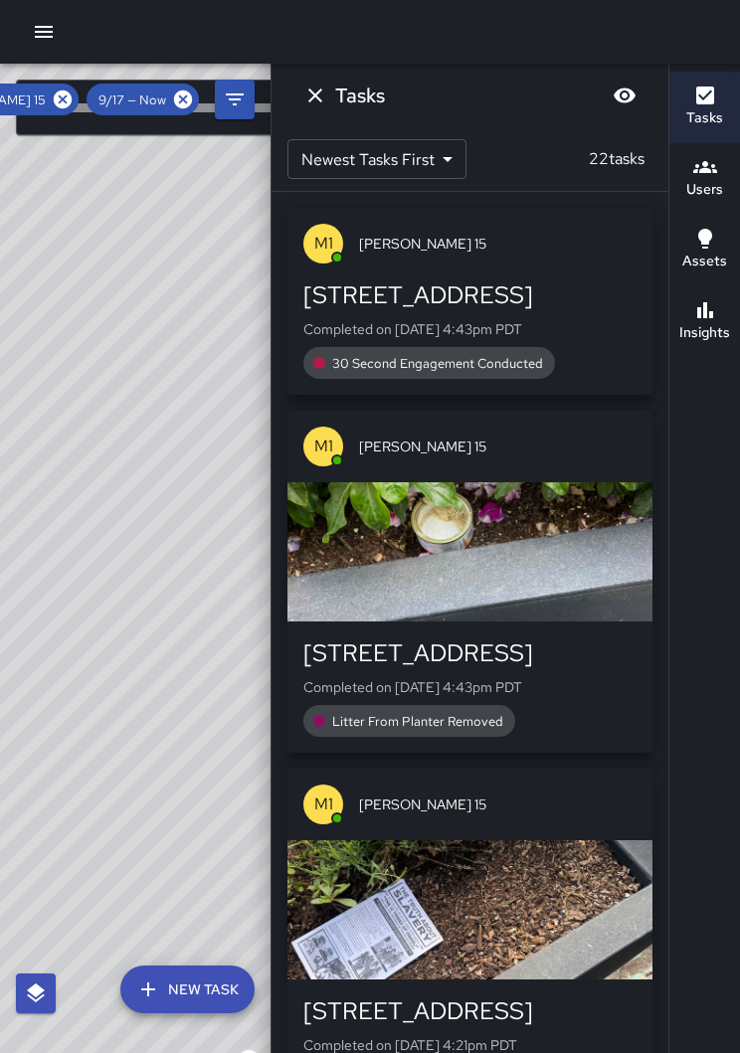
click at [57, 92] on icon at bounding box center [63, 100] width 22 height 22
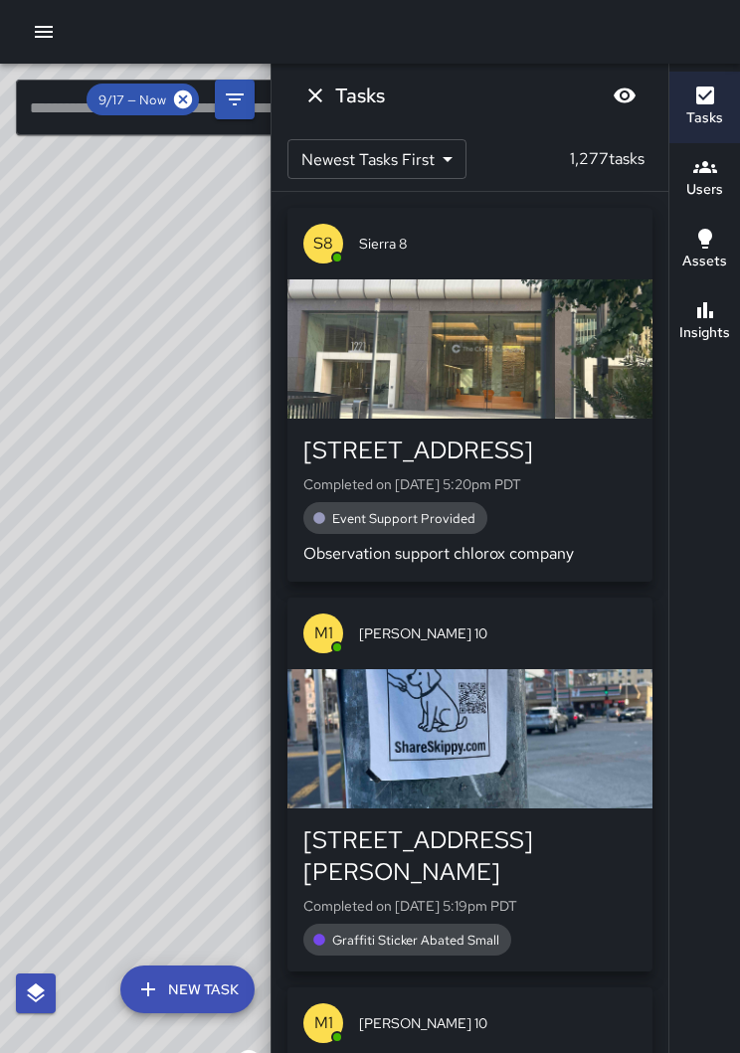
click at [186, 102] on icon at bounding box center [183, 100] width 22 height 22
click at [696, 102] on icon "button" at bounding box center [705, 96] width 18 height 18
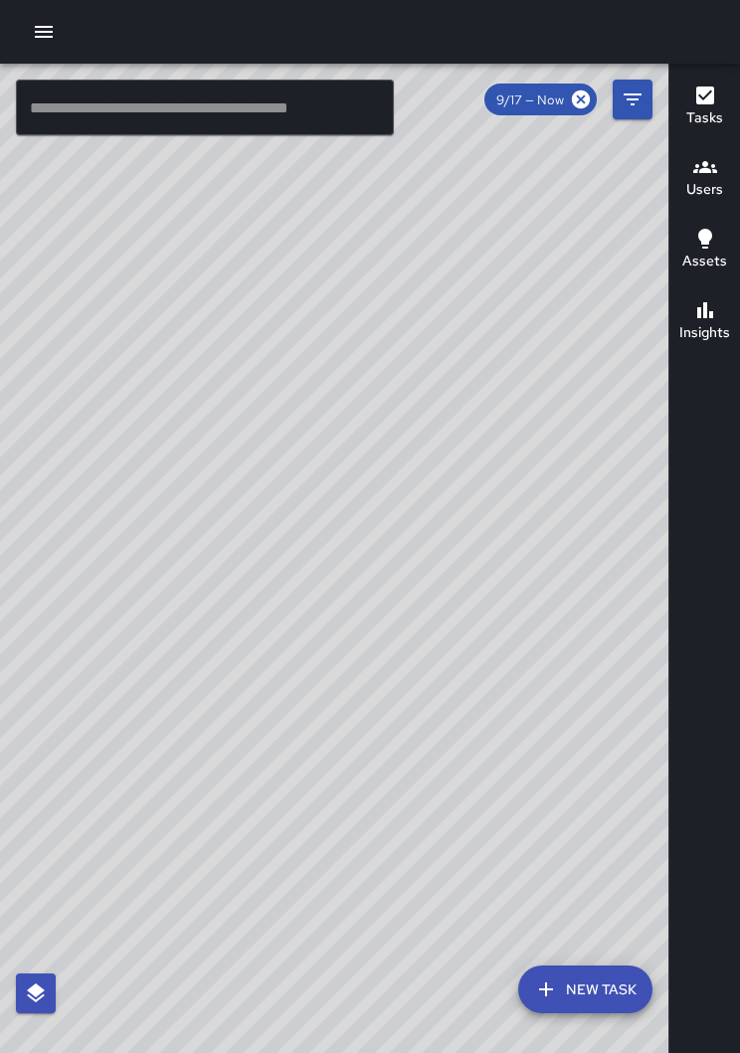
click at [573, 108] on icon at bounding box center [581, 100] width 22 height 22
click at [46, 49] on button "button" at bounding box center [44, 32] width 40 height 40
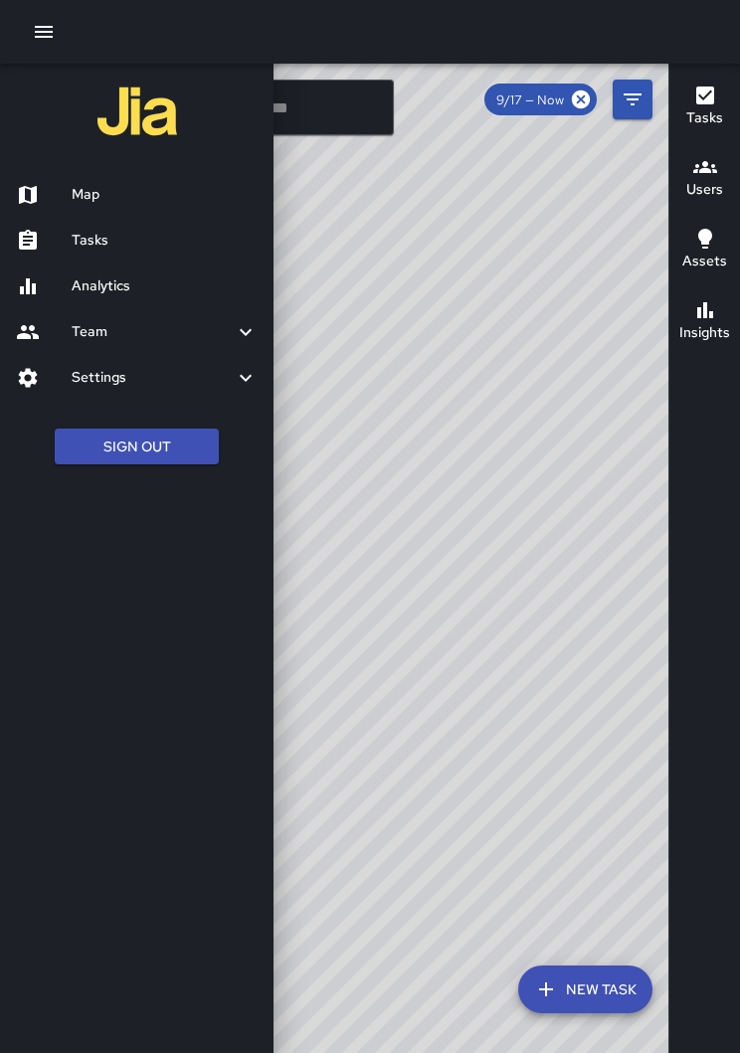
click at [138, 248] on h6 "Tasks" at bounding box center [165, 241] width 186 height 22
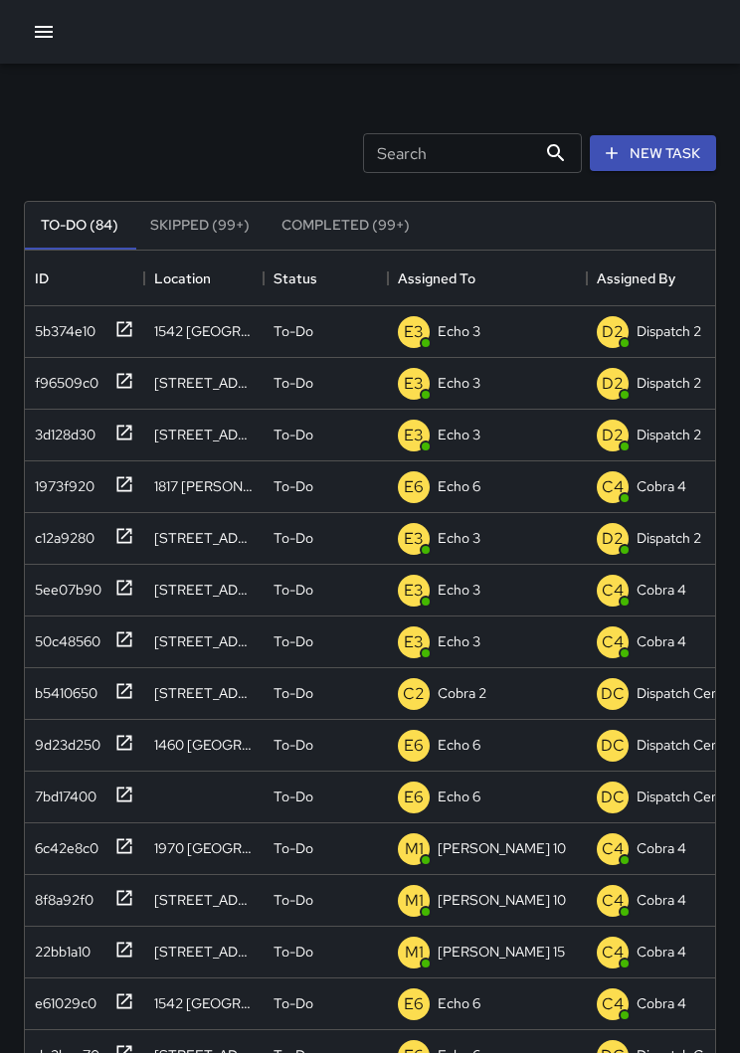
scroll to position [842, 690]
click at [24, 35] on button "button" at bounding box center [44, 32] width 40 height 40
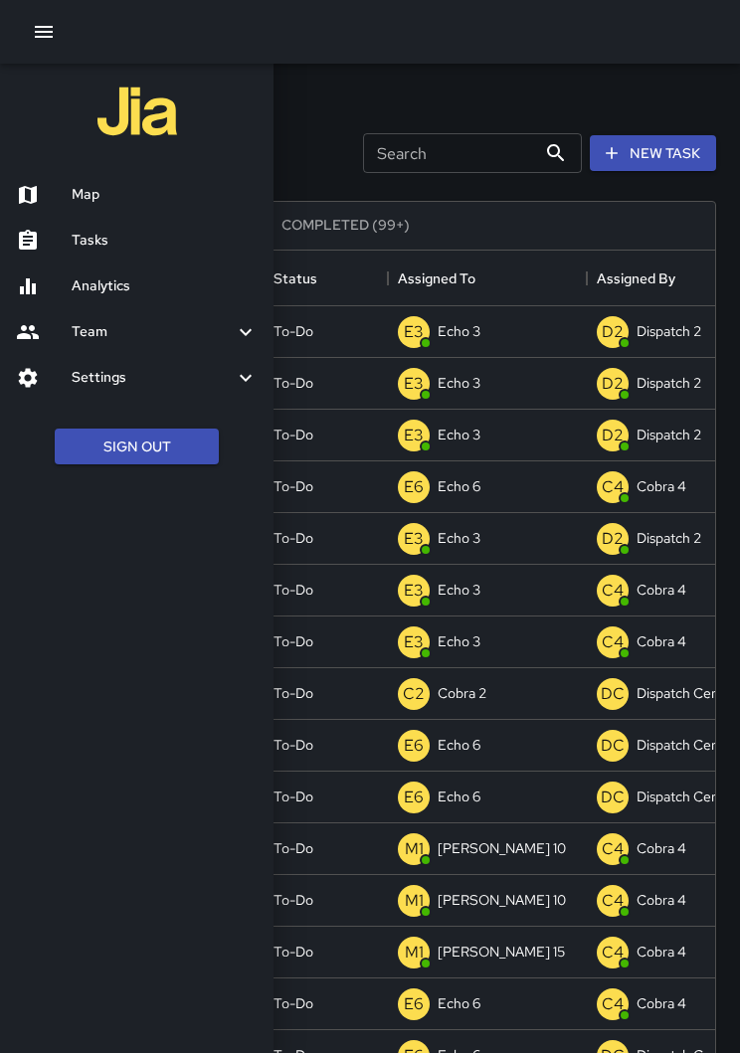
click at [76, 191] on h6 "Map" at bounding box center [165, 195] width 186 height 22
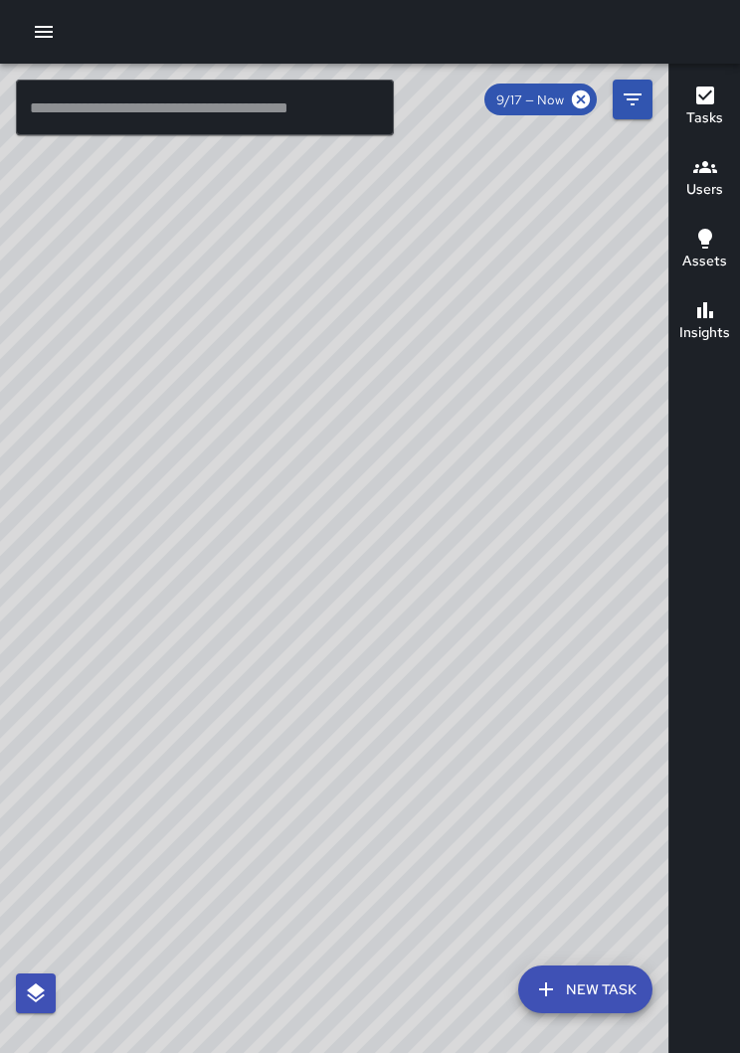
click at [58, 45] on button "button" at bounding box center [44, 32] width 40 height 40
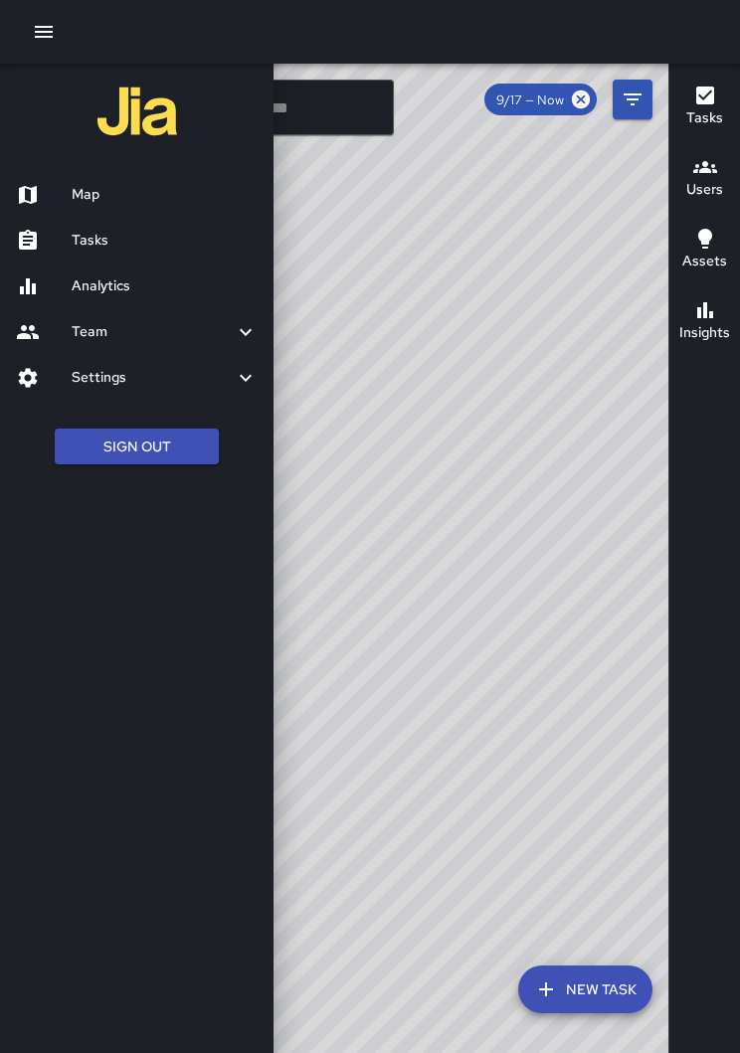
click at [119, 237] on h6 "Tasks" at bounding box center [165, 241] width 186 height 22
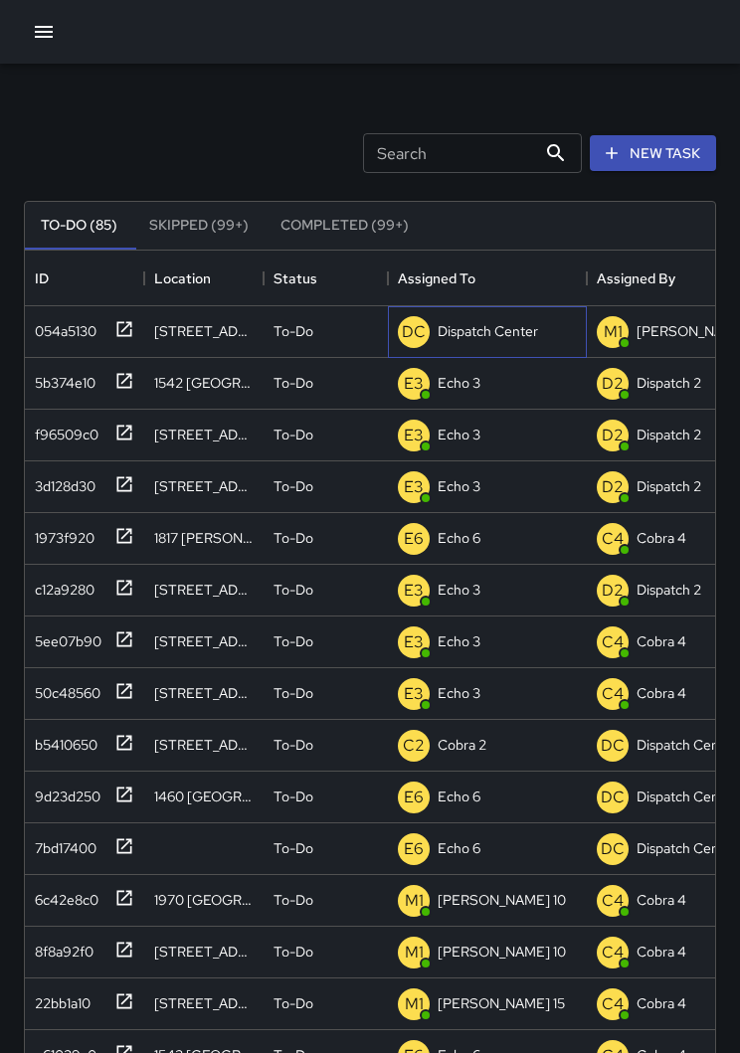
click at [484, 324] on p "Dispatch Center" at bounding box center [488, 331] width 100 height 20
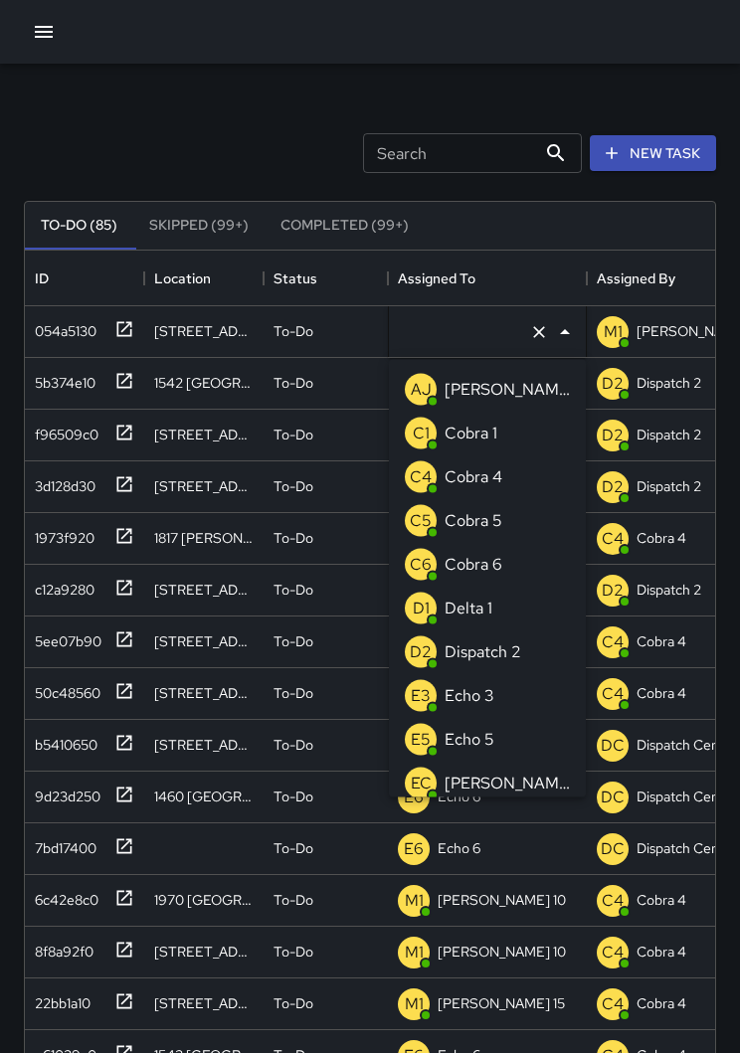
type input "**********"
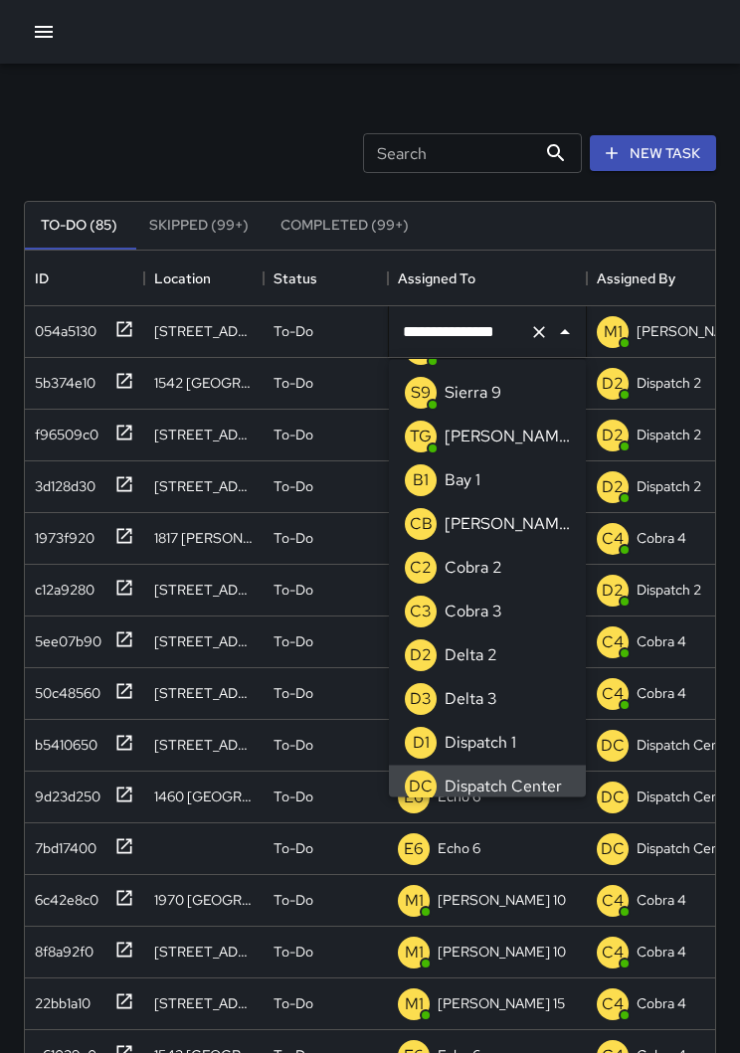
click at [535, 329] on icon "Clear" at bounding box center [539, 332] width 20 height 20
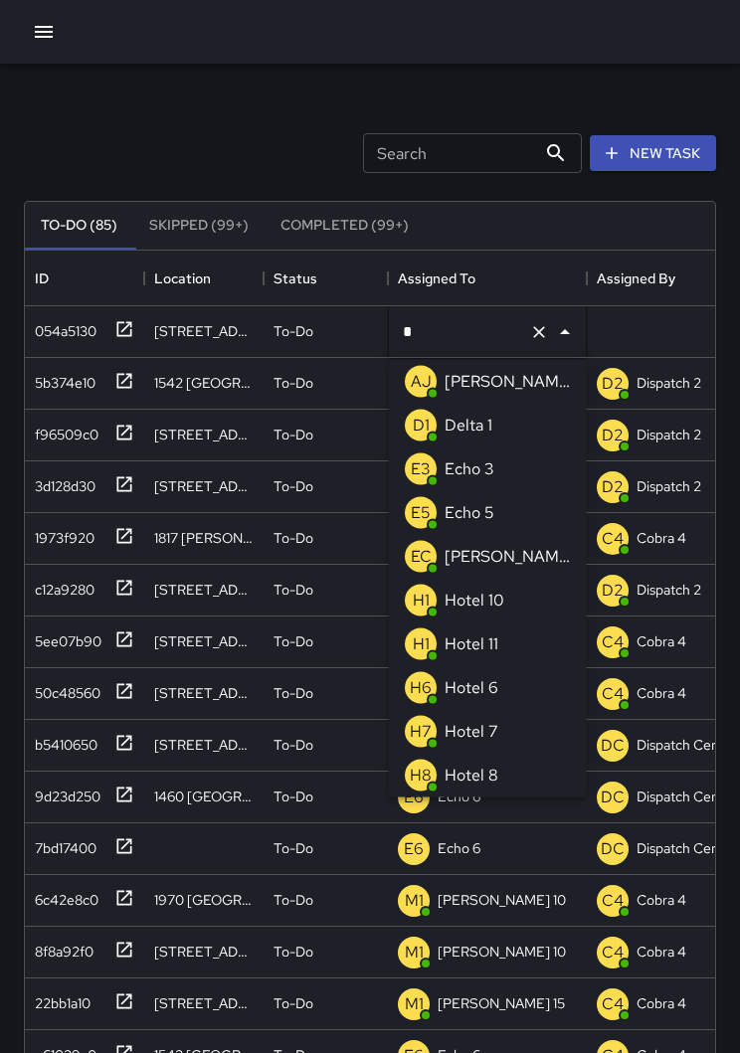
type input "**"
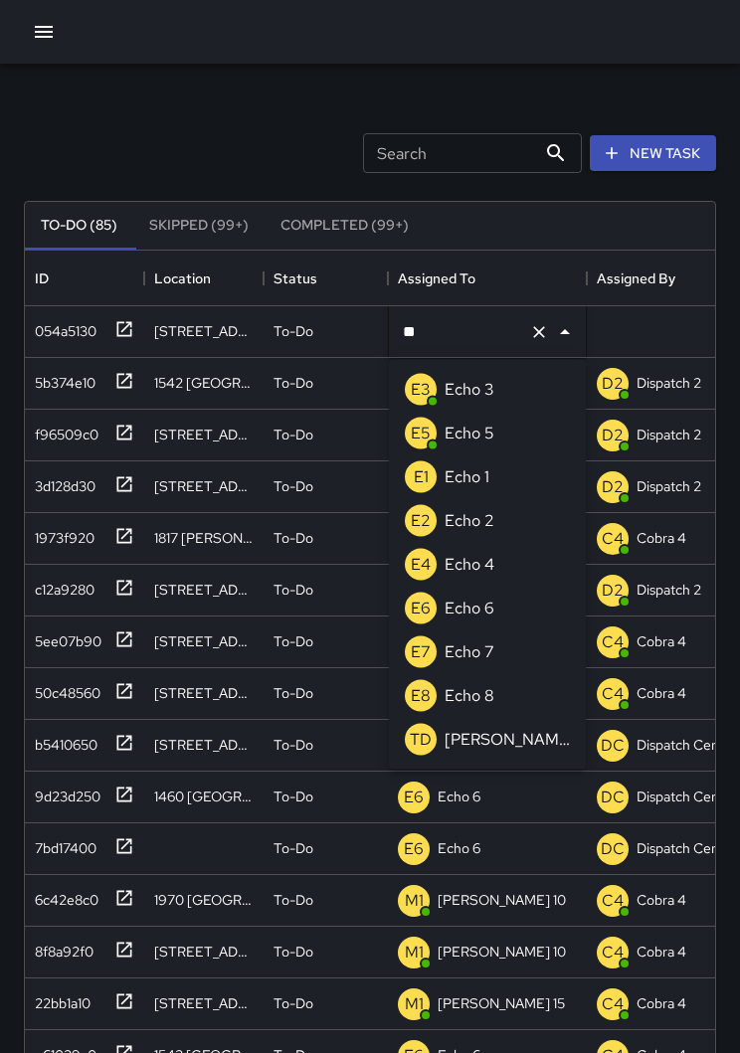
click at [468, 395] on p "Echo 3" at bounding box center [470, 390] width 50 height 24
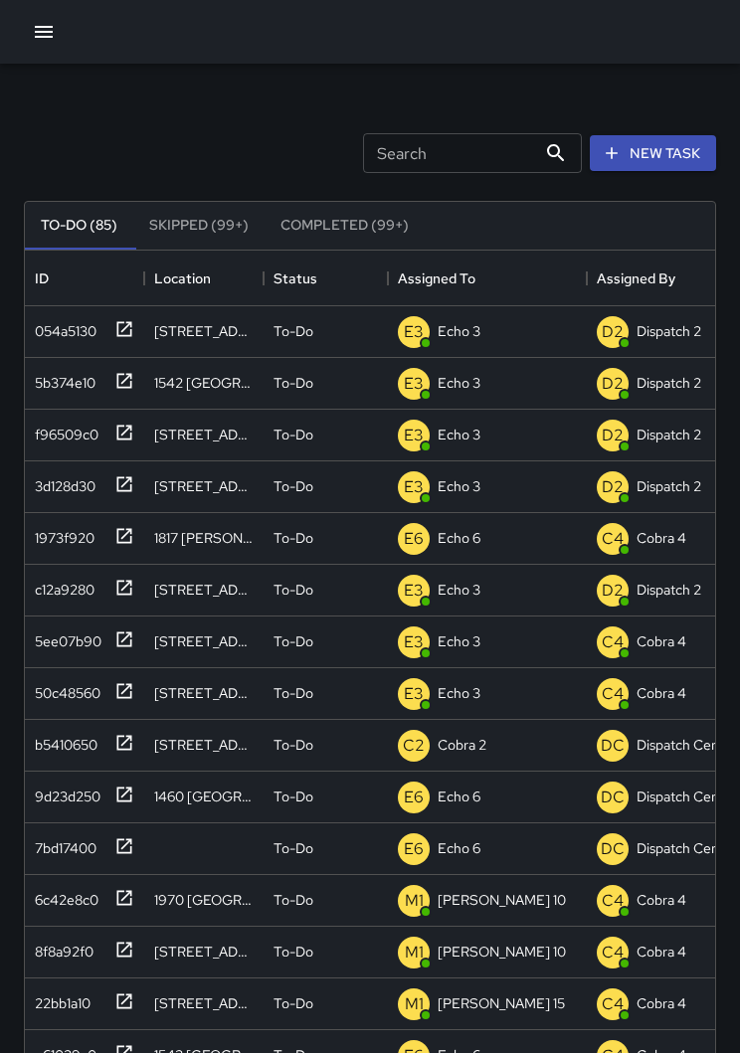
click at [49, 45] on button "button" at bounding box center [44, 32] width 40 height 40
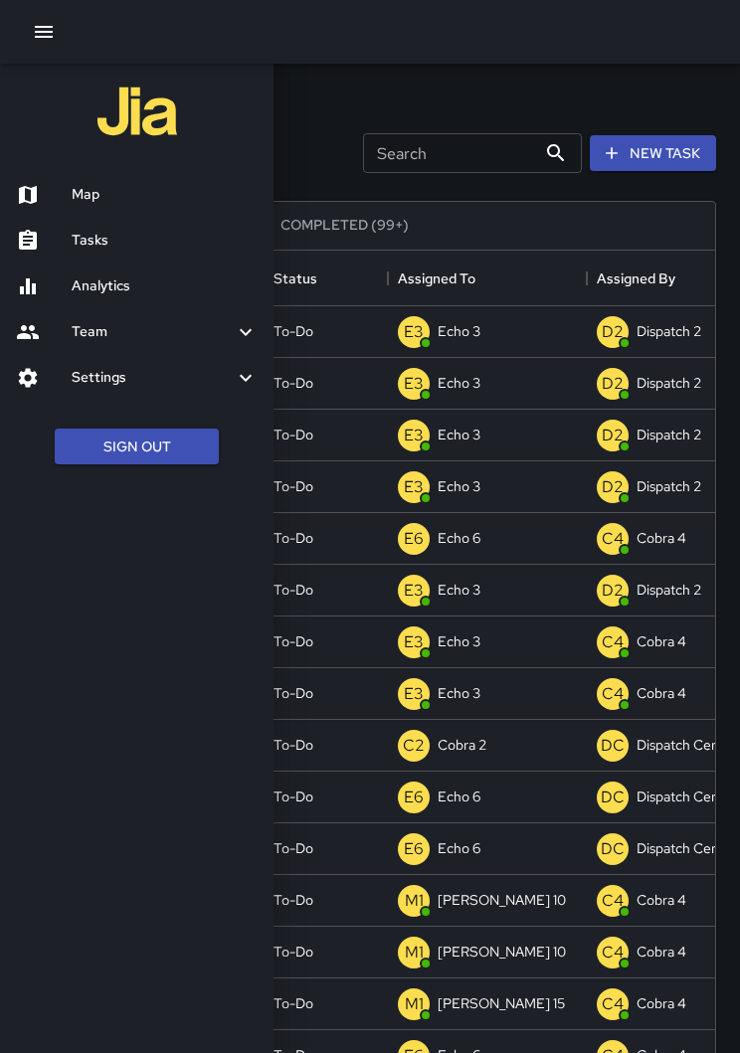
click at [78, 197] on h6 "Map" at bounding box center [165, 195] width 186 height 22
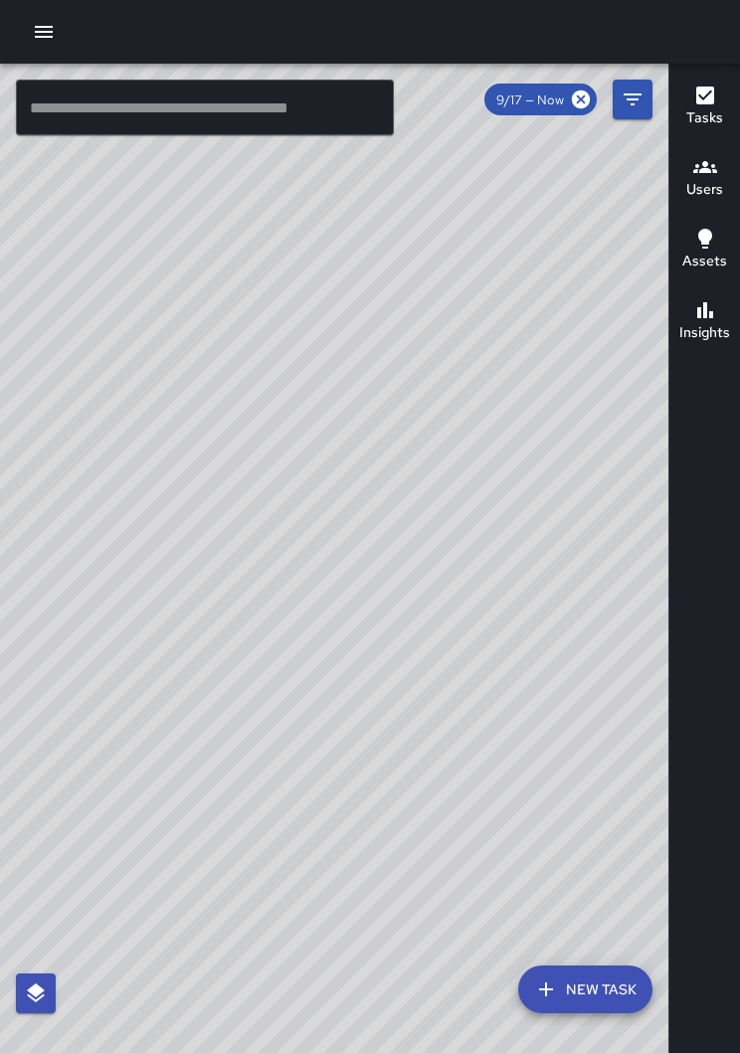
click at [45, 17] on button "button" at bounding box center [44, 32] width 40 height 40
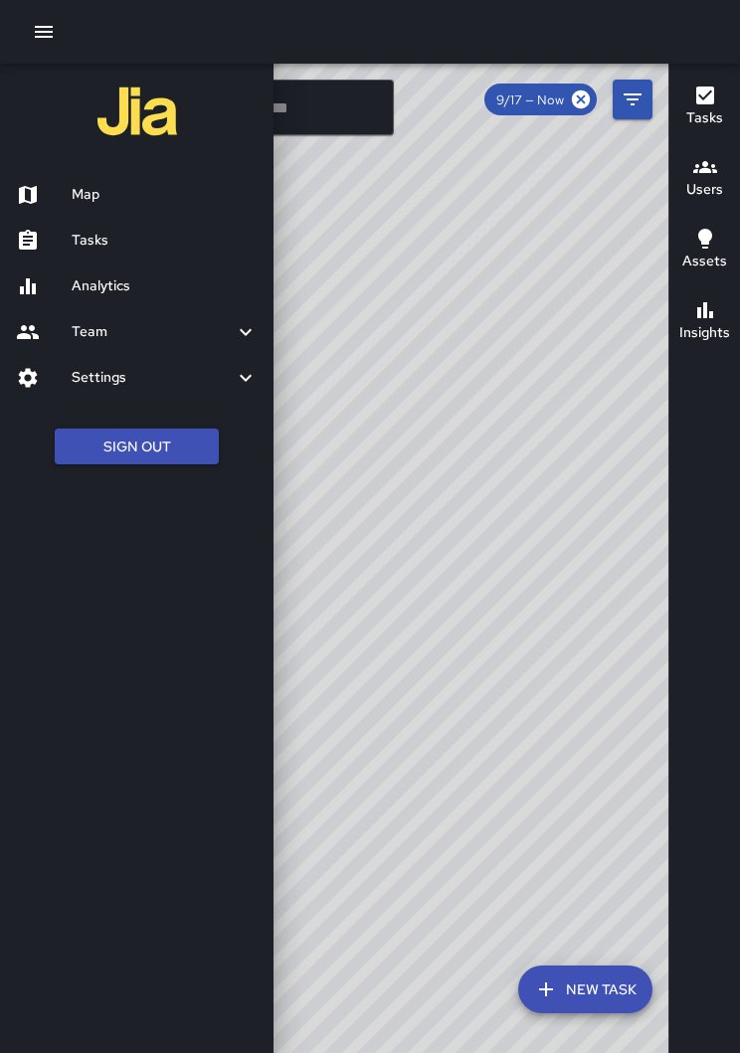
click at [68, 218] on div "Tasks" at bounding box center [137, 241] width 274 height 46
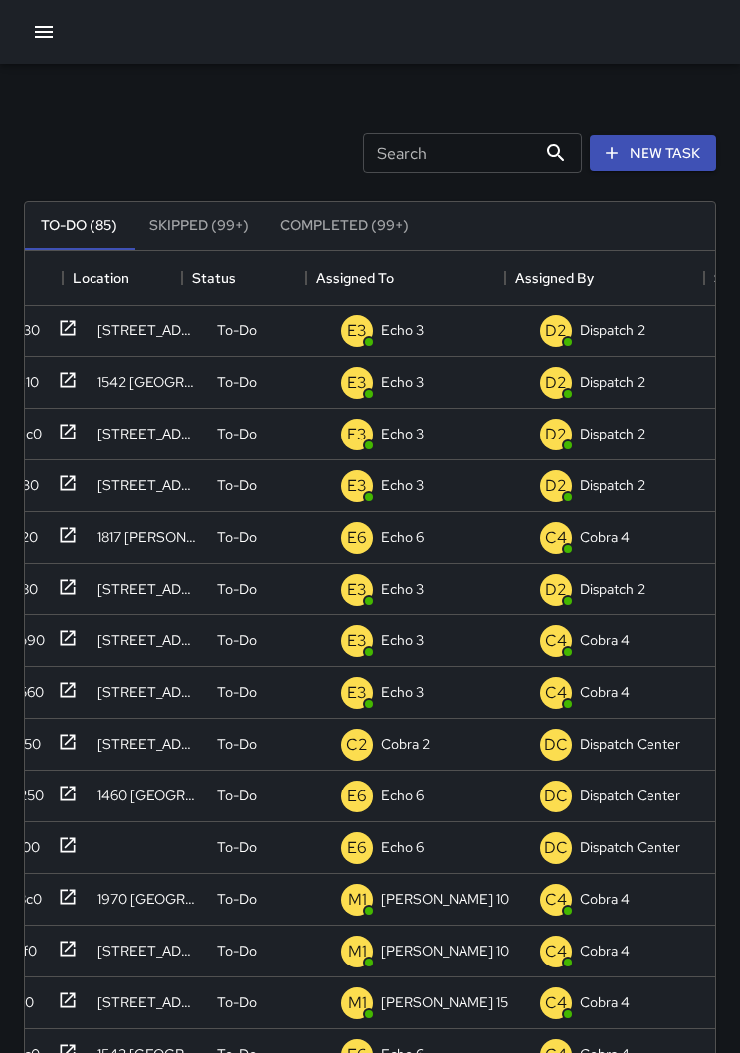
scroll to position [1, 55]
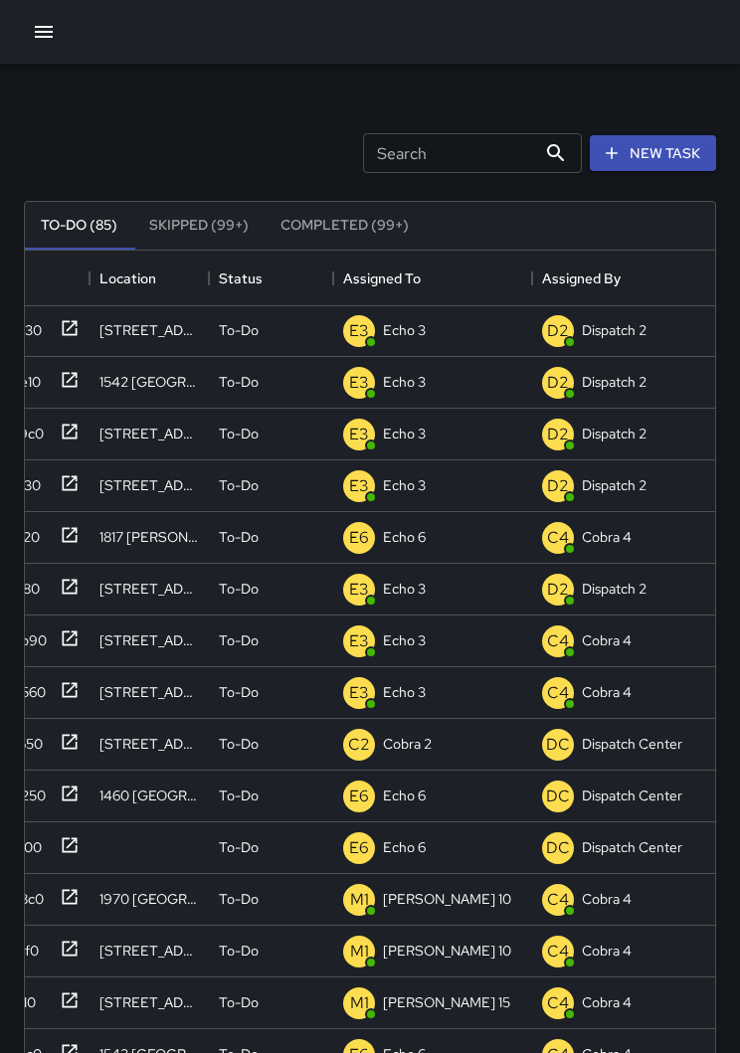
click at [31, 28] on button "button" at bounding box center [44, 32] width 40 height 40
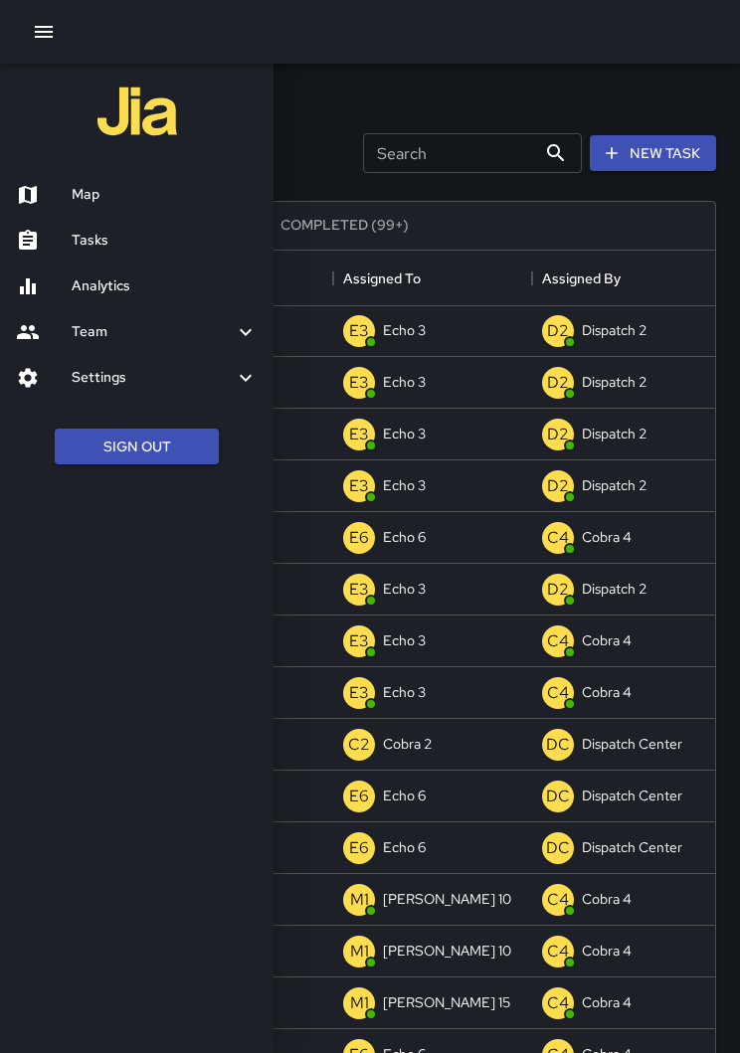
click at [294, 115] on div at bounding box center [370, 526] width 740 height 1053
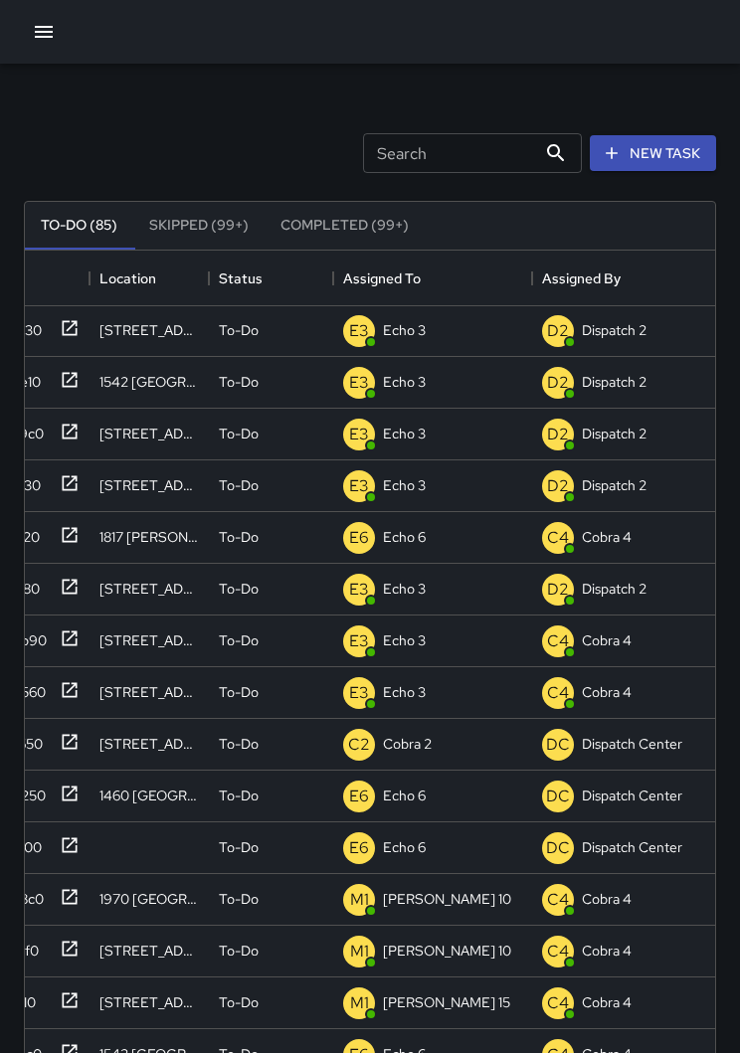
click at [41, 32] on icon "button" at bounding box center [44, 32] width 18 height 12
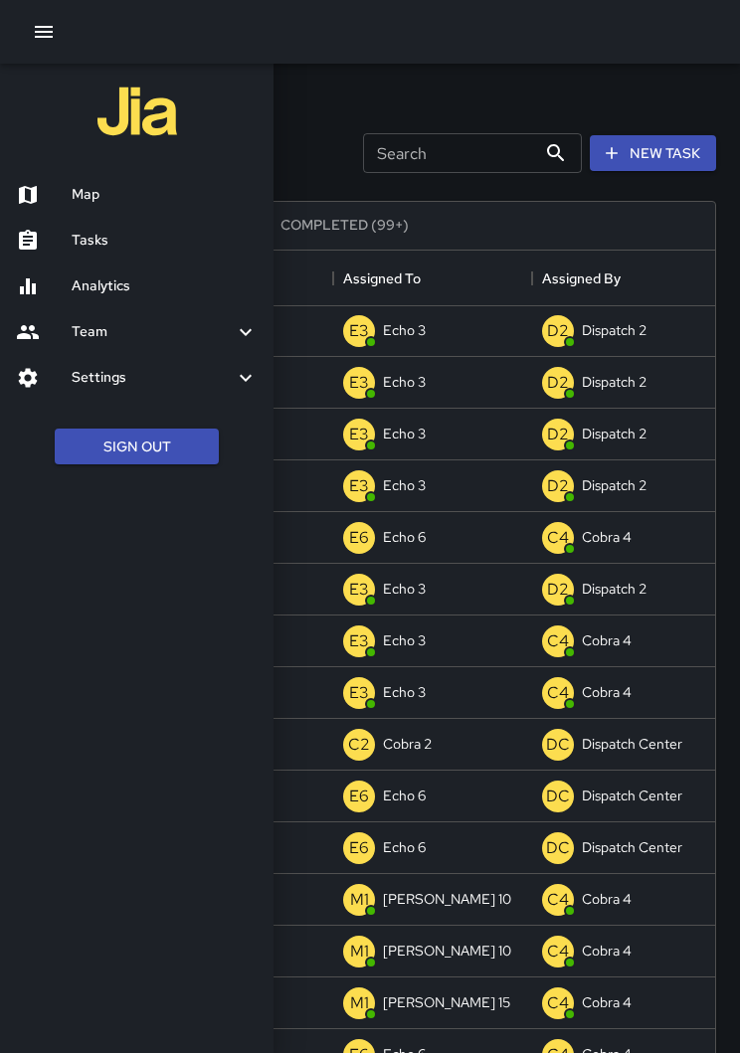
click at [73, 190] on h6 "Map" at bounding box center [165, 195] width 186 height 22
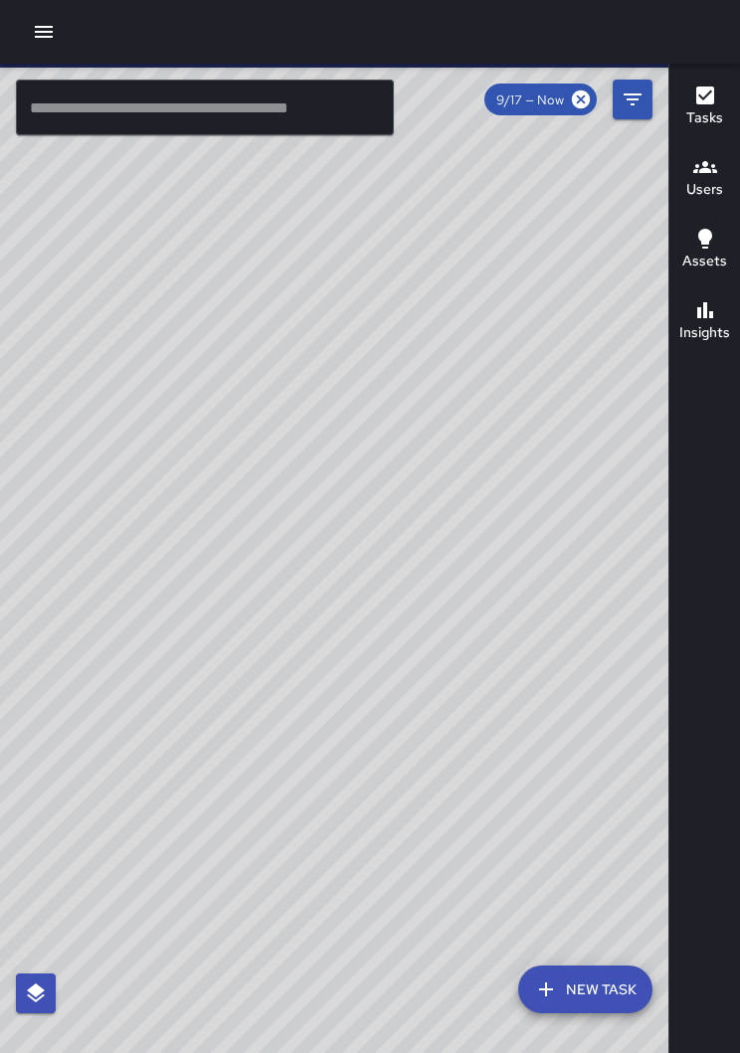
click at [43, 46] on button "button" at bounding box center [44, 32] width 40 height 40
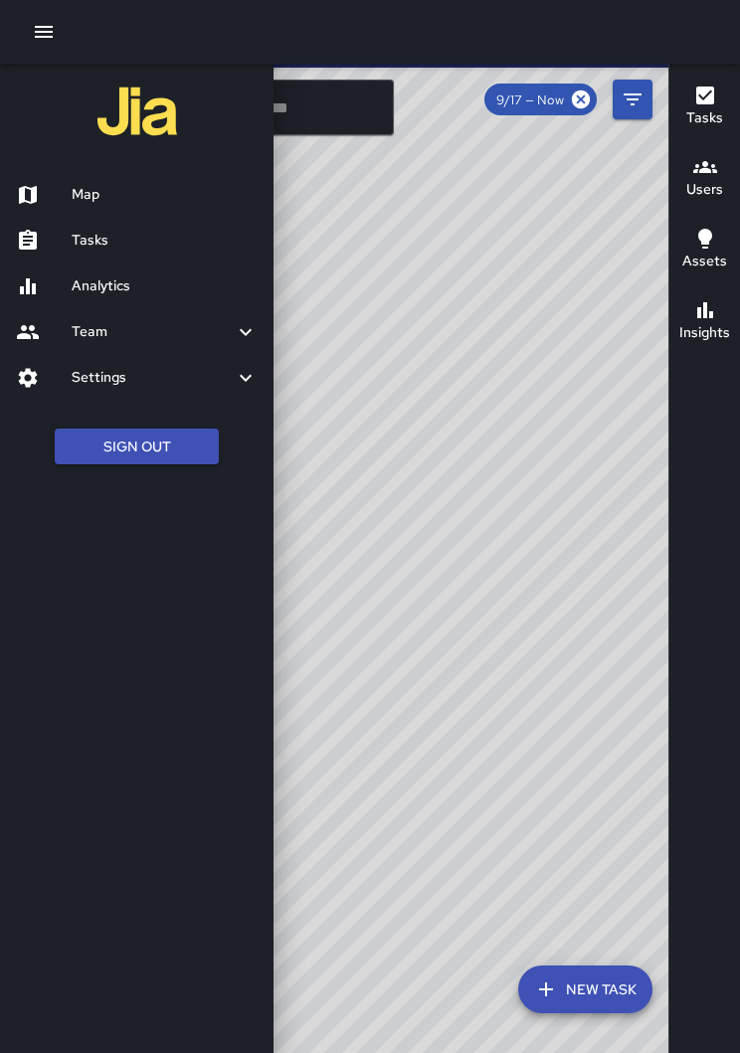
click at [93, 241] on h6 "Tasks" at bounding box center [165, 241] width 186 height 22
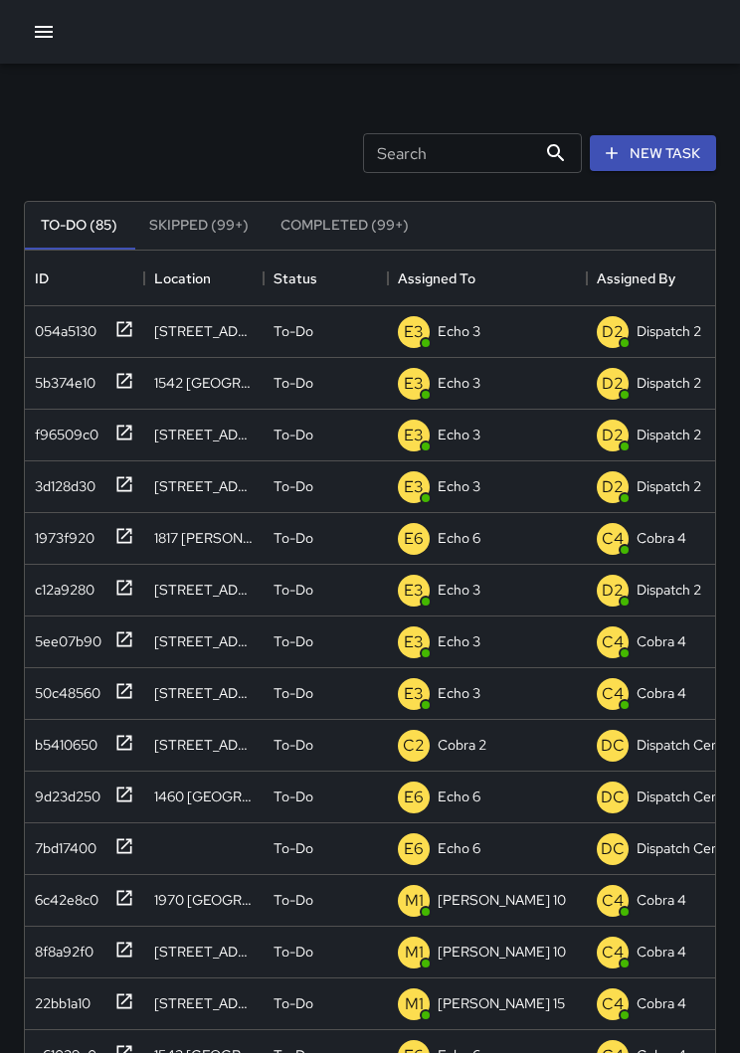
scroll to position [842, 690]
click at [37, 27] on icon "button" at bounding box center [44, 32] width 18 height 12
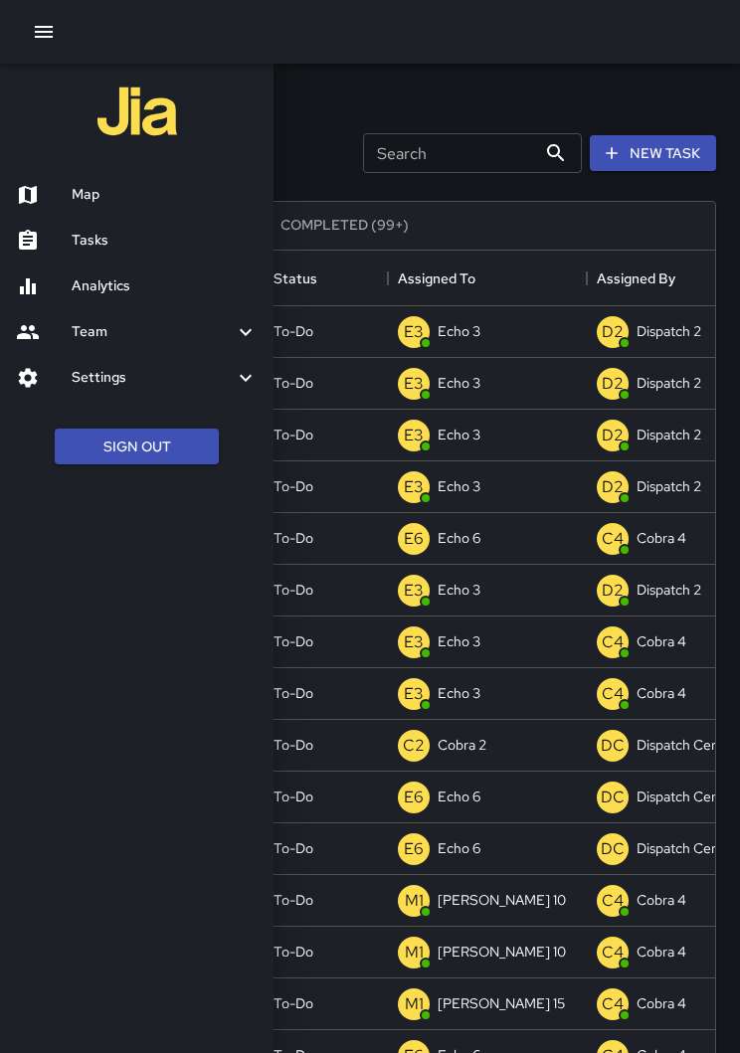
click at [76, 185] on h6 "Map" at bounding box center [165, 195] width 186 height 22
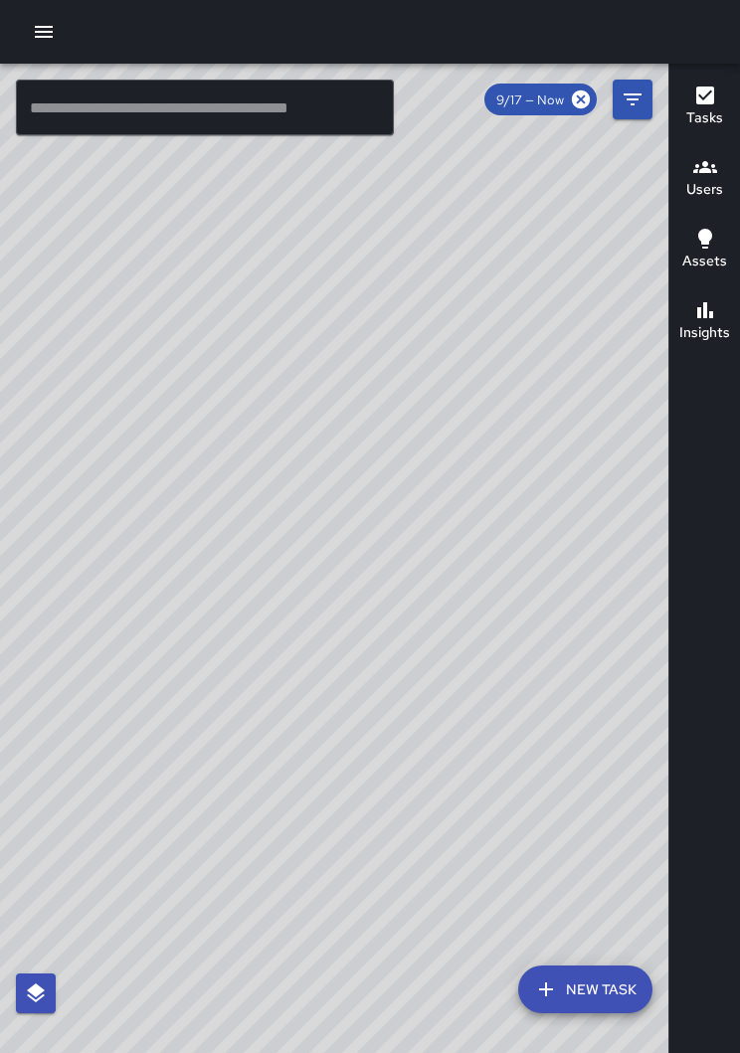
click at [312, 491] on div "© Mapbox © OpenStreetMap Improve this map" at bounding box center [334, 574] width 668 height 1021
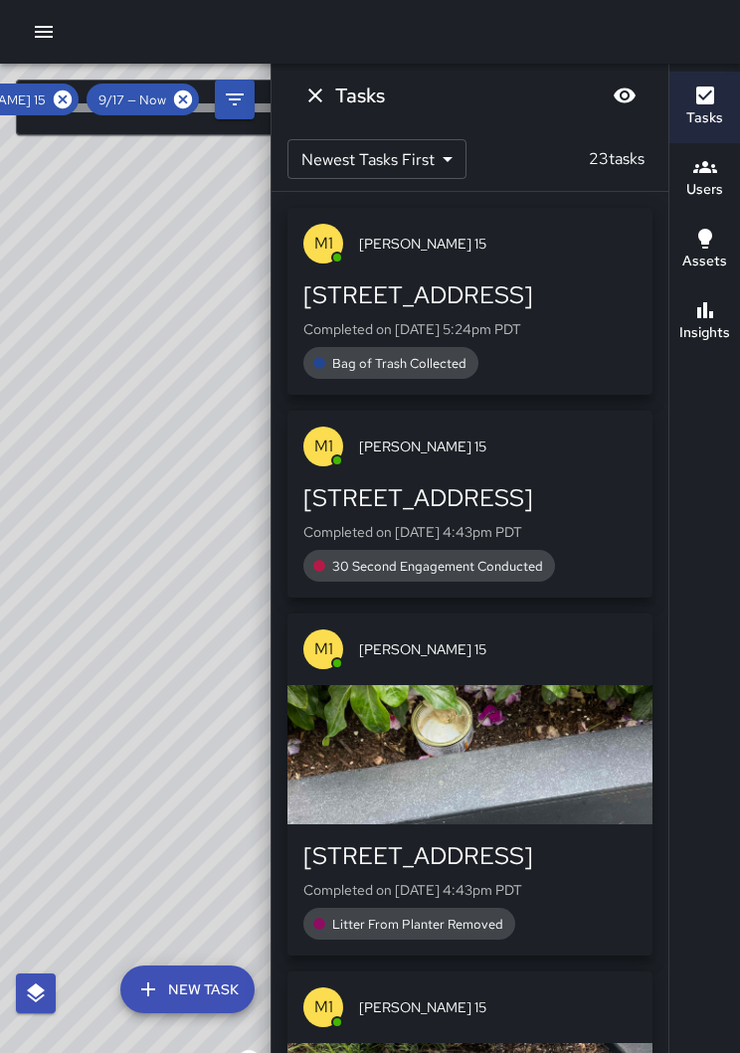
click at [62, 104] on icon at bounding box center [63, 100] width 18 height 18
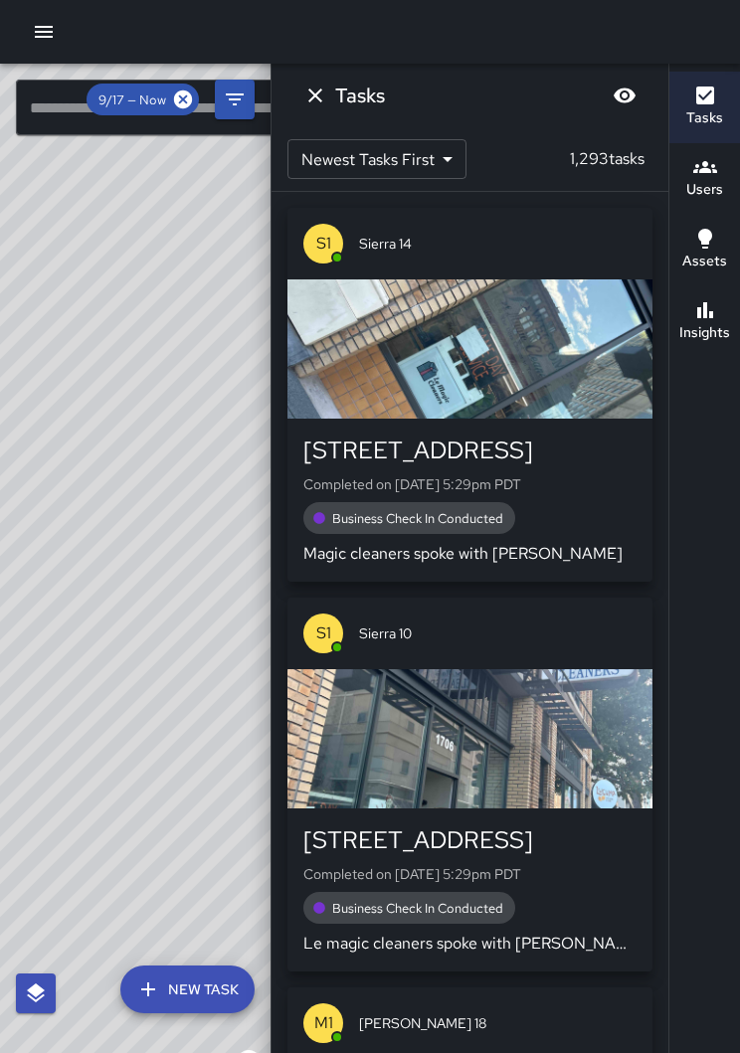
click at [699, 112] on h6 "Tasks" at bounding box center [704, 118] width 37 height 22
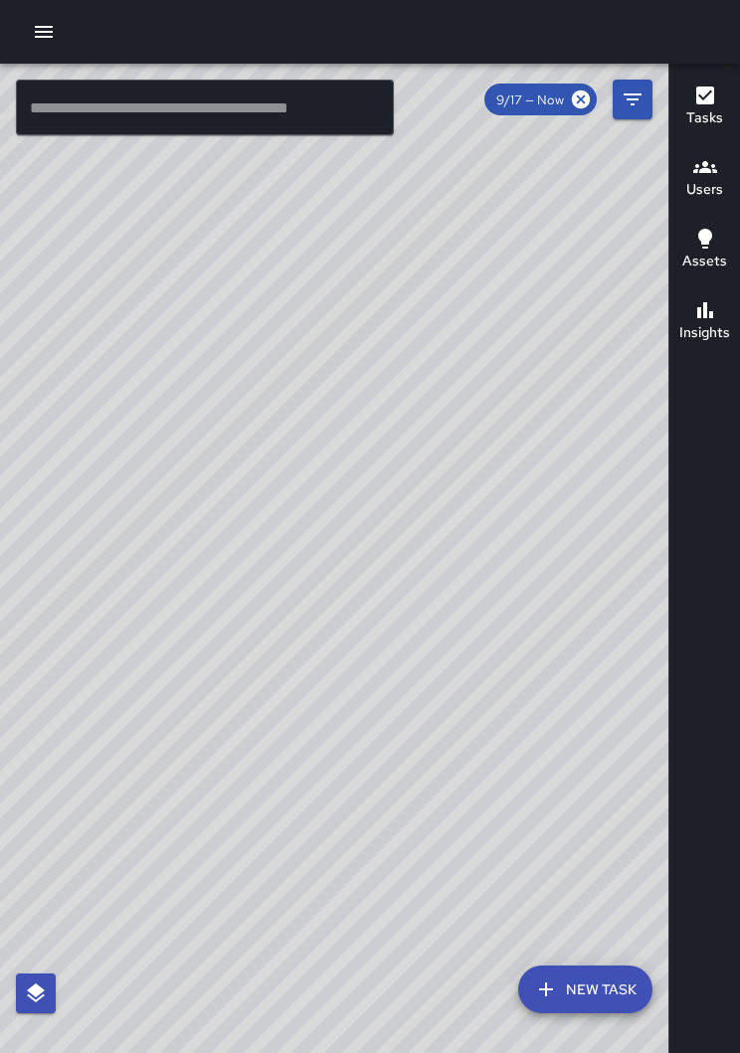
click at [628, 711] on div "© Mapbox © OpenStreetMap Improve this map" at bounding box center [334, 574] width 668 height 1021
click at [122, 629] on div "© Mapbox © OpenStreetMap Improve this map" at bounding box center [334, 574] width 668 height 1021
click at [657, 555] on div "© Mapbox © OpenStreetMap Improve this map" at bounding box center [334, 574] width 668 height 1021
click at [651, 574] on div "© Mapbox © OpenStreetMap Improve this map" at bounding box center [334, 574] width 668 height 1021
click at [32, 38] on icon "button" at bounding box center [44, 32] width 24 height 24
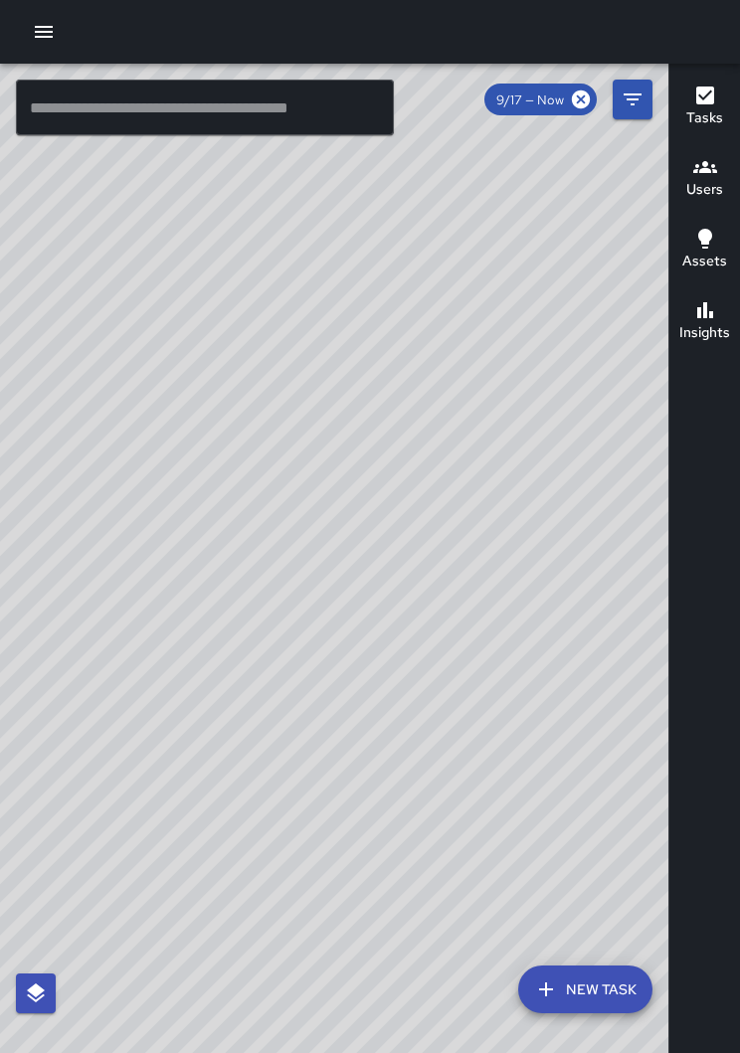
click at [59, 33] on button "button" at bounding box center [44, 32] width 40 height 40
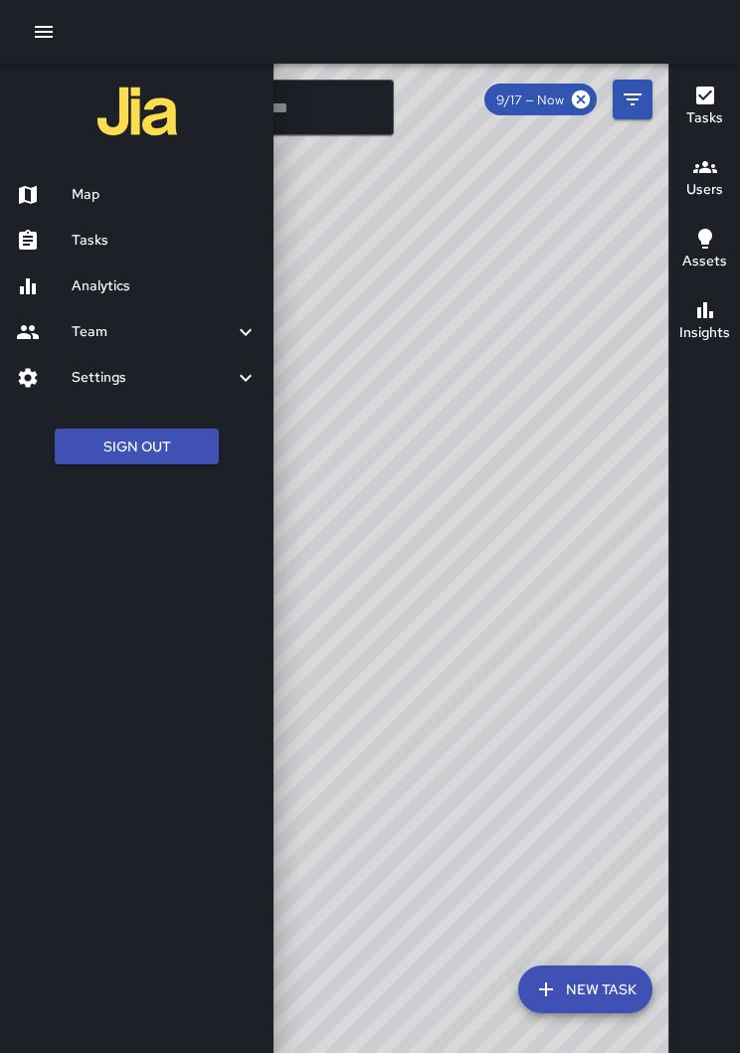
click at [78, 241] on h6 "Tasks" at bounding box center [165, 241] width 186 height 22
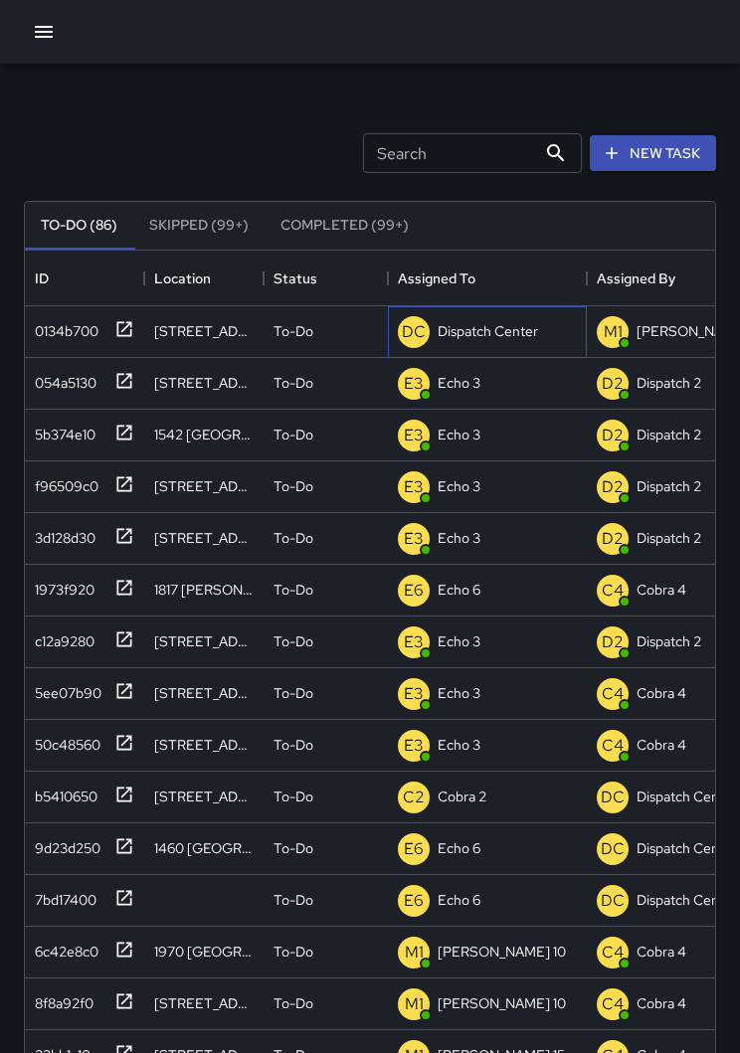
click at [495, 329] on p "Dispatch Center" at bounding box center [488, 331] width 100 height 20
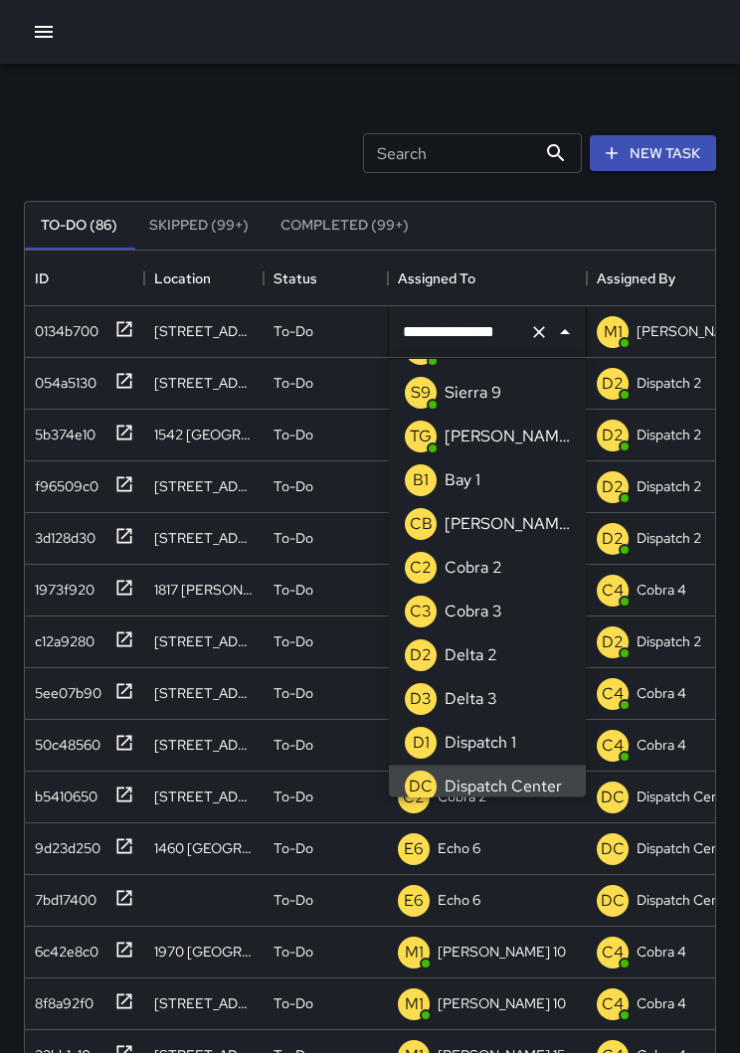
click at [534, 342] on button "Clear" at bounding box center [539, 332] width 28 height 28
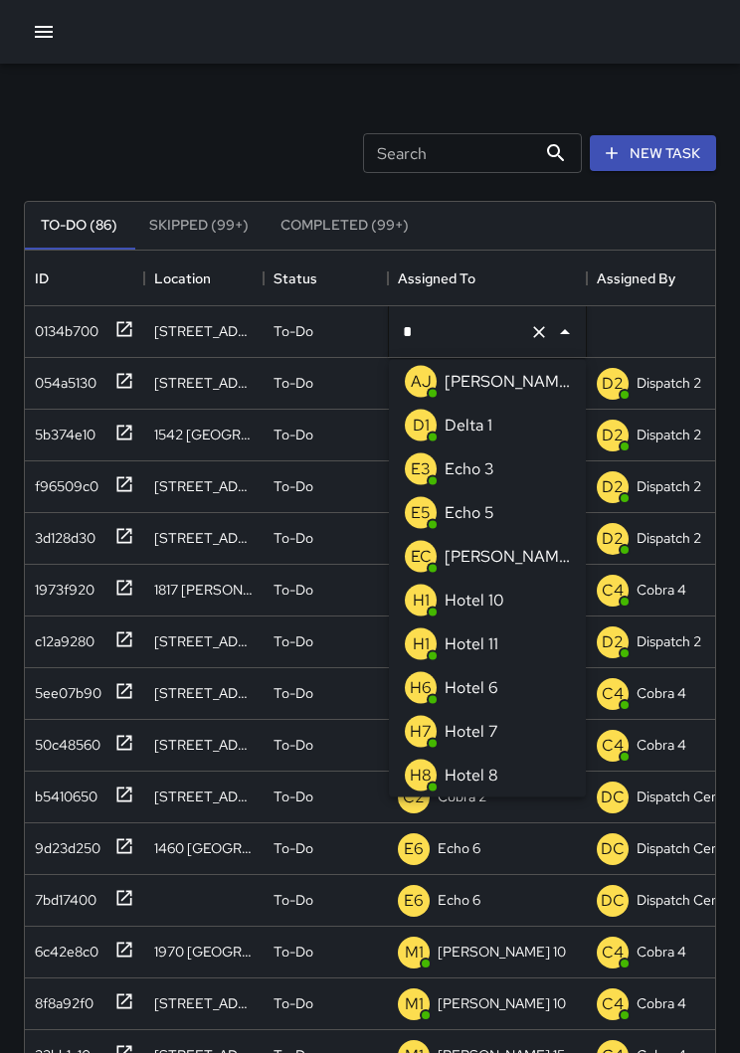
type input "**"
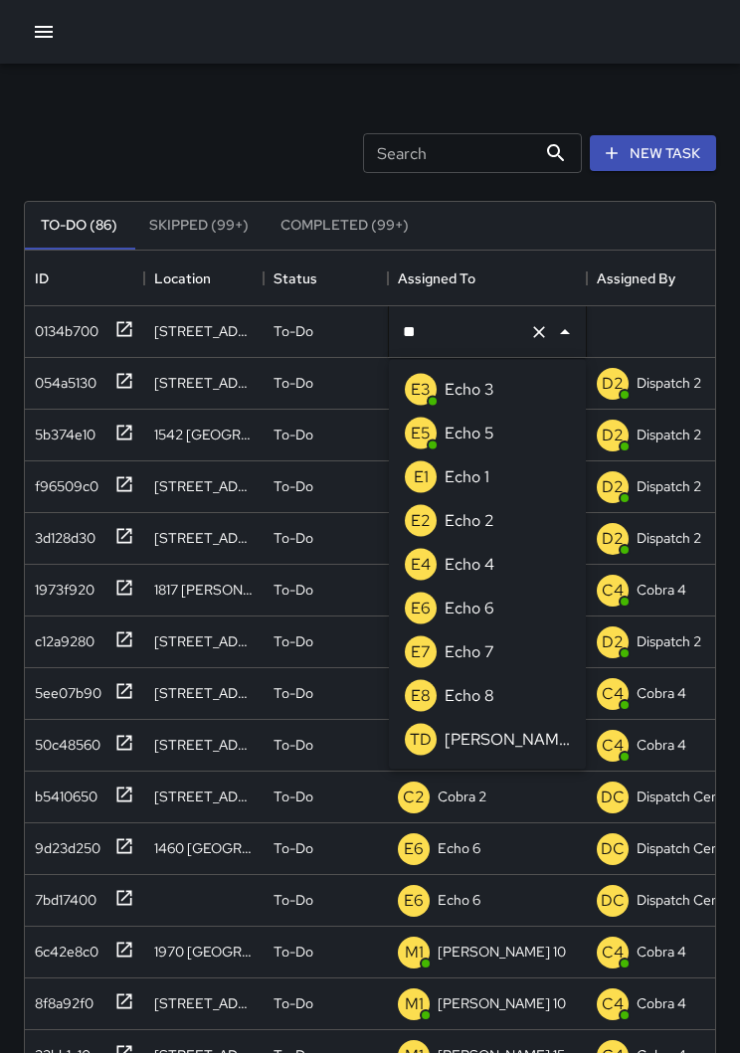
scroll to position [0, 0]
click at [476, 385] on p "Echo 3" at bounding box center [470, 390] width 50 height 24
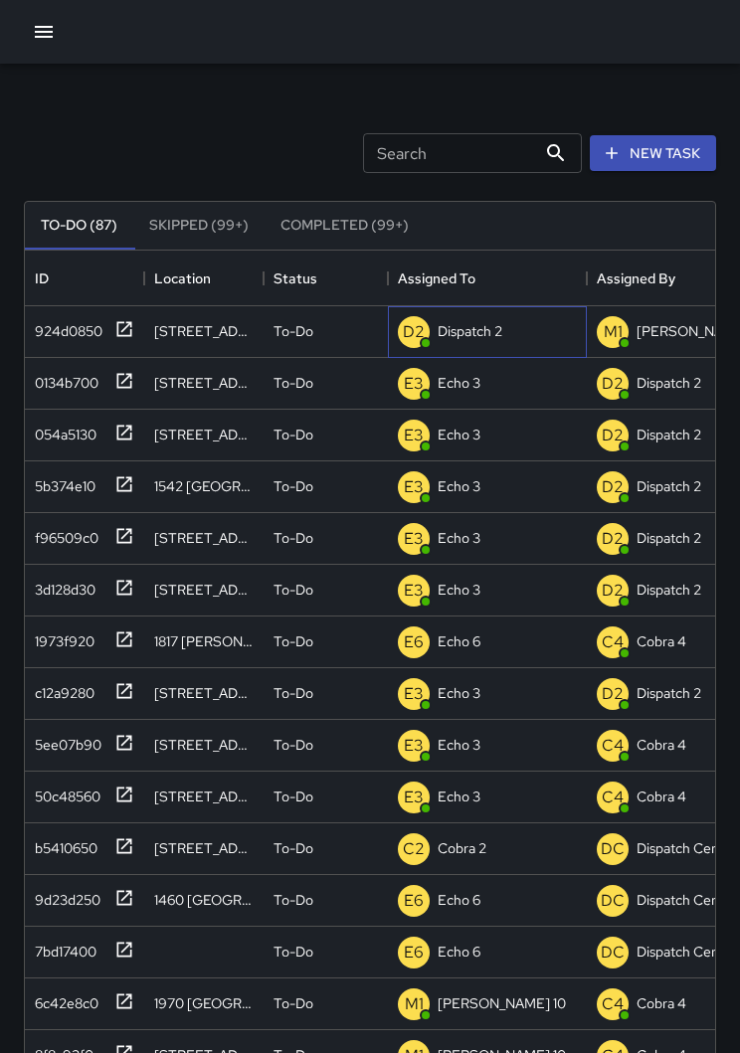
click at [451, 344] on div "Dispatch 2" at bounding box center [470, 331] width 73 height 28
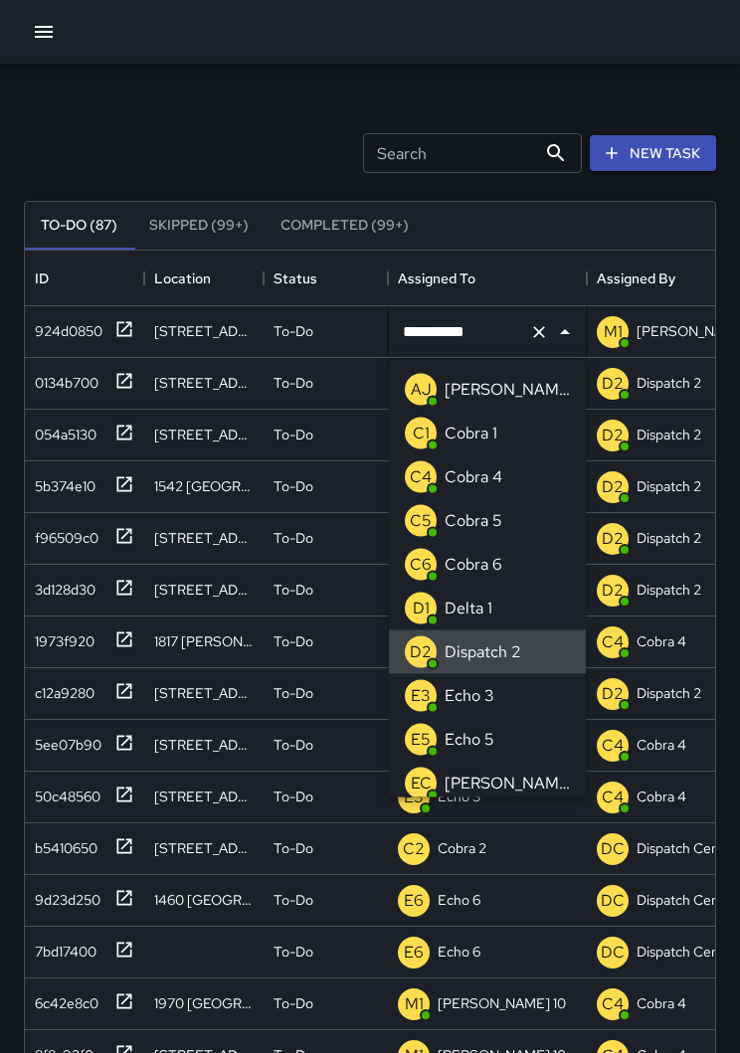
click at [519, 319] on input "**********" at bounding box center [459, 332] width 123 height 38
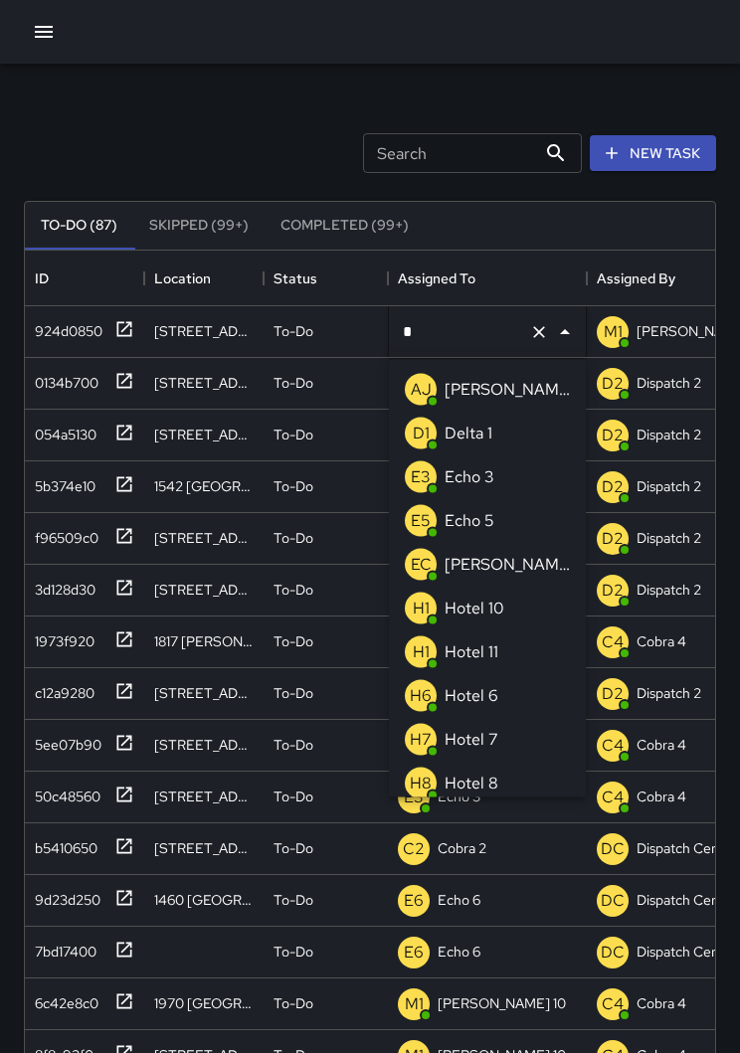
type input "**"
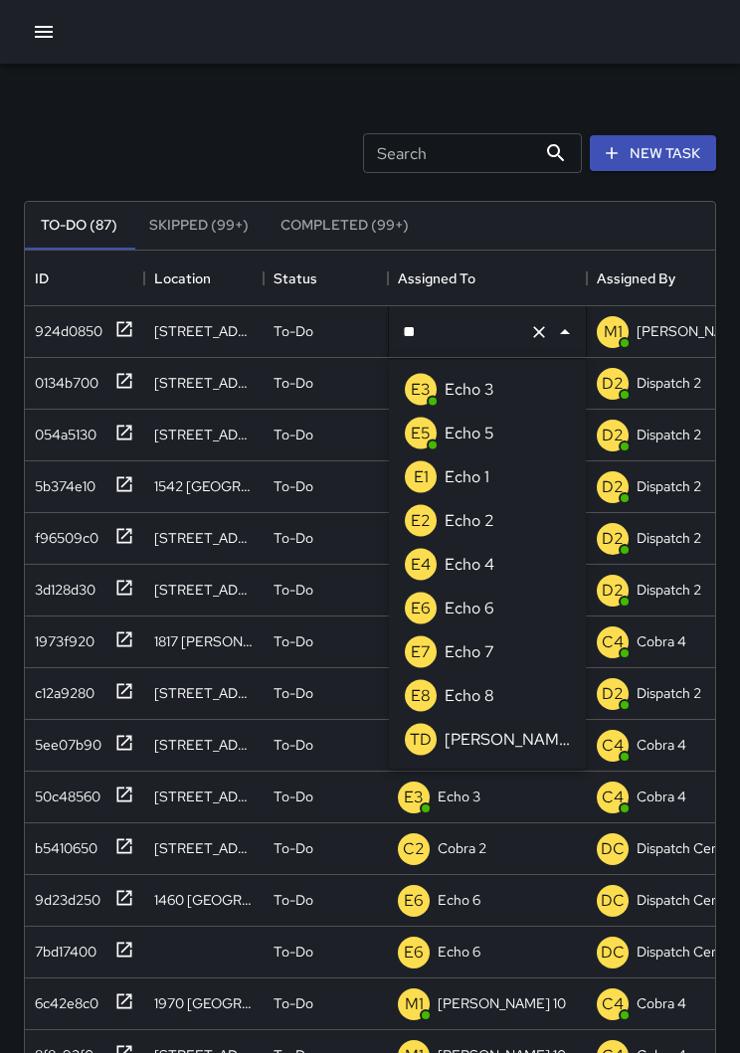
click at [449, 396] on p "Echo 3" at bounding box center [470, 390] width 50 height 24
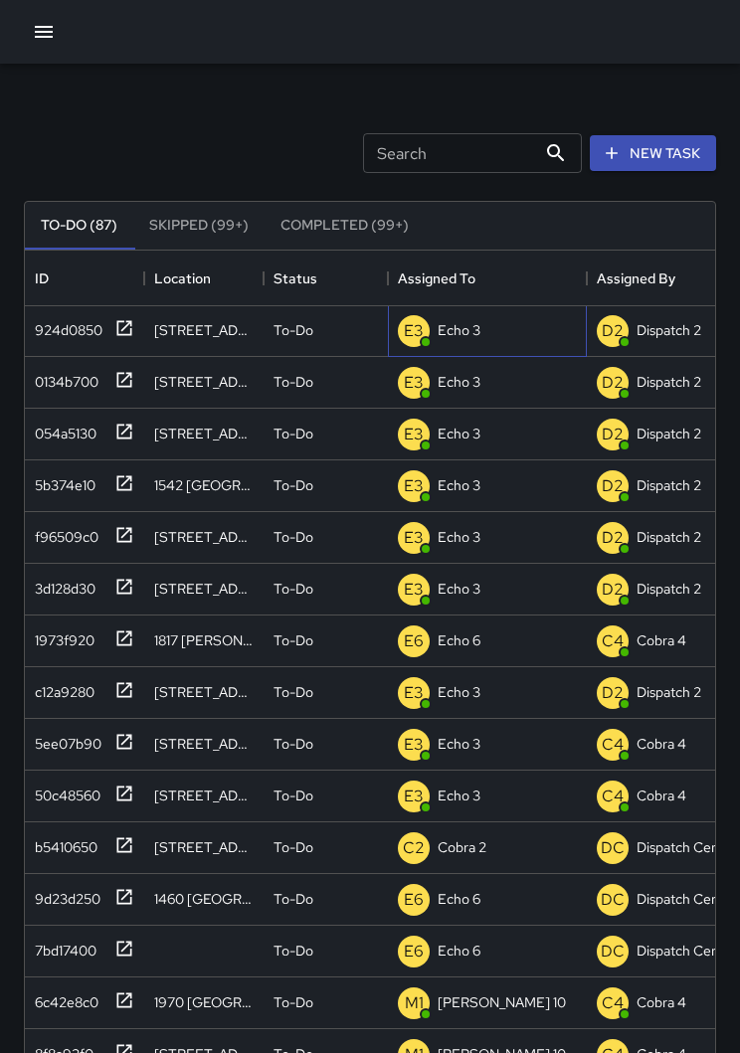
scroll to position [1, 0]
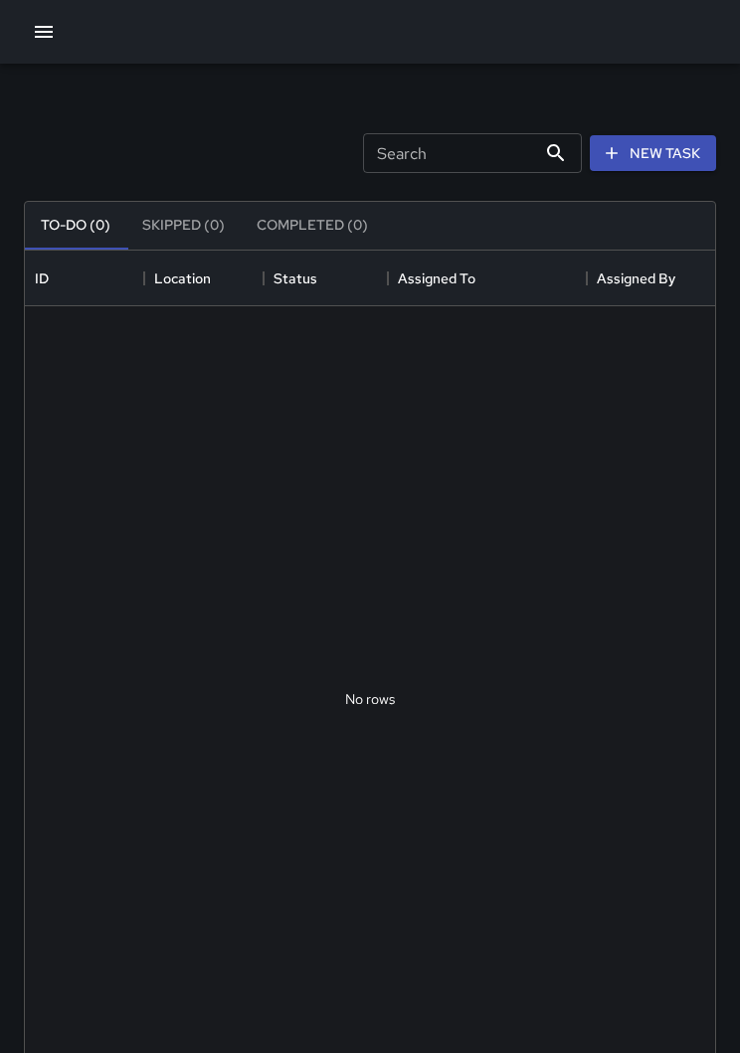
scroll to position [842, 690]
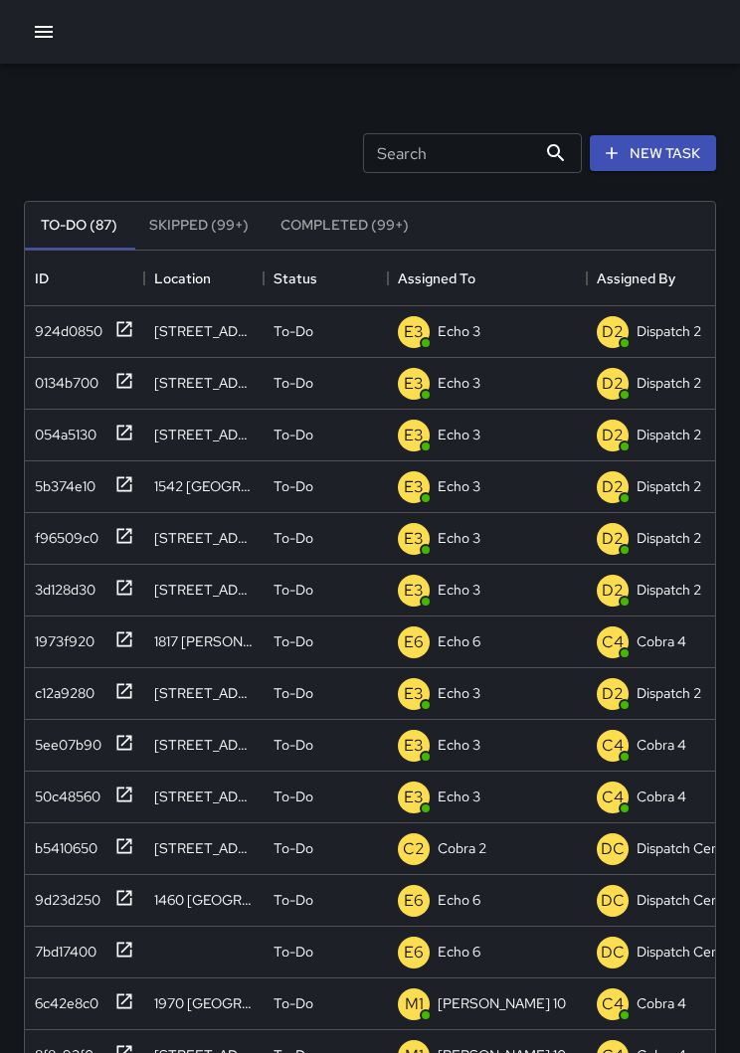
click at [26, 28] on button "button" at bounding box center [44, 32] width 40 height 40
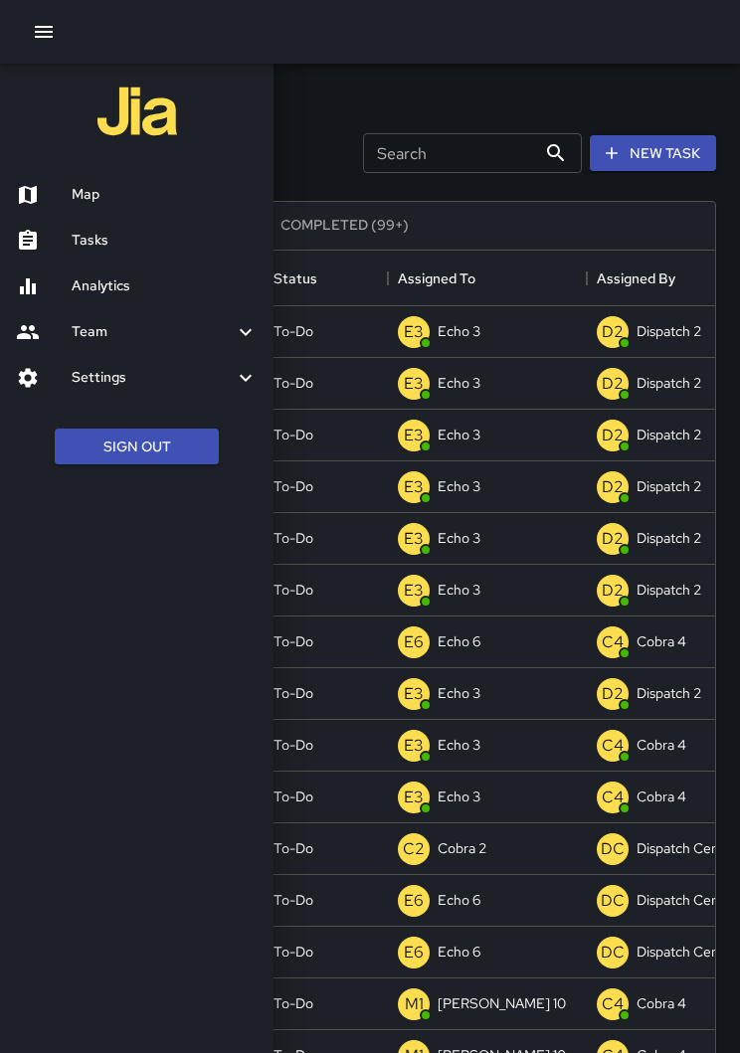
click at [109, 193] on h6 "Map" at bounding box center [165, 195] width 186 height 22
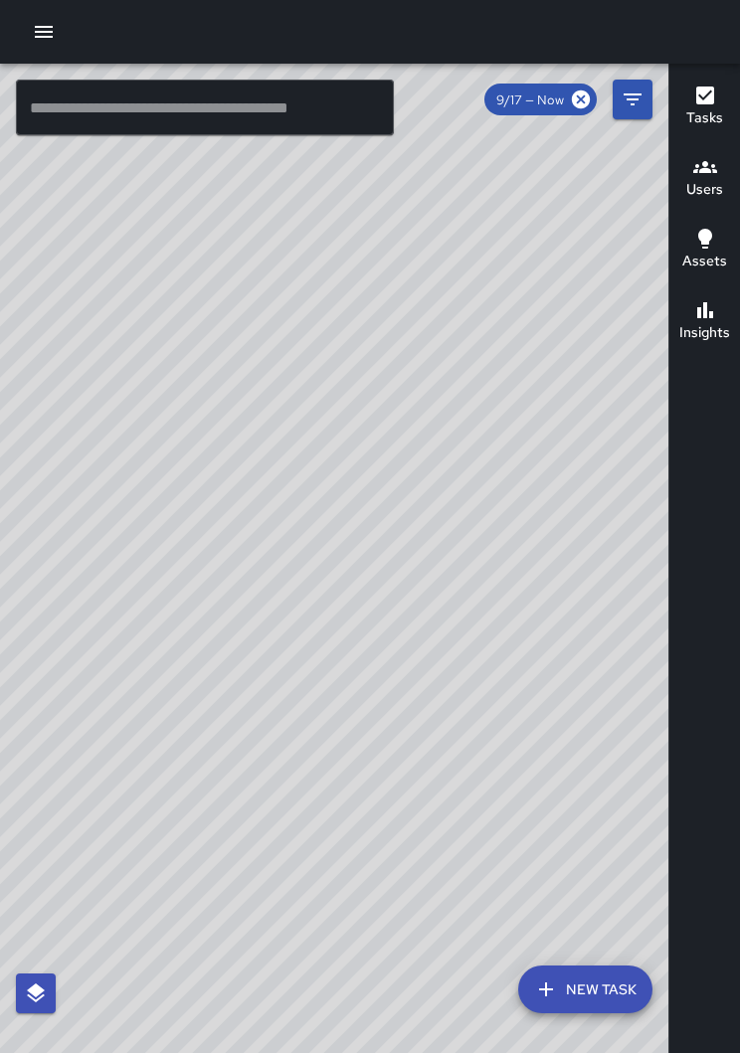
click at [55, 65] on div "© Mapbox © OpenStreetMap Improve this map" at bounding box center [334, 574] width 668 height 1021
click at [55, 39] on icon "button" at bounding box center [44, 32] width 24 height 24
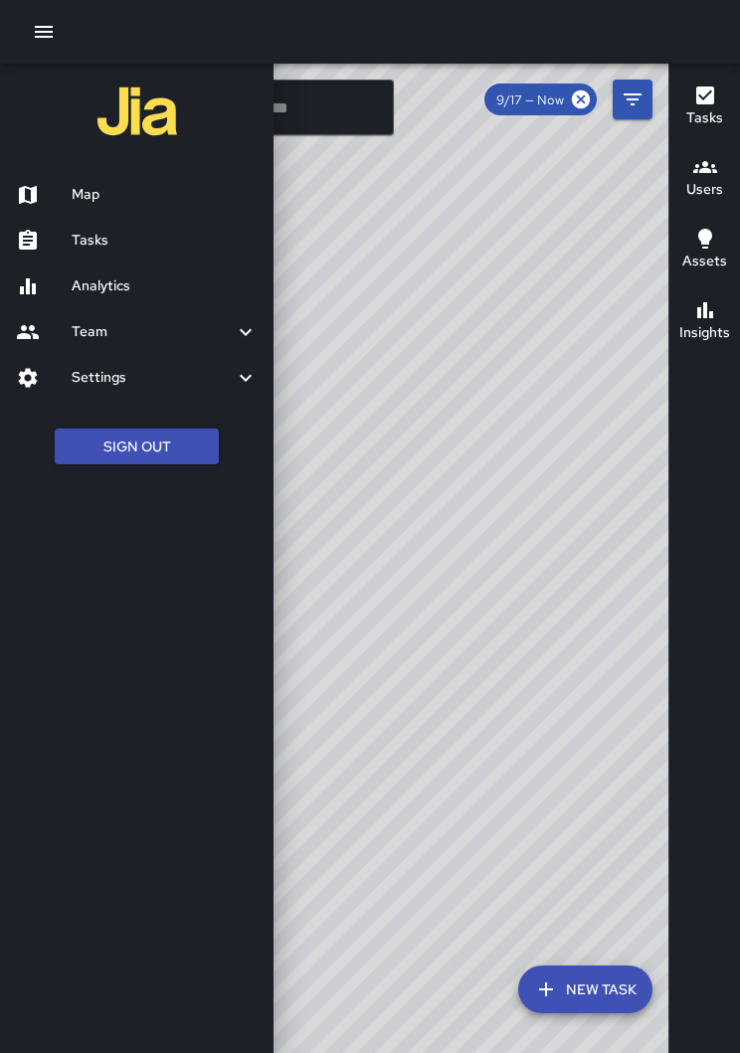
click at [75, 237] on h6 "Tasks" at bounding box center [165, 241] width 186 height 22
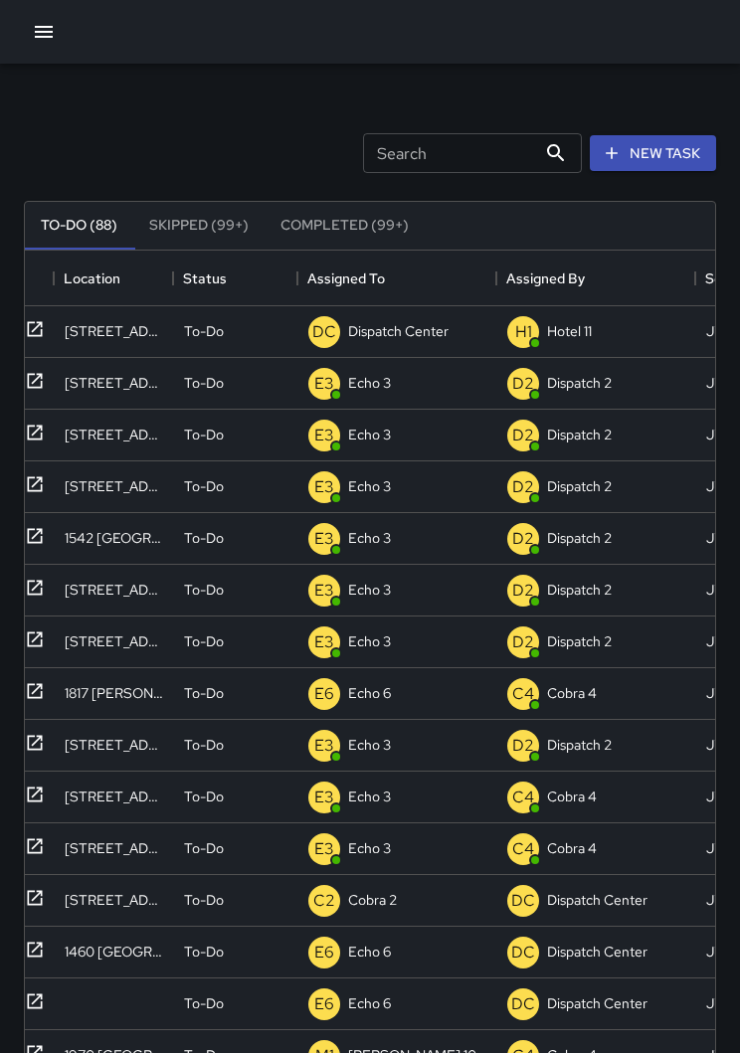
scroll to position [0, 91]
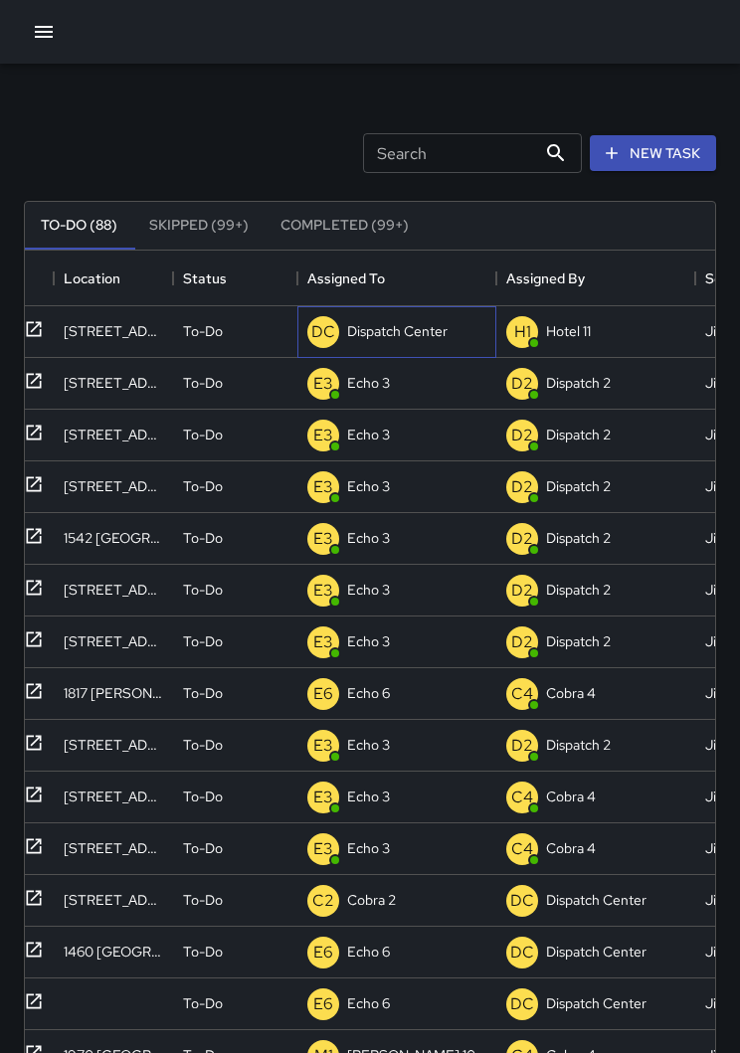
click at [366, 340] on p "Dispatch Center" at bounding box center [397, 331] width 100 height 20
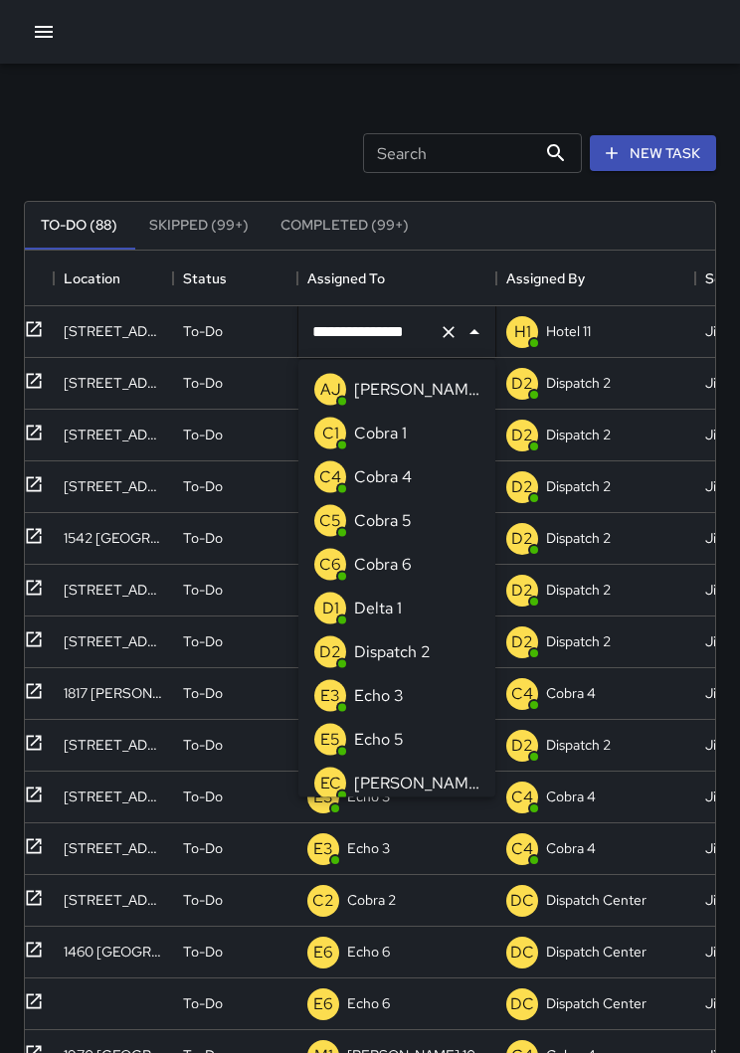
scroll to position [1221, 0]
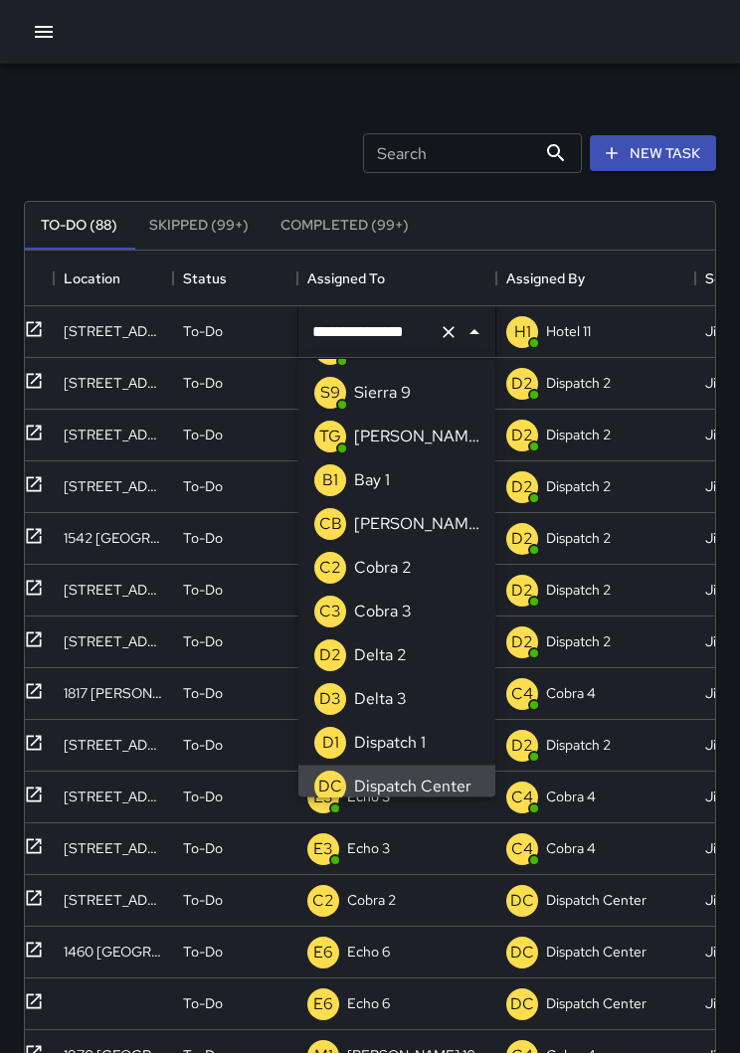
click at [450, 338] on icon "Clear" at bounding box center [449, 332] width 20 height 20
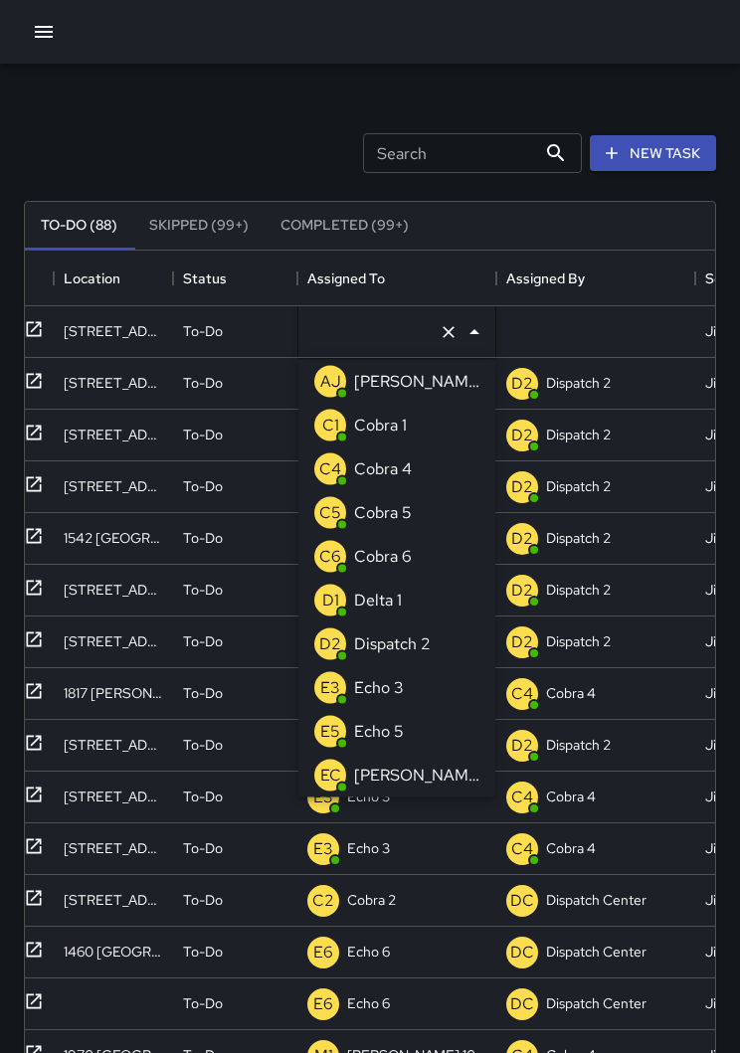
type input "*"
click at [356, 481] on div "Echo 3" at bounding box center [379, 470] width 58 height 32
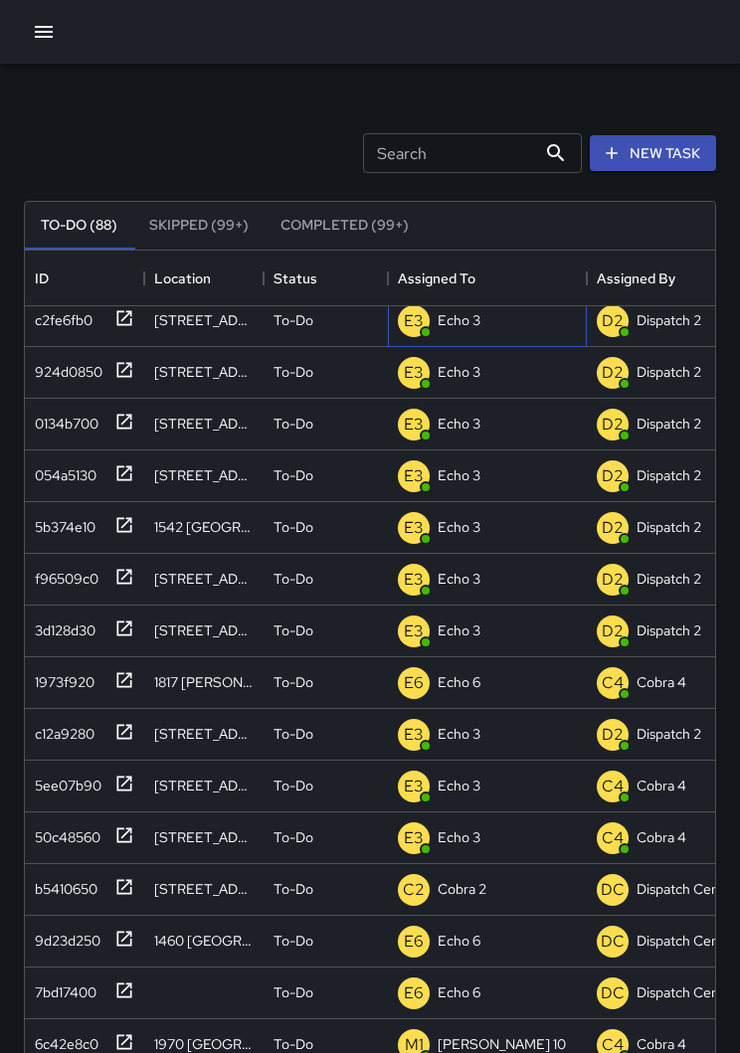
scroll to position [11, 0]
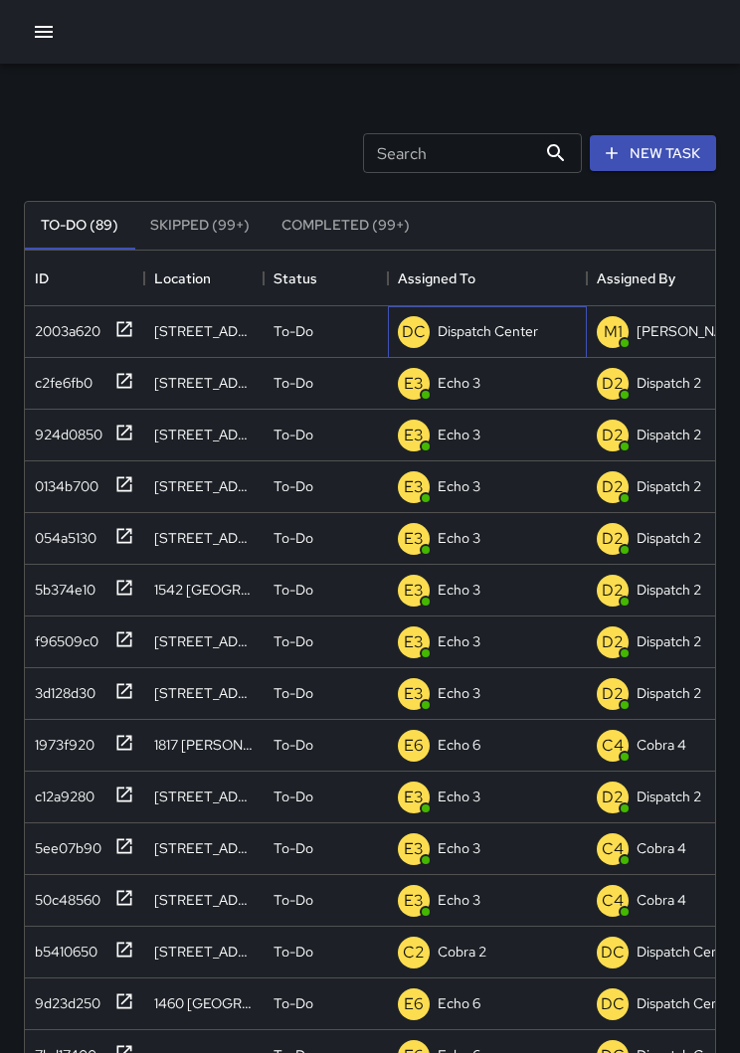
click at [500, 327] on p "Dispatch Center" at bounding box center [488, 331] width 100 height 20
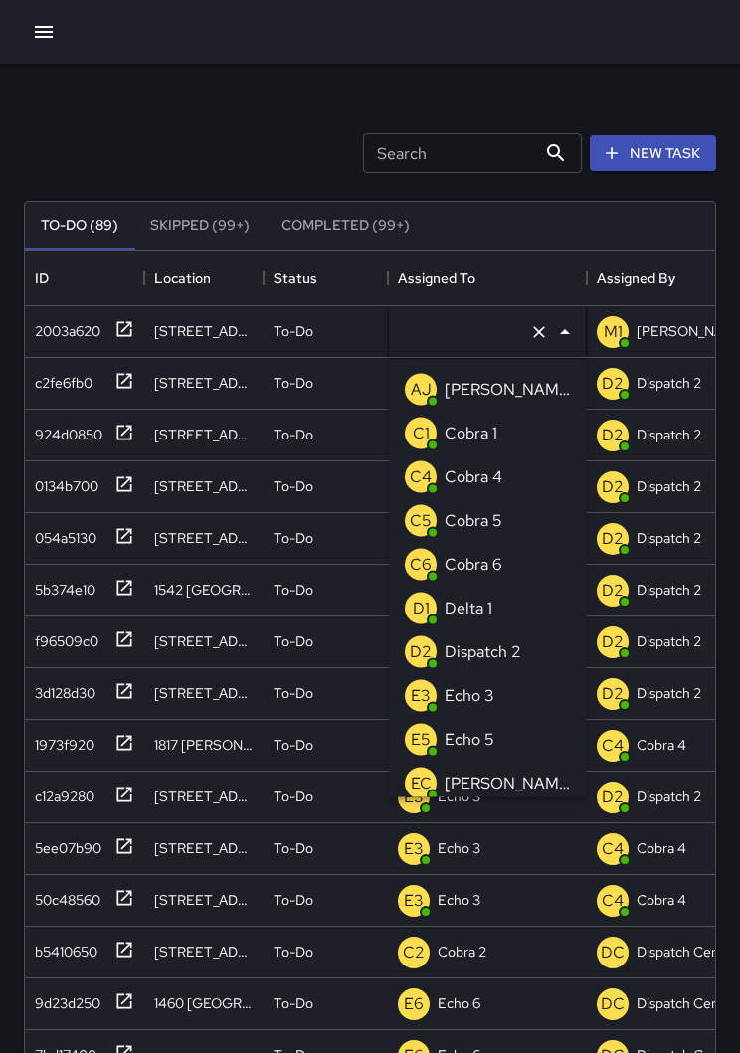
type input "**********"
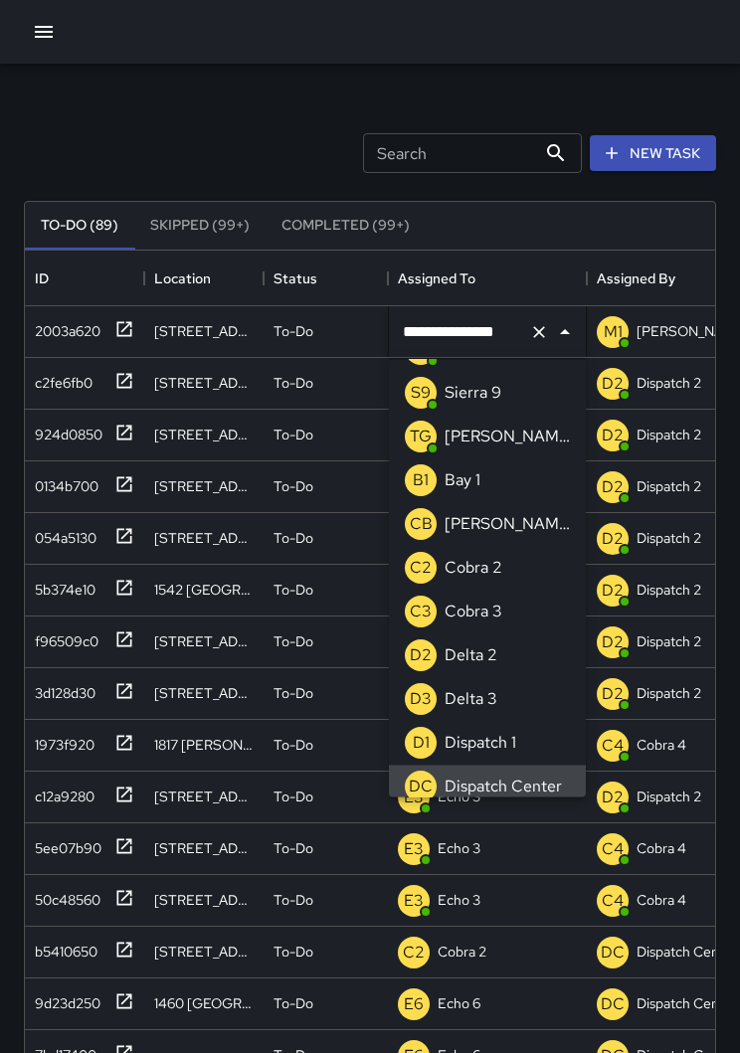
click at [550, 330] on button "Clear" at bounding box center [539, 332] width 28 height 28
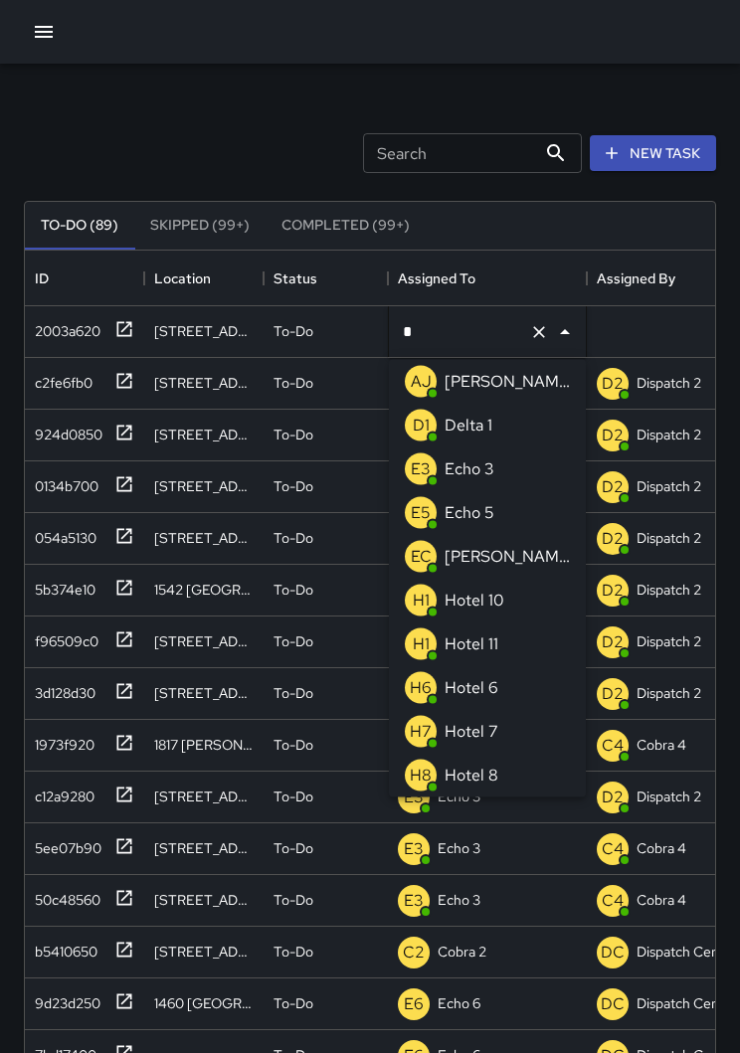
type input "**"
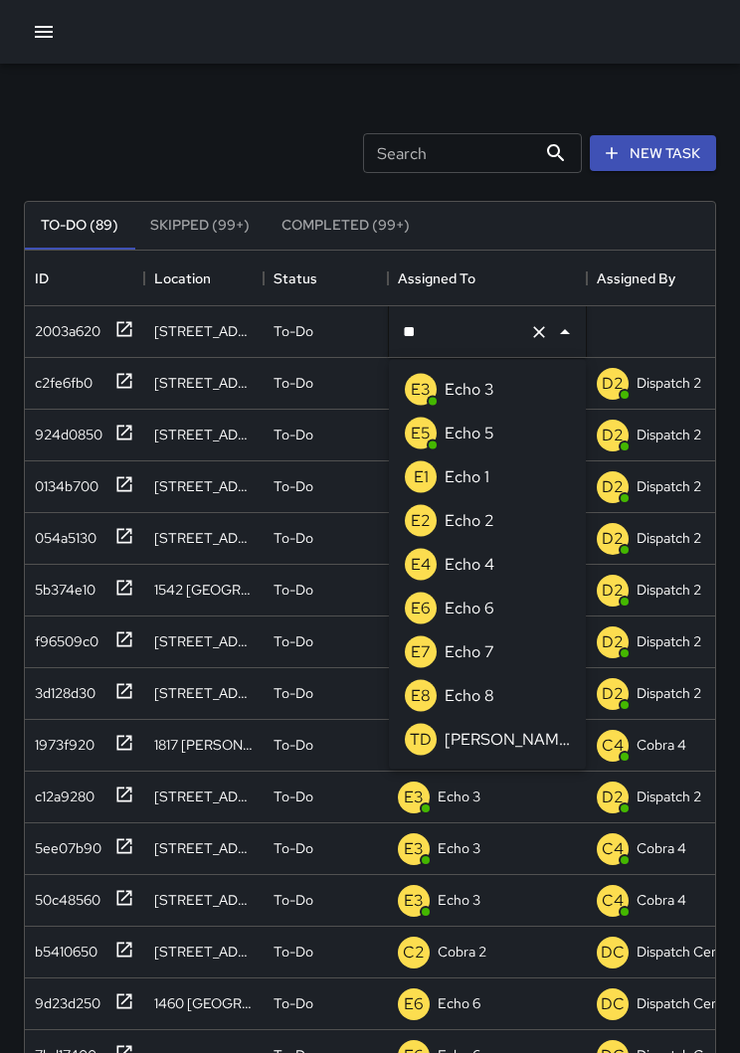
click at [504, 386] on li "E3 Echo 3" at bounding box center [487, 390] width 197 height 44
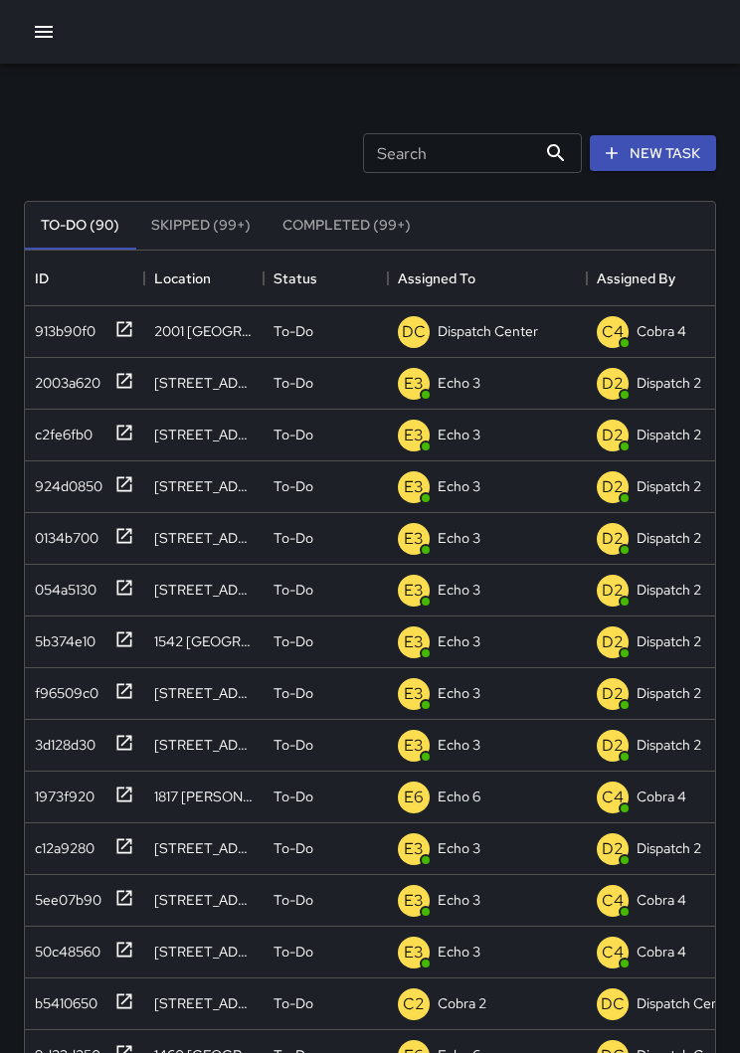
click at [46, 50] on button "button" at bounding box center [44, 32] width 40 height 40
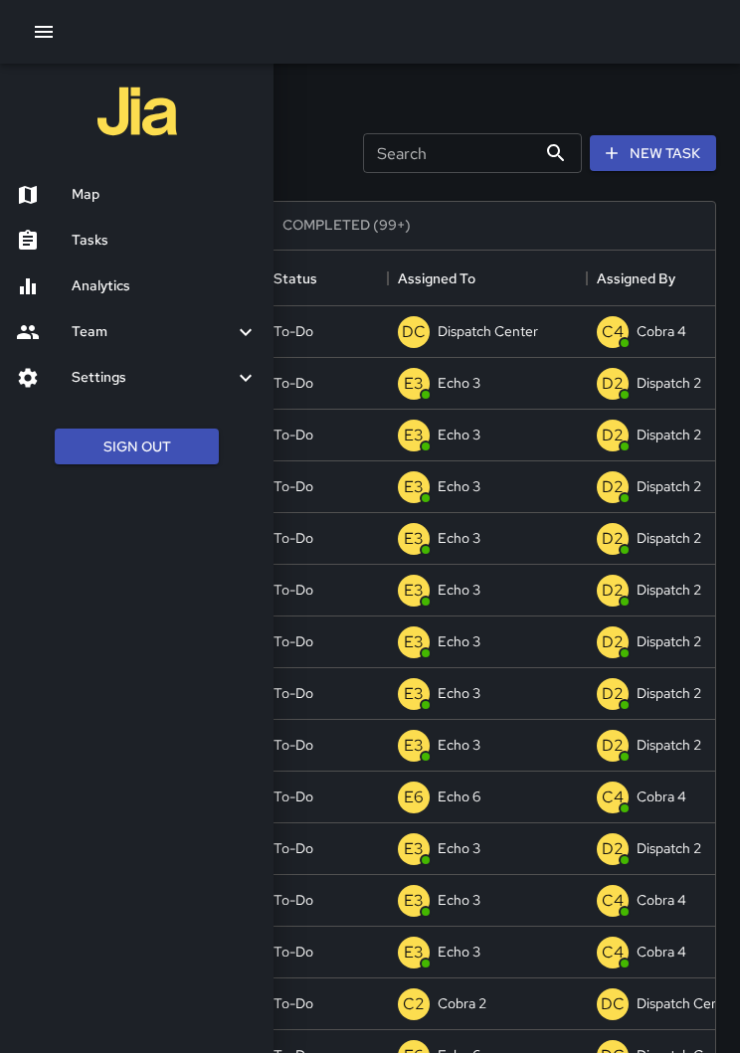
click at [99, 195] on h6 "Map" at bounding box center [165, 195] width 186 height 22
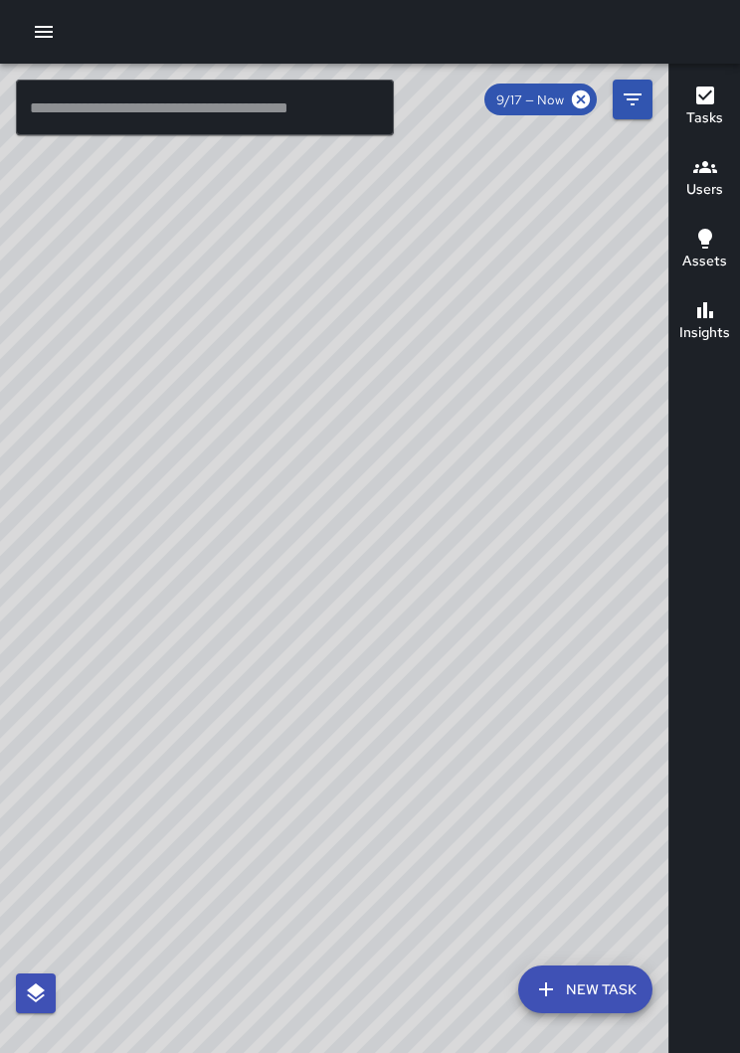
click at [71, 29] on div at bounding box center [370, 32] width 740 height 64
click at [37, 48] on button "button" at bounding box center [44, 32] width 40 height 40
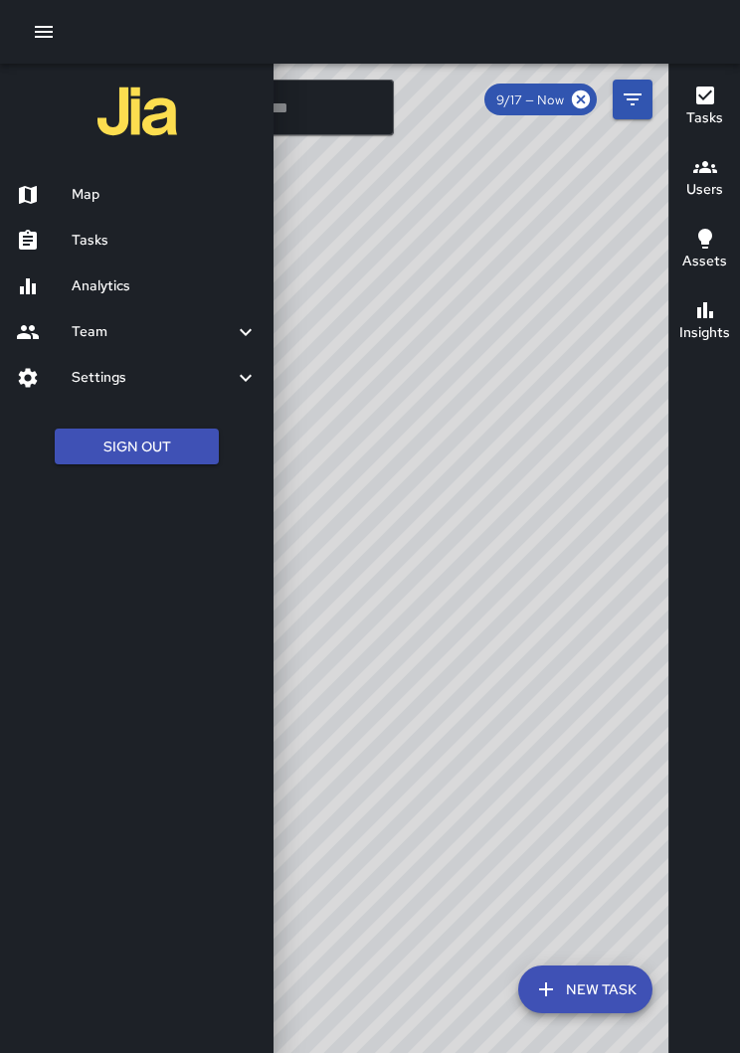
click at [126, 231] on h6 "Tasks" at bounding box center [165, 241] width 186 height 22
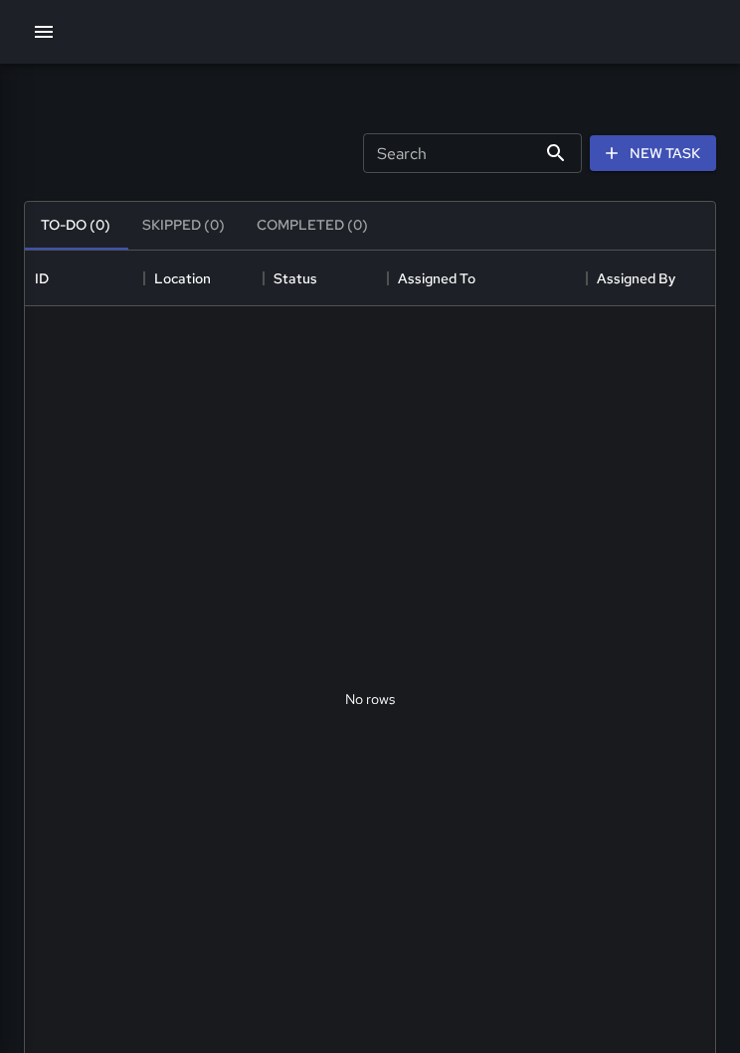
scroll to position [842, 690]
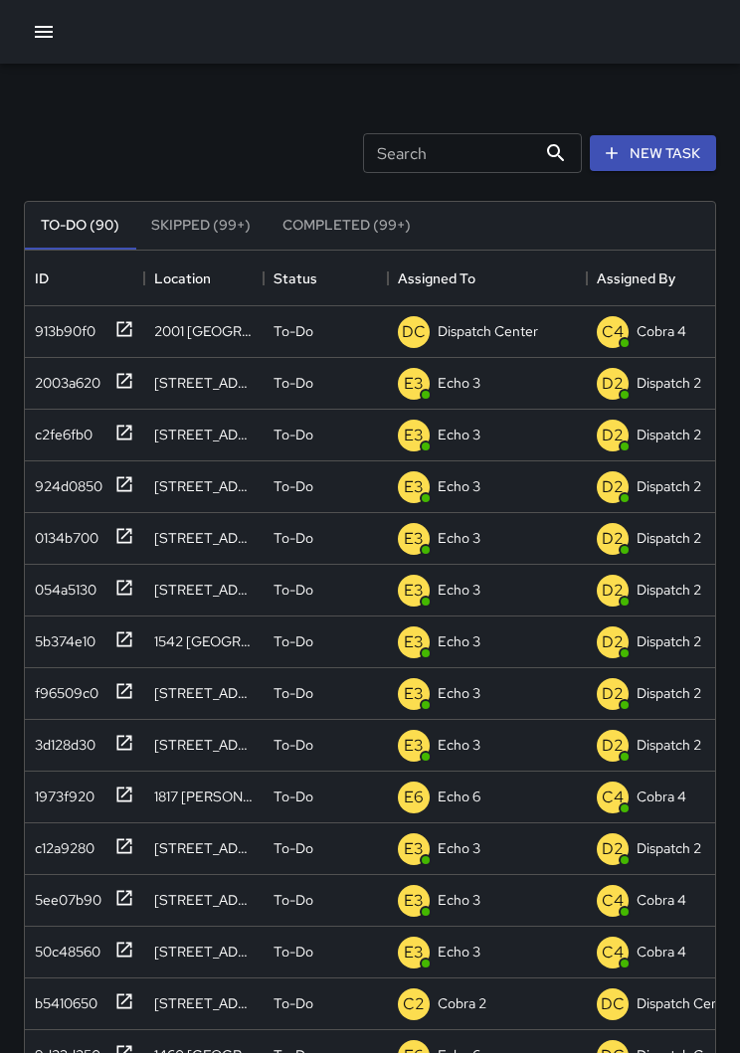
click at [57, 27] on button "button" at bounding box center [44, 32] width 40 height 40
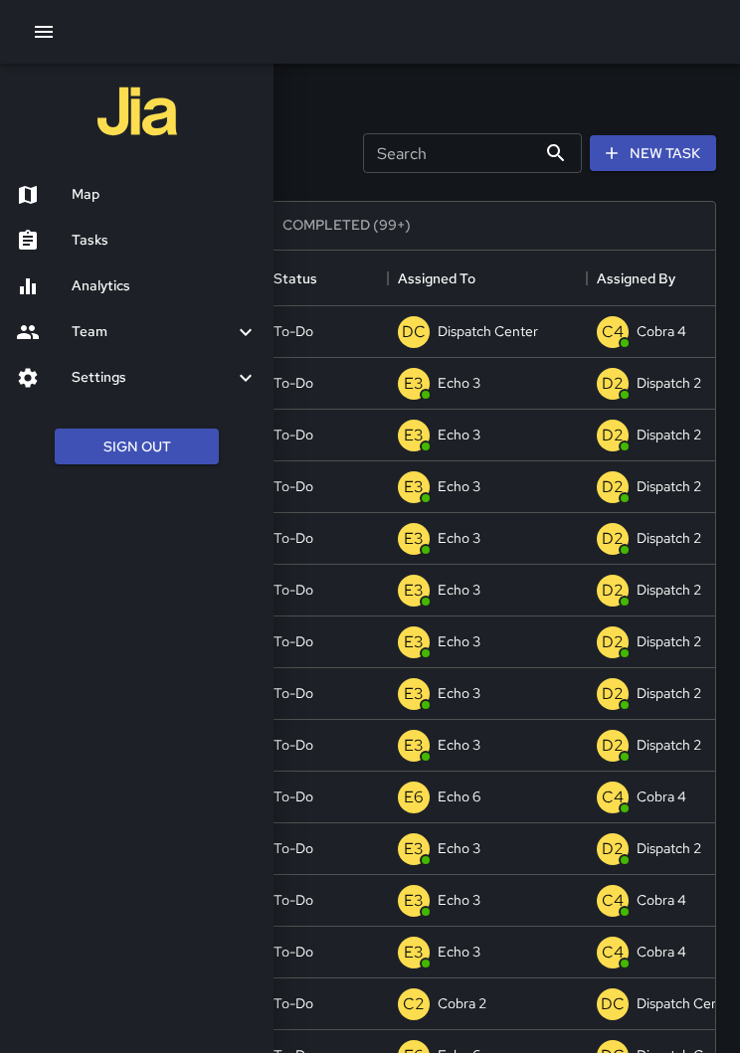
click at [104, 196] on h6 "Map" at bounding box center [165, 195] width 186 height 22
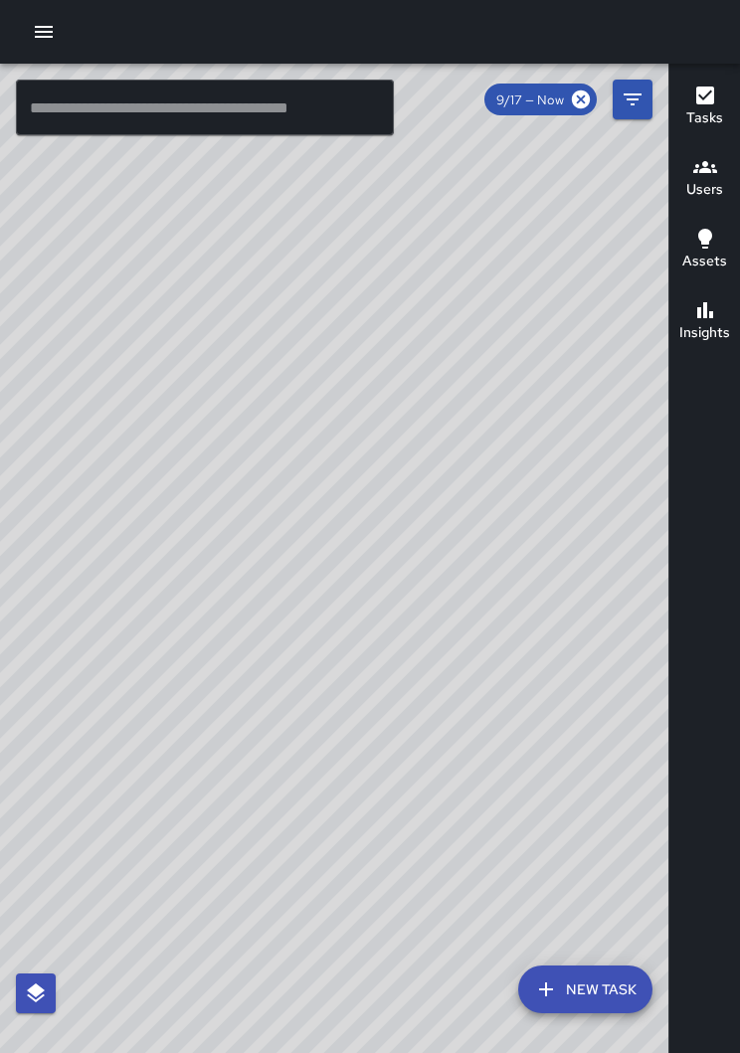
click at [93, 783] on div "© Mapbox © OpenStreetMap Improve this map" at bounding box center [334, 574] width 668 height 1021
click at [93, 836] on div "© Mapbox © OpenStreetMap Improve this map" at bounding box center [334, 574] width 668 height 1021
click at [103, 792] on div "© Mapbox © OpenStreetMap Improve this map" at bounding box center [334, 574] width 668 height 1021
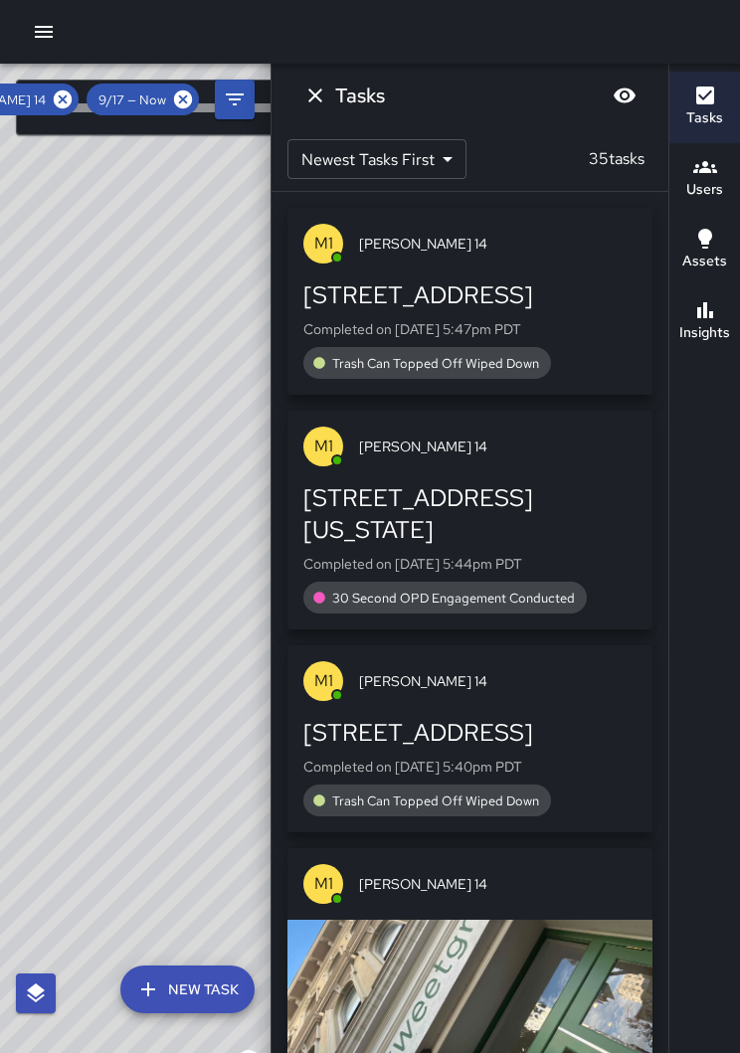
click at [59, 101] on icon at bounding box center [63, 100] width 18 height 18
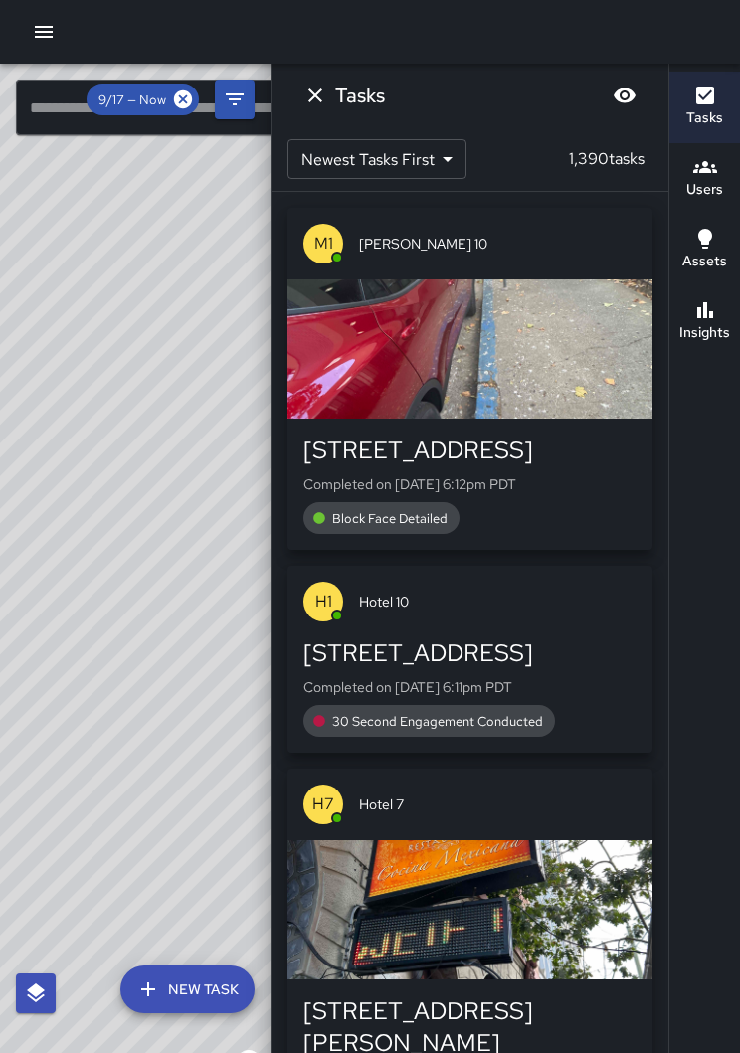
click at [692, 118] on h6 "Tasks" at bounding box center [704, 118] width 37 height 22
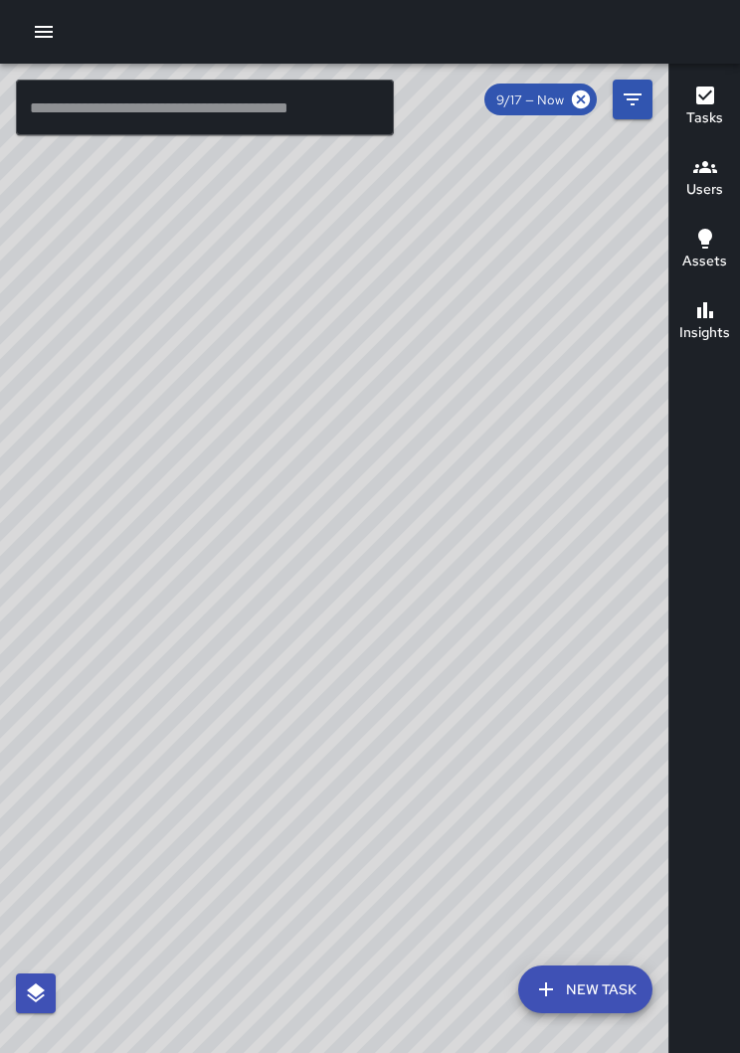
click at [47, 47] on button "button" at bounding box center [44, 32] width 40 height 40
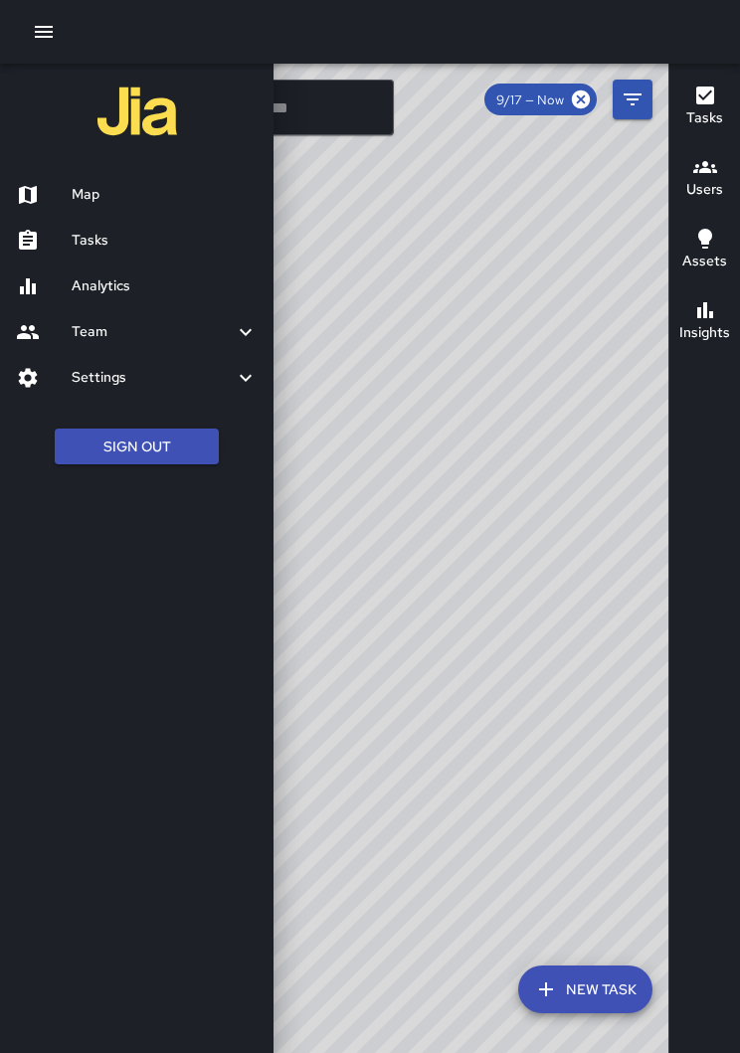
click at [136, 233] on h6 "Tasks" at bounding box center [165, 241] width 186 height 22
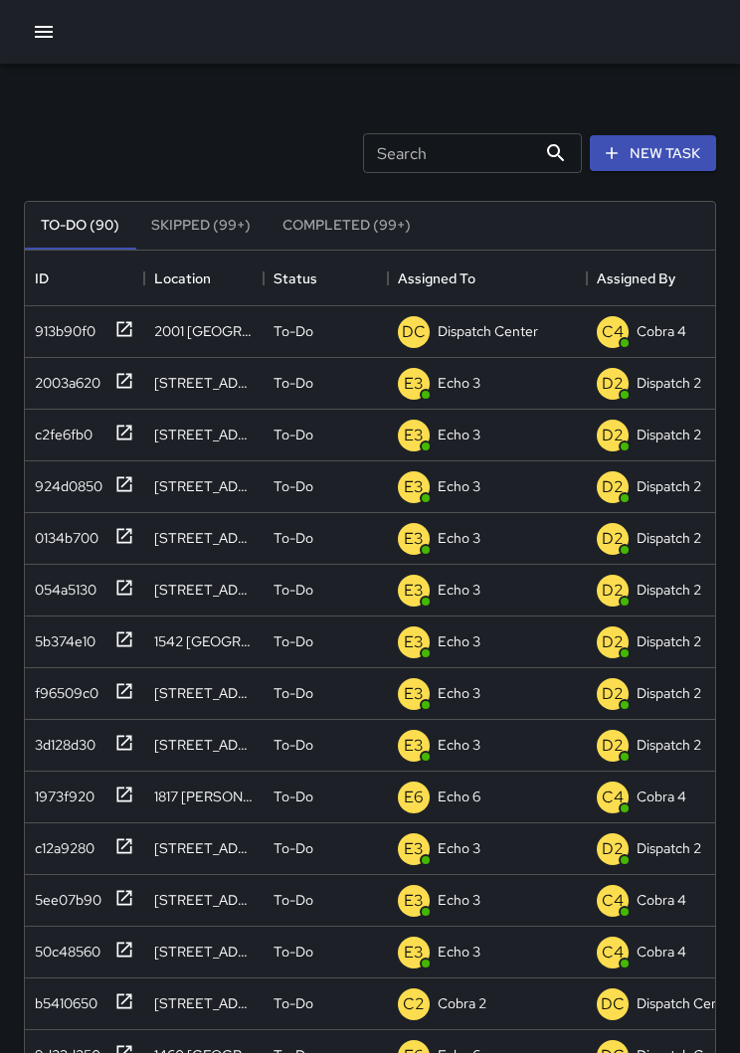
click at [40, 51] on button "button" at bounding box center [44, 32] width 40 height 40
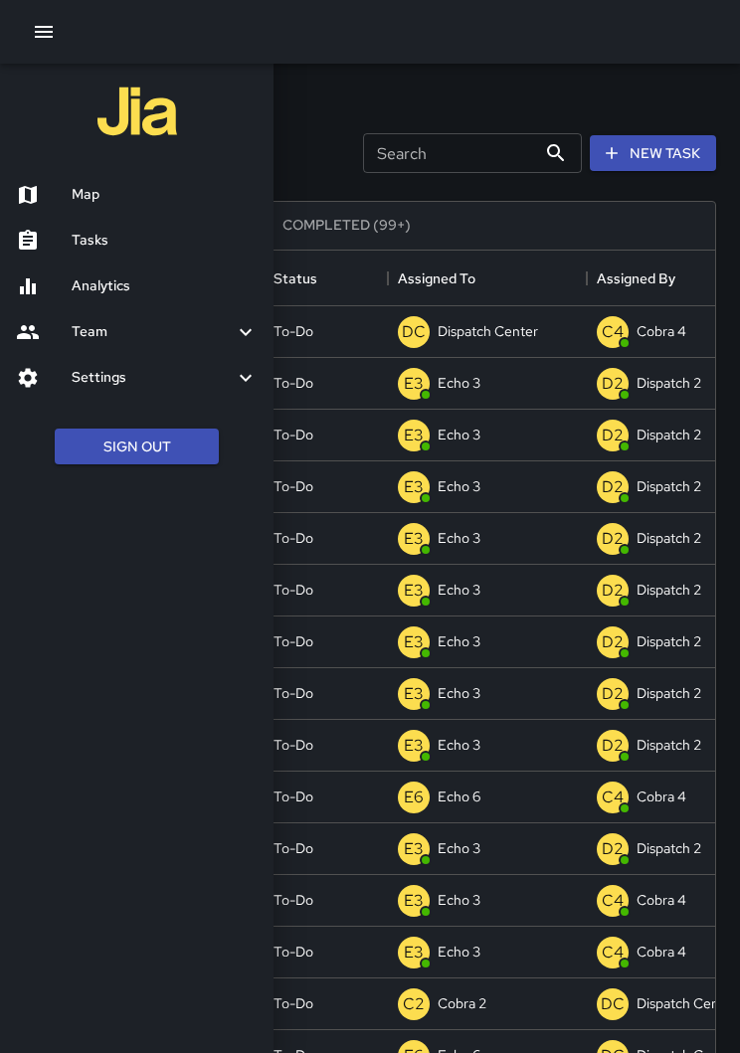
click at [362, 47] on div at bounding box center [370, 32] width 740 height 64
click at [378, 61] on div at bounding box center [370, 32] width 740 height 64
click at [45, 24] on icon "button" at bounding box center [44, 32] width 24 height 24
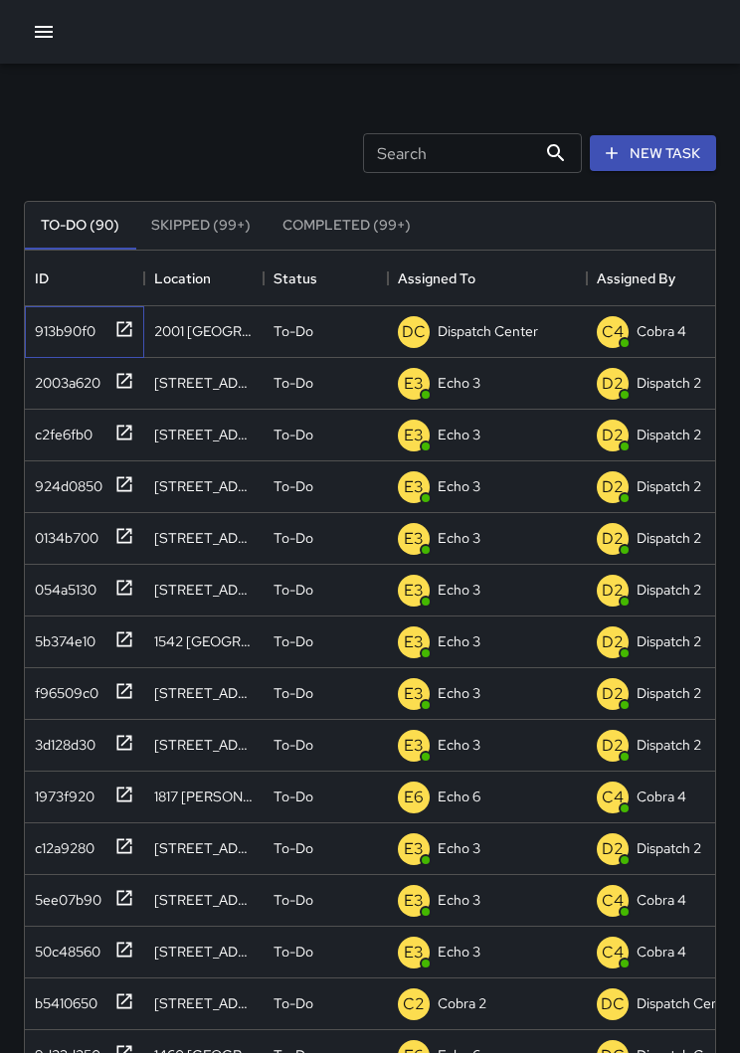
click at [118, 337] on icon at bounding box center [124, 329] width 20 height 20
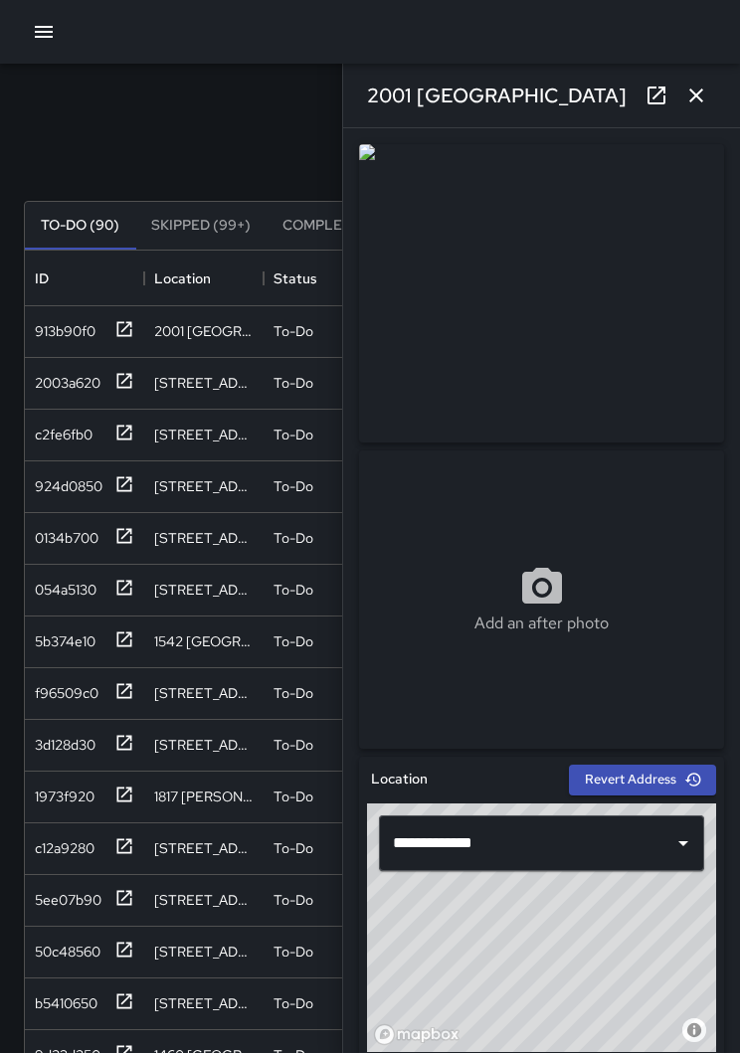
click at [691, 101] on icon "button" at bounding box center [696, 96] width 14 height 14
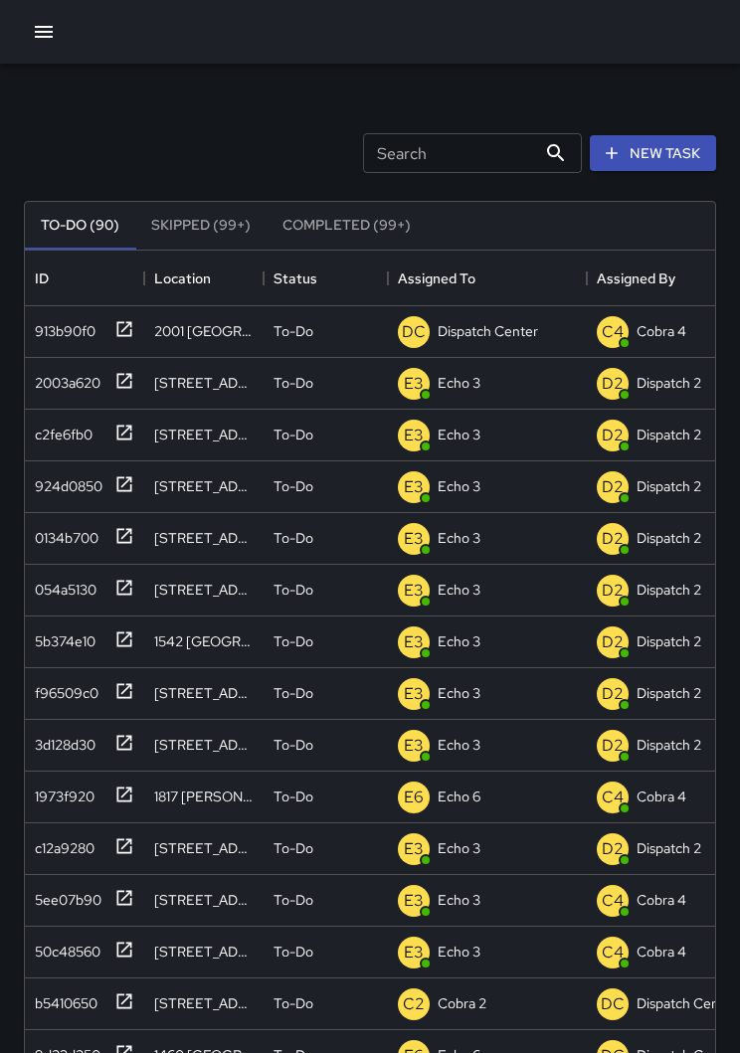
click at [54, 38] on icon "button" at bounding box center [44, 32] width 24 height 24
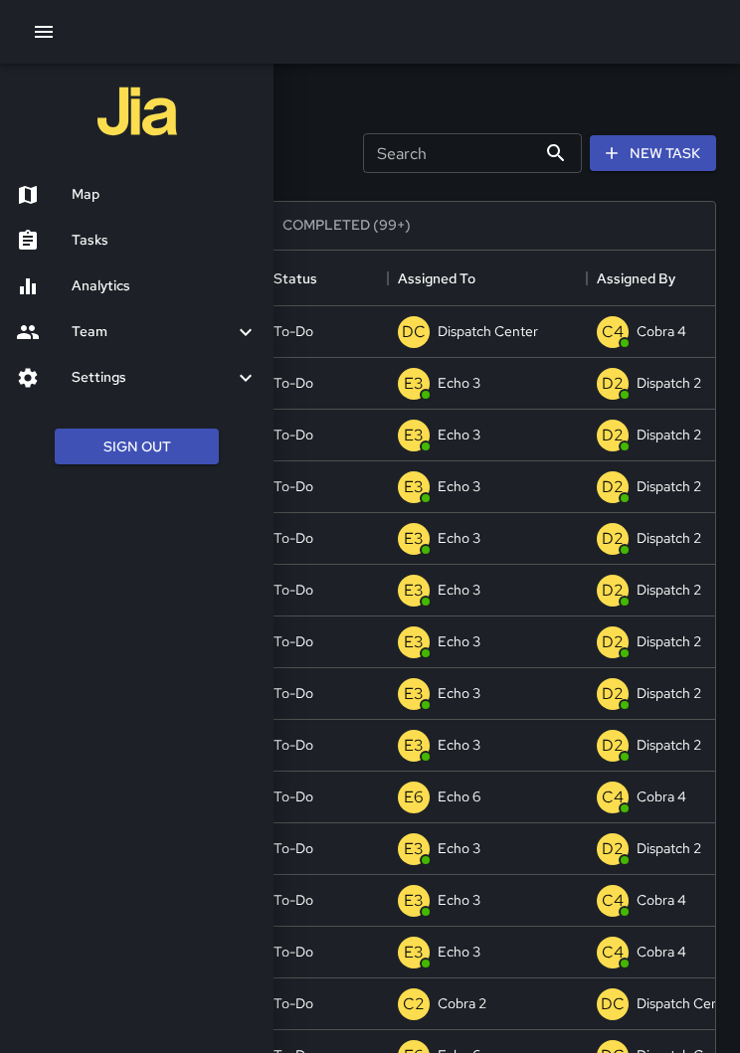
click at [105, 200] on h6 "Map" at bounding box center [165, 195] width 186 height 22
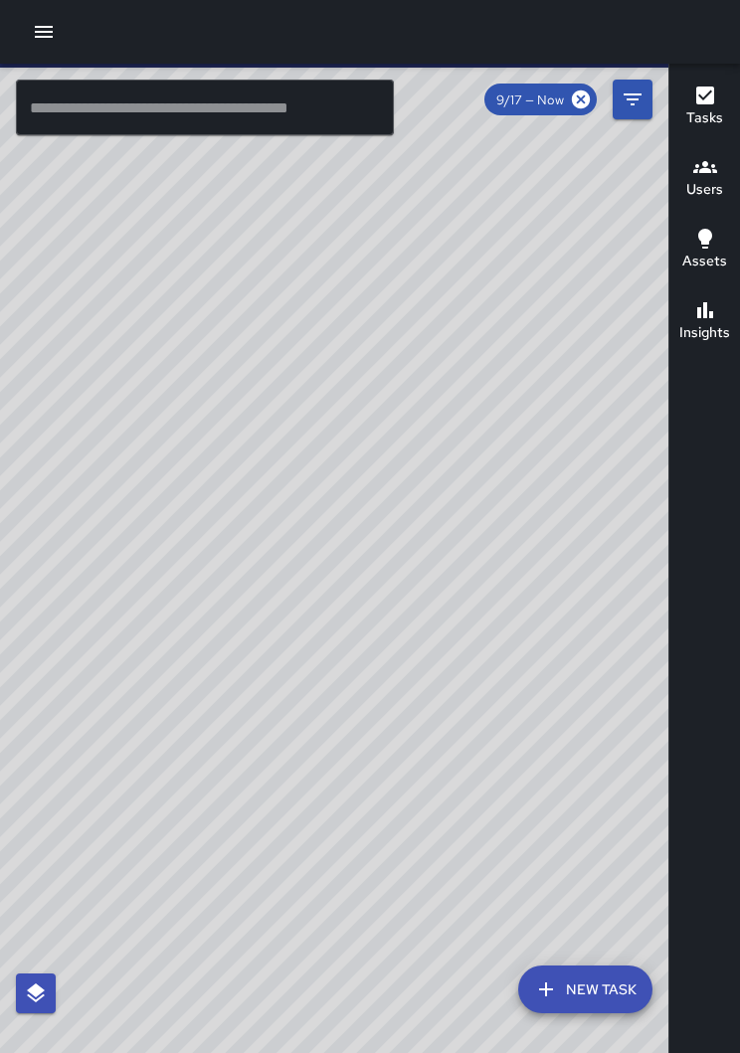
click at [449, 624] on div "© Mapbox © OpenStreetMap Improve this map" at bounding box center [334, 574] width 668 height 1021
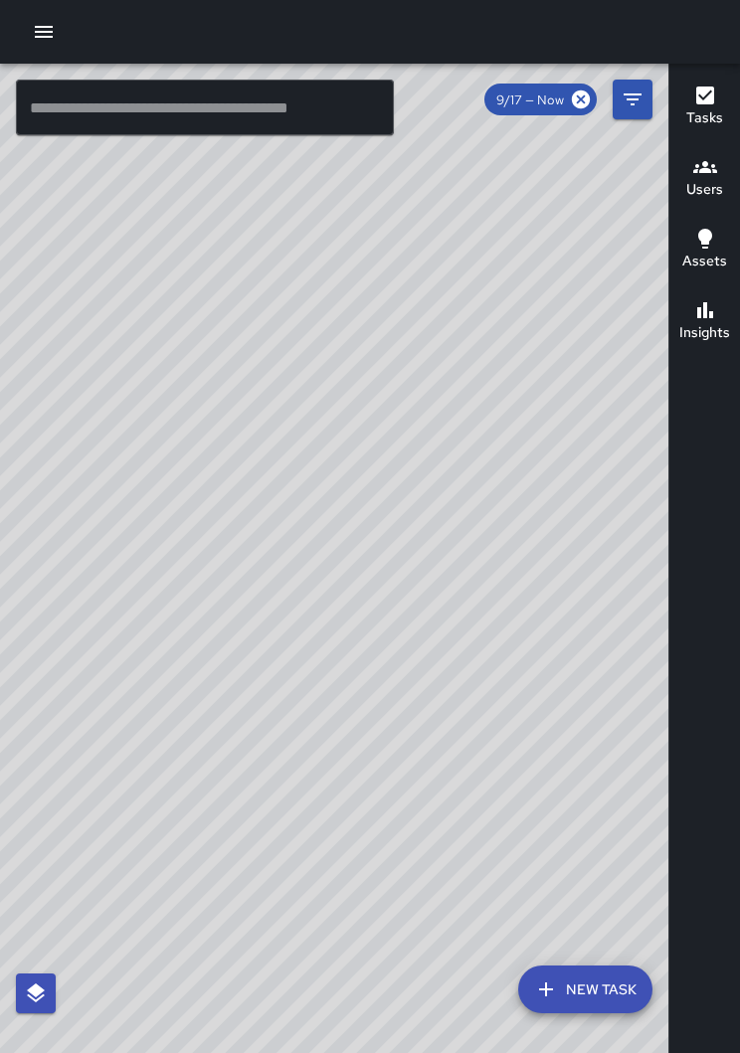
click at [190, 433] on div "© Mapbox © OpenStreetMap Improve this map" at bounding box center [334, 574] width 668 height 1021
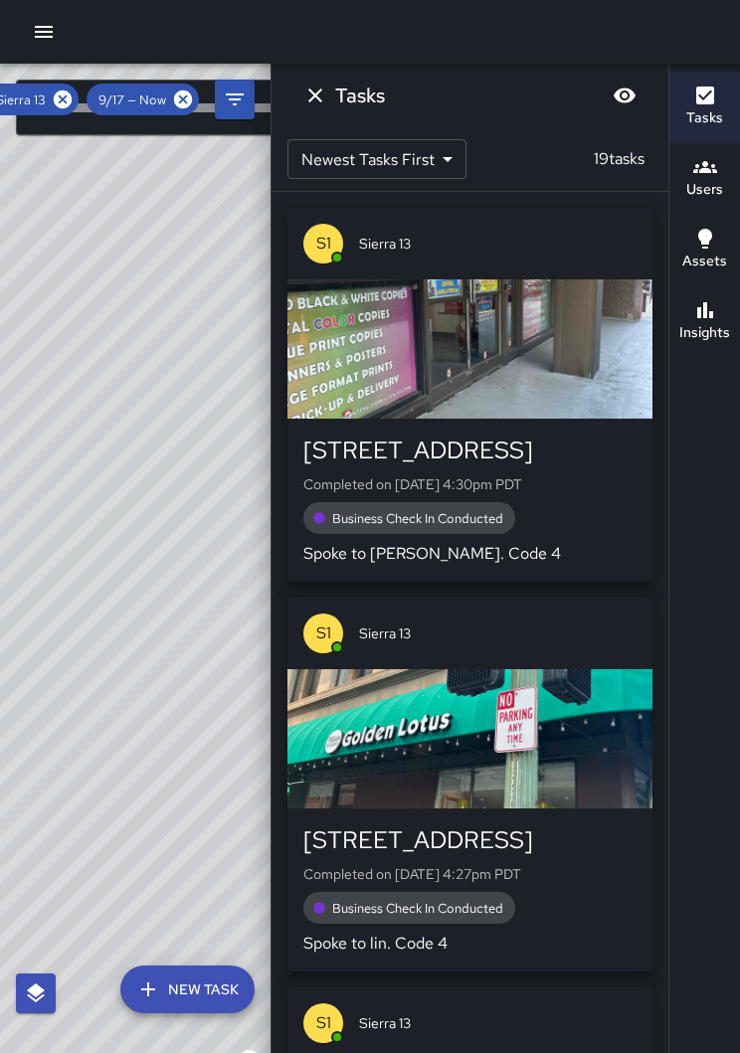
click at [57, 108] on icon at bounding box center [63, 100] width 22 height 22
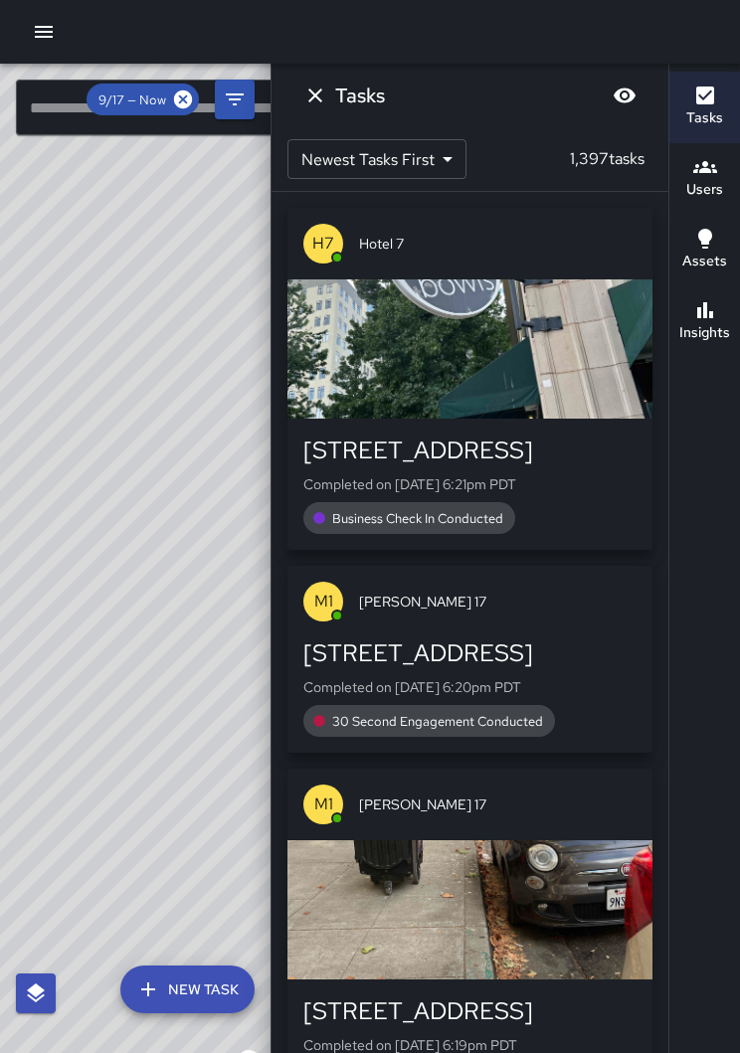
click at [682, 118] on button "Tasks" at bounding box center [704, 108] width 71 height 72
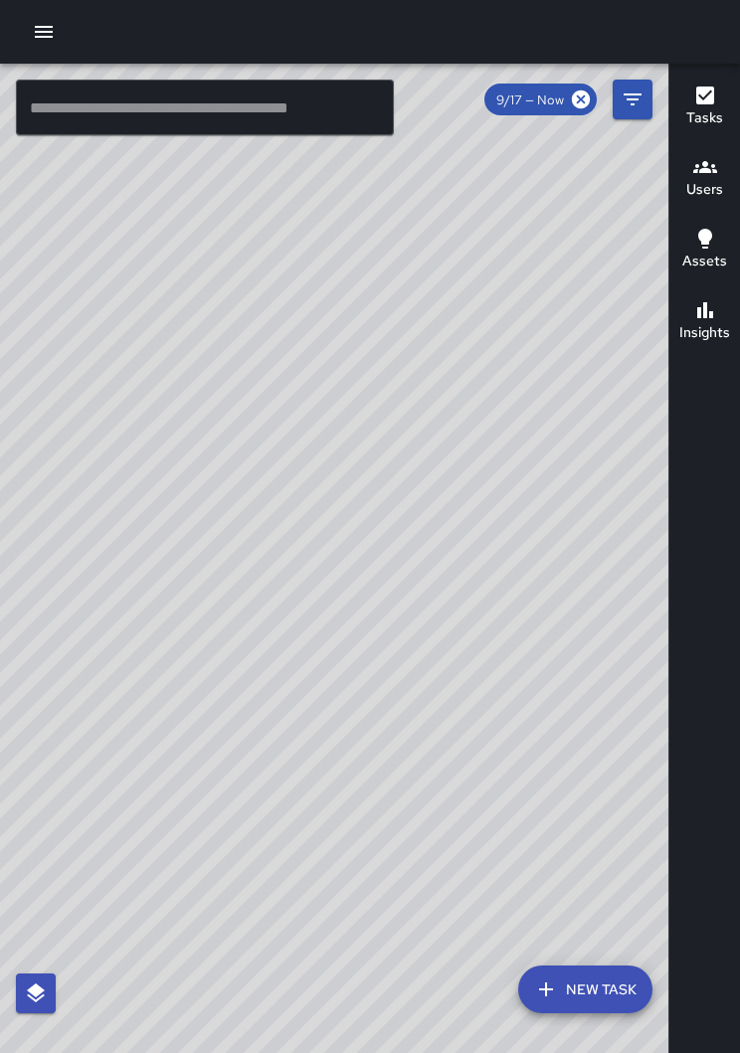
click at [302, 455] on div "© Mapbox © OpenStreetMap Improve this map" at bounding box center [334, 574] width 668 height 1021
click at [357, 335] on div "© Mapbox © OpenStreetMap Improve this map" at bounding box center [334, 574] width 668 height 1021
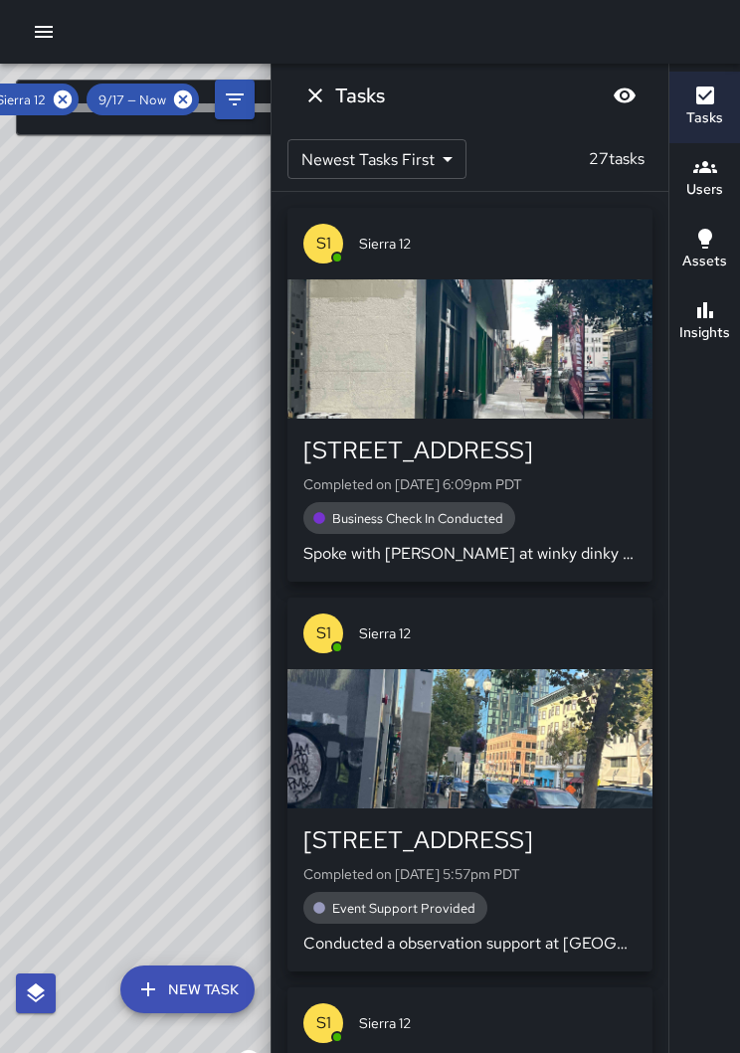
click at [67, 96] on icon at bounding box center [63, 100] width 22 height 22
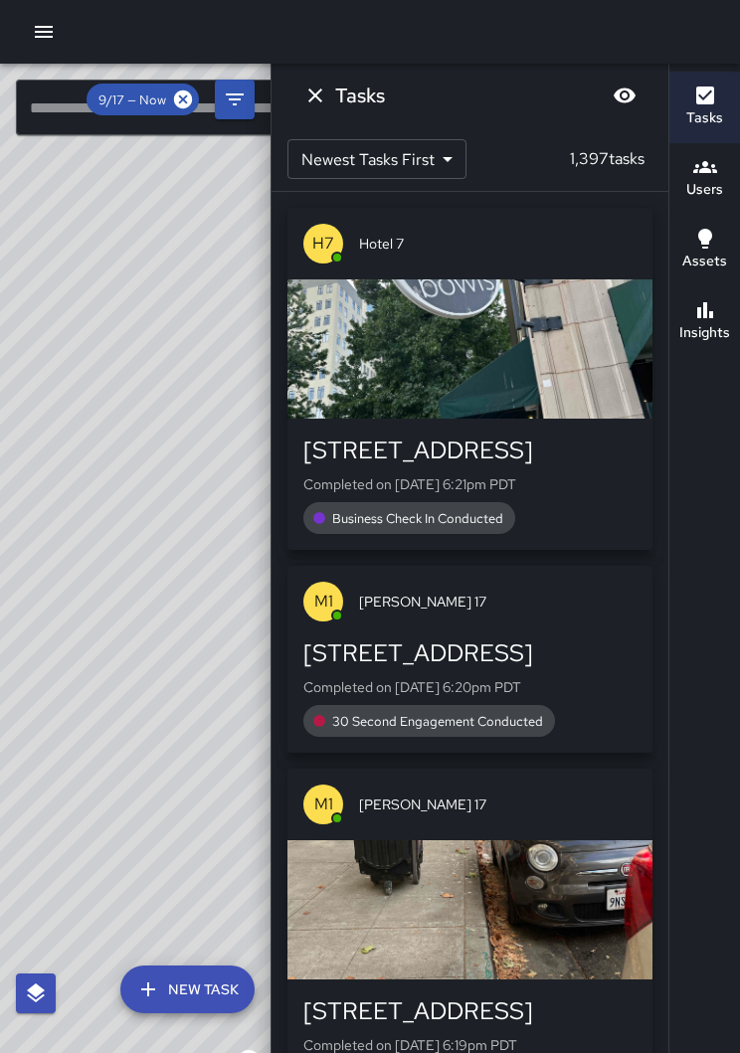
click at [704, 104] on icon "button" at bounding box center [705, 96] width 18 height 18
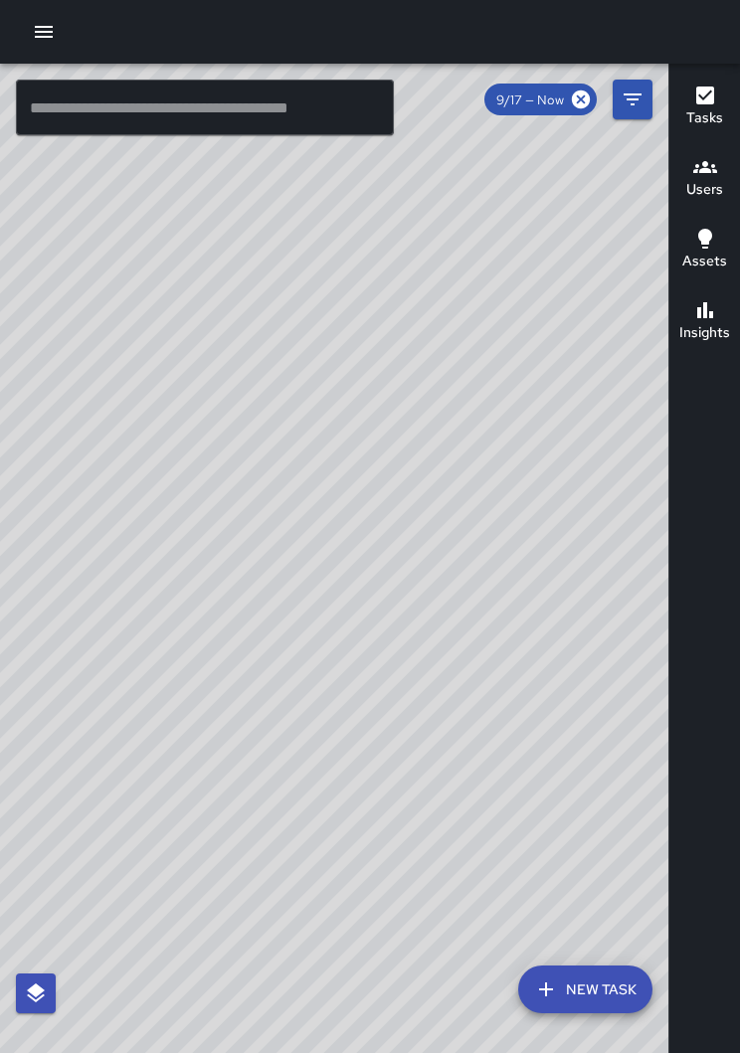
click at [55, 32] on icon "button" at bounding box center [44, 32] width 24 height 24
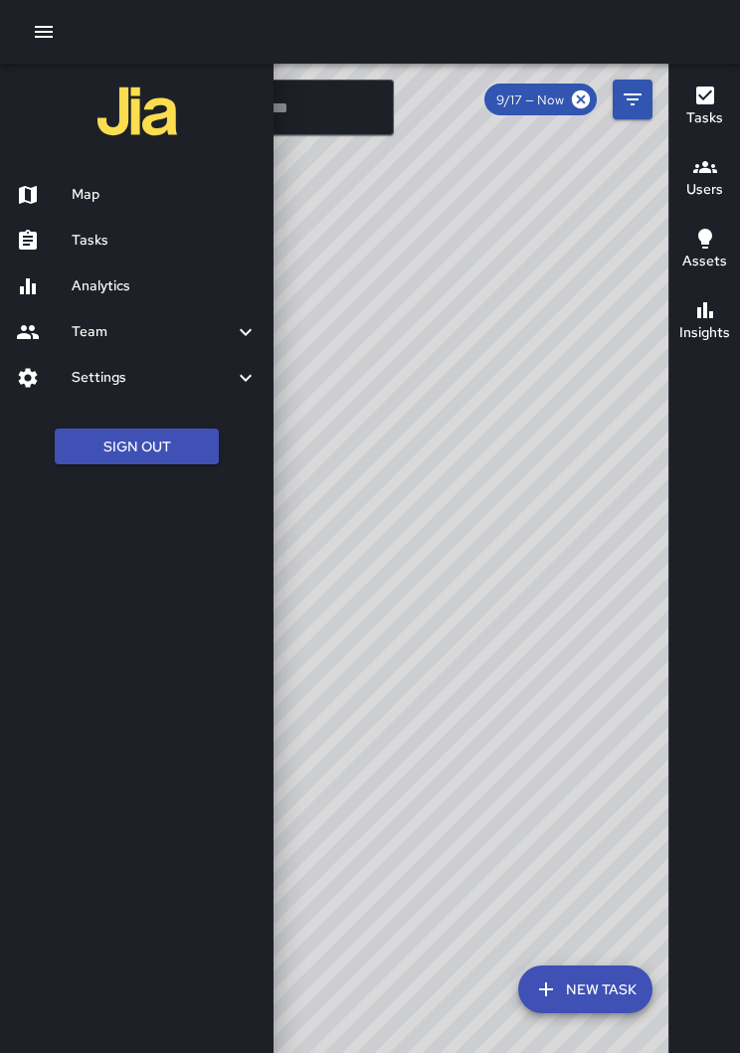
click at [107, 184] on h6 "Map" at bounding box center [165, 195] width 186 height 22
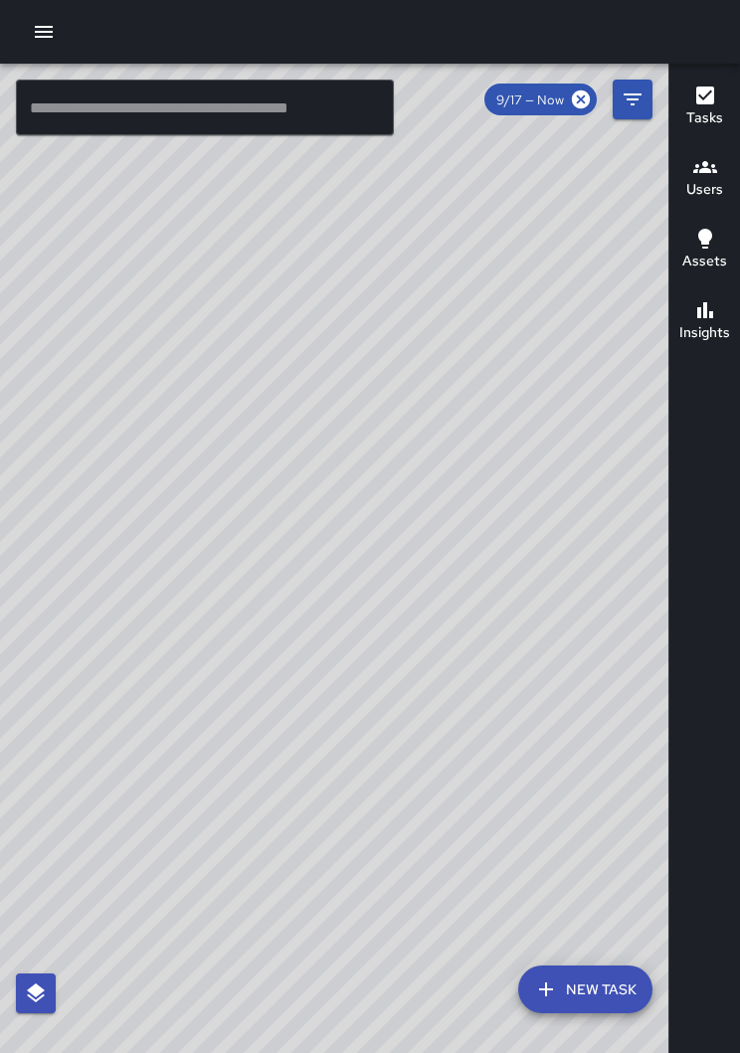
click at [54, 45] on button "button" at bounding box center [44, 32] width 40 height 40
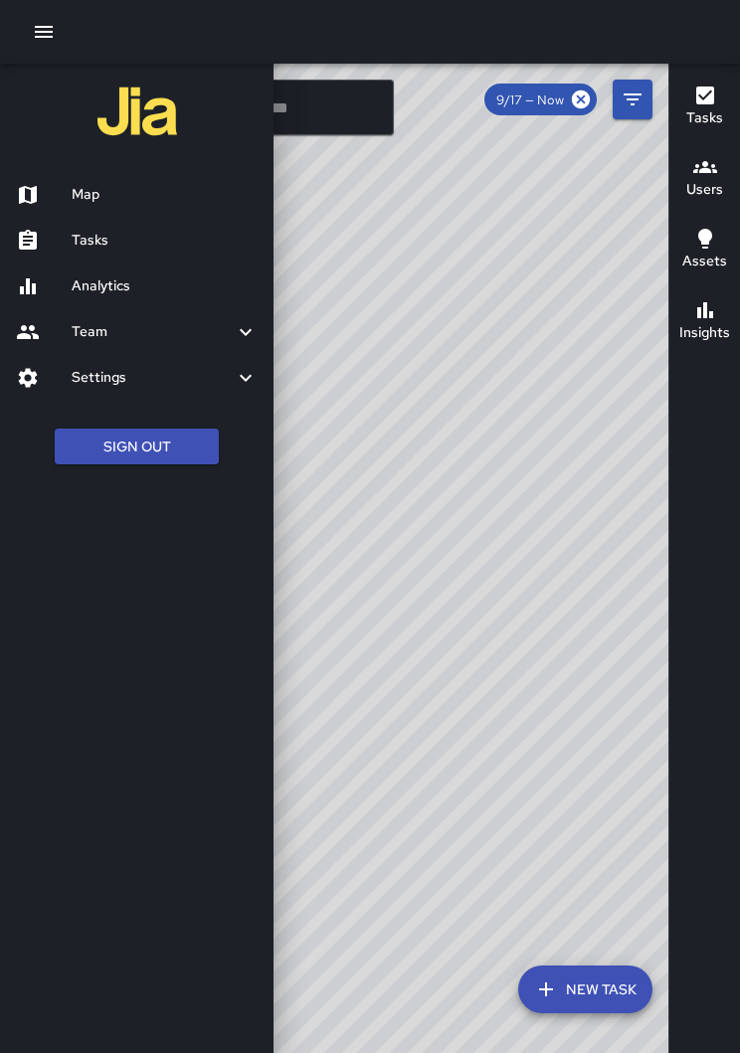
click at [107, 238] on h6 "Tasks" at bounding box center [165, 241] width 186 height 22
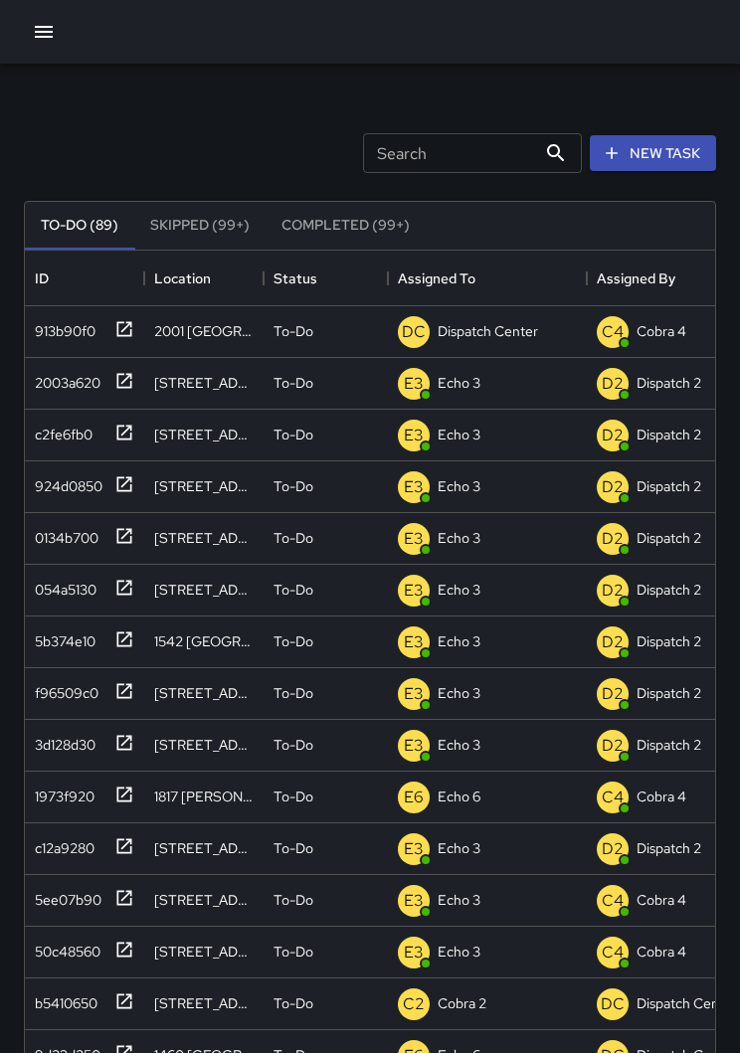
scroll to position [842, 690]
click at [62, 35] on button "button" at bounding box center [44, 32] width 40 height 40
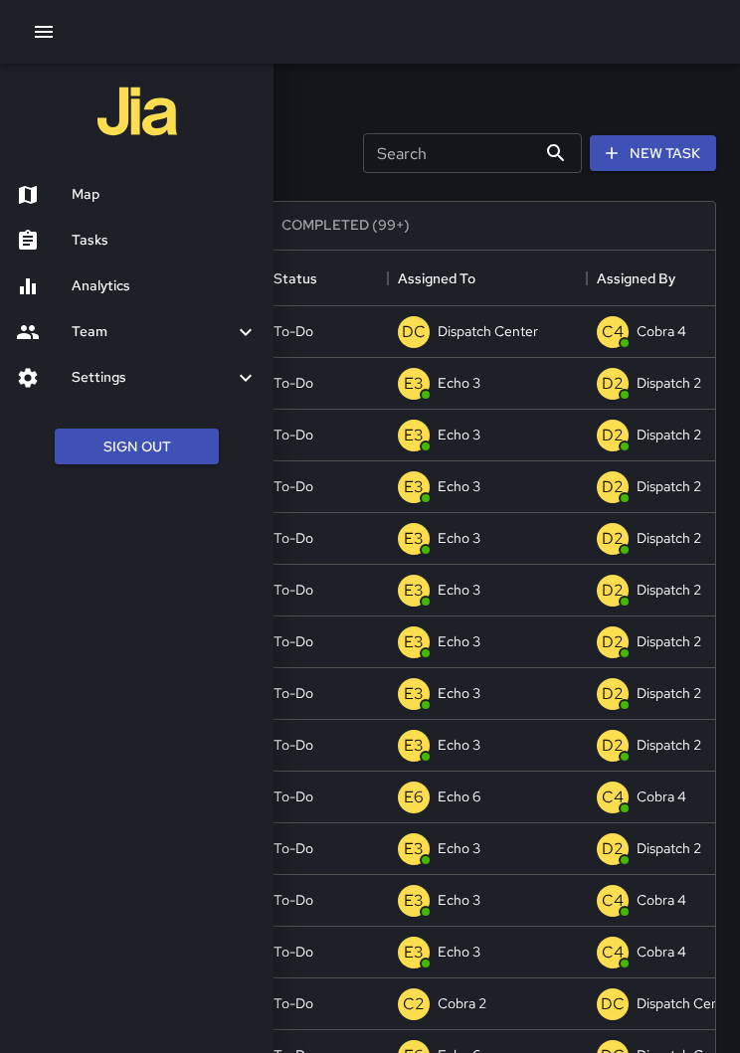
click at [94, 197] on h6 "Map" at bounding box center [165, 195] width 186 height 22
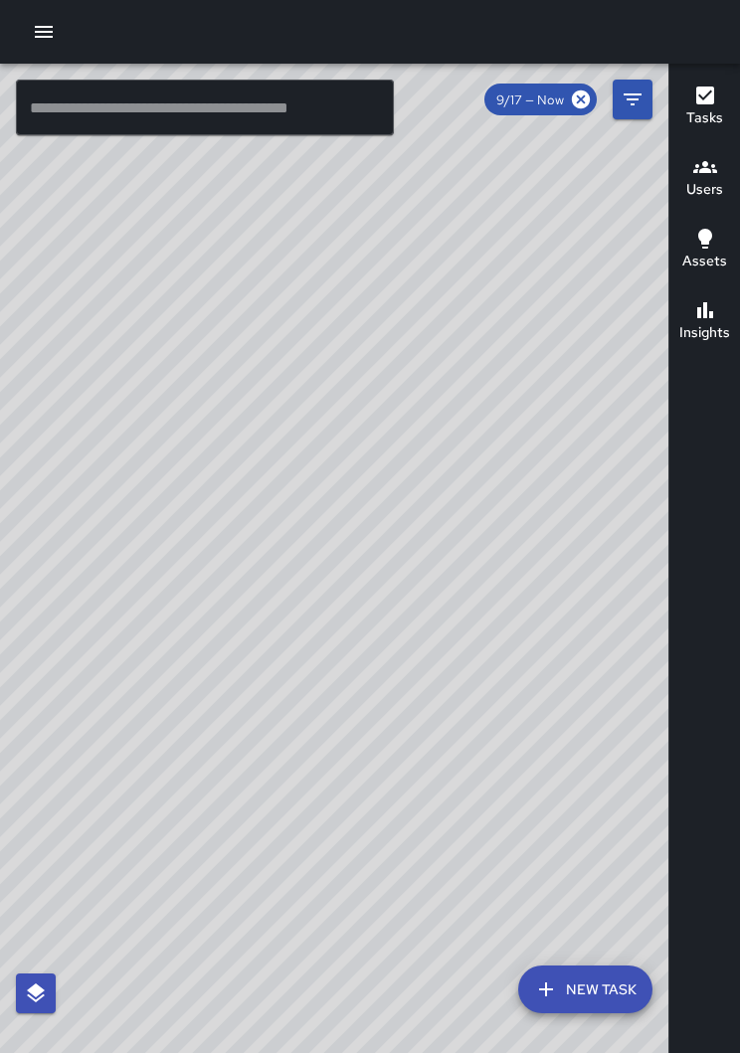
click at [58, 40] on button "button" at bounding box center [44, 32] width 40 height 40
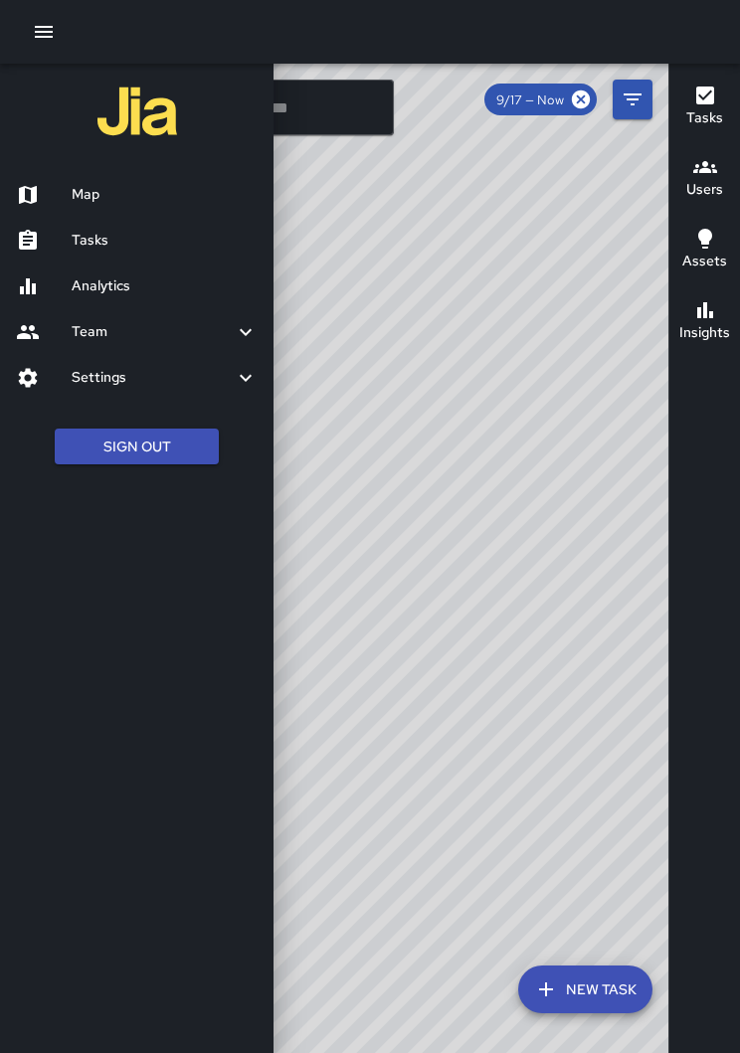
click at [145, 230] on h6 "Tasks" at bounding box center [165, 241] width 186 height 22
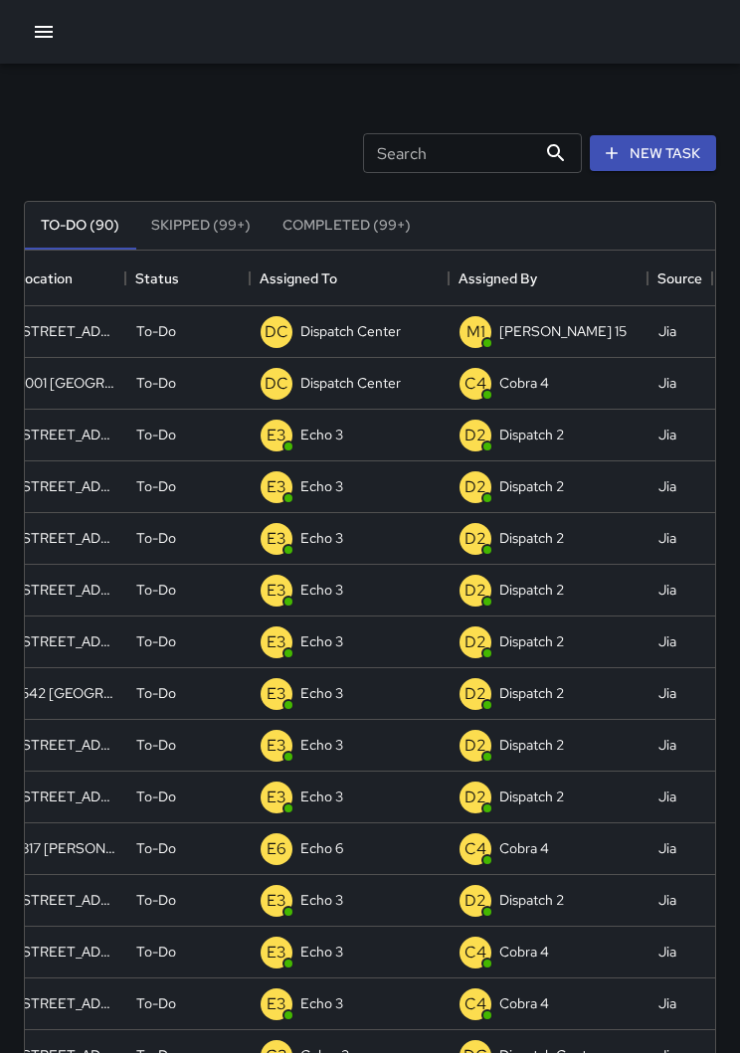
scroll to position [0, 138]
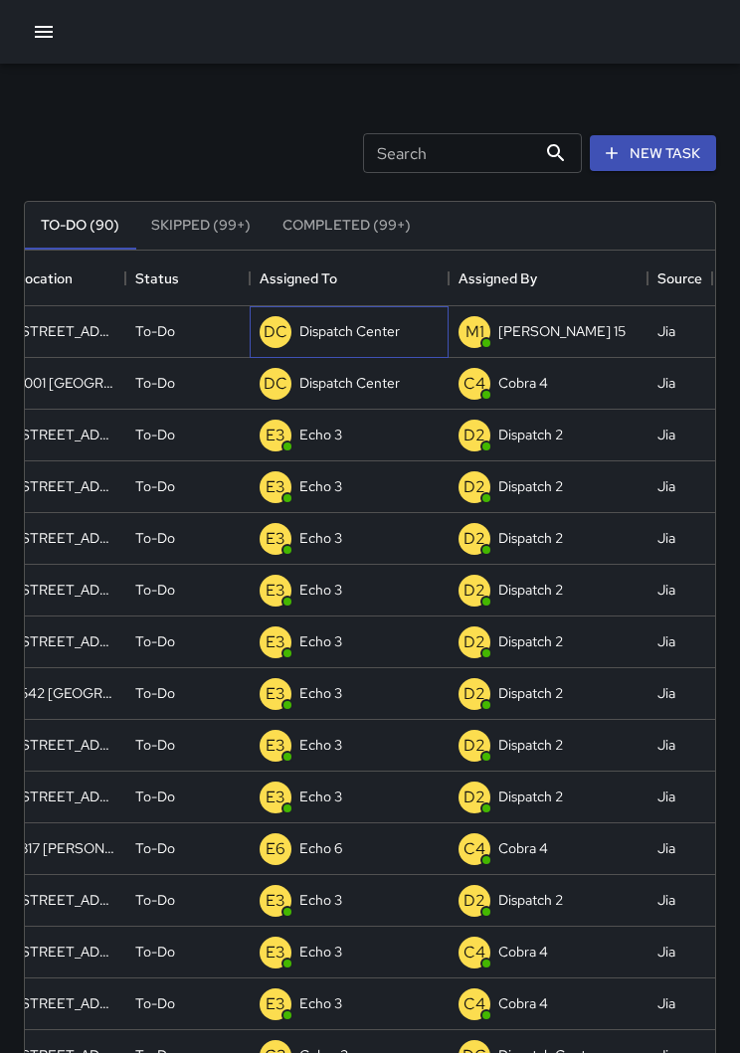
click at [335, 335] on p "Dispatch Center" at bounding box center [349, 331] width 100 height 20
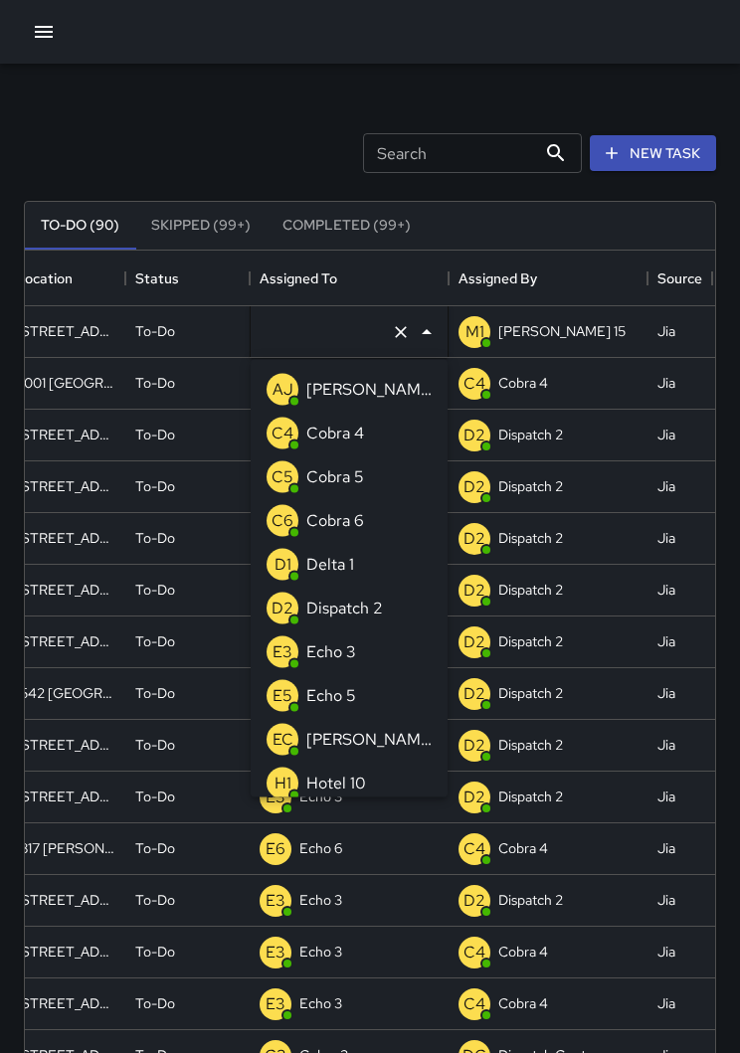
type input "**********"
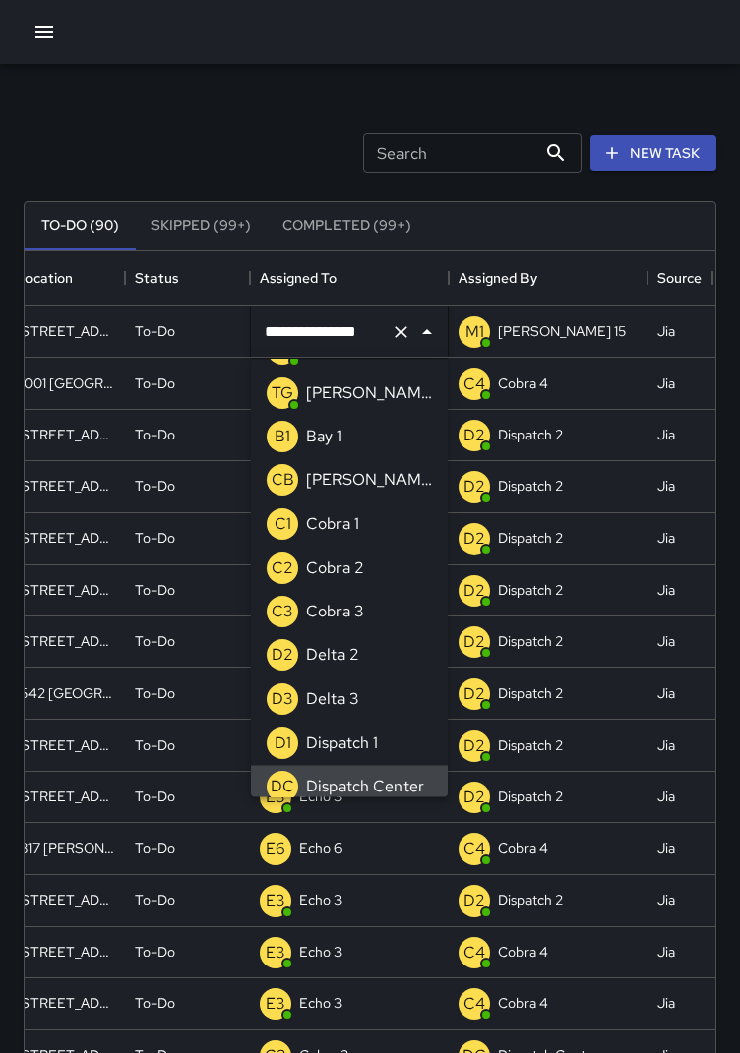
click at [401, 341] on icon "Clear" at bounding box center [401, 332] width 20 height 20
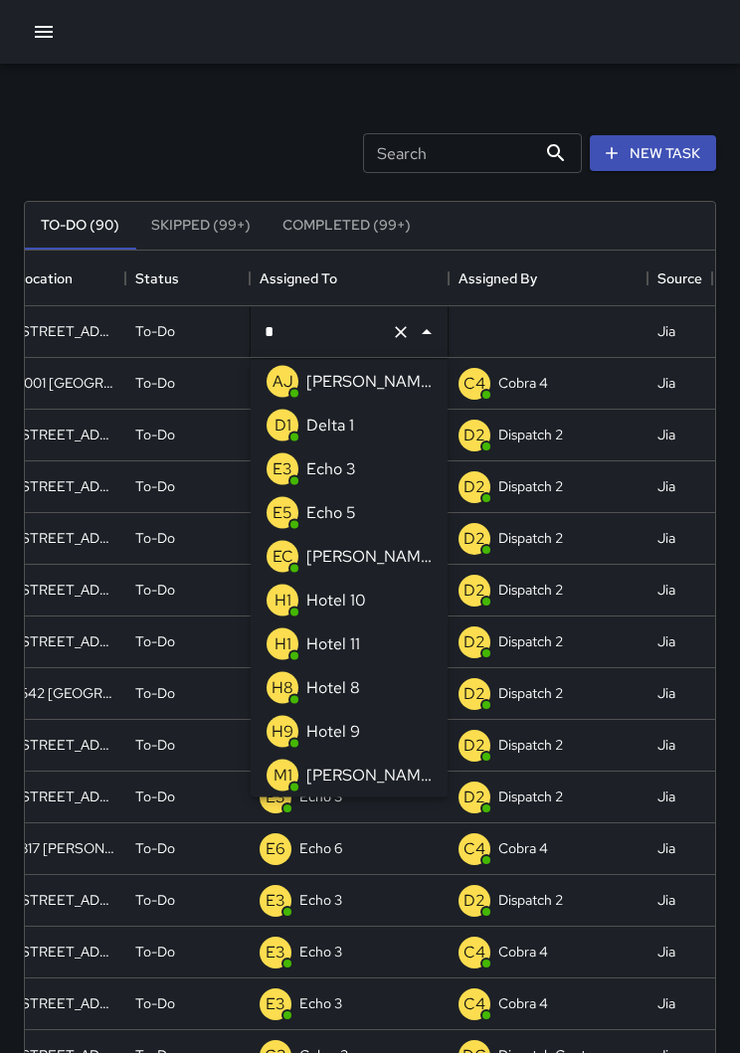
type input "**"
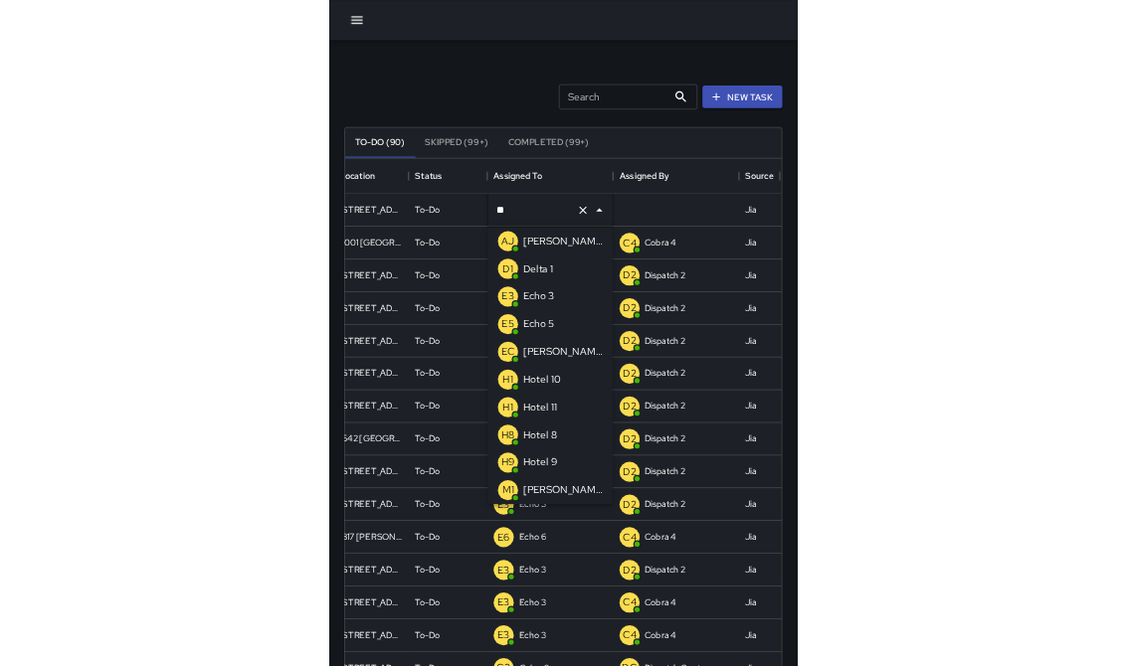
scroll to position [0, 0]
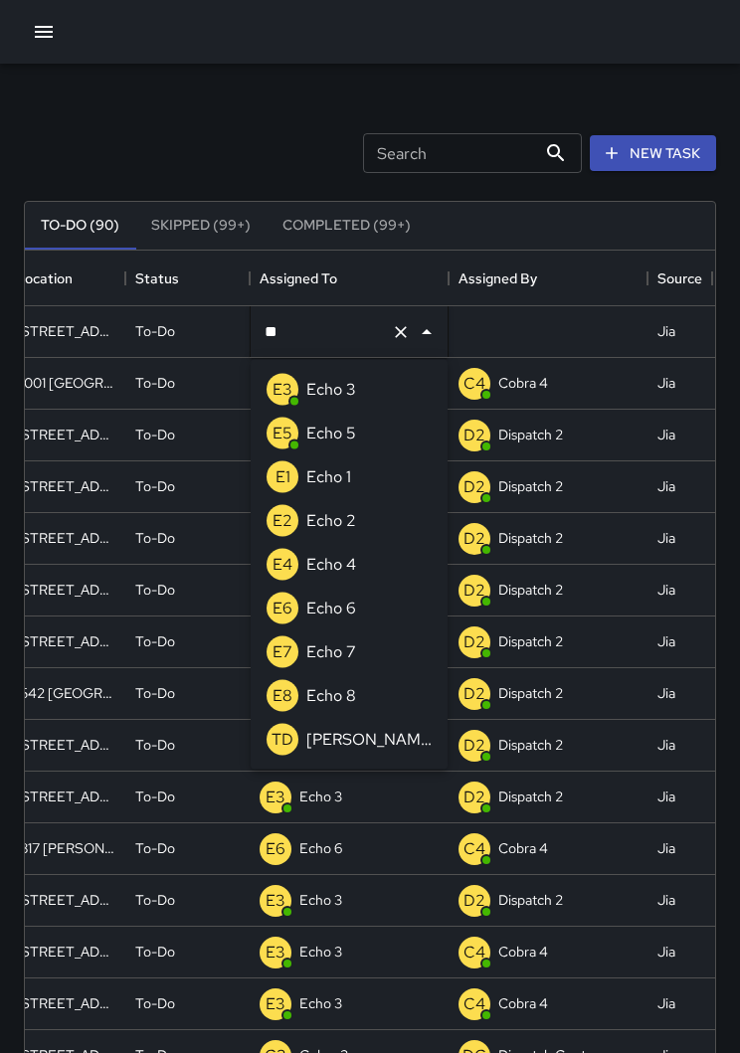
click at [310, 396] on p "Echo 3" at bounding box center [331, 390] width 50 height 24
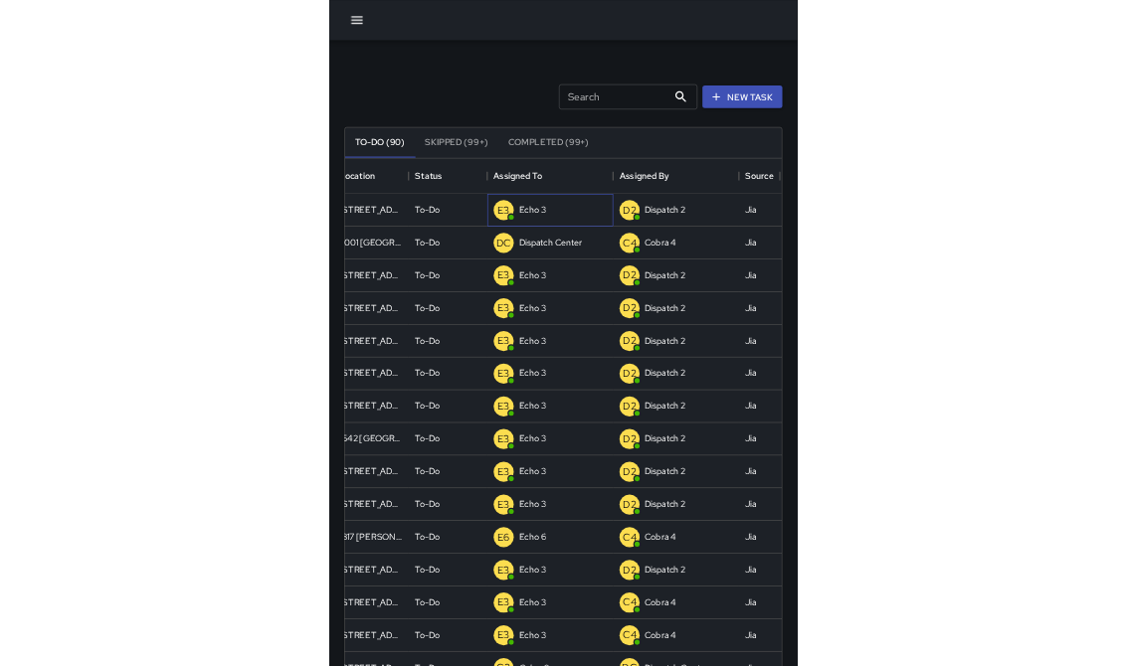
scroll to position [842, 1077]
